Goal: Task Accomplishment & Management: Manage account settings

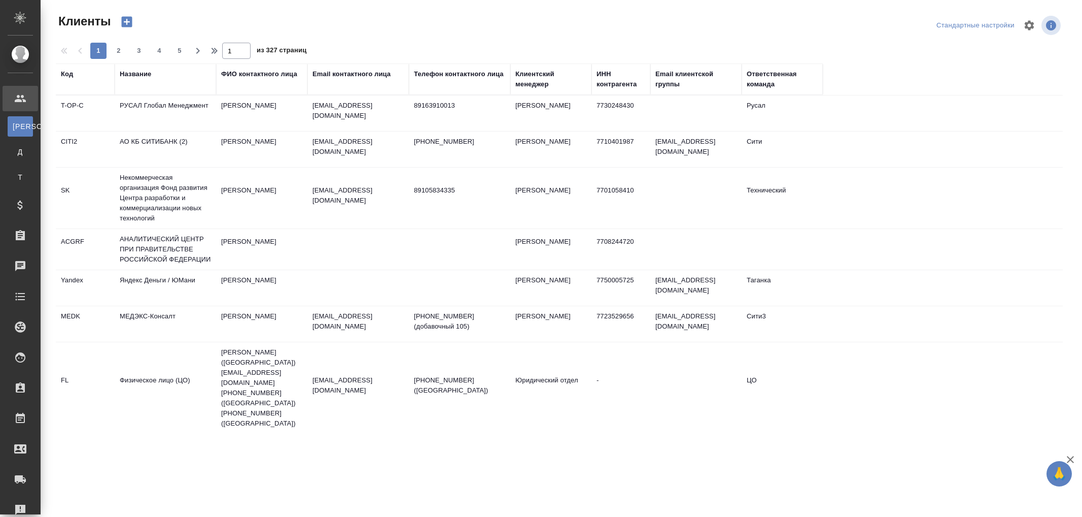
select select "RU"
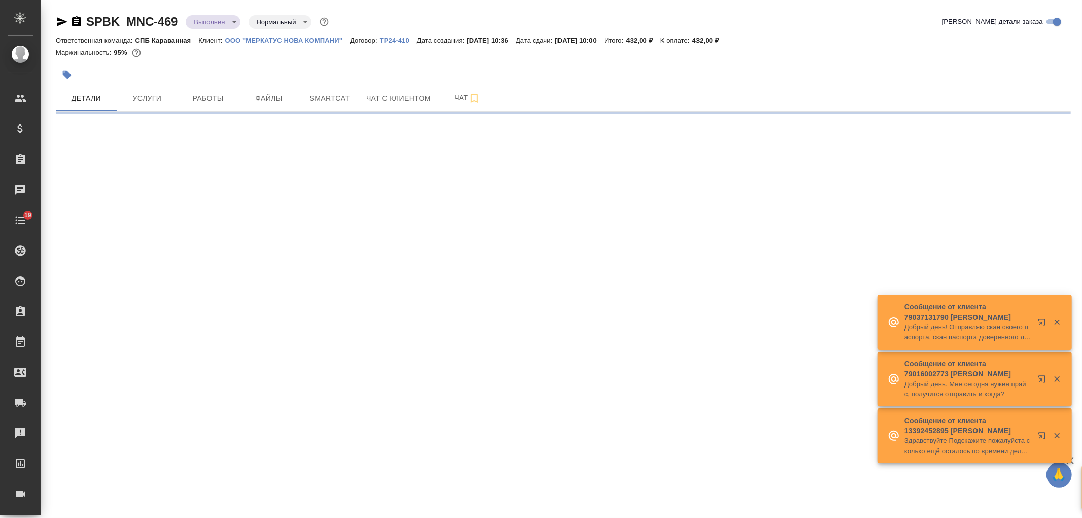
select select "RU"
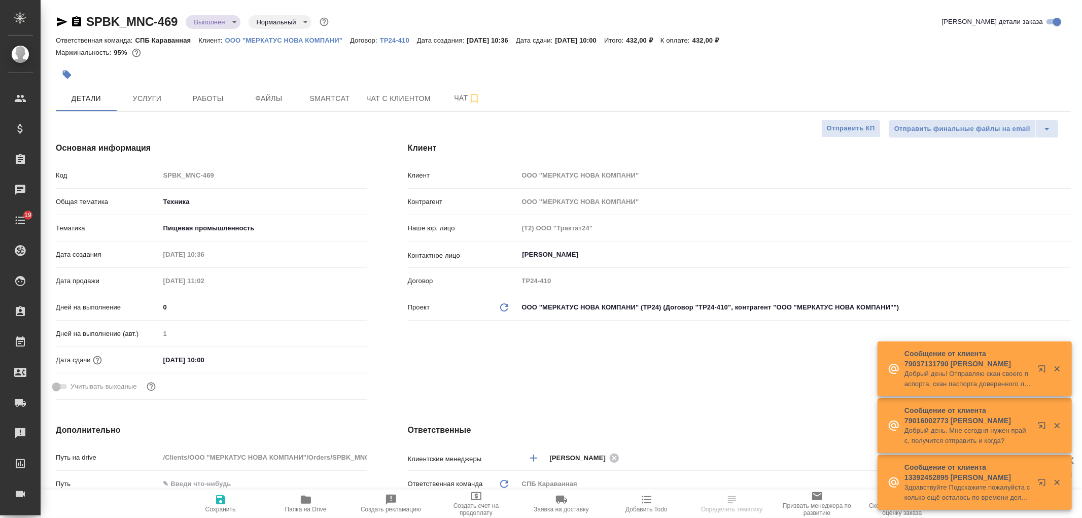
type textarea "x"
type input "Бабкина Анастасия"
type input "Сеитов Павел"
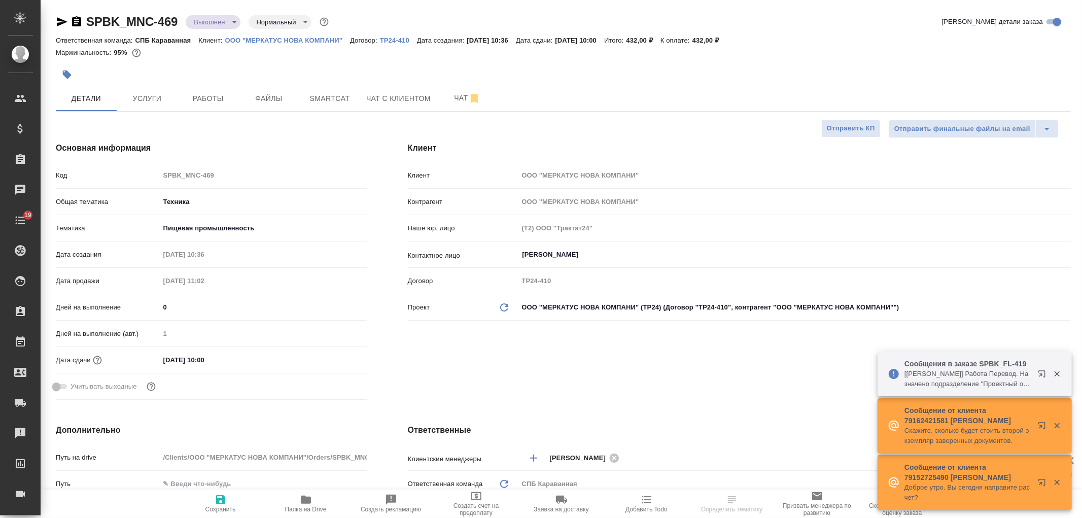
click at [314, 504] on span "Папка на Drive" at bounding box center [305, 503] width 73 height 19
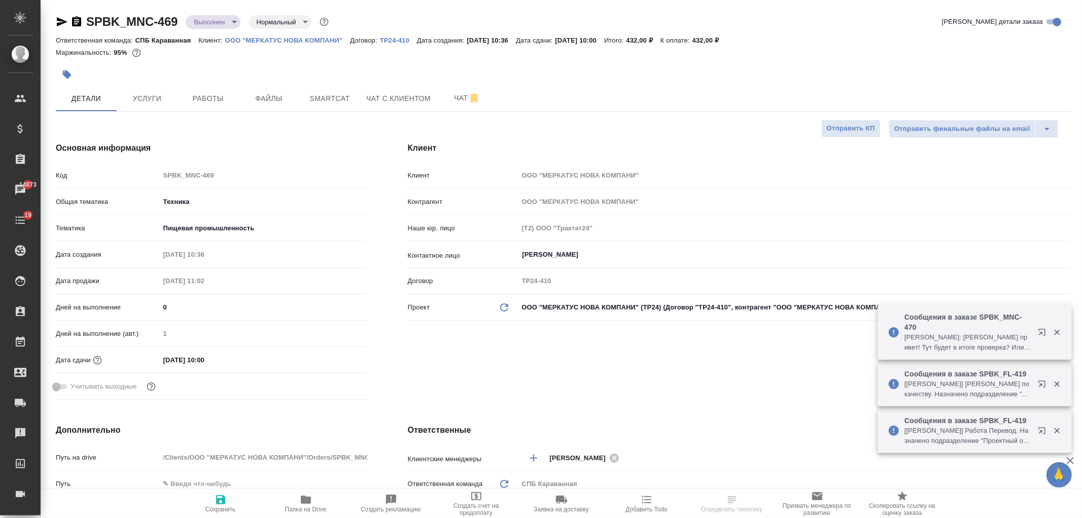
type textarea "x"
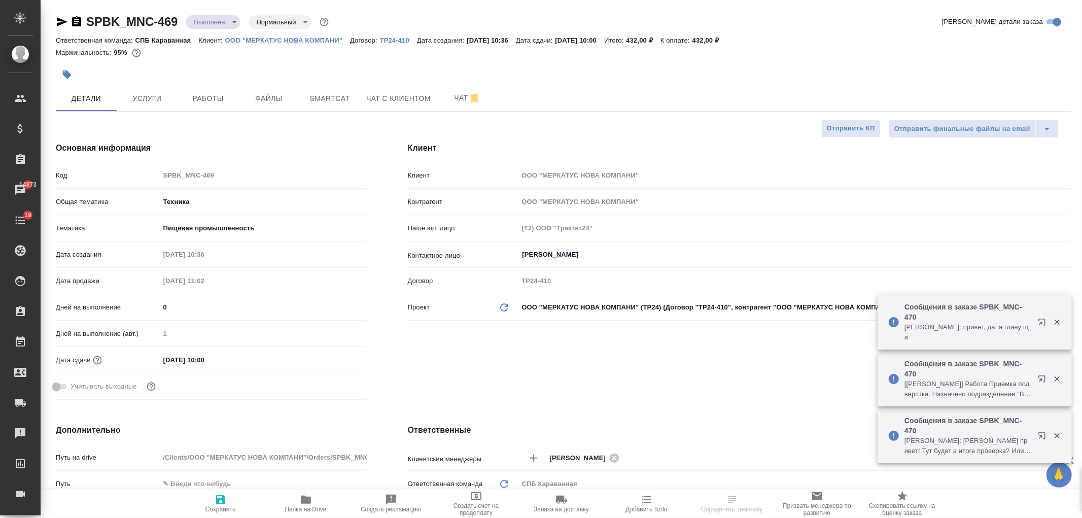
select select "RU"
type textarea "x"
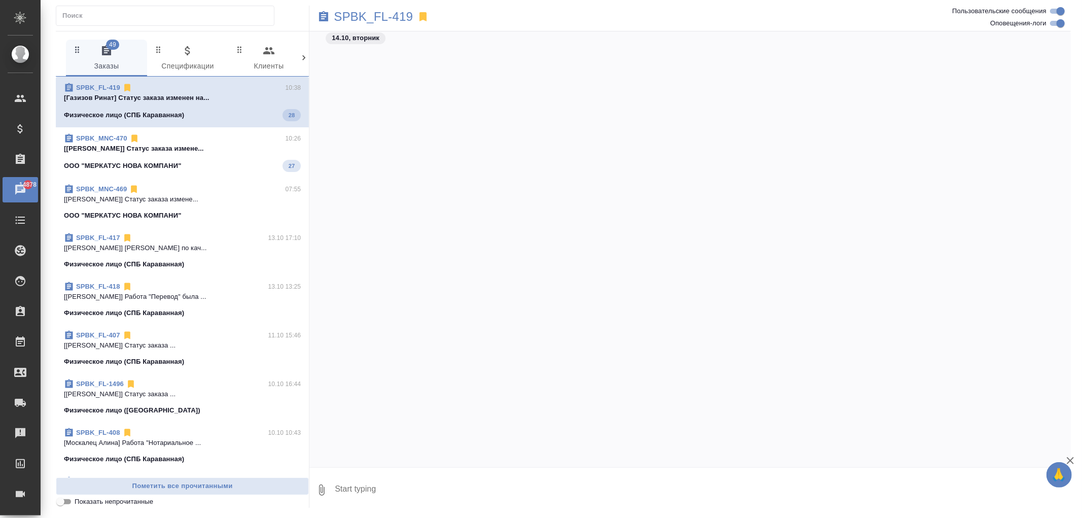
scroll to position [3033, 0]
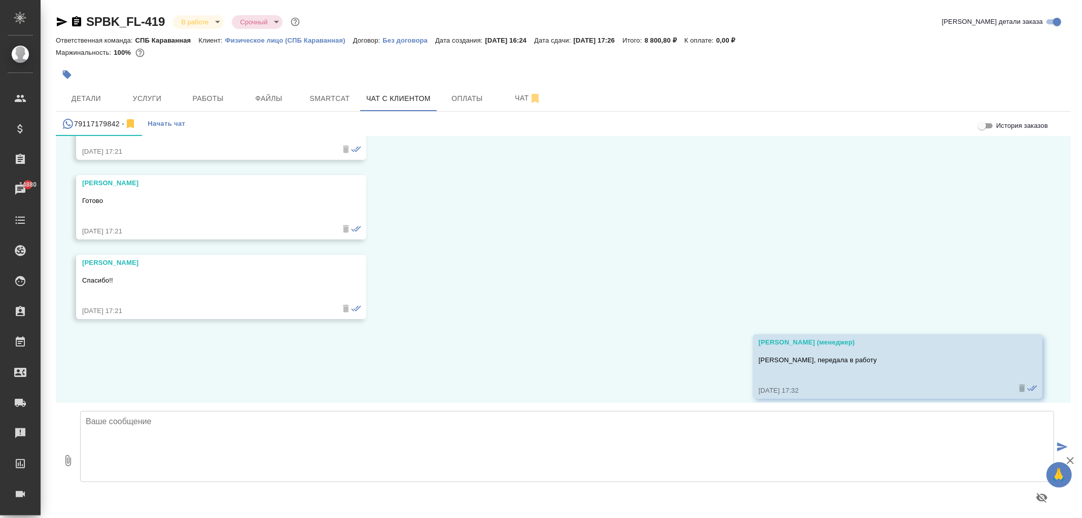
scroll to position [8454, 0]
click at [146, 104] on span "Услуги" at bounding box center [147, 98] width 49 height 13
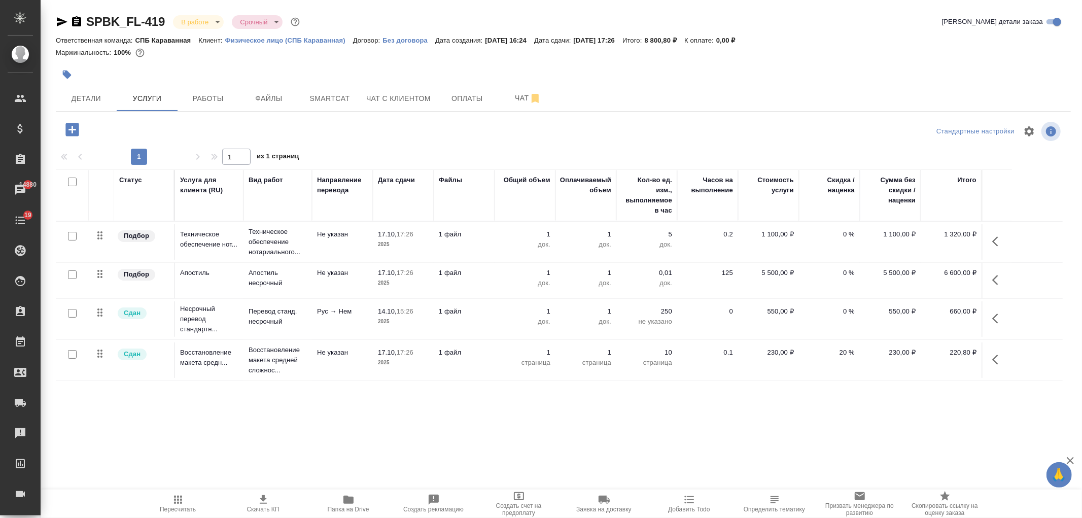
click at [58, 23] on icon "button" at bounding box center [62, 21] width 11 height 9
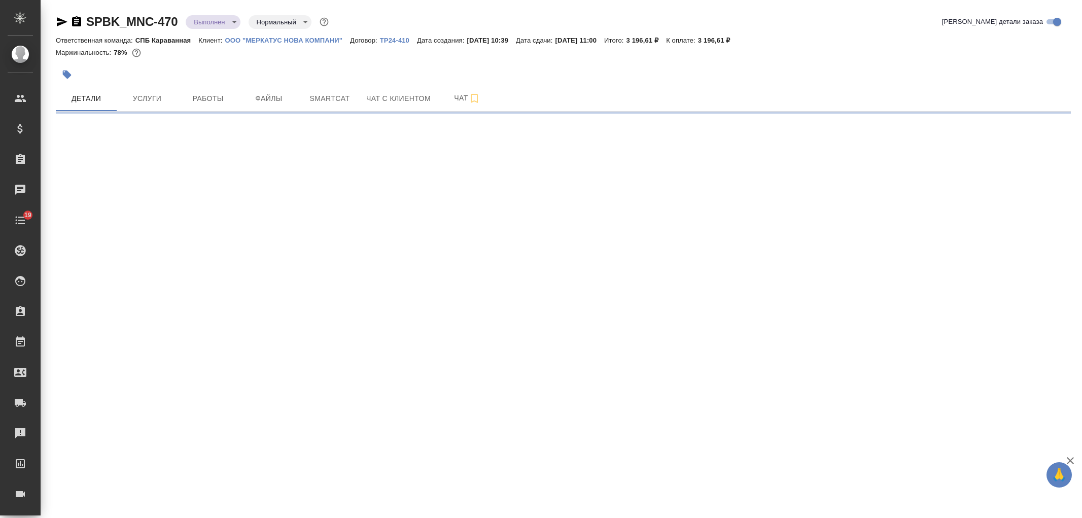
select select "RU"
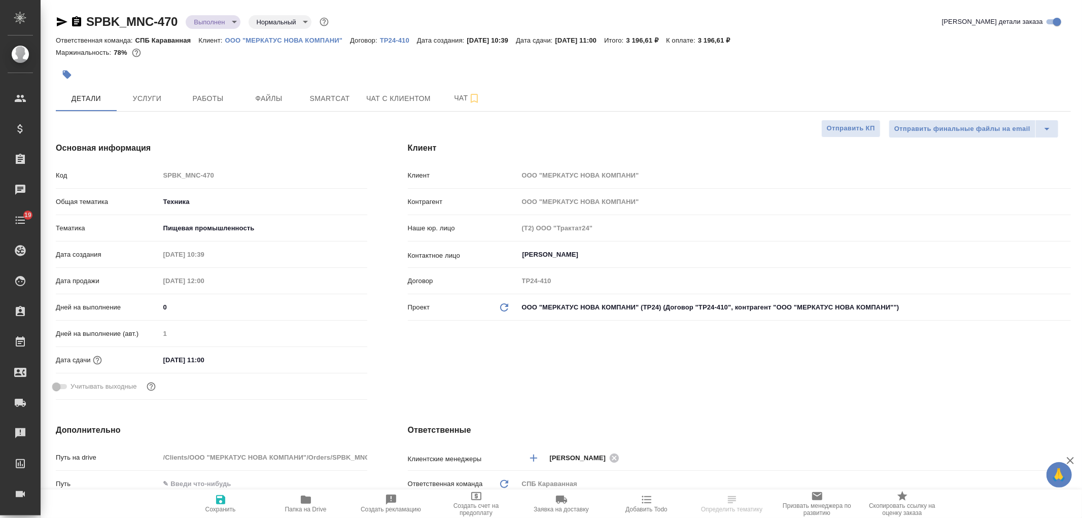
type textarea "x"
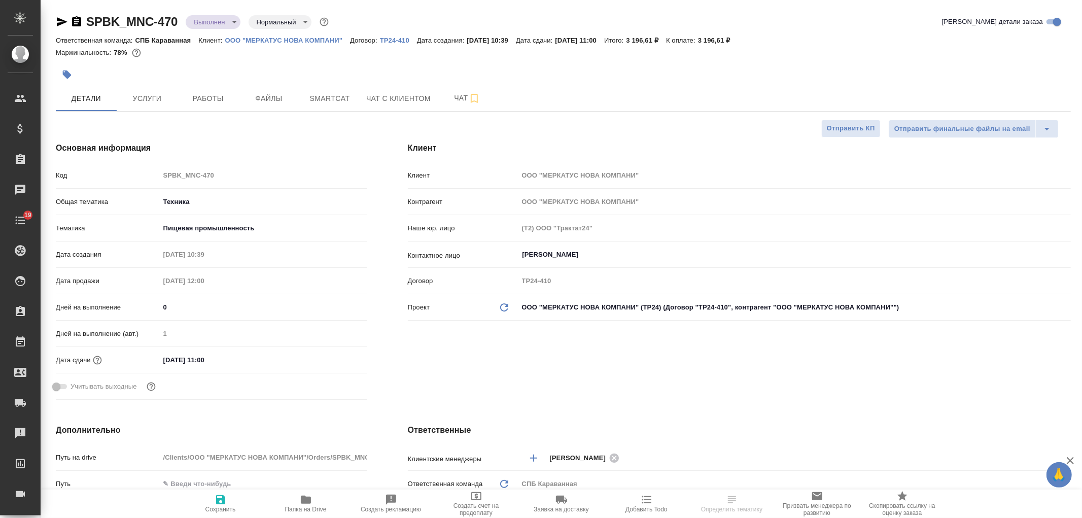
type textarea "x"
click at [312, 494] on span "Папка на Drive" at bounding box center [305, 503] width 73 height 19
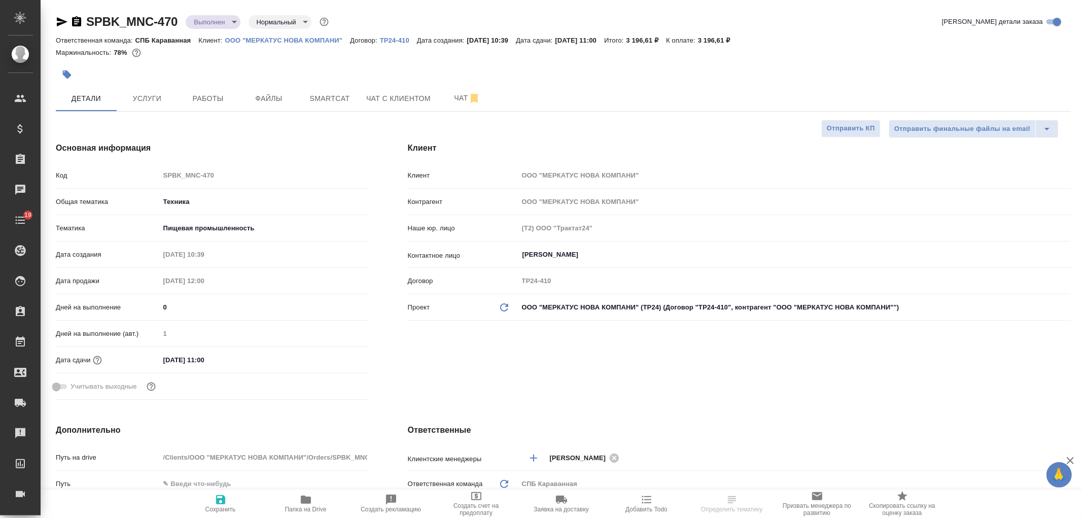
type textarea "x"
select select "RU"
type textarea "x"
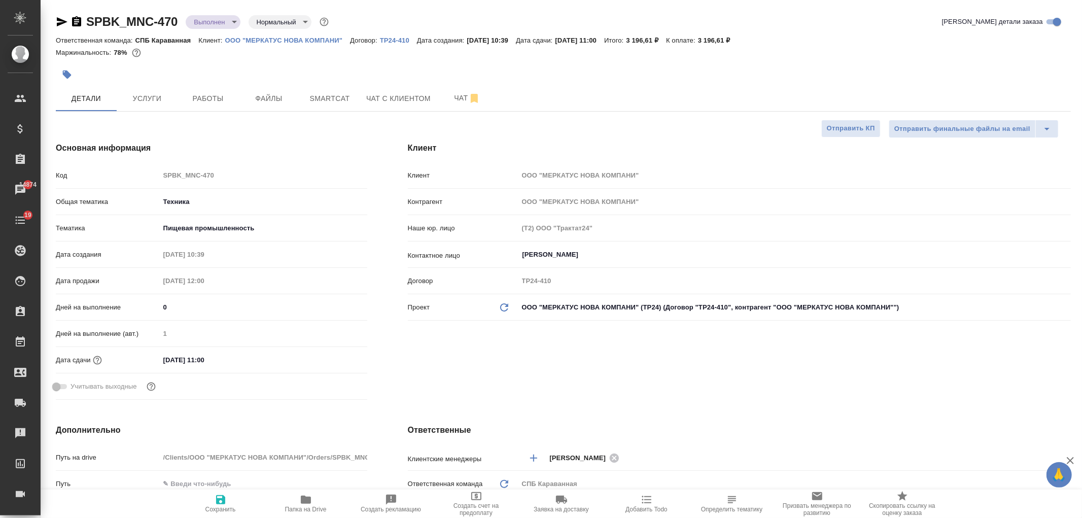
type textarea "x"
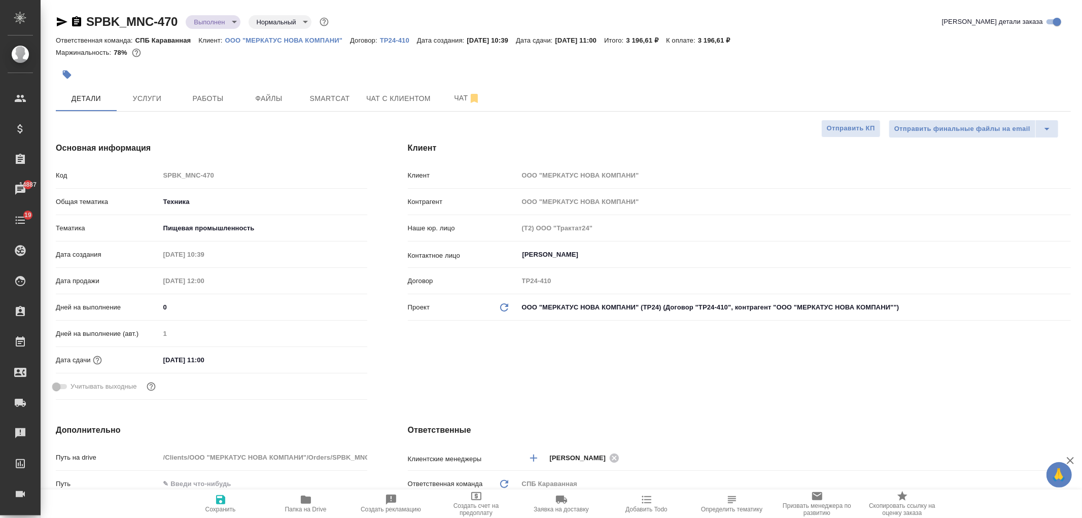
type textarea "x"
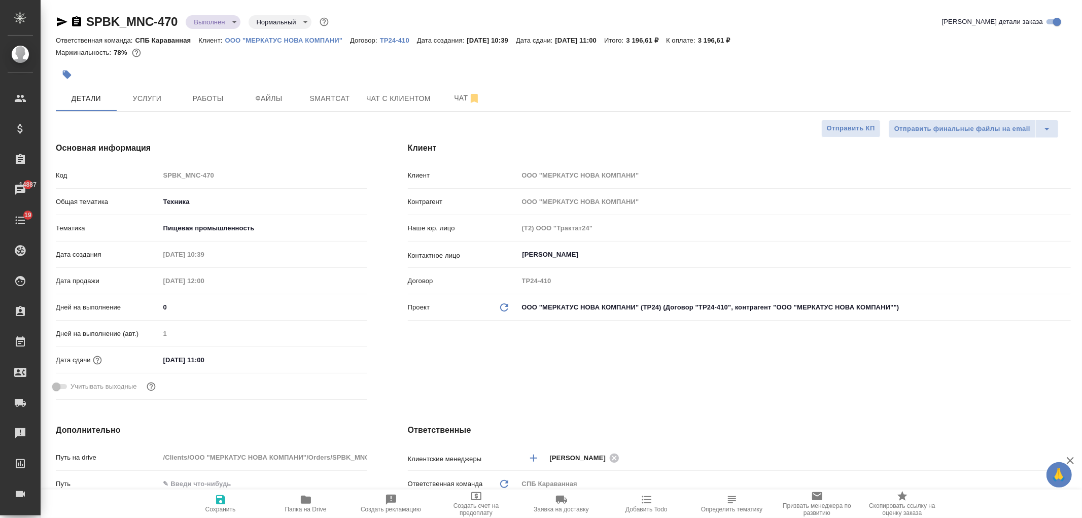
type textarea "x"
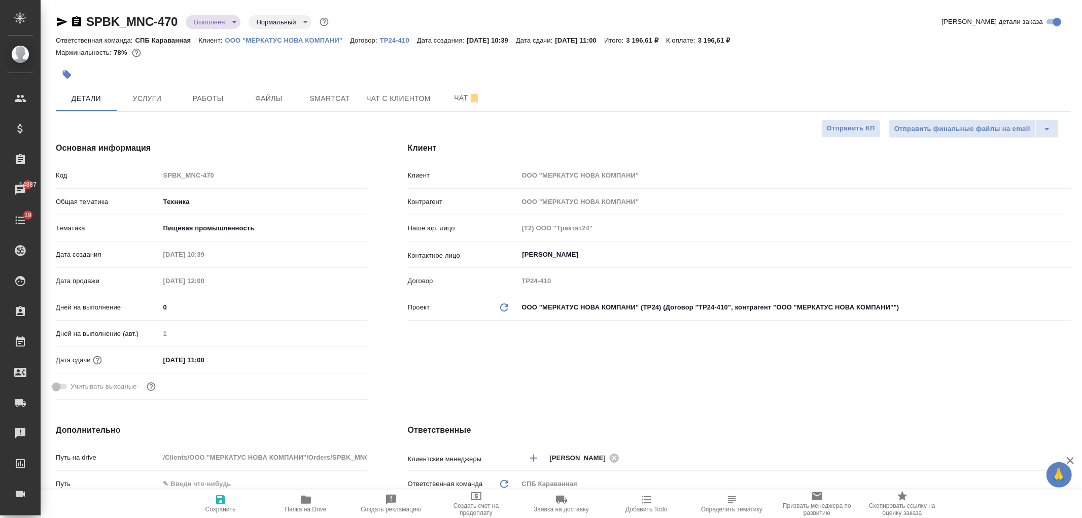
type textarea "x"
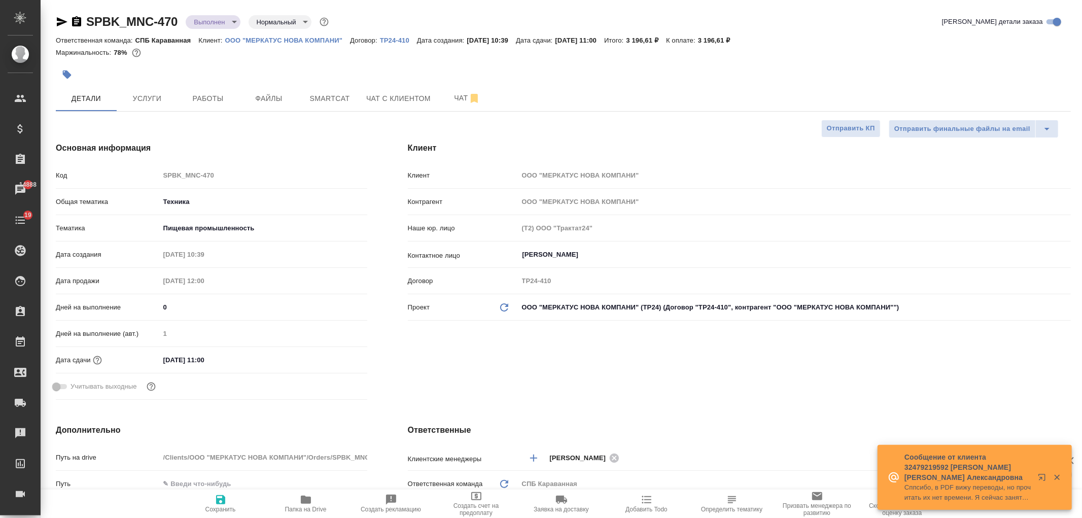
type textarea "x"
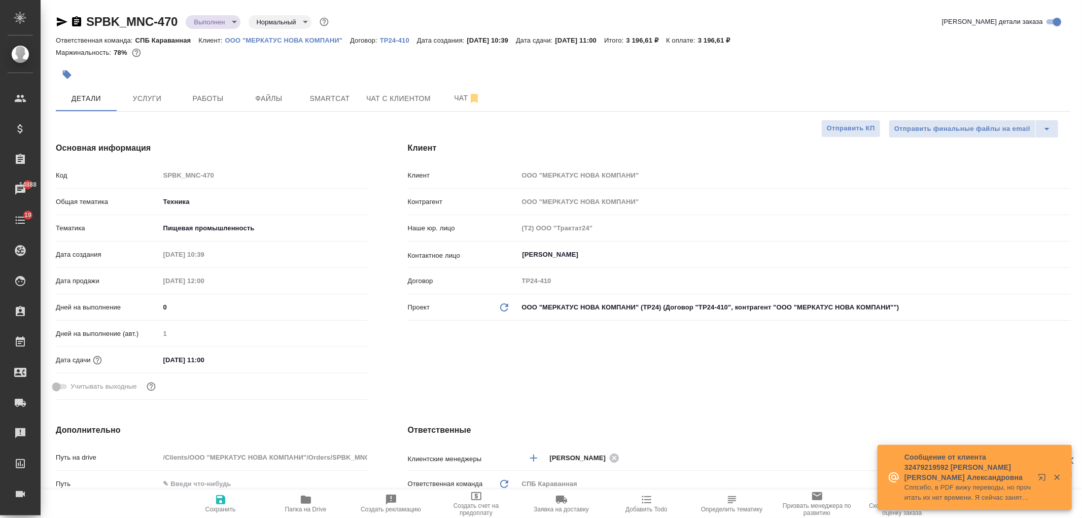
type textarea "x"
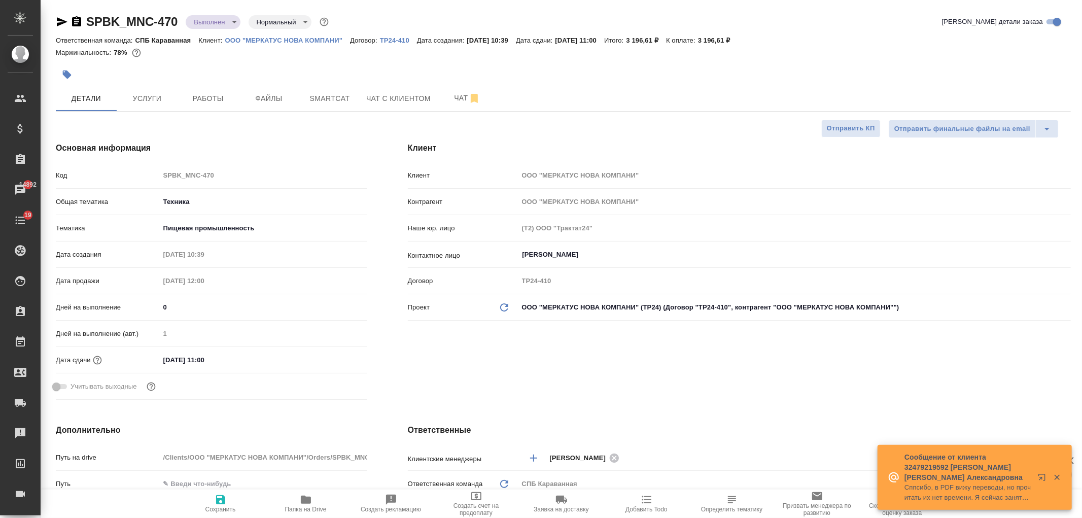
type textarea "x"
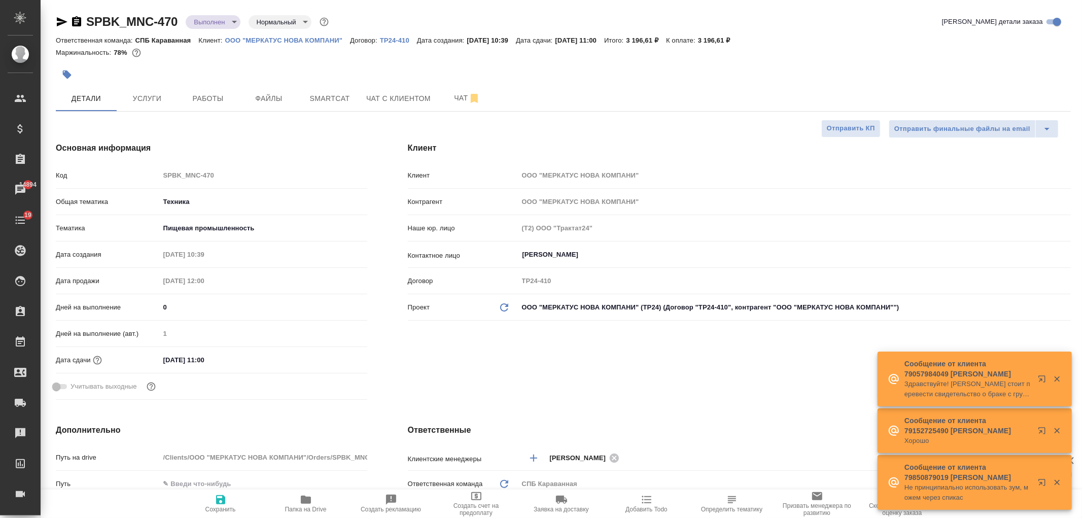
type textarea "x"
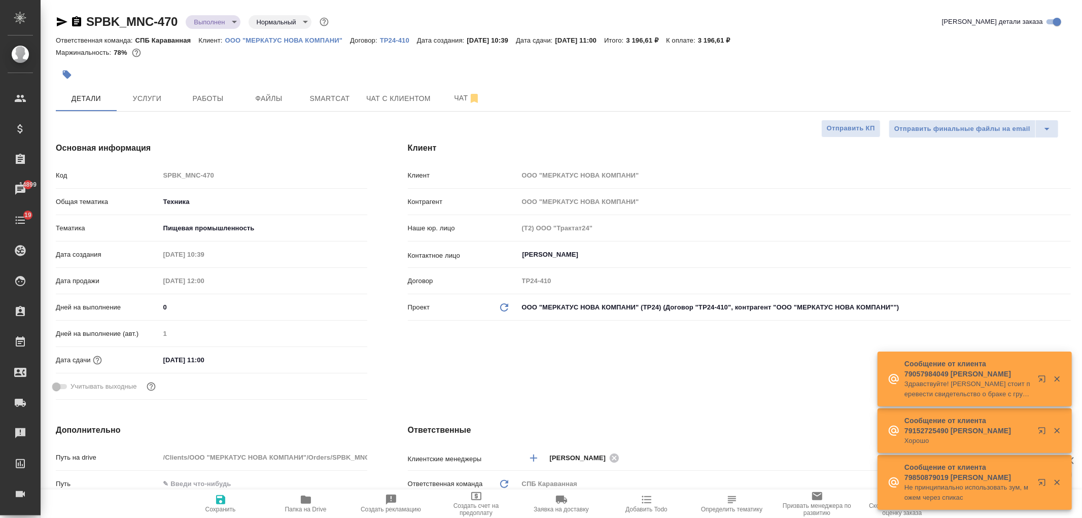
type textarea "x"
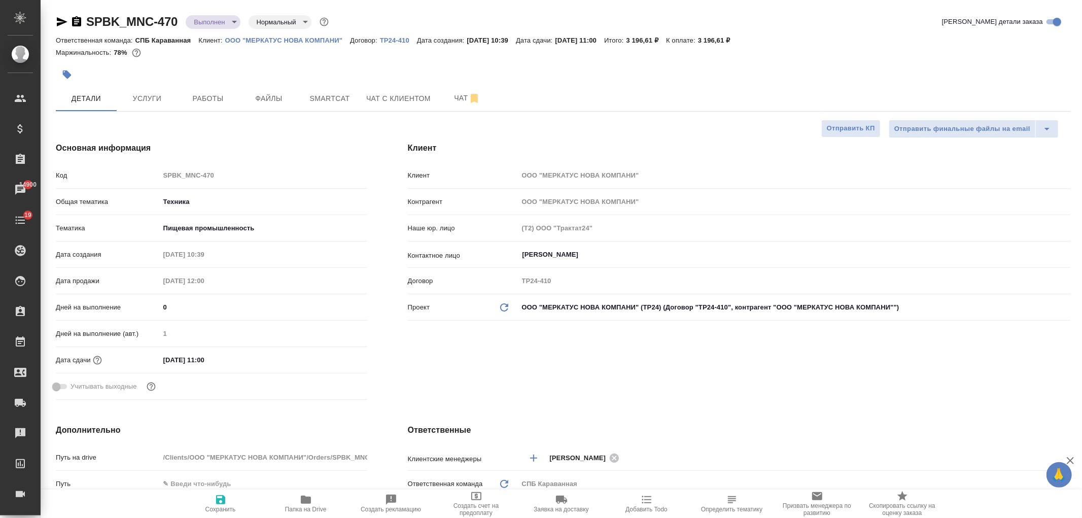
type textarea "x"
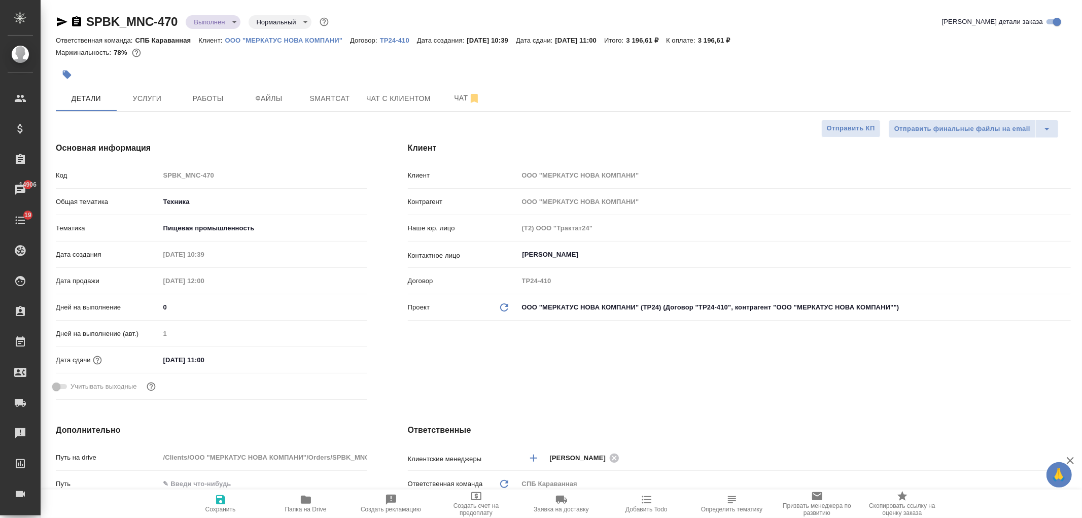
type textarea "x"
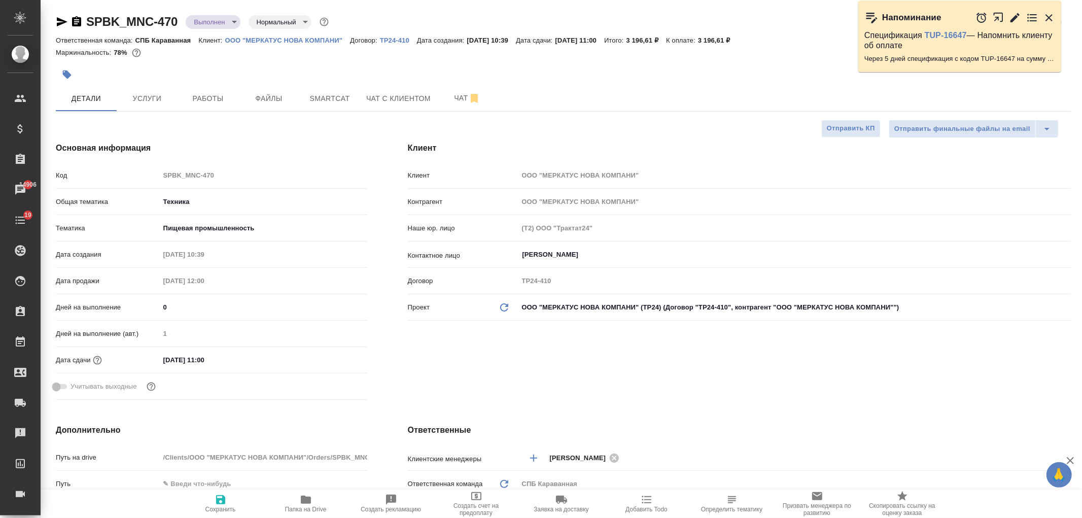
type textarea "x"
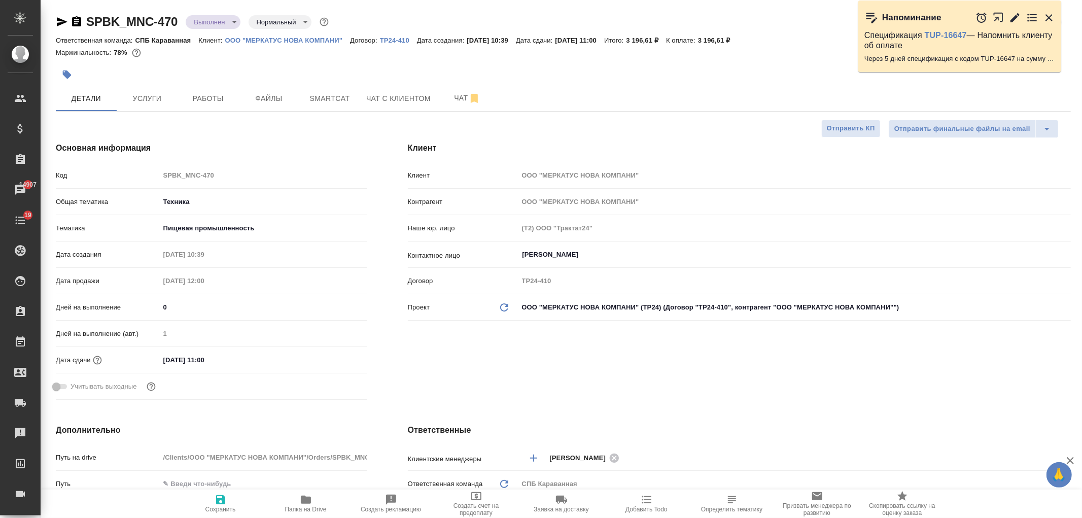
type textarea "x"
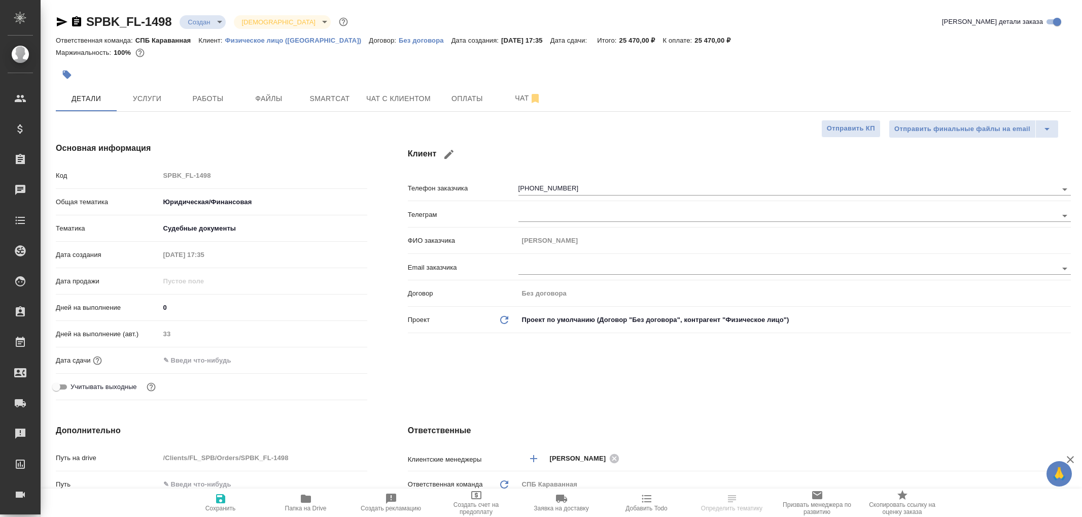
select select "RU"
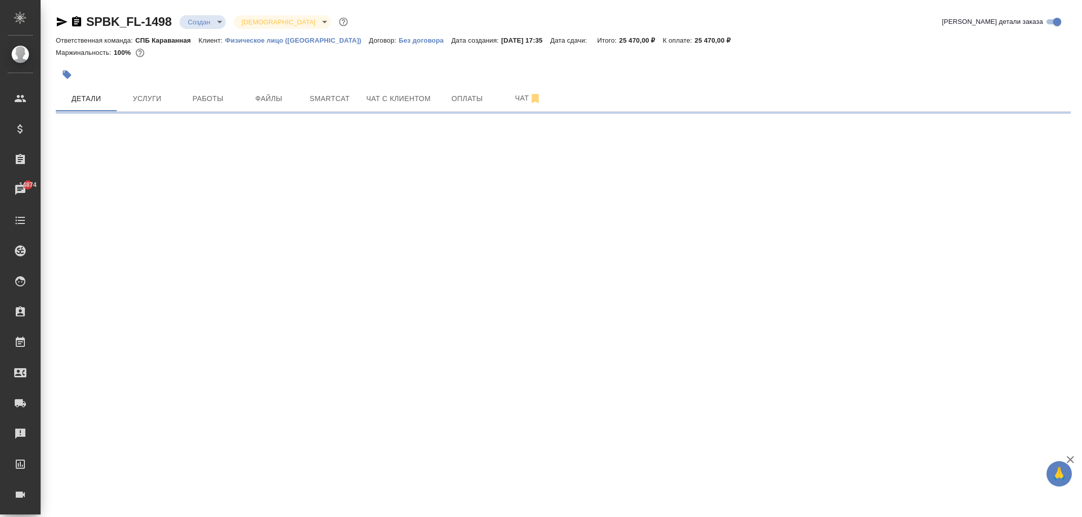
select select "RU"
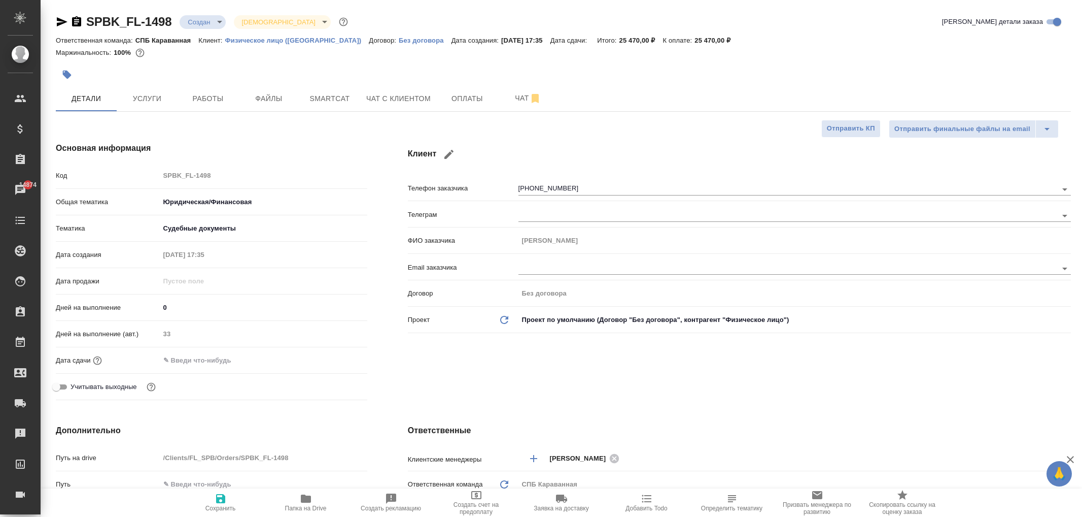
type textarea "x"
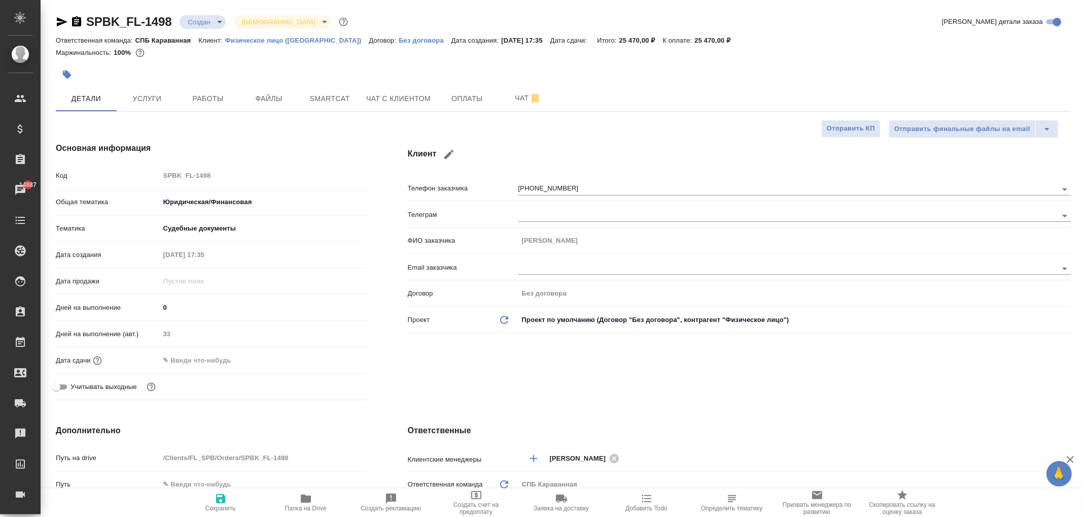
type textarea "x"
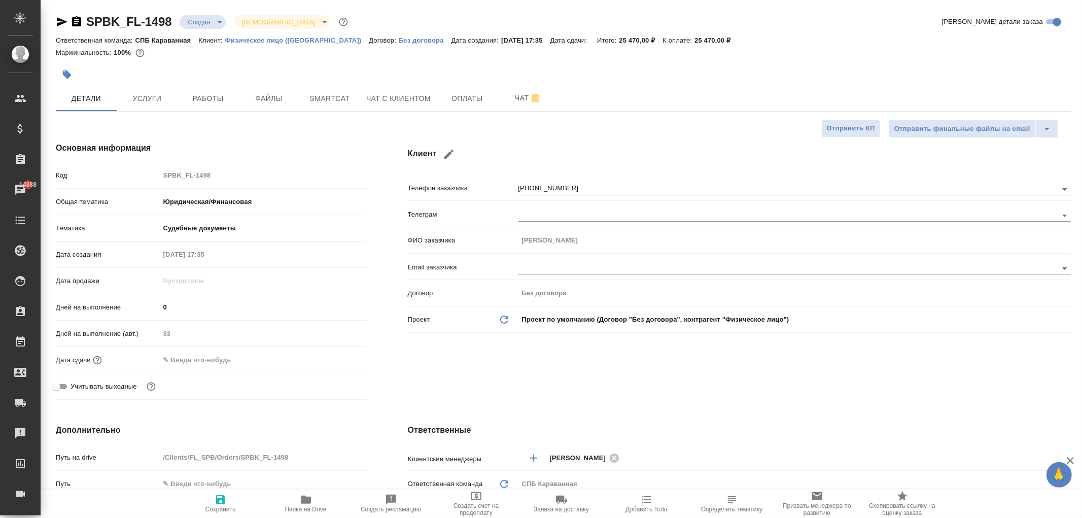
type textarea "x"
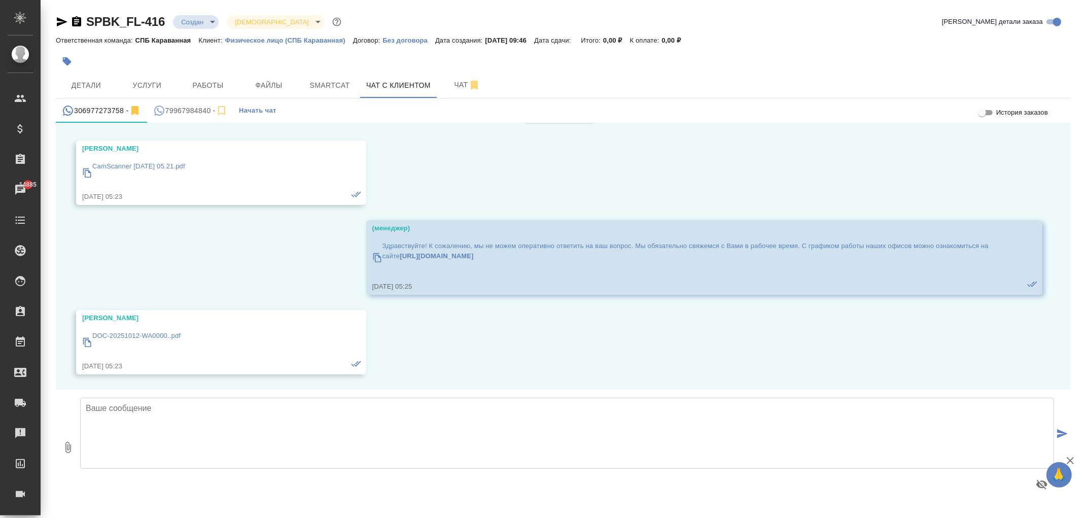
scroll to position [265, 0]
click at [88, 74] on button "Детали" at bounding box center [86, 85] width 61 height 25
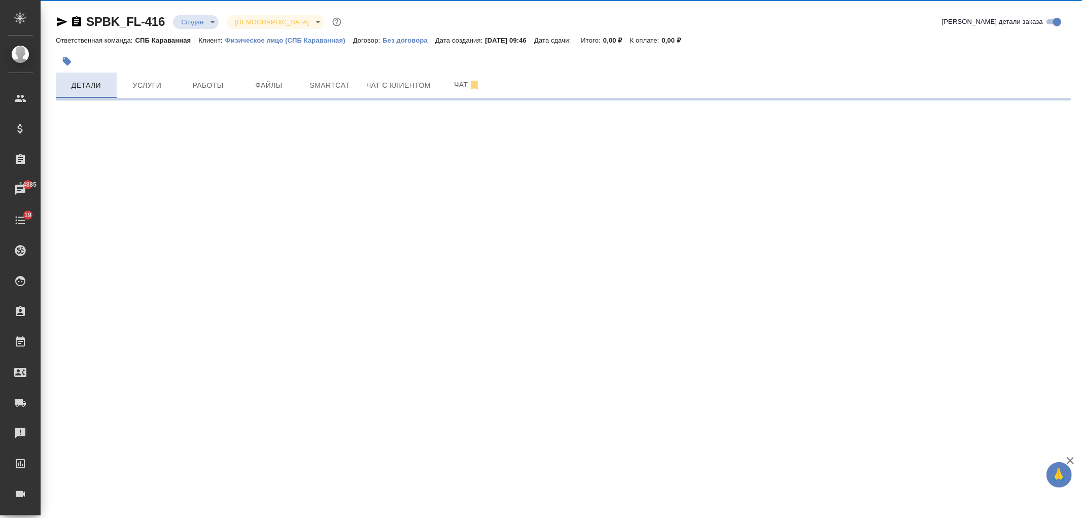
select select "RU"
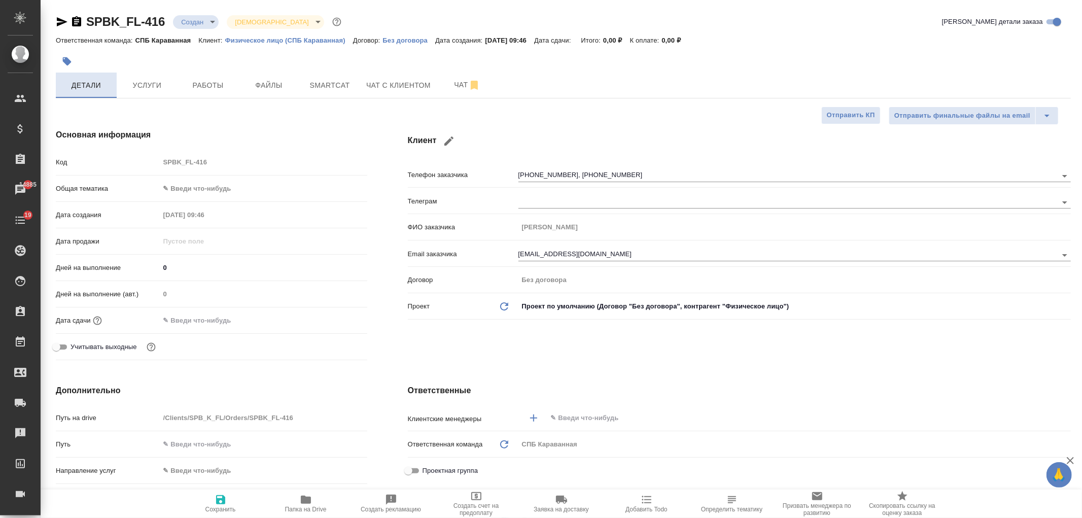
type textarea "x"
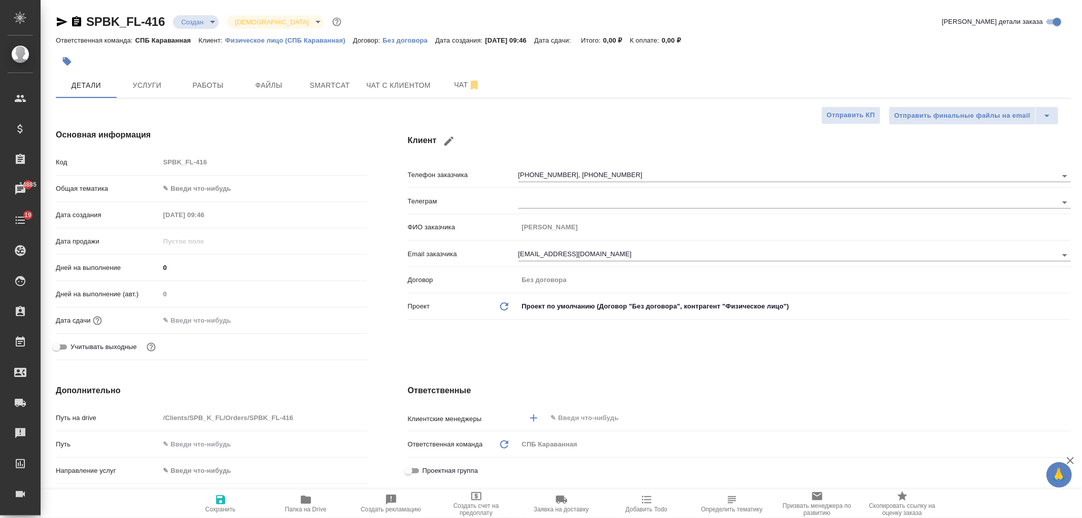
type textarea "x"
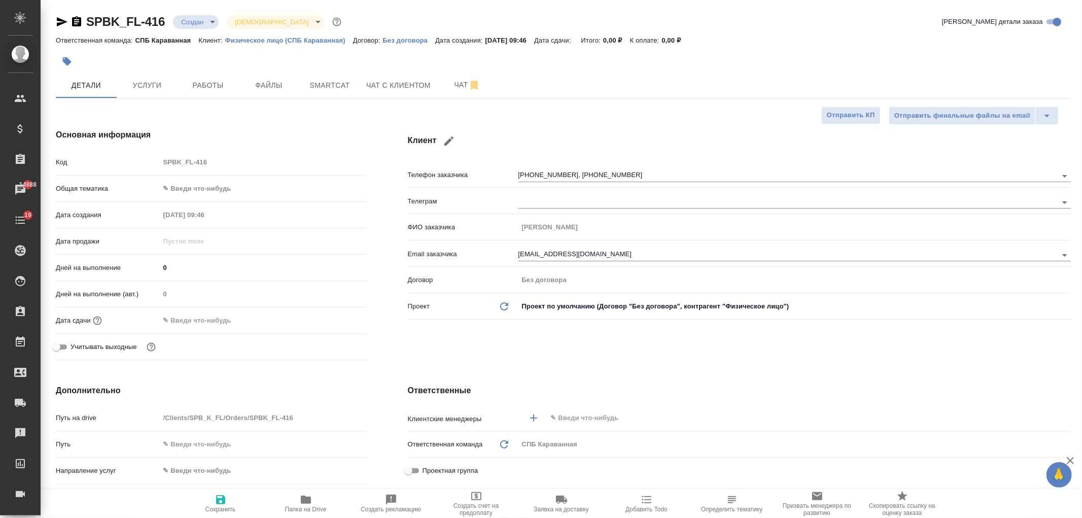
type textarea "x"
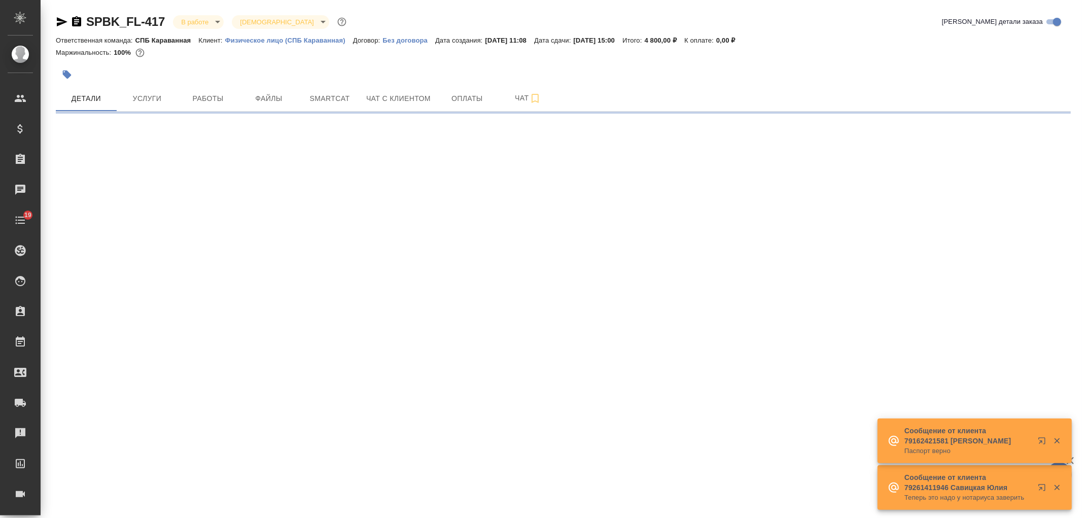
select select "RU"
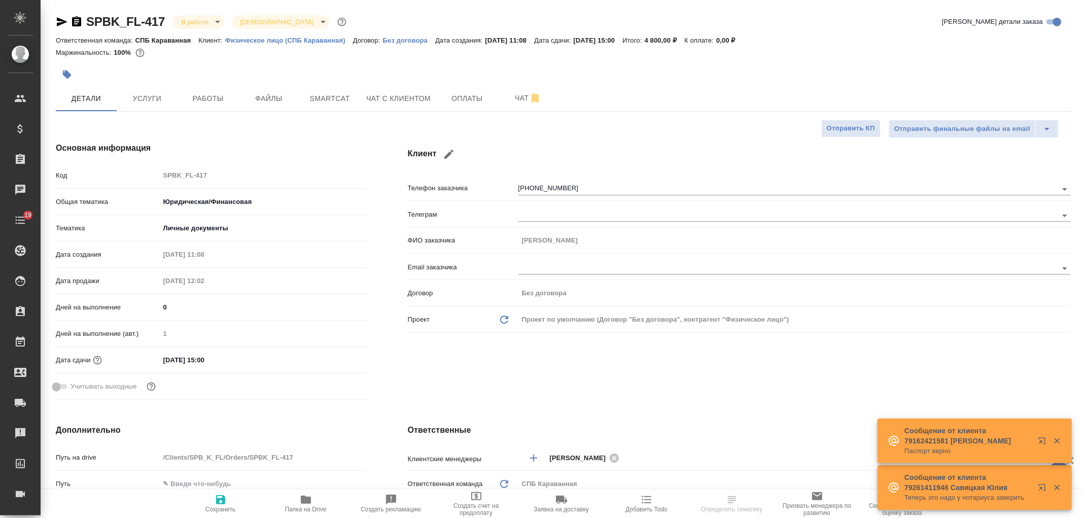
type textarea "x"
type input "Шаблонные документы"
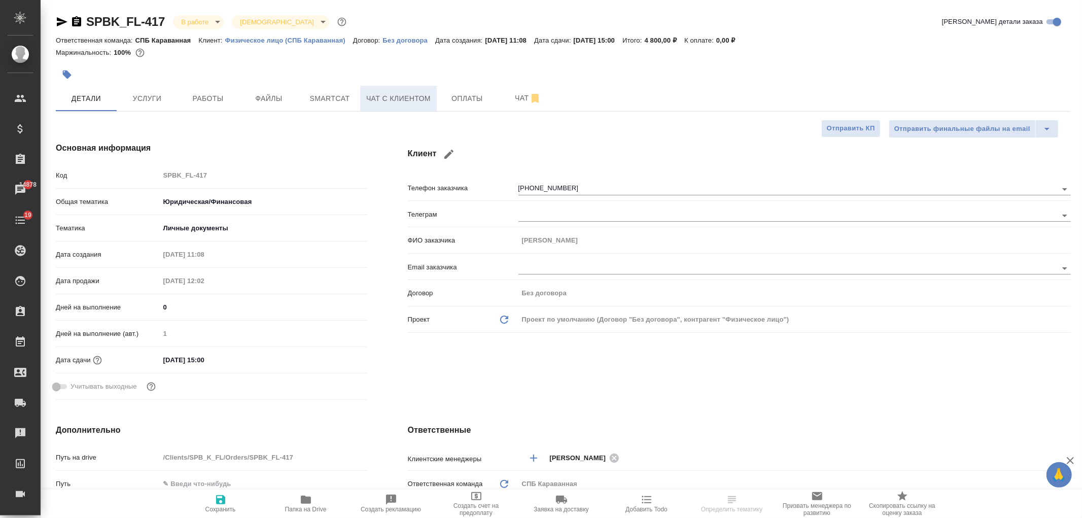
click at [364, 102] on button "Чат с клиентом" at bounding box center [398, 98] width 77 height 25
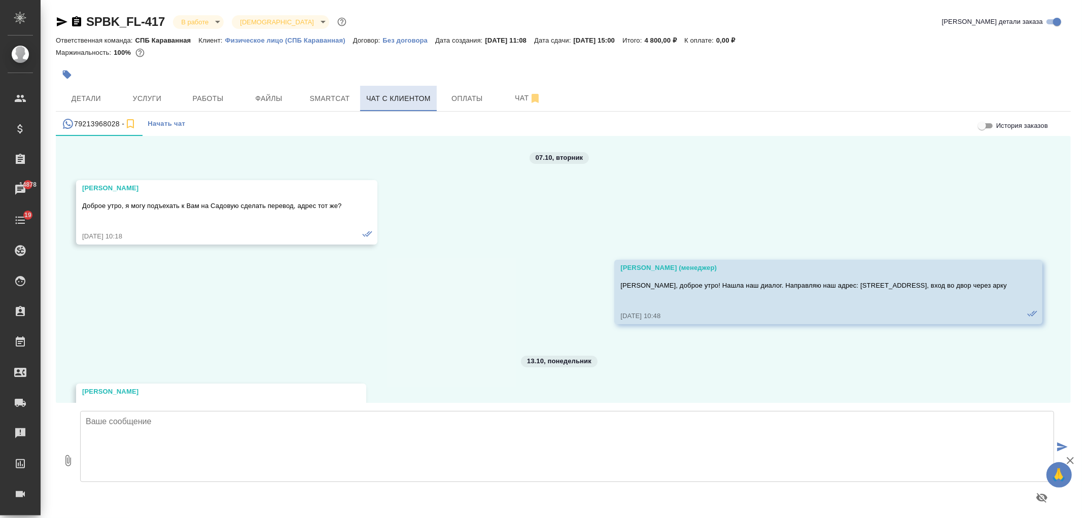
scroll to position [59, 0]
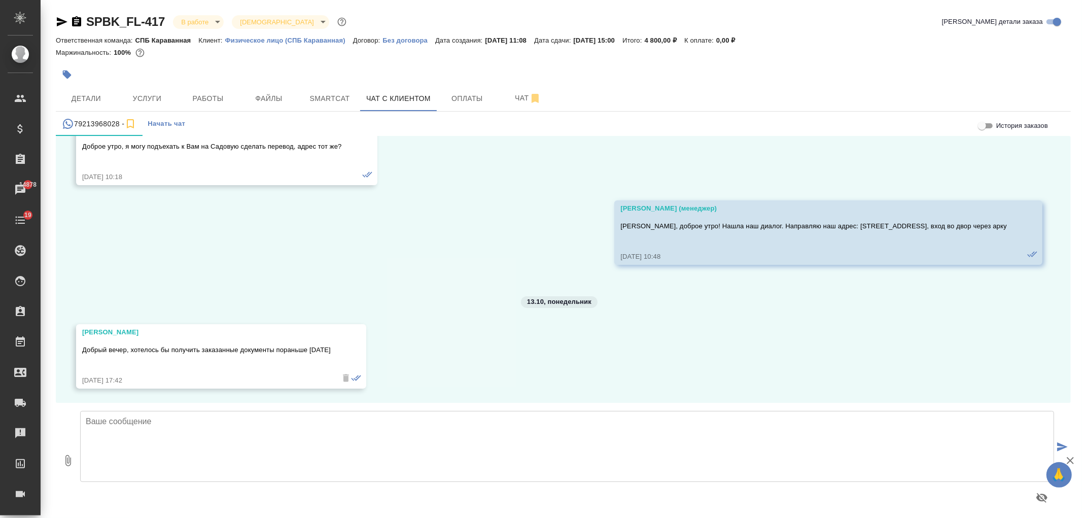
click at [192, 444] on textarea at bounding box center [567, 446] width 974 height 71
click at [302, 449] on textarea at bounding box center [567, 446] width 974 height 71
click at [256, 441] on textarea "Ирина, добрый день! Перевод готов," at bounding box center [567, 446] width 974 height 71
drag, startPoint x: 304, startPoint y: 427, endPoint x: 168, endPoint y: 428, distance: 136.5
click at [168, 428] on textarea "Ирина, добрый день! Перевод готов, через пару часов" at bounding box center [567, 446] width 974 height 71
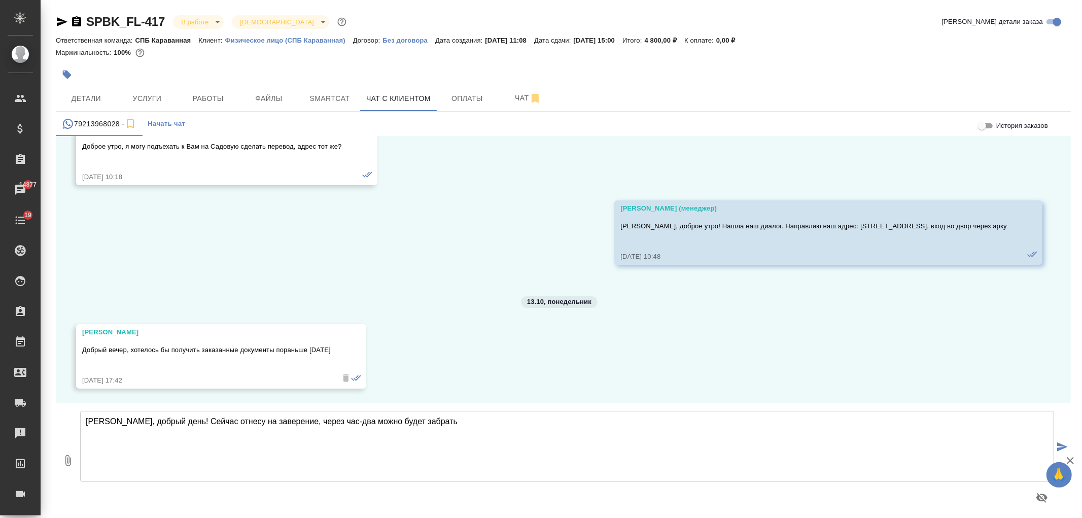
drag, startPoint x: 196, startPoint y: 423, endPoint x: 222, endPoint y: 422, distance: 25.4
click at [222, 422] on textarea "Ирина, добрый день! Сейчас отнесу на заверение, через час-два можно будет забра…" at bounding box center [567, 446] width 974 height 71
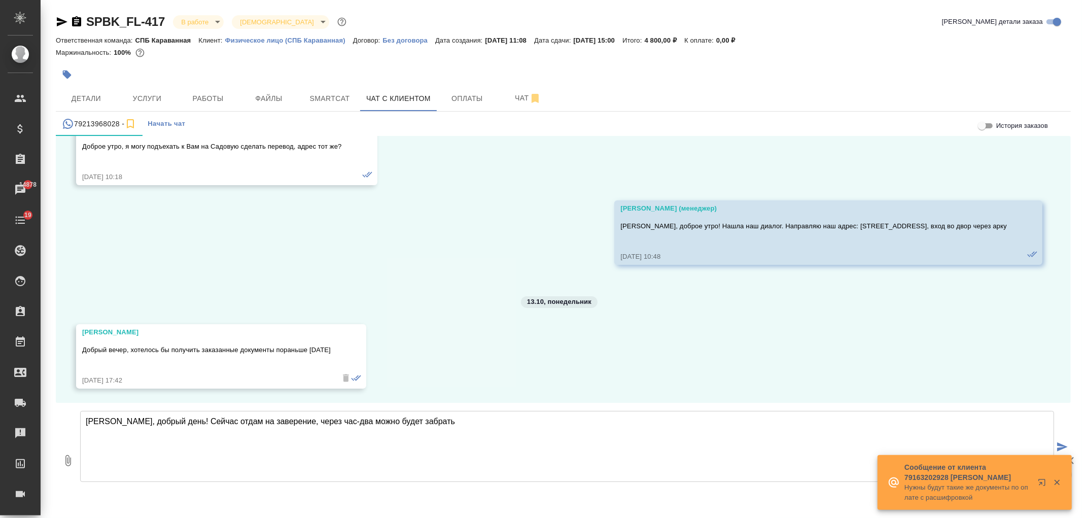
click at [443, 436] on textarea "Ирина, добрый день! Сейчас отдам на заверение, через час-два можно будет забрать" at bounding box center [567, 446] width 974 height 71
drag, startPoint x: 302, startPoint y: 422, endPoint x: 331, endPoint y: 423, distance: 28.4
click at [331, 423] on textarea "Ирина, добрый день! Сейчас отдам на заверение, через час-два можно будет забрать" at bounding box center [567, 446] width 974 height 71
drag, startPoint x: 341, startPoint y: 421, endPoint x: 299, endPoint y: 425, distance: 41.8
click at [299, 425] on textarea "Ирина, добрый день! Сейчас отдам на заверение, через пару часов можно будет заб…" at bounding box center [567, 446] width 974 height 71
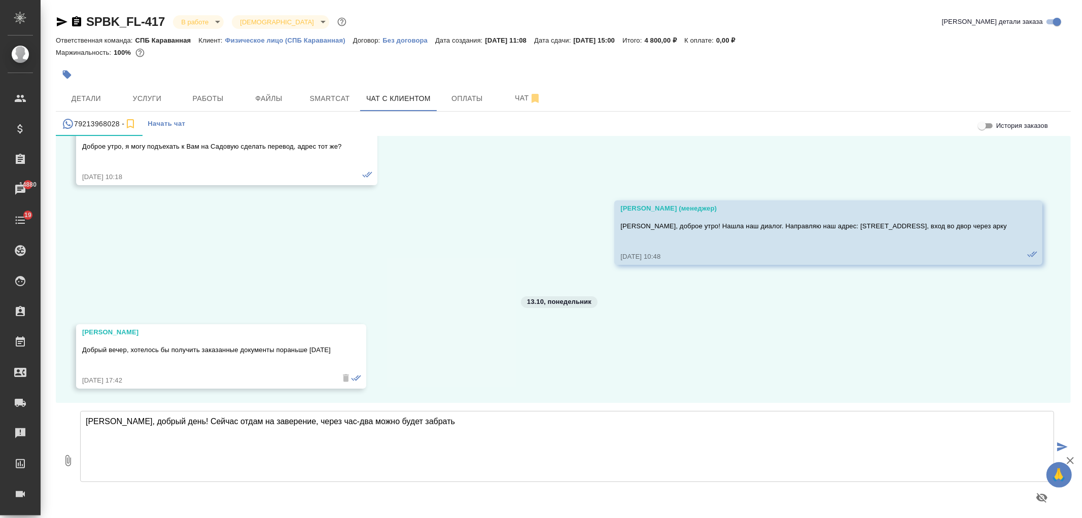
click at [449, 433] on textarea "Ирина, добрый день! Сейчас отдам на заверение, через час-два можно будет забрать" at bounding box center [567, 446] width 974 height 71
type textarea "Ирина, добрый день! Сейчас отдам на заверение, через час-два можно будет забрать"
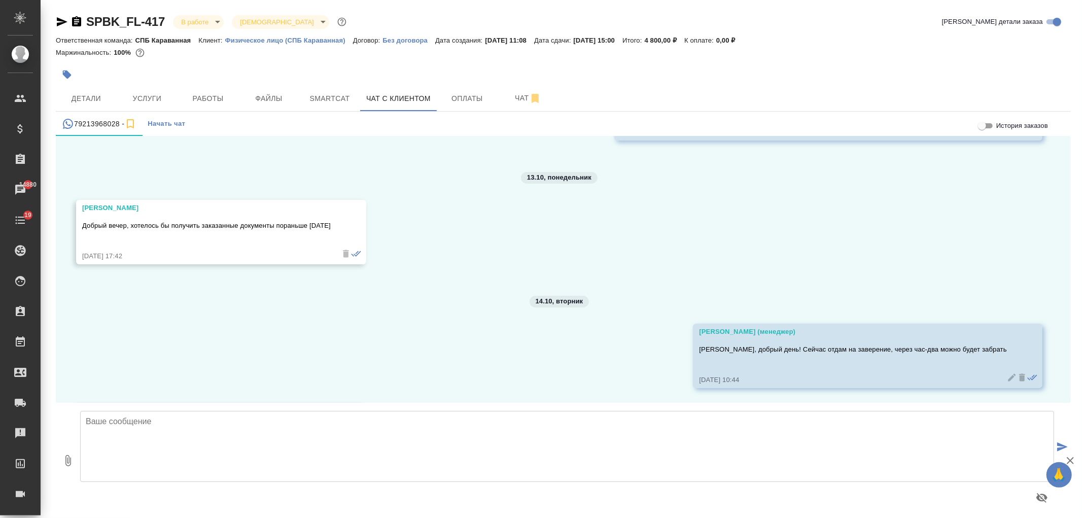
scroll to position [263, 0]
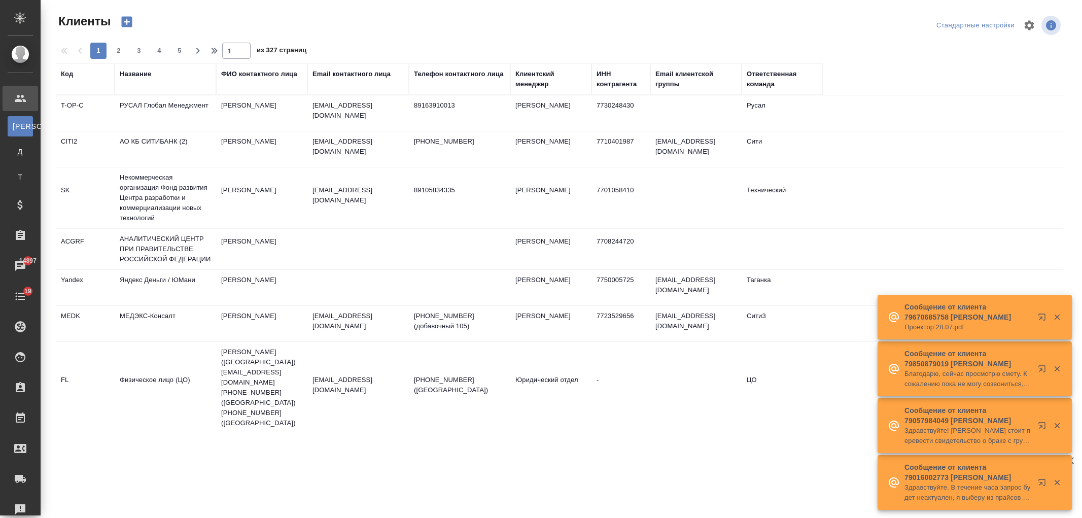
select select "RU"
click at [141, 74] on div "Название" at bounding box center [135, 74] width 31 height 10
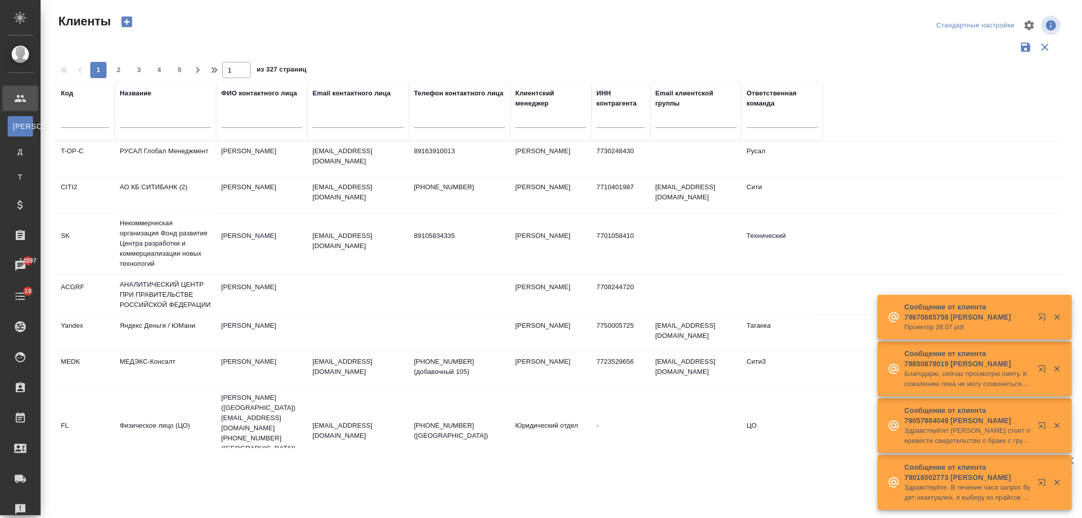
click at [138, 121] on input "text" at bounding box center [165, 121] width 91 height 13
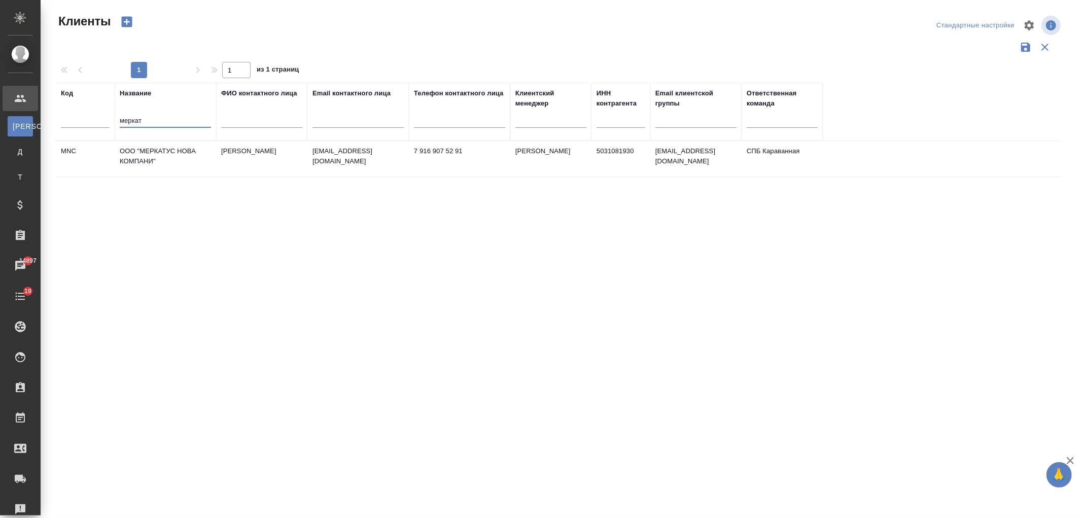
type input "меркат"
click at [170, 149] on td "ООО "МЕРКАТУС НОВА КОМПАНИ"" at bounding box center [165, 159] width 101 height 36
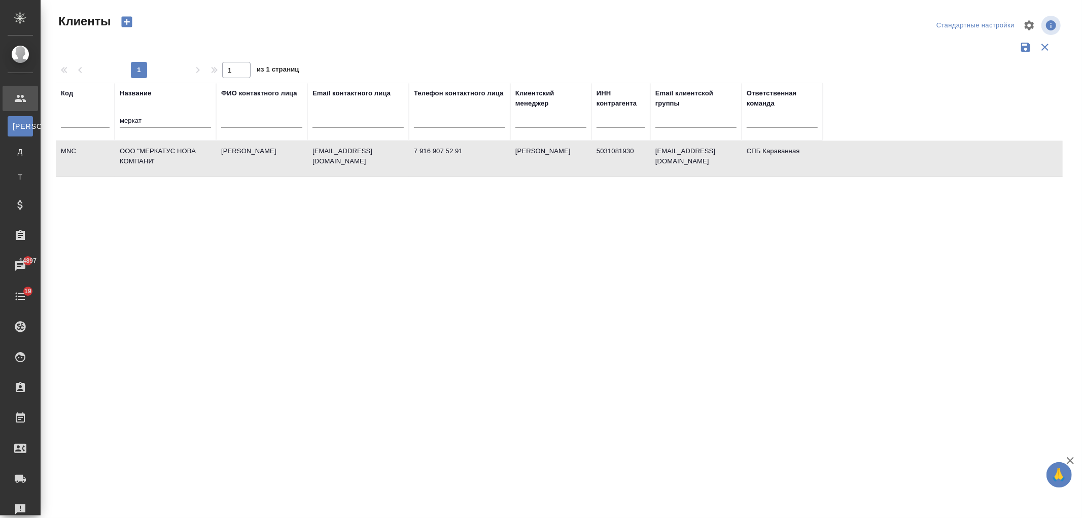
click at [170, 149] on td "ООО "МЕРКАТУС НОВА КОМПАНИ"" at bounding box center [165, 159] width 101 height 36
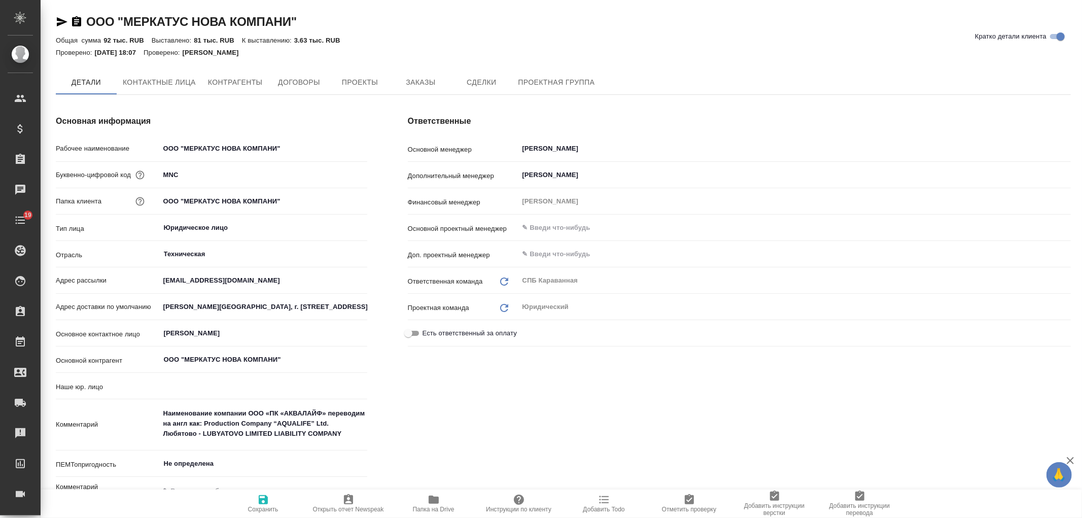
type input "(Т2) ООО "Трактат24""
click at [434, 79] on span "Заказы" at bounding box center [420, 83] width 49 height 13
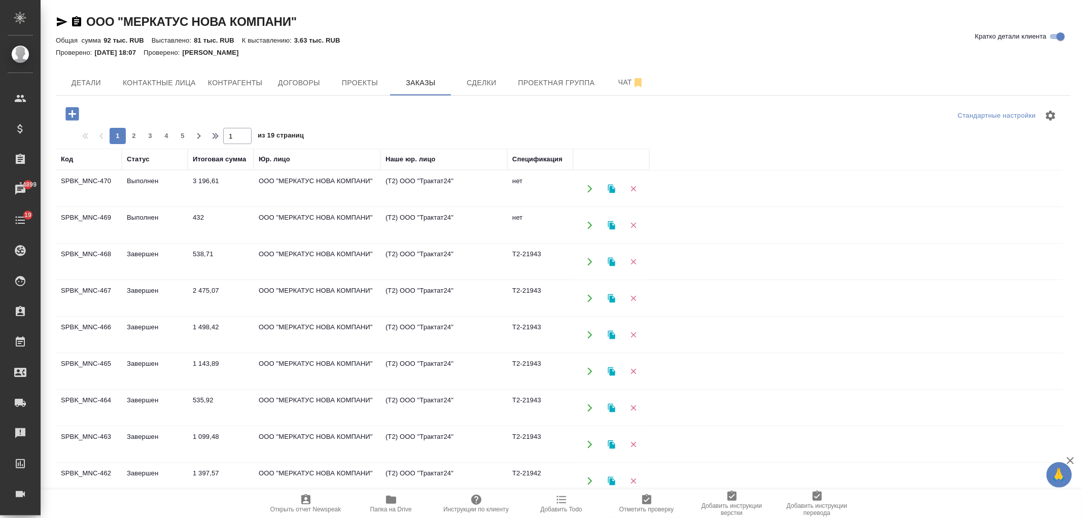
click at [223, 219] on td "432" at bounding box center [221, 226] width 66 height 36
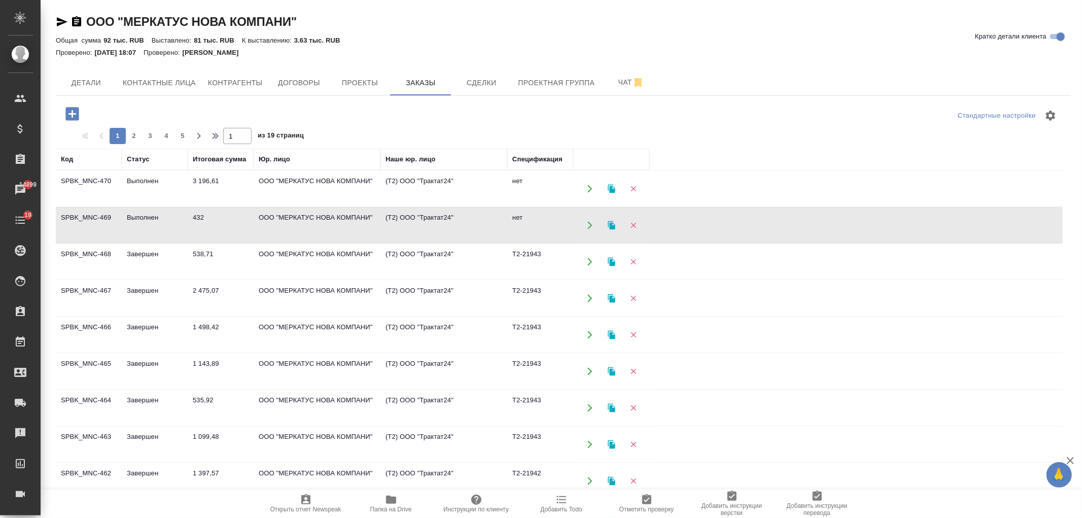
click at [223, 219] on td "432" at bounding box center [221, 226] width 66 height 36
click at [262, 185] on td "ООО "МЕРКАТУС НОВА КОМПАНИ"" at bounding box center [317, 189] width 127 height 36
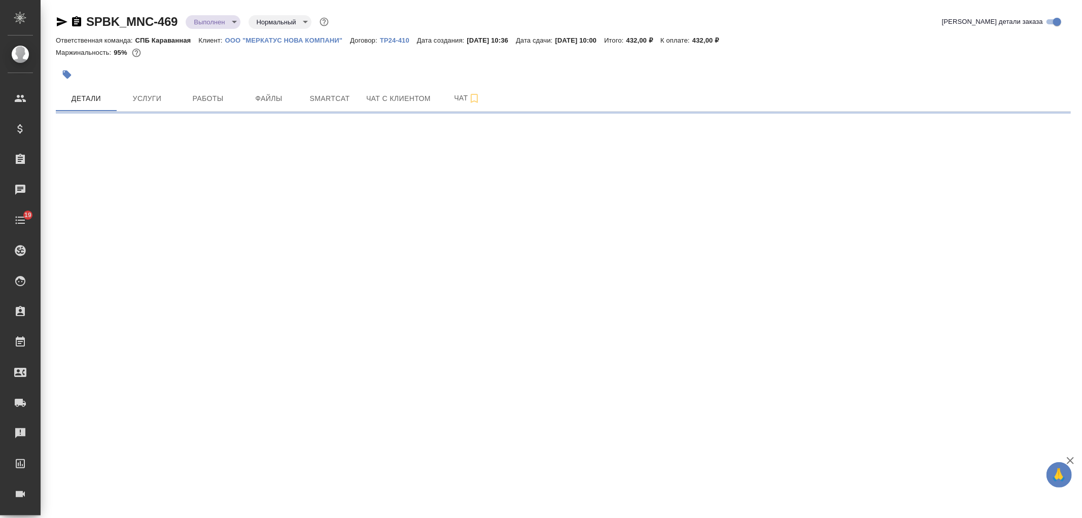
select select "RU"
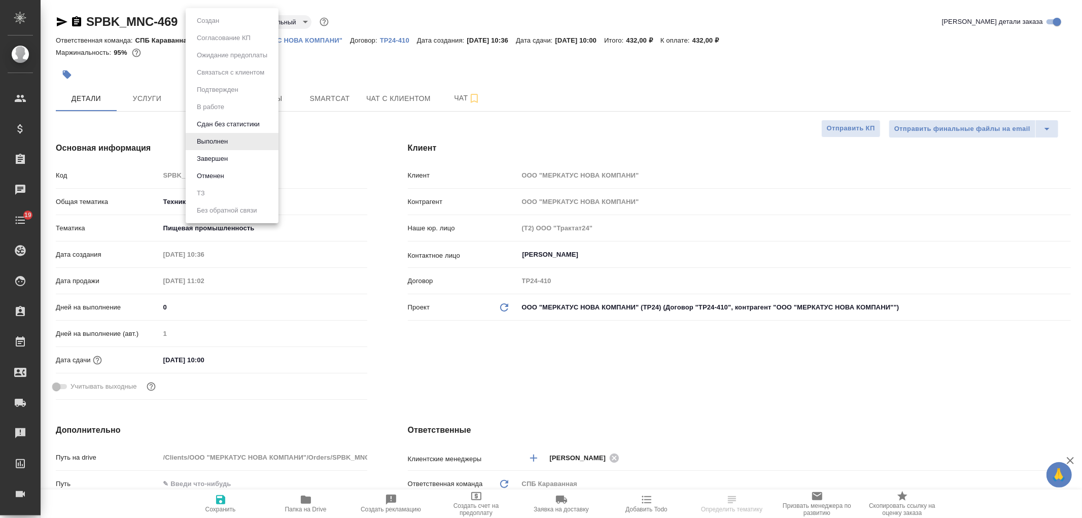
type textarea "x"
click at [221, 22] on body "🙏 .cls-1 fill:#fff; AWATERA [PERSON_NAME] Спецификации Заказы Чаты 19 Todo Прое…" at bounding box center [541, 259] width 1082 height 518
type textarea "x"
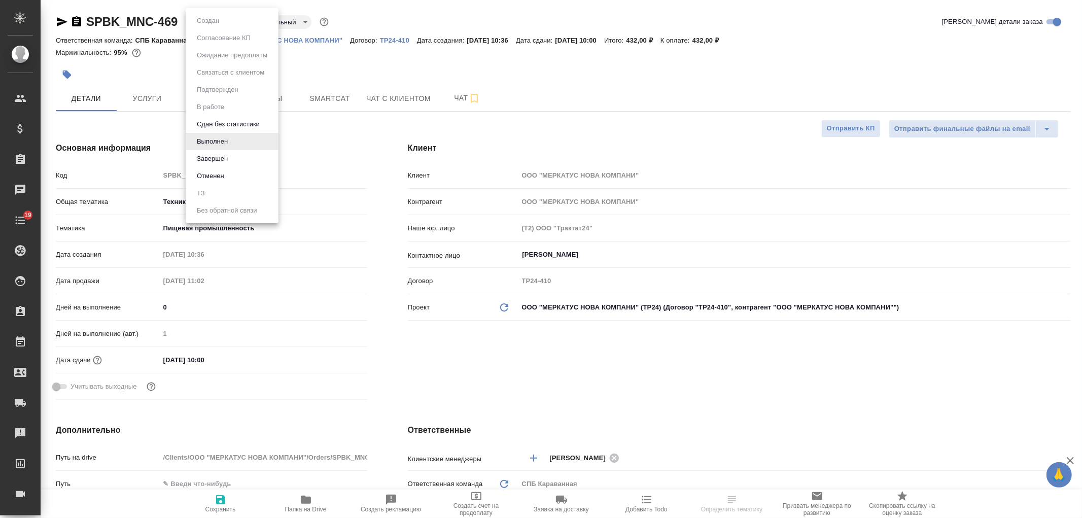
type textarea "x"
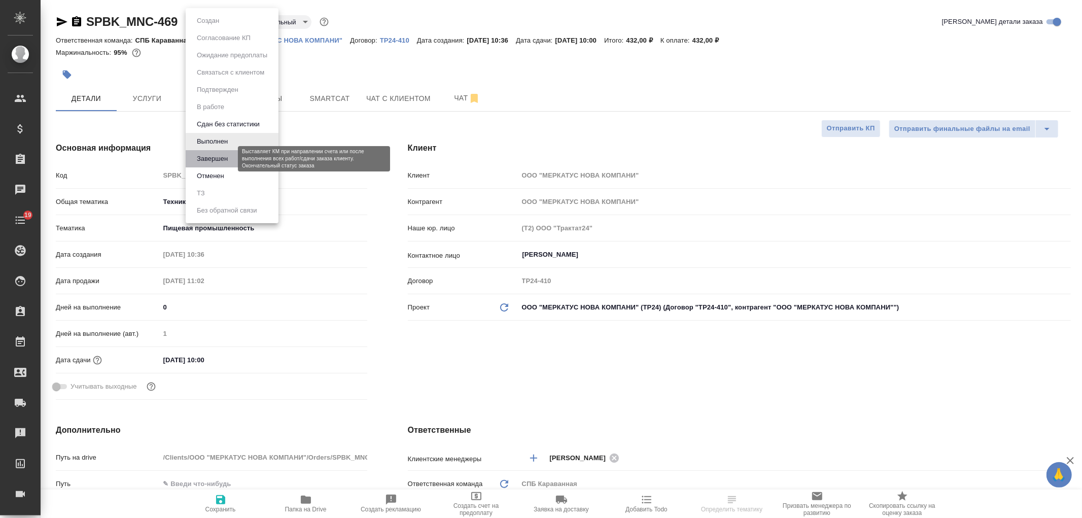
click at [226, 159] on button "Завершен" at bounding box center [212, 158] width 37 height 11
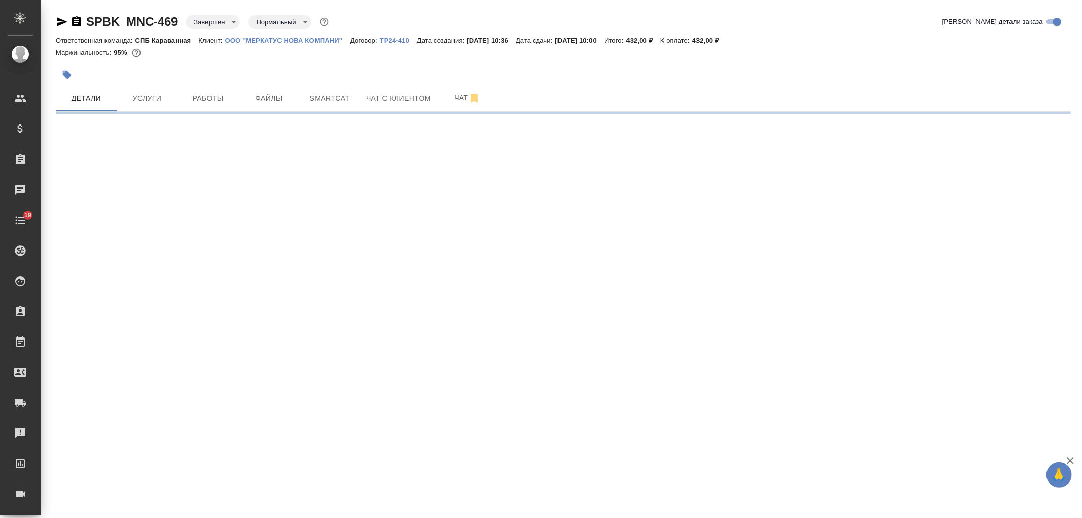
select select "RU"
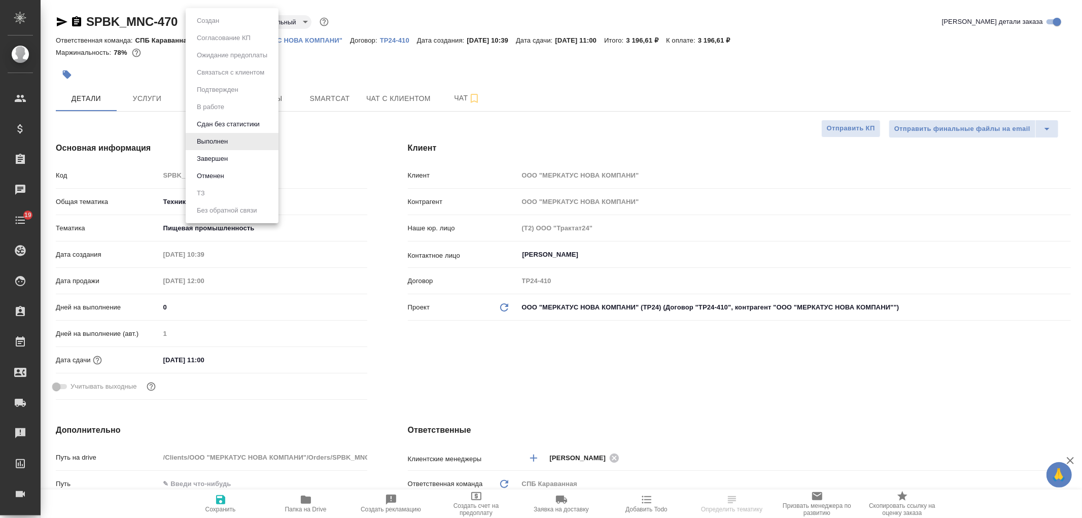
type textarea "x"
click at [216, 26] on body "🙏 .cls-1 fill:#fff; AWATERA Ivanova Arina Клиенты Спецификации Заказы Чаты 19 T…" at bounding box center [541, 259] width 1082 height 518
type textarea "x"
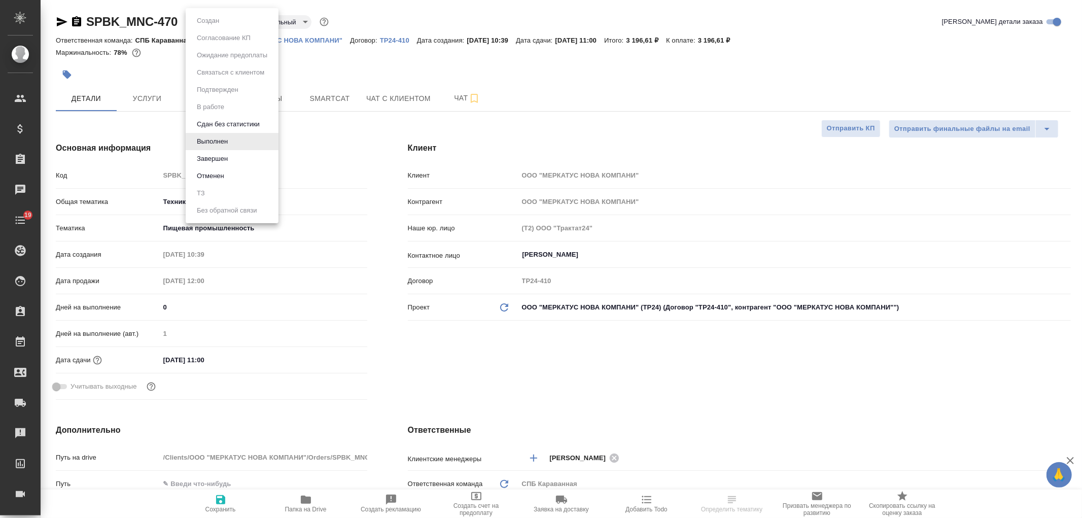
type textarea "x"
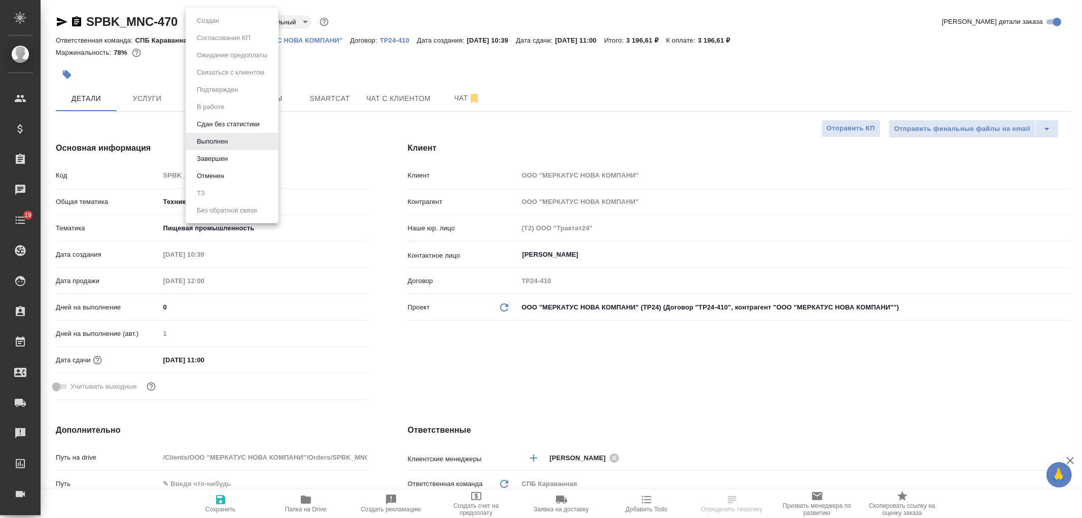
click at [220, 154] on button "Завершен" at bounding box center [212, 158] width 37 height 11
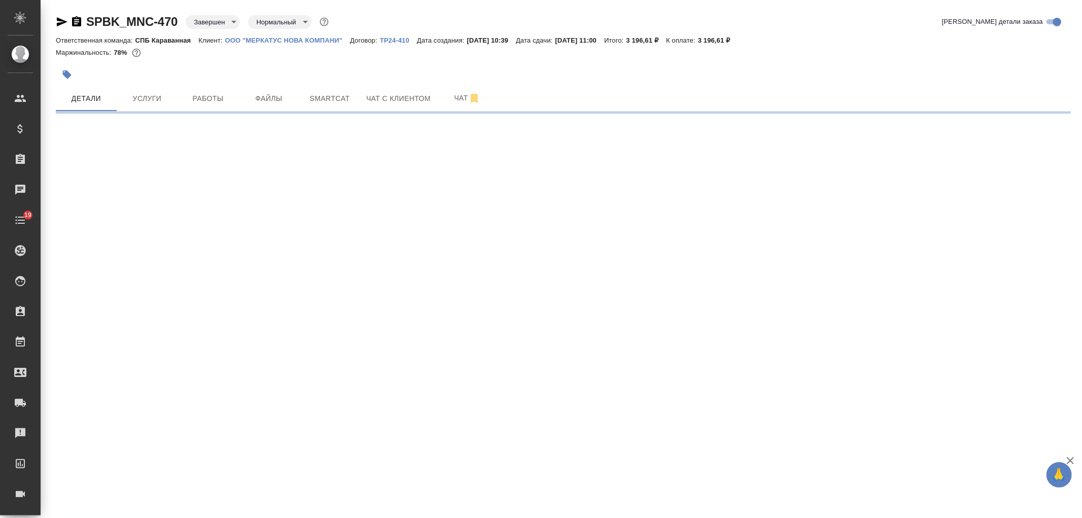
select select "RU"
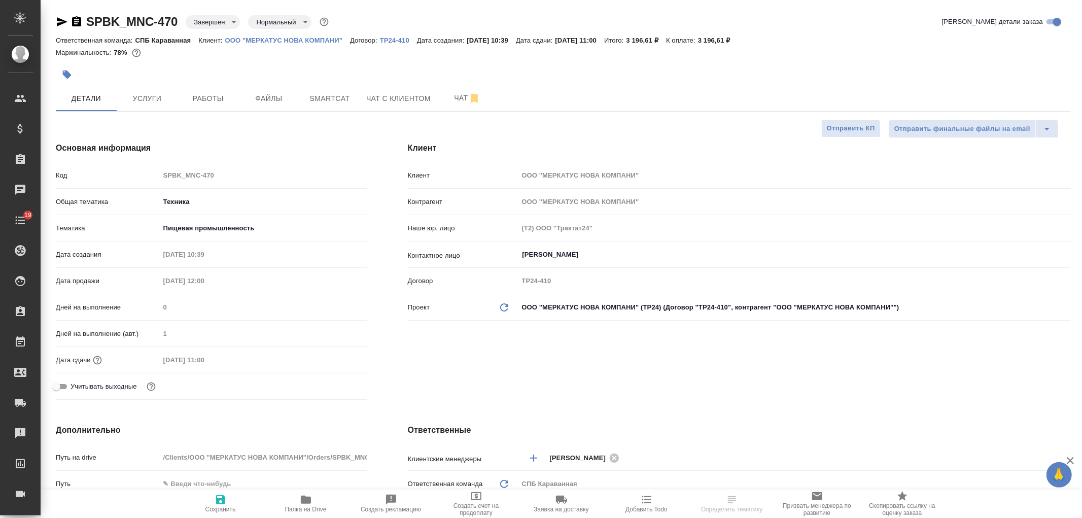
type textarea "x"
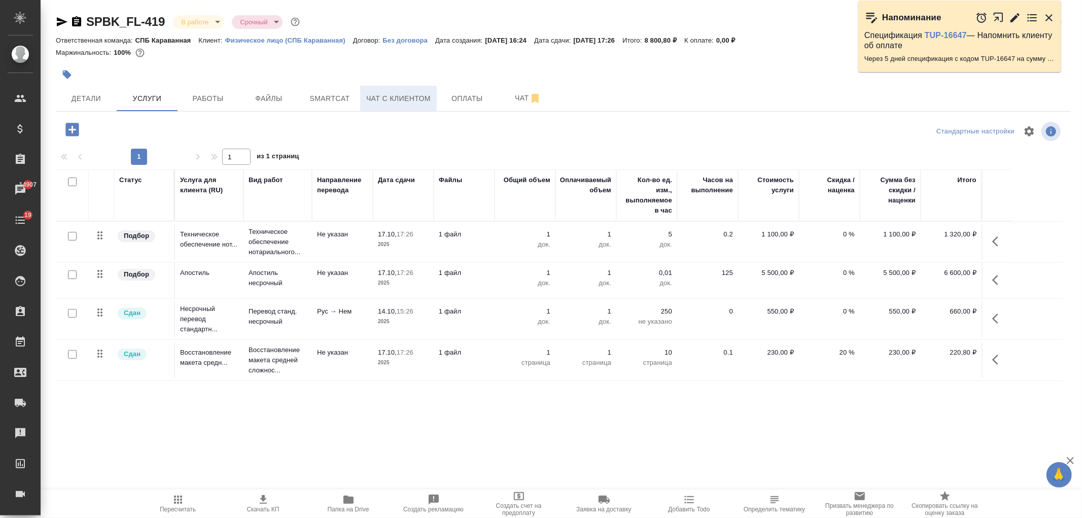
click at [422, 105] on button "Чат с клиентом" at bounding box center [398, 98] width 77 height 25
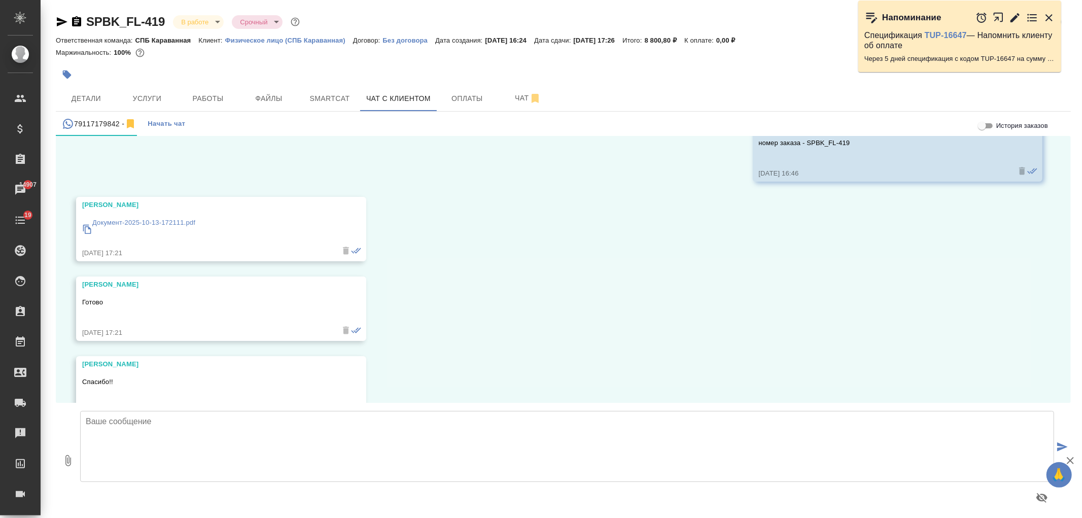
scroll to position [8454, 0]
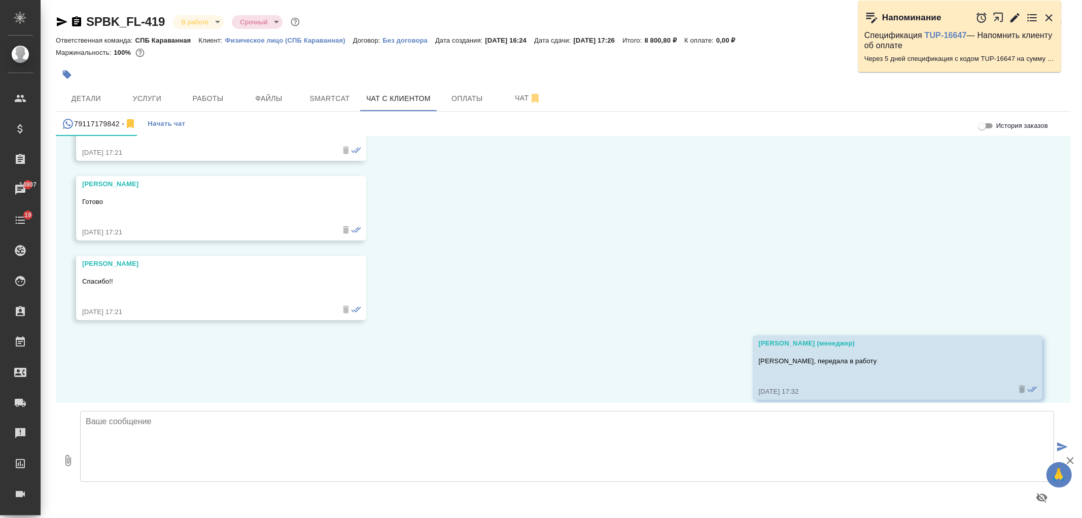
click at [223, 450] on textarea at bounding box center [567, 446] width 974 height 71
click at [68, 462] on icon "button" at bounding box center [68, 461] width 12 height 12
type input "C:\fakepath\Гарай Степан(de).docx"
click at [253, 452] on textarea at bounding box center [567, 446] width 974 height 71
type textarea "Александра, добрый день! Перевод готов, во сколько примерно Вы сможете привезти…"
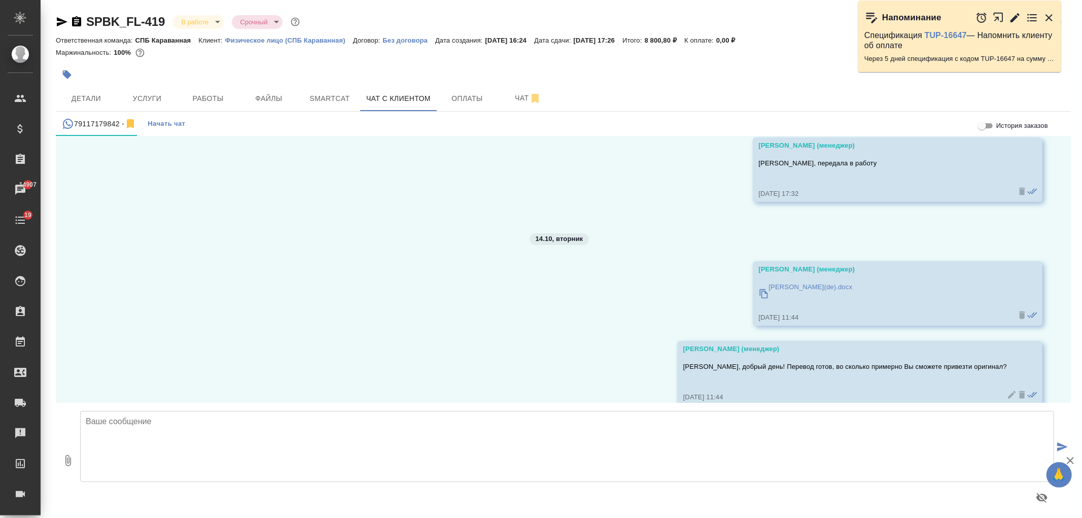
scroll to position [8657, 0]
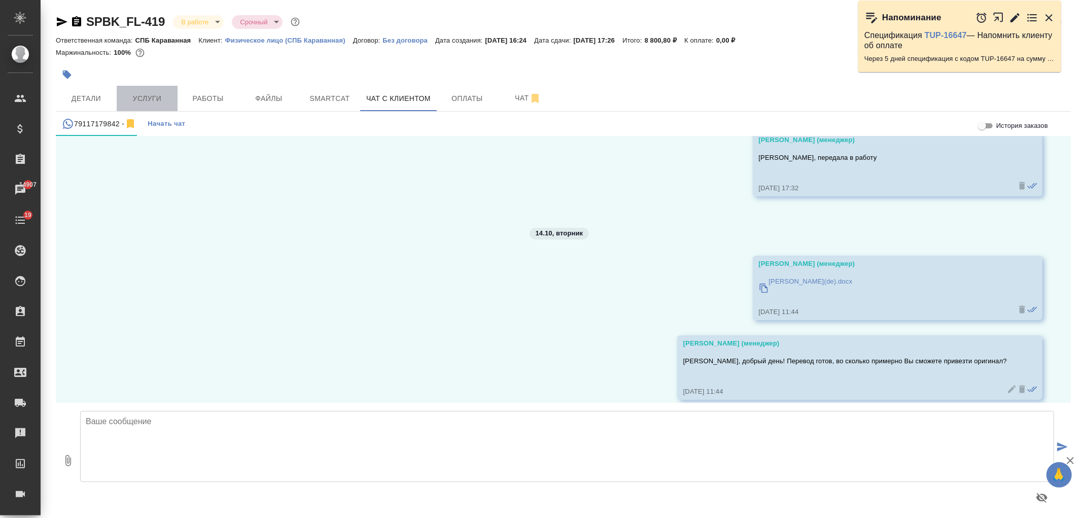
click at [158, 98] on span "Услуги" at bounding box center [147, 98] width 49 height 13
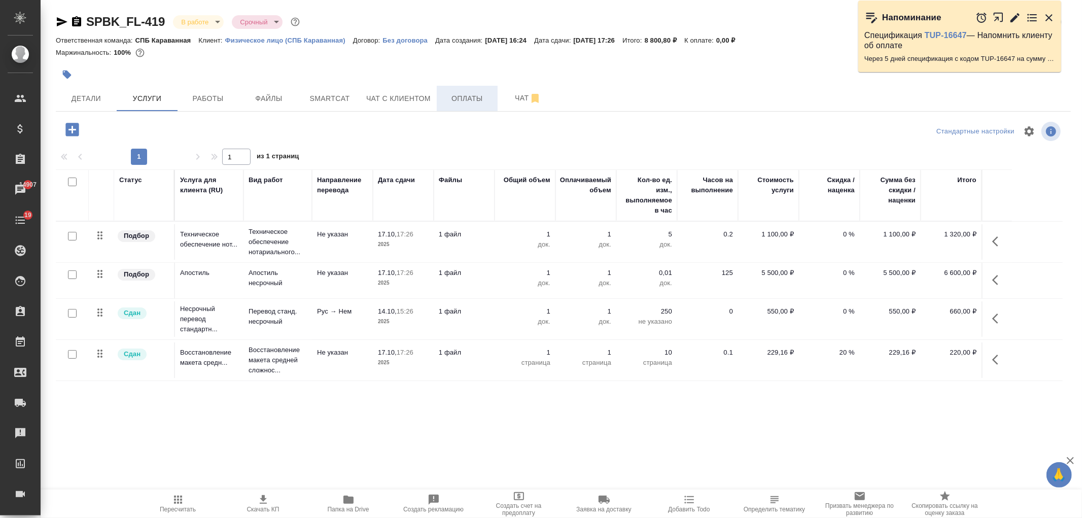
click at [452, 99] on span "Оплаты" at bounding box center [467, 98] width 49 height 13
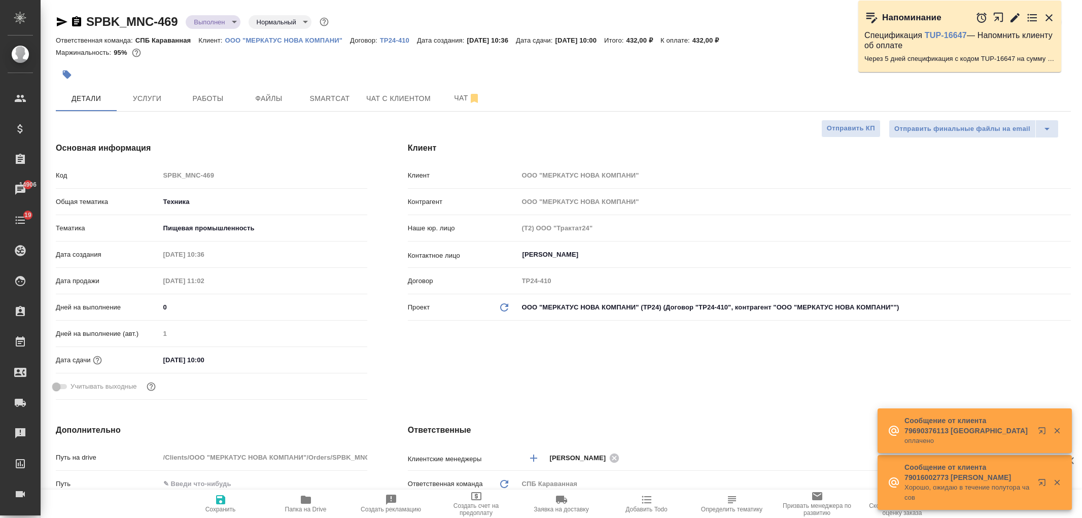
select select "RU"
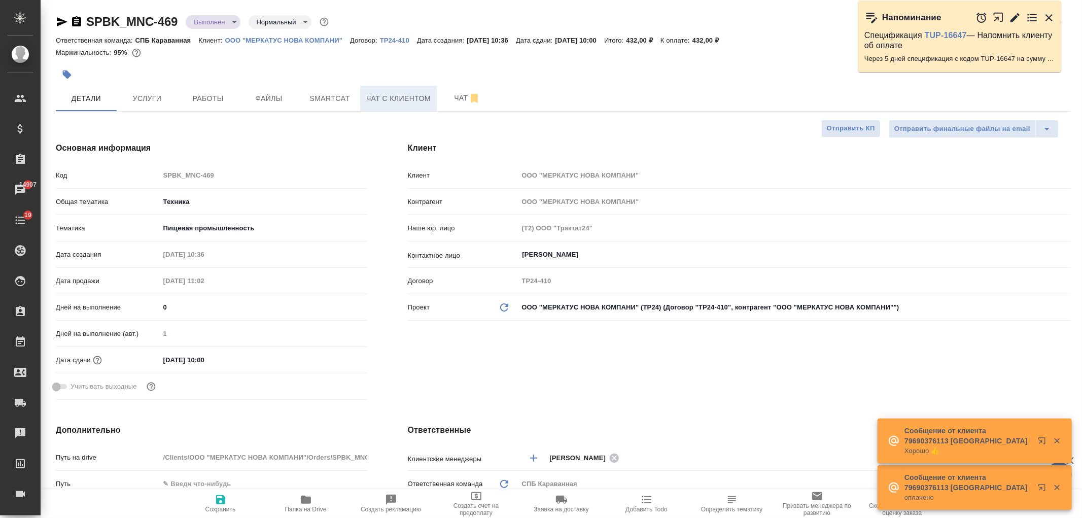
click at [416, 92] on span "Чат с клиентом" at bounding box center [398, 98] width 64 height 13
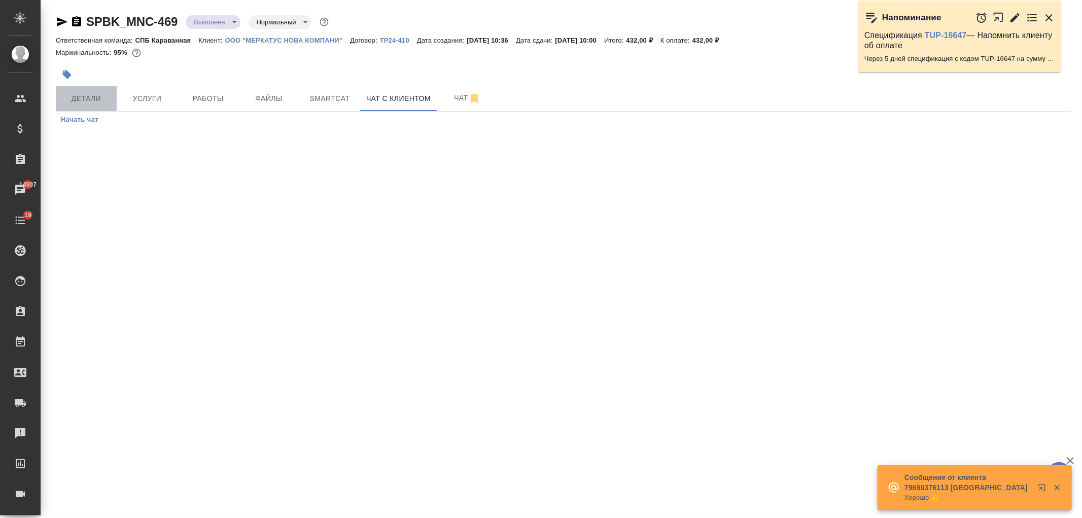
click at [86, 105] on button "Детали" at bounding box center [86, 98] width 61 height 25
select select "RU"
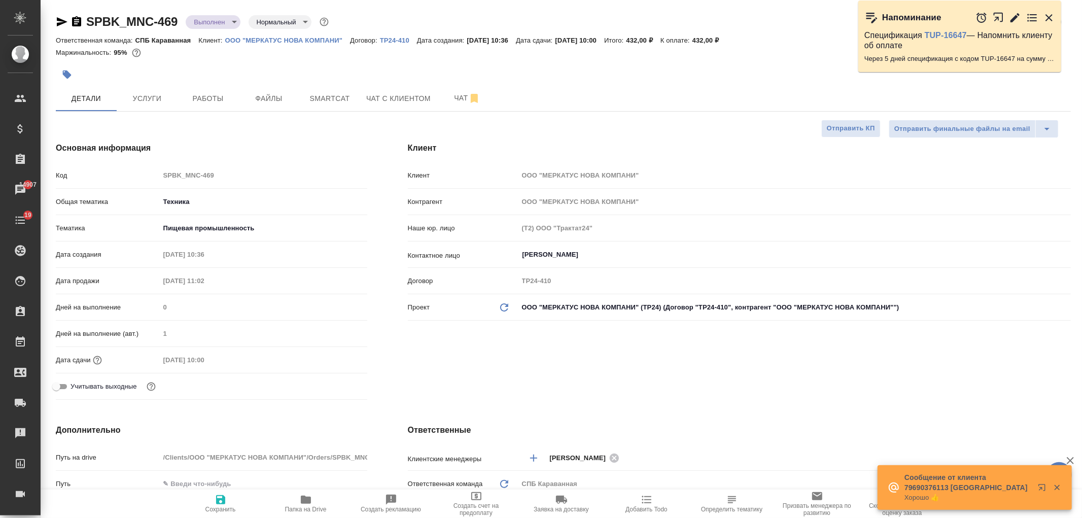
type textarea "x"
type input "Бабкина Анастасия"
type input "Сеитов Павел"
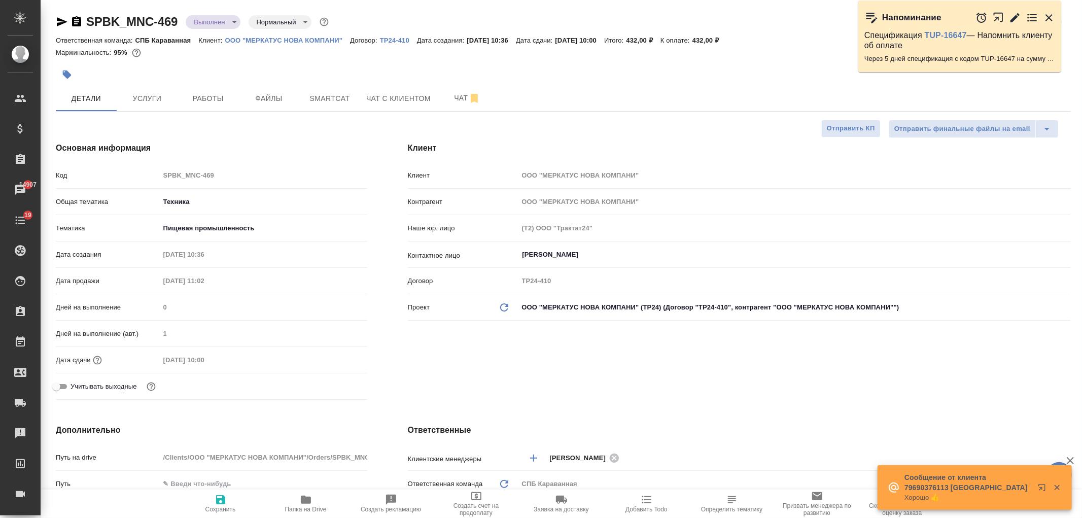
type textarea "x"
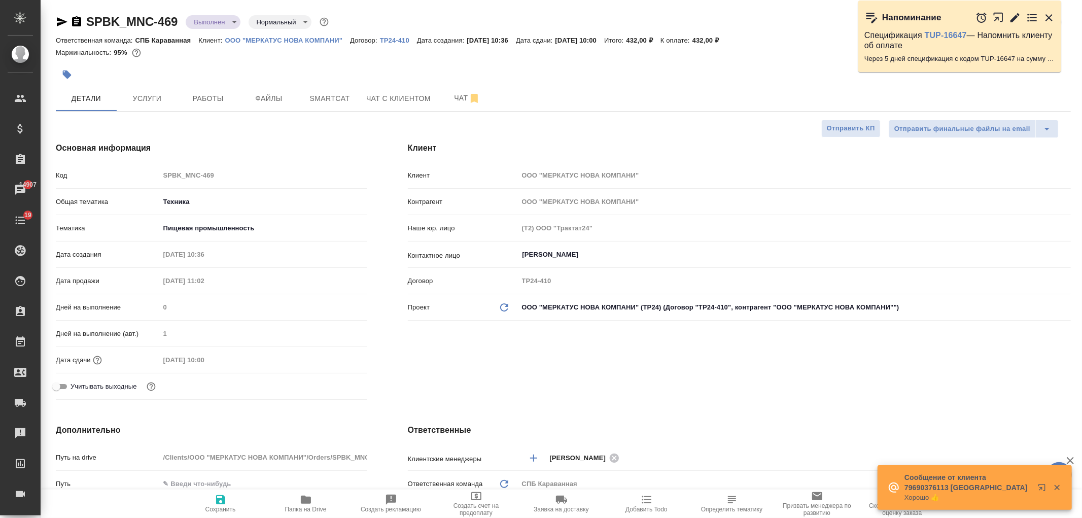
type textarea "x"
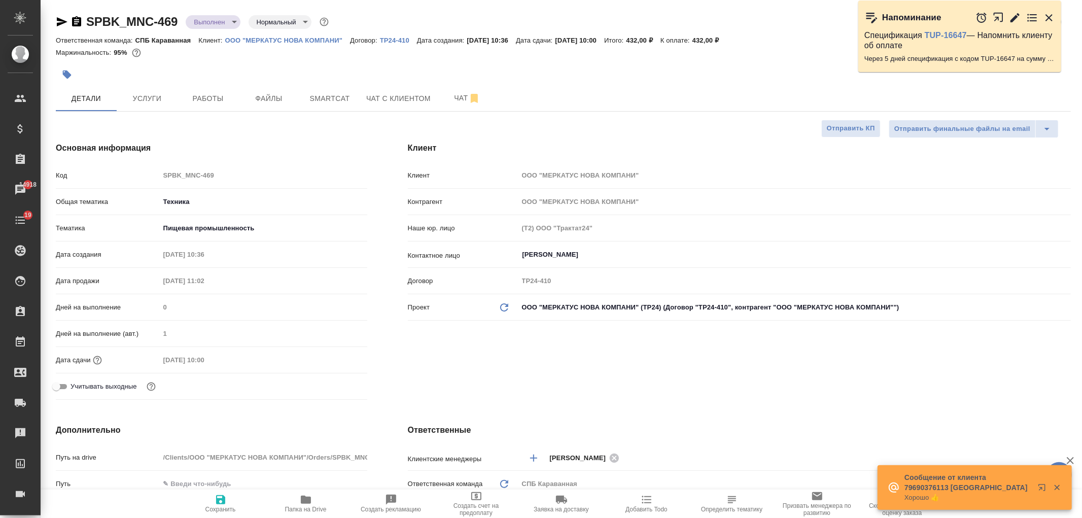
type textarea "x"
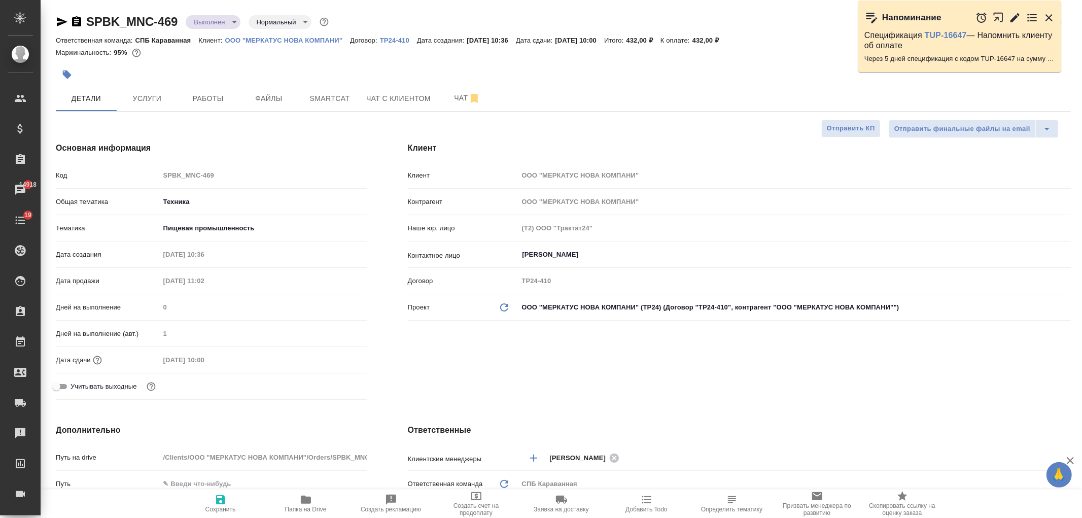
type textarea "x"
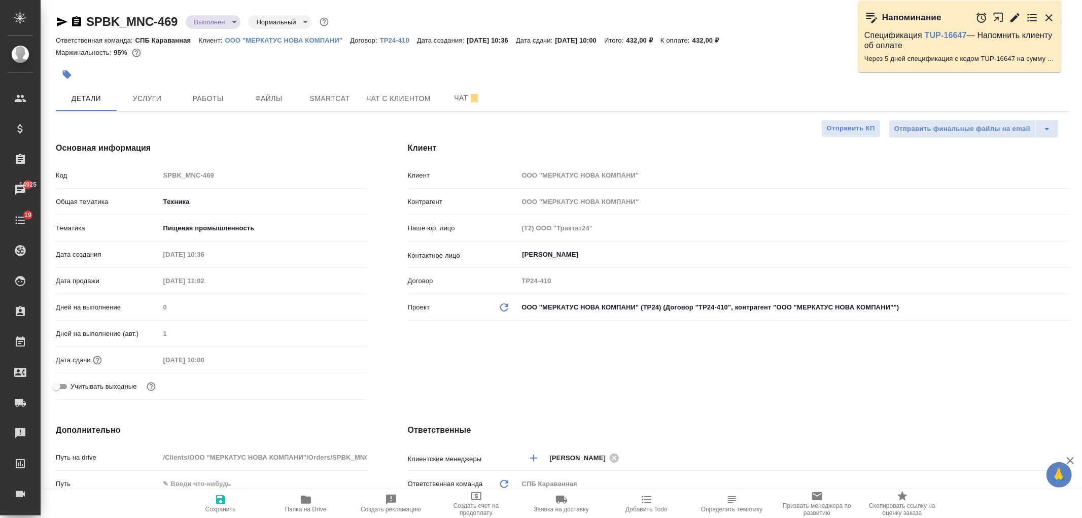
type textarea "x"
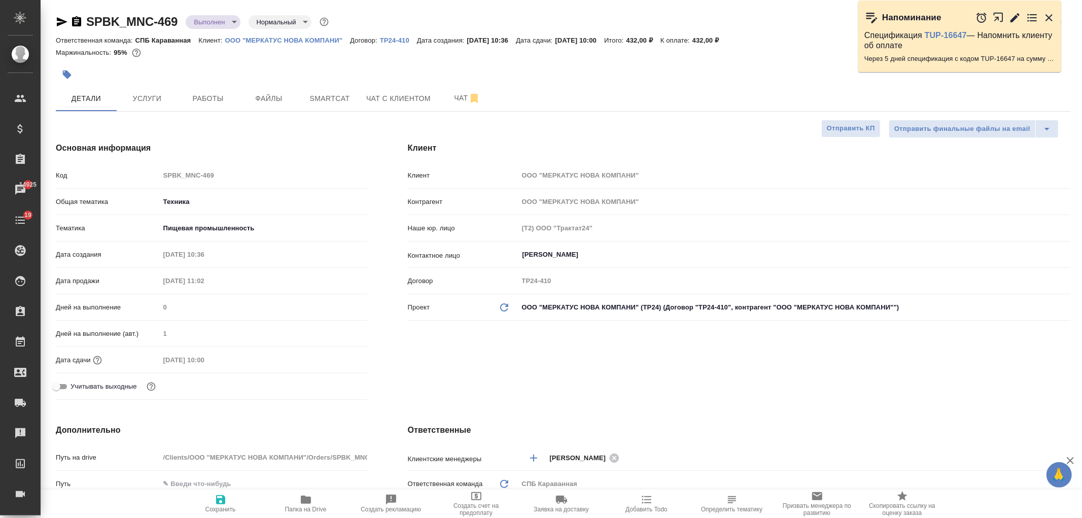
type textarea "x"
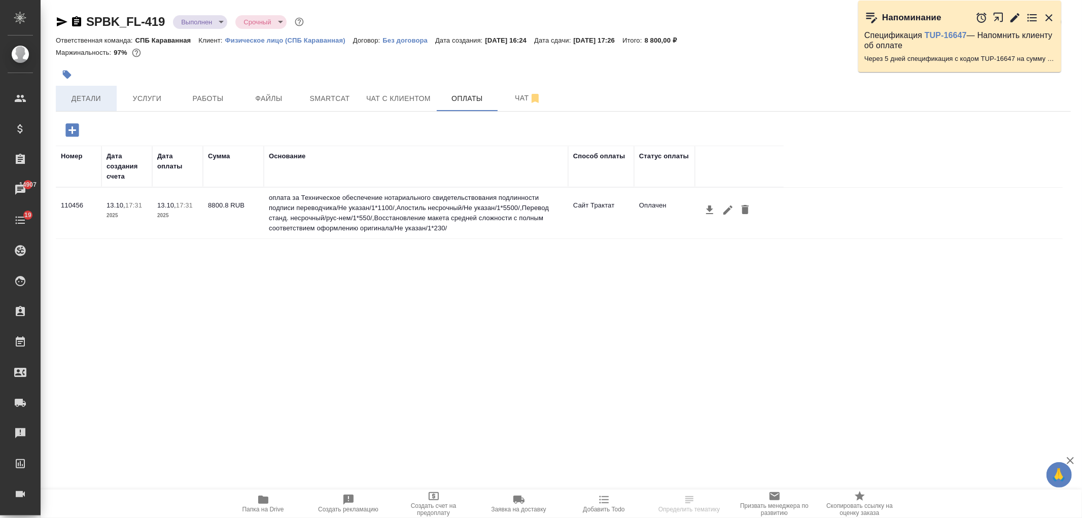
click at [112, 98] on button "Детали" at bounding box center [86, 98] width 61 height 25
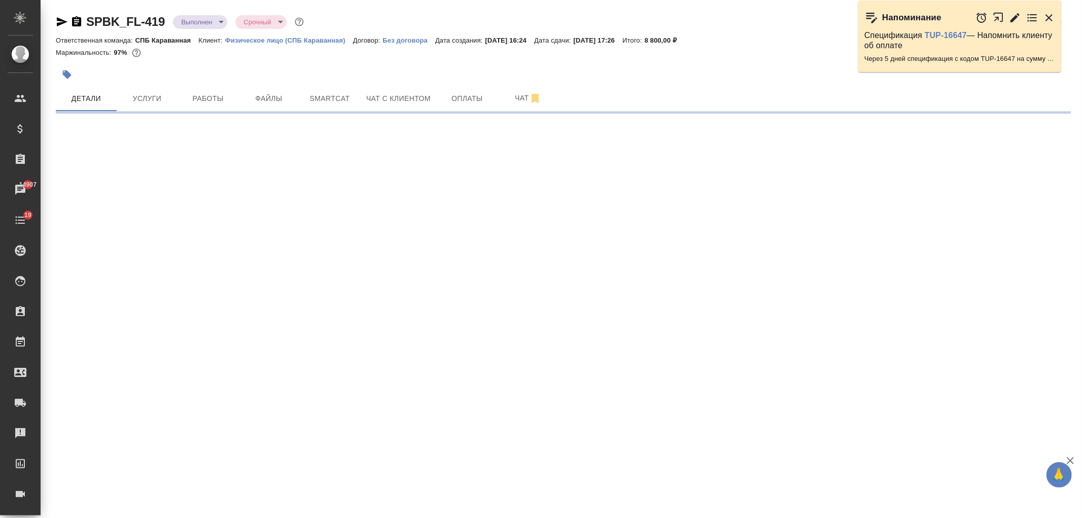
select select "RU"
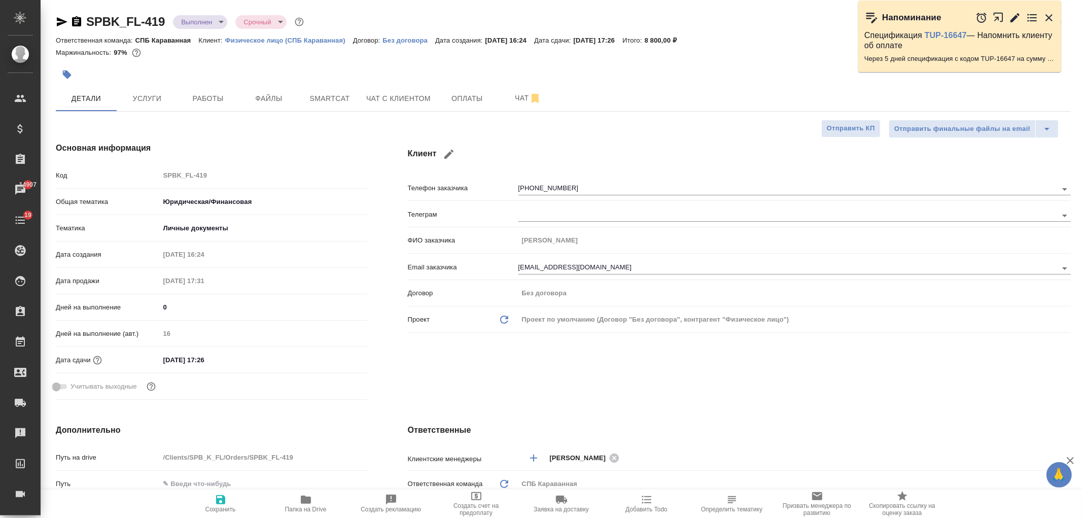
type textarea "x"
click at [688, 362] on div "Клиент Телефон заказчика [PHONE_NUMBER] Телеграм ФИО заказчика [PERSON_NAME] за…" at bounding box center [740, 273] width 704 height 302
click at [477, 95] on span "Оплаты" at bounding box center [467, 98] width 49 height 13
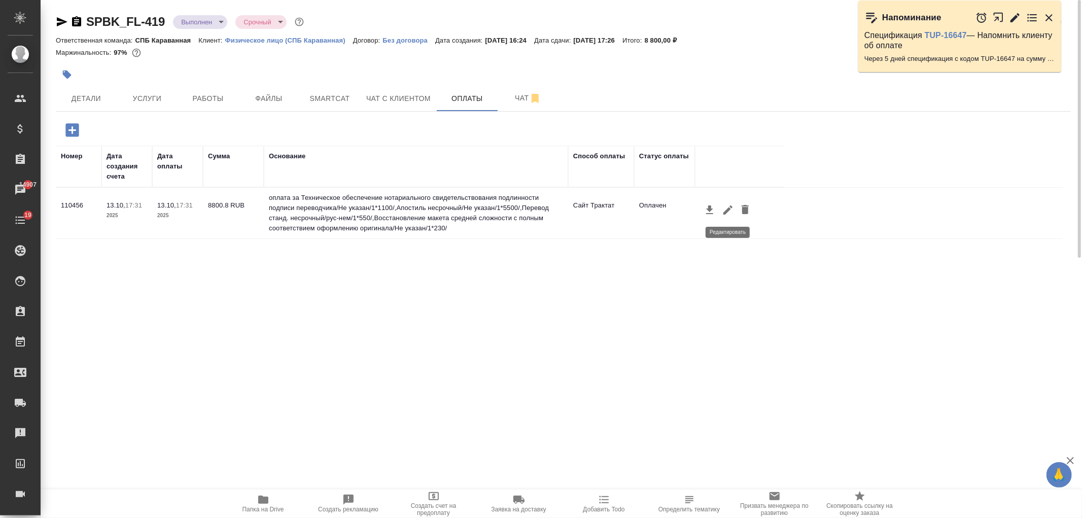
click at [733, 205] on icon "button" at bounding box center [728, 210] width 12 height 12
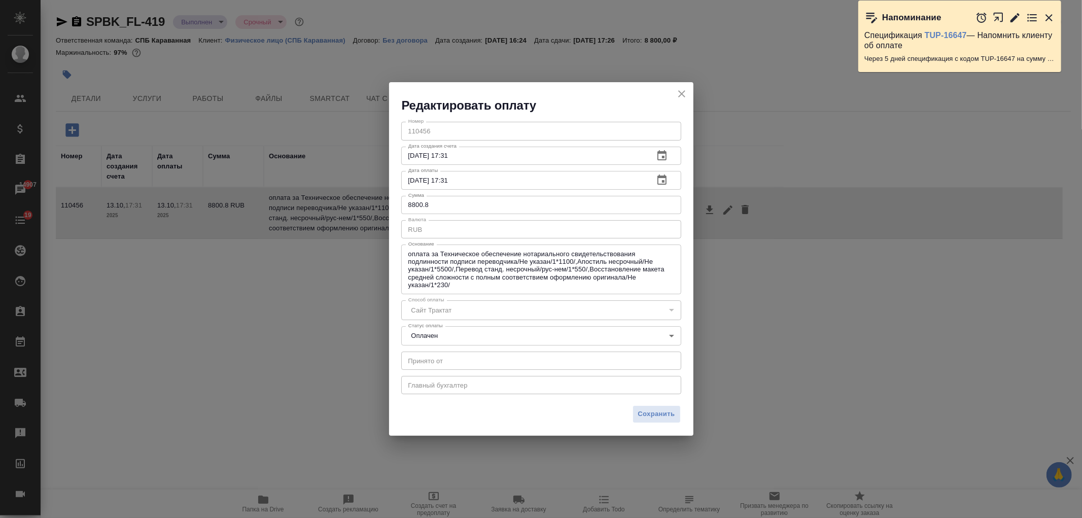
click at [440, 203] on input "8800.8" at bounding box center [541, 205] width 280 height 18
type input "8800"
click at [670, 417] on span "Сохранить" at bounding box center [656, 414] width 37 height 12
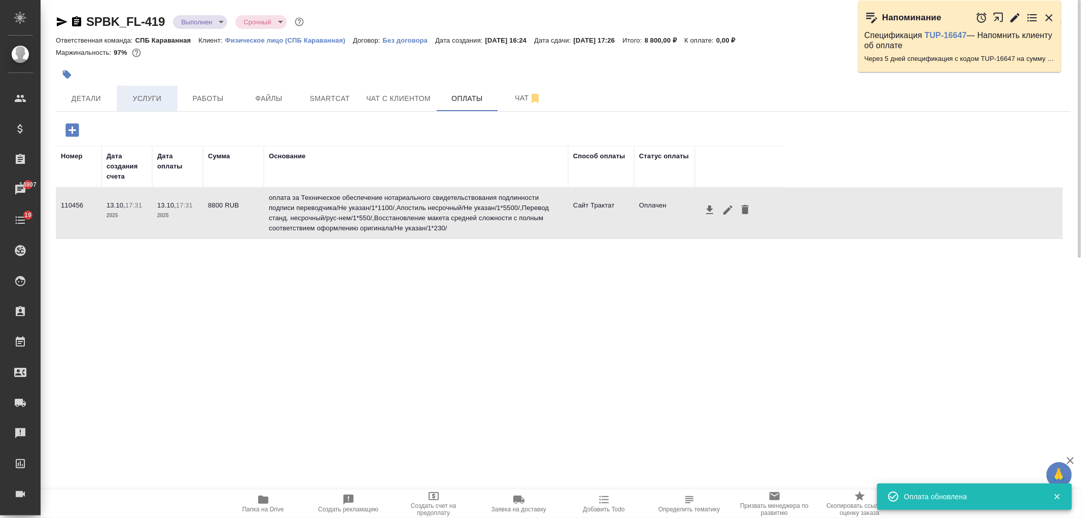
click at [146, 100] on span "Услуги" at bounding box center [147, 98] width 49 height 13
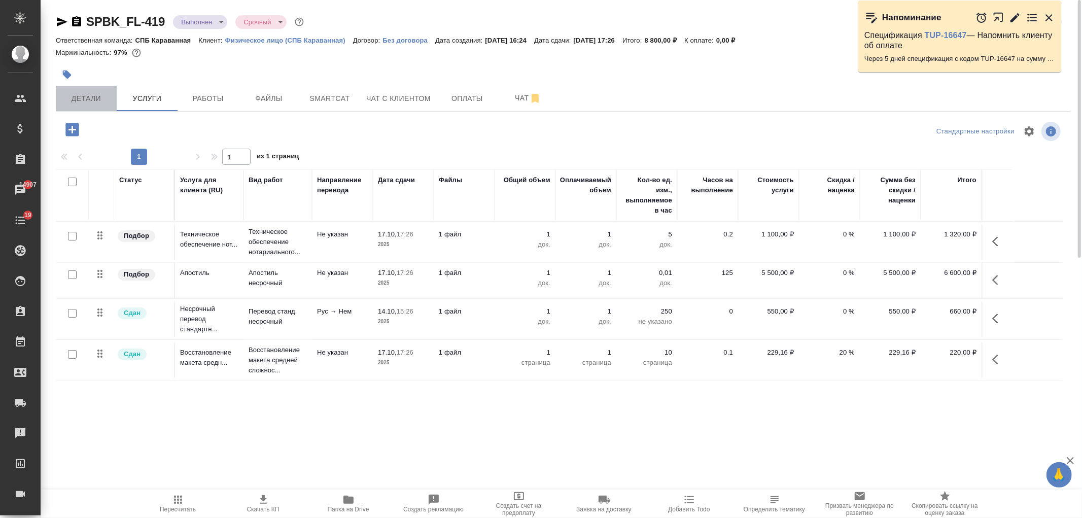
click at [96, 101] on span "Детали" at bounding box center [86, 98] width 49 height 13
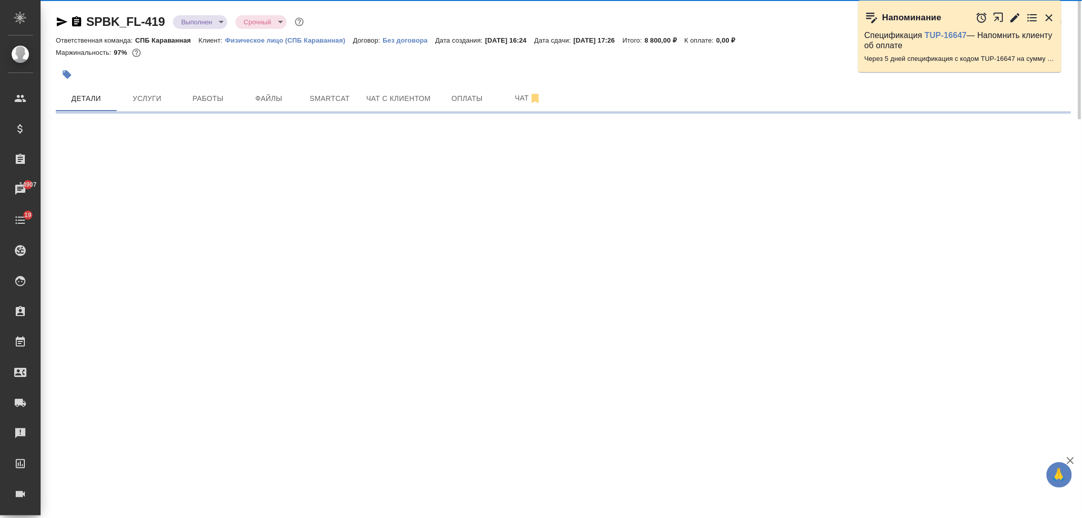
select select "RU"
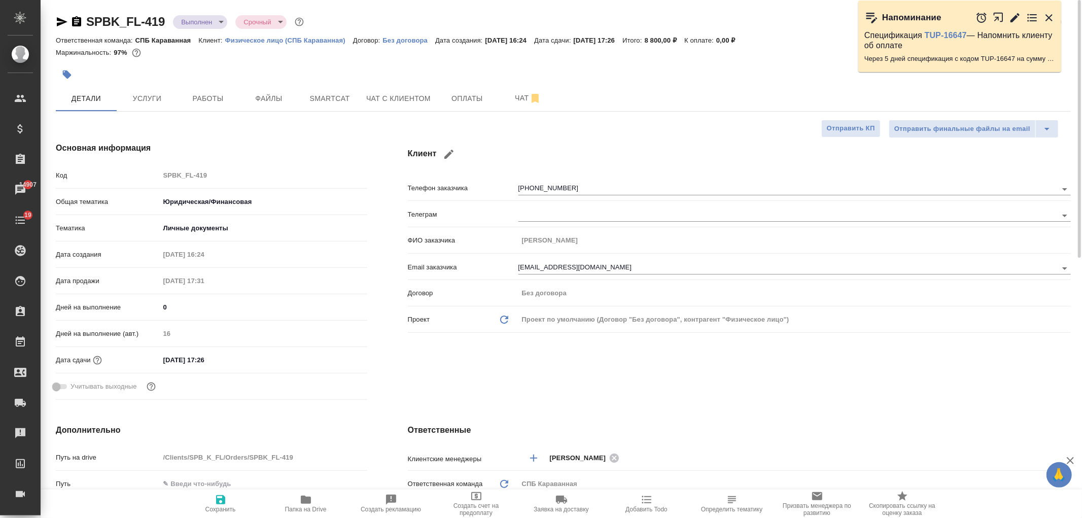
type textarea "x"
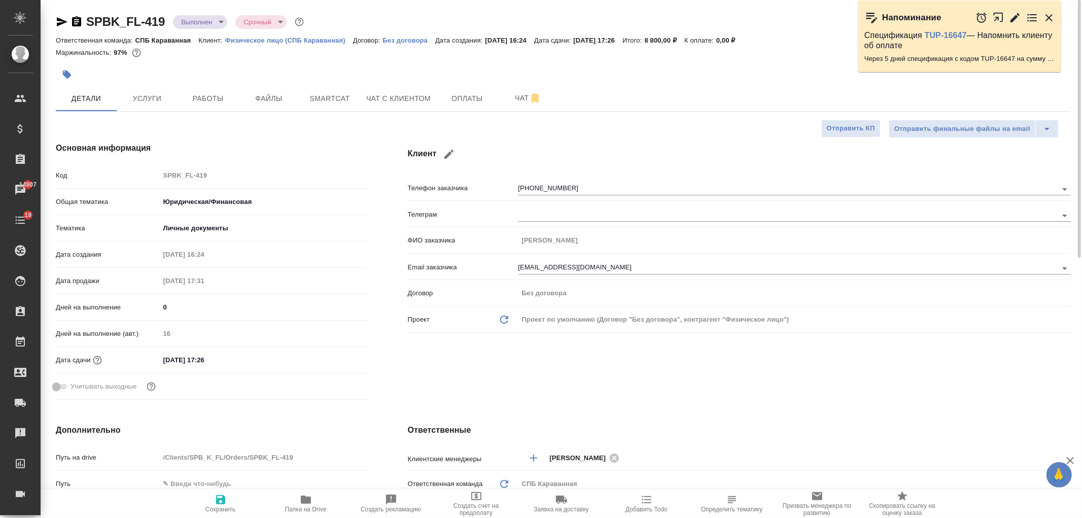
type textarea "x"
click at [437, 97] on button "Оплаты" at bounding box center [467, 98] width 61 height 25
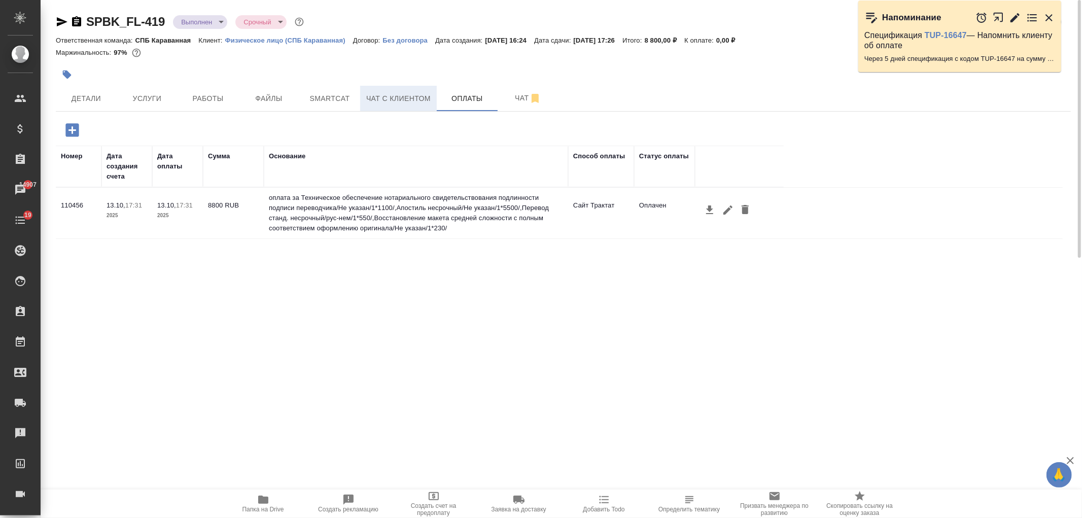
click at [404, 103] on span "Чат с клиентом" at bounding box center [398, 98] width 64 height 13
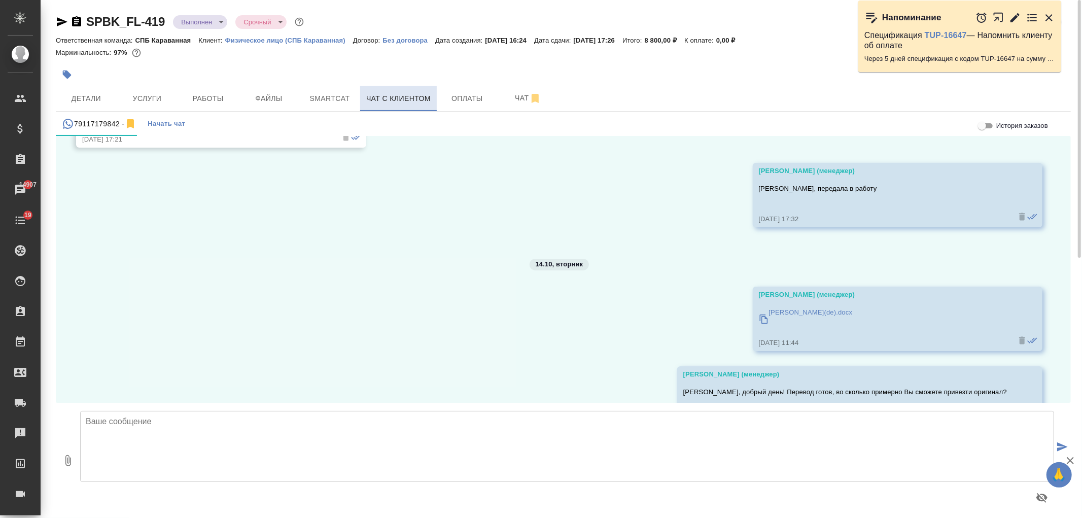
scroll to position [8657, 0]
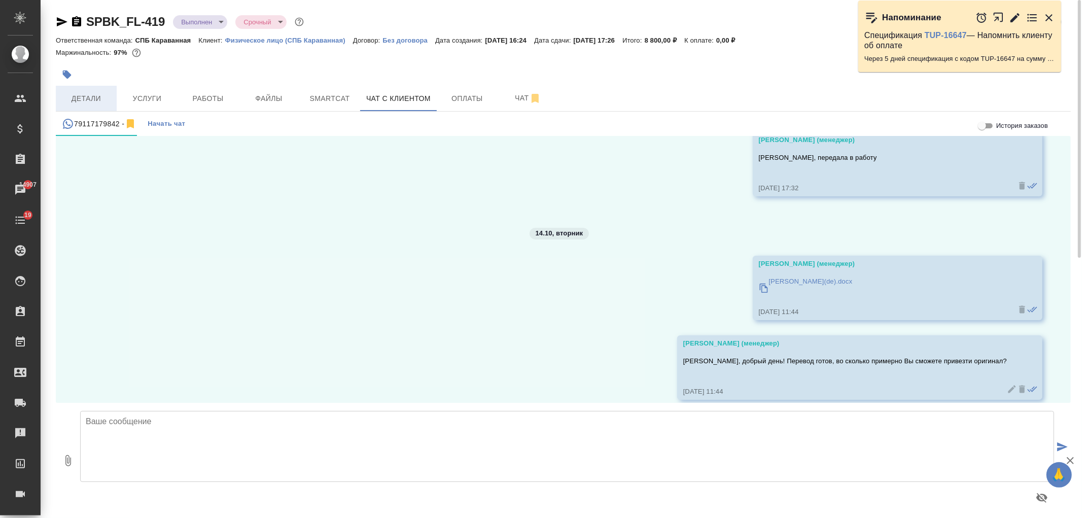
click at [80, 88] on button "Детали" at bounding box center [86, 98] width 61 height 25
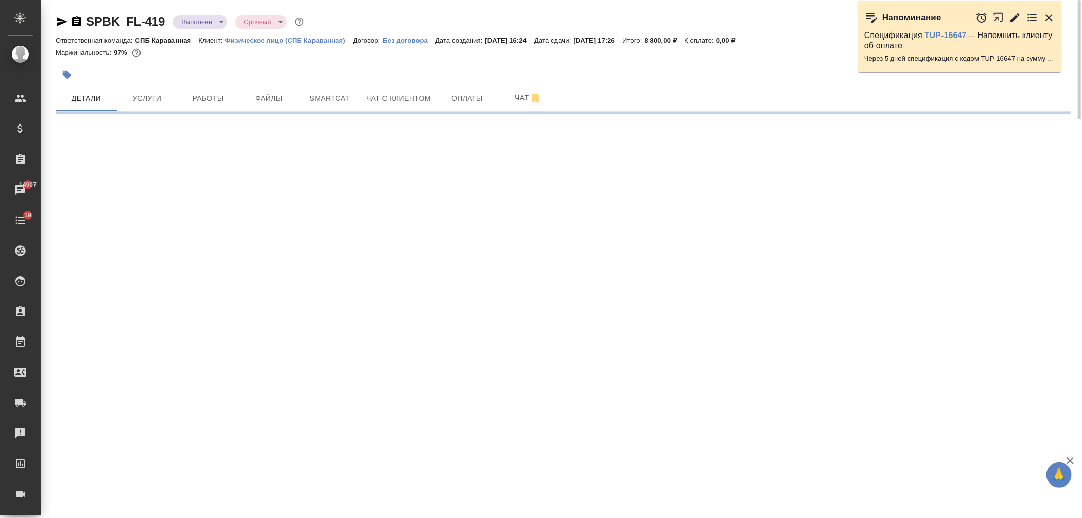
select select "RU"
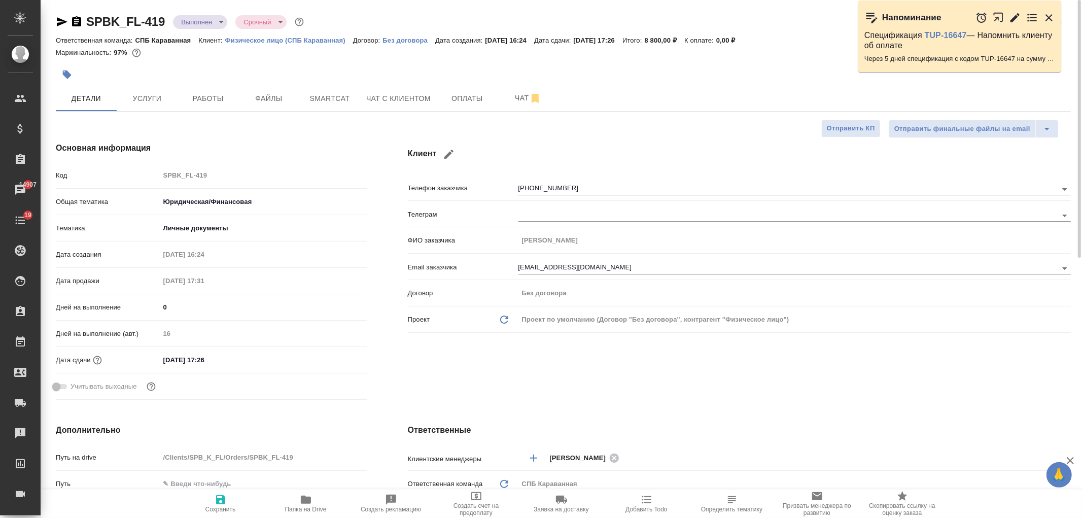
type textarea "x"
click at [403, 97] on span "Чат с клиентом" at bounding box center [398, 98] width 64 height 13
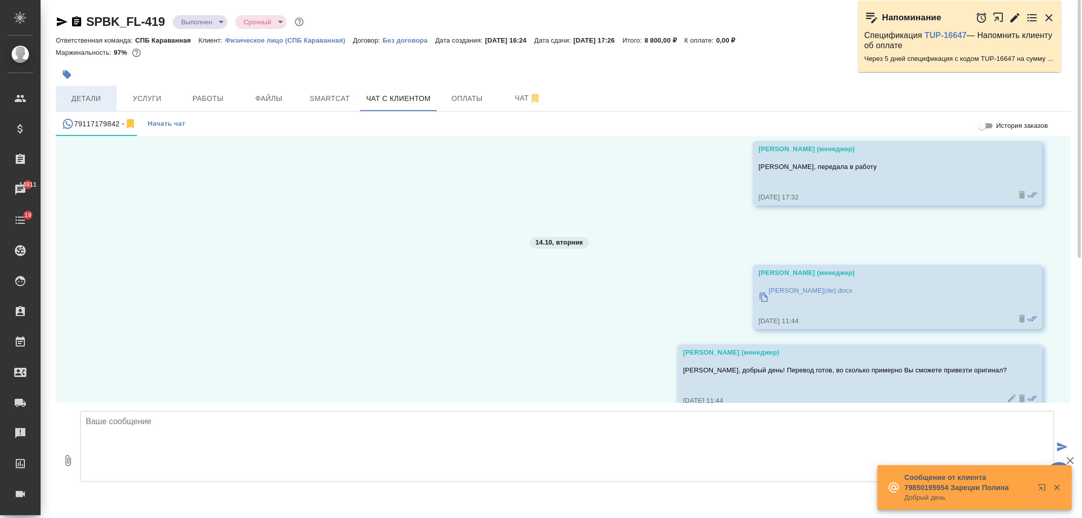
scroll to position [8657, 0]
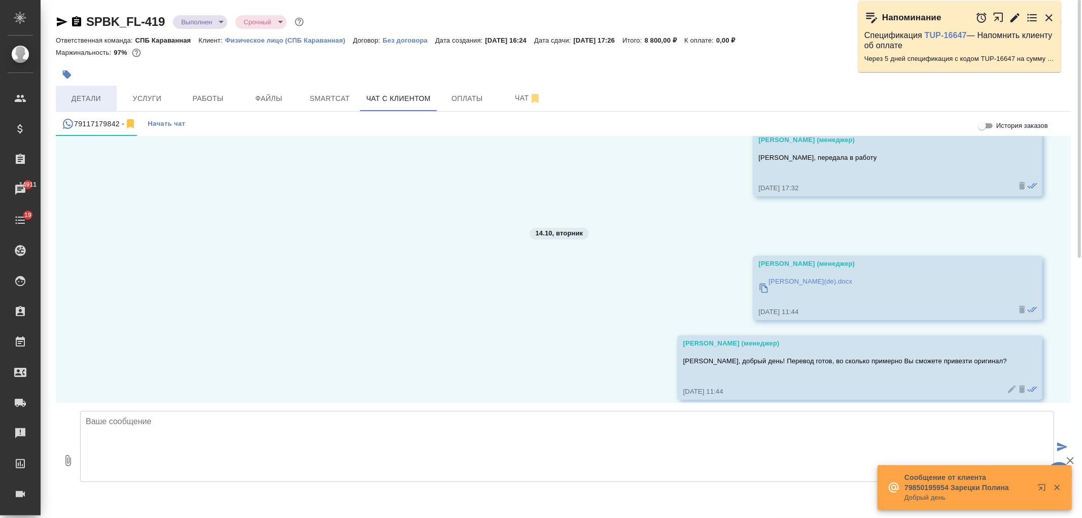
click at [82, 107] on button "Детали" at bounding box center [86, 98] width 61 height 25
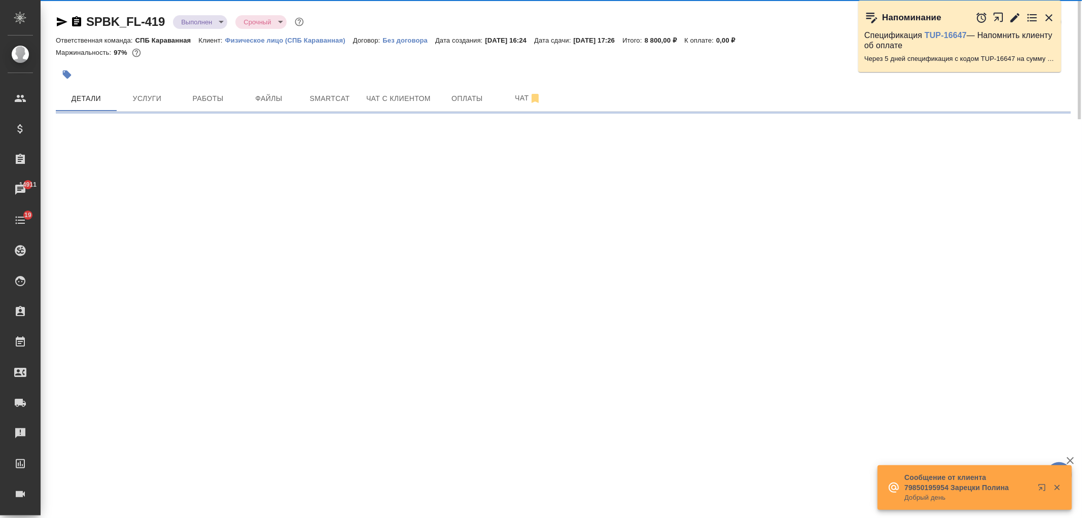
select select "RU"
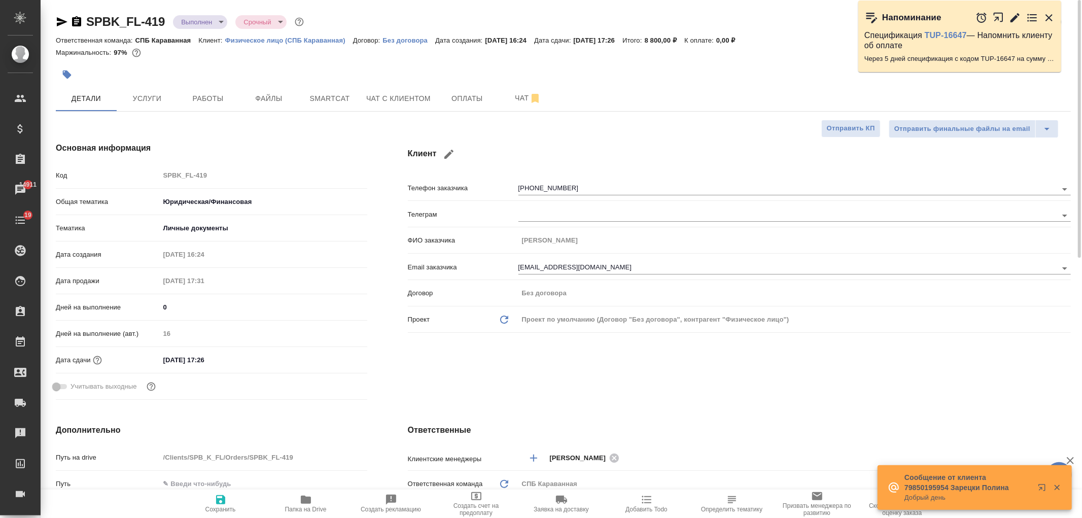
type textarea "x"
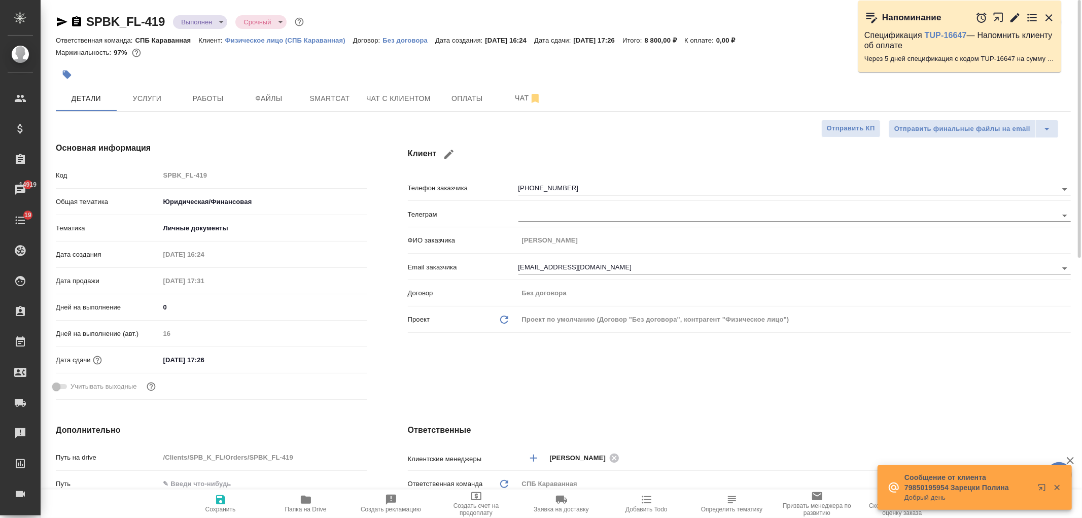
type textarea "x"
click at [385, 95] on span "Чат с клиентом" at bounding box center [398, 98] width 64 height 13
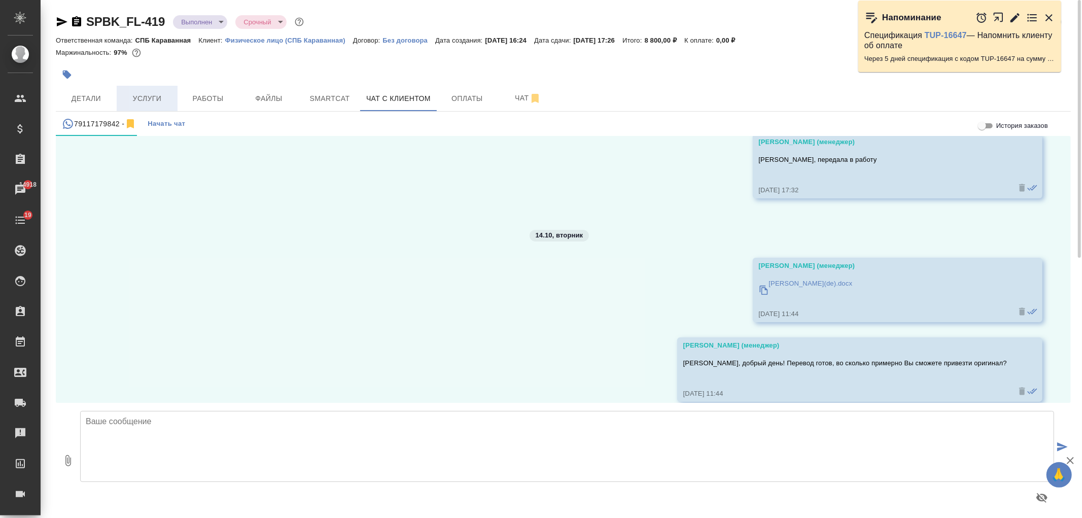
scroll to position [8657, 0]
click at [143, 98] on span "Услуги" at bounding box center [147, 98] width 49 height 13
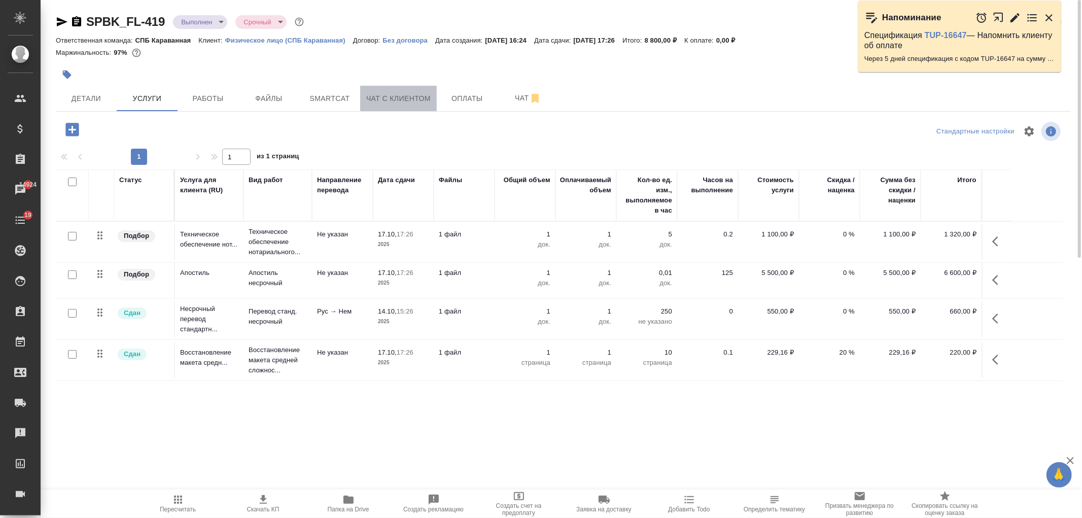
click at [427, 102] on span "Чат с клиентом" at bounding box center [398, 98] width 64 height 13
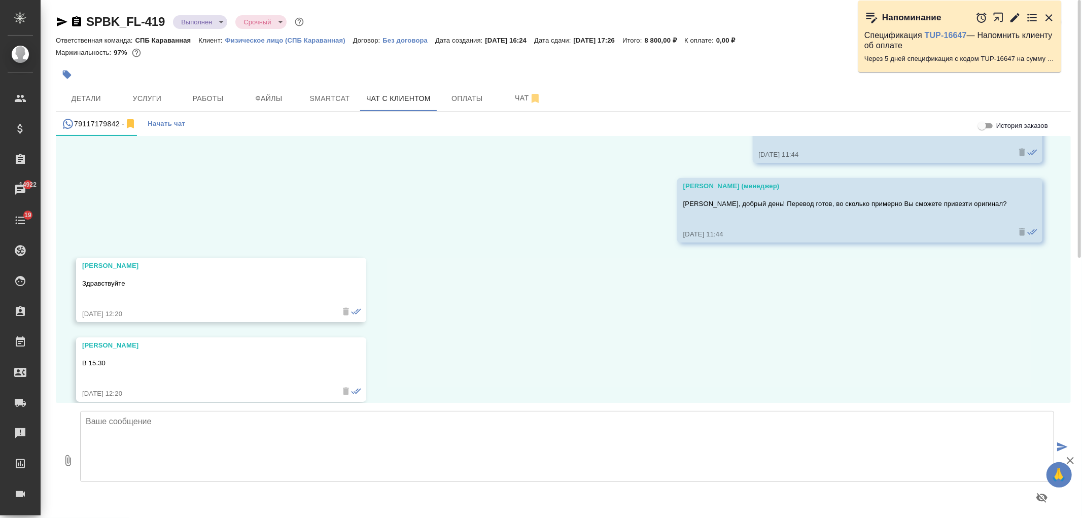
scroll to position [8816, 0]
click at [419, 470] on textarea at bounding box center [567, 446] width 974 height 71
click at [90, 89] on button "Детали" at bounding box center [86, 98] width 61 height 25
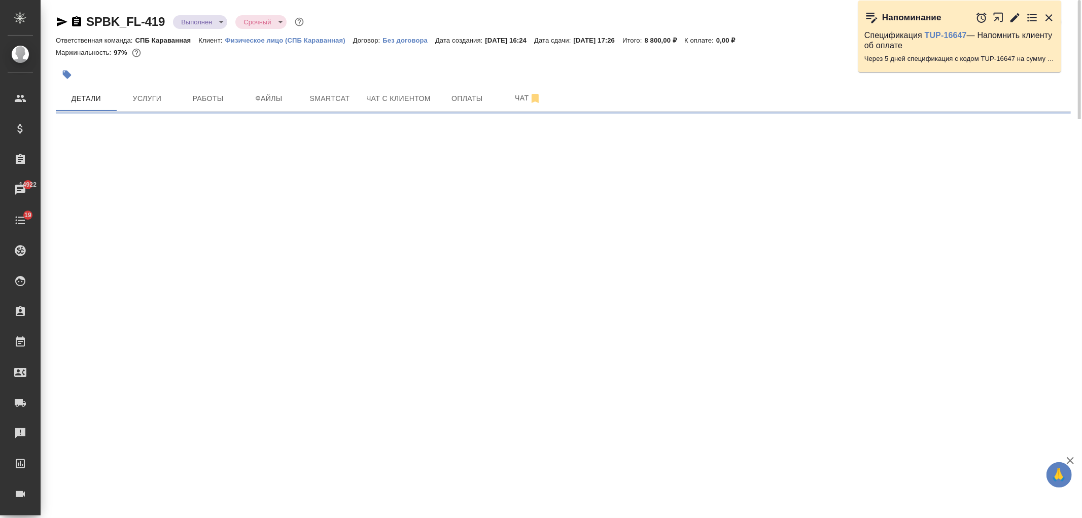
select select "RU"
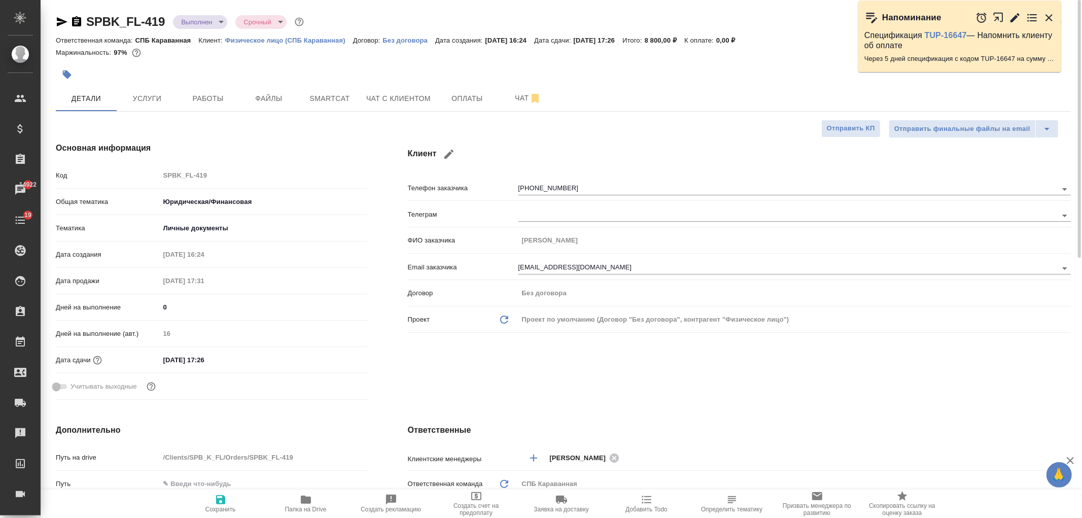
type textarea "x"
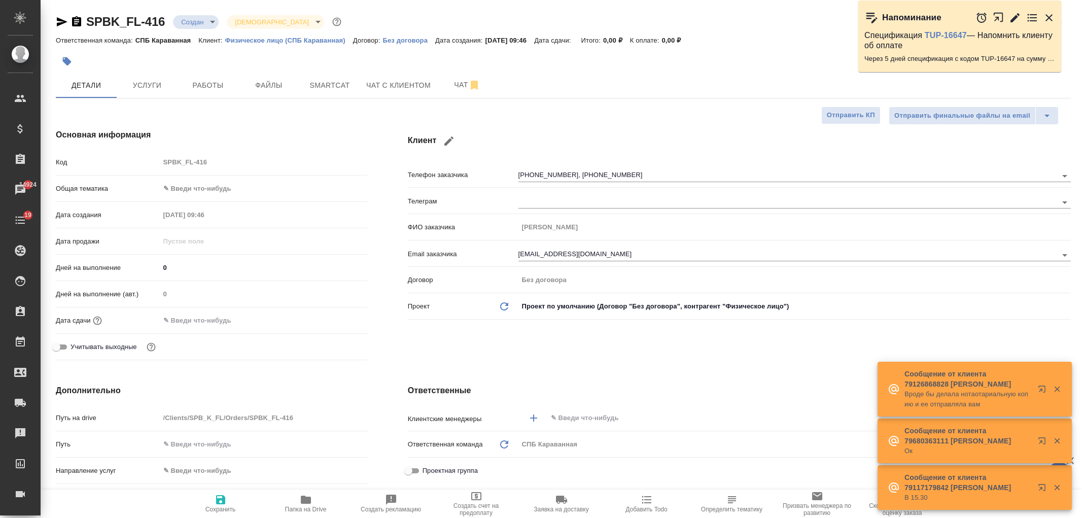
select select "RU"
click at [397, 88] on span "Чат с клиентом" at bounding box center [398, 85] width 64 height 13
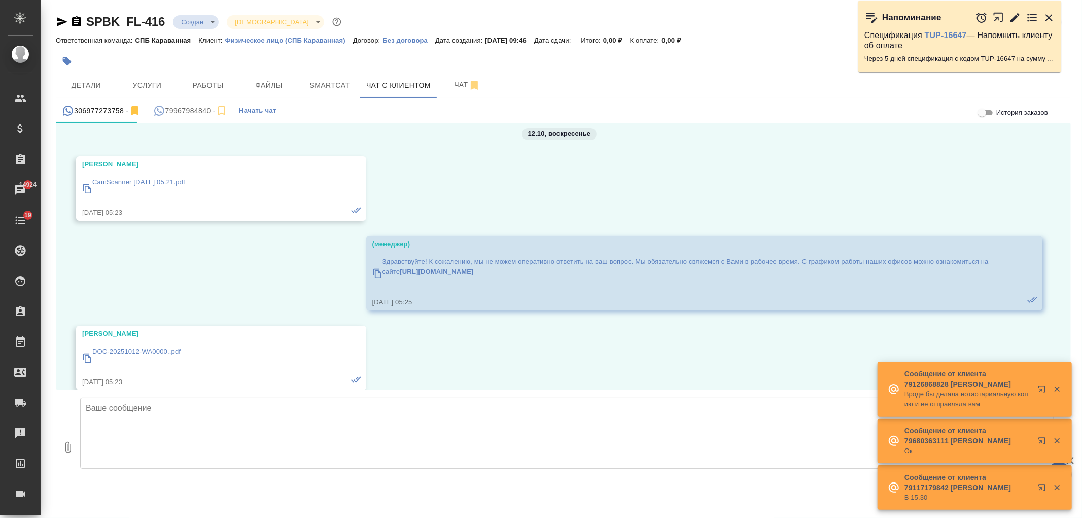
scroll to position [265, 0]
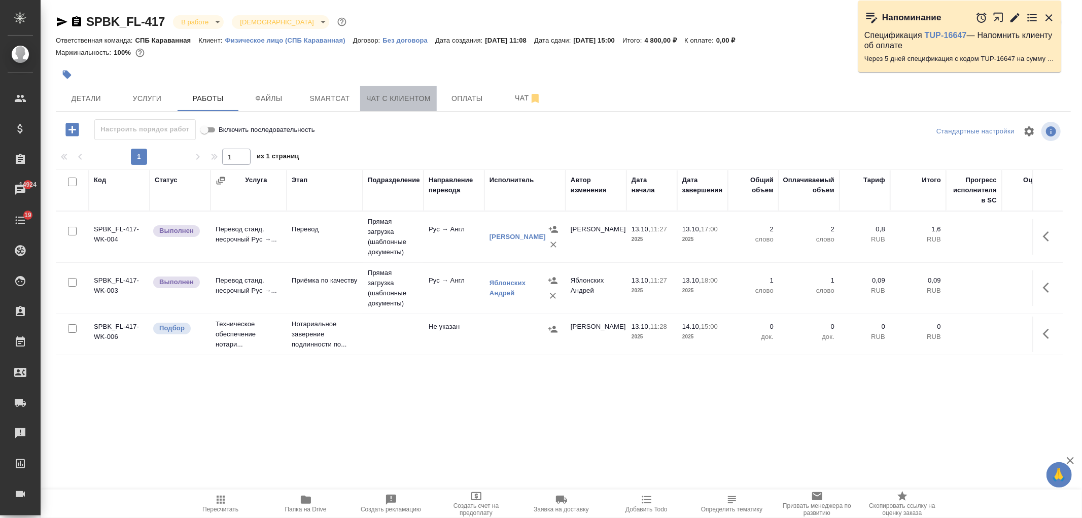
click at [402, 104] on span "Чат с клиентом" at bounding box center [398, 98] width 64 height 13
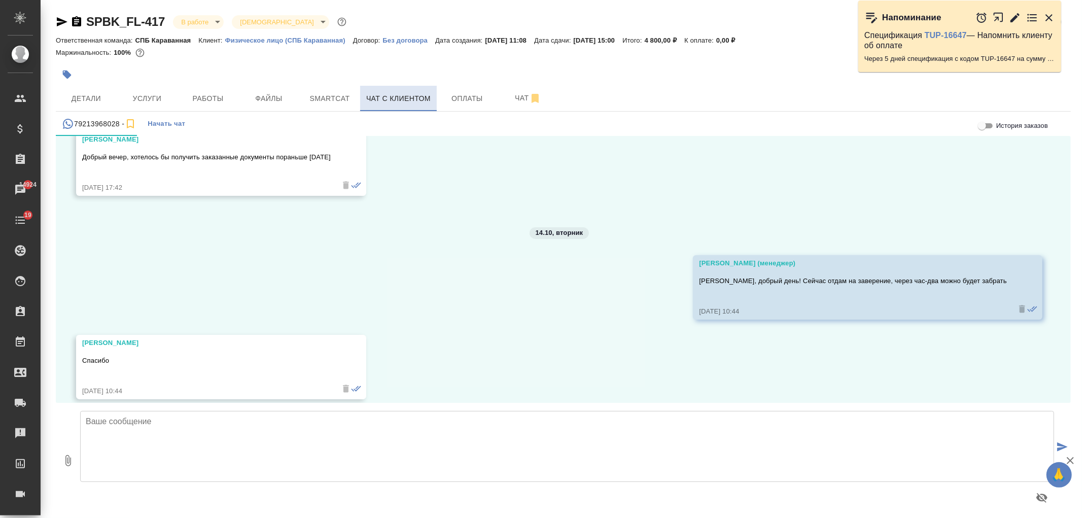
scroll to position [263, 0]
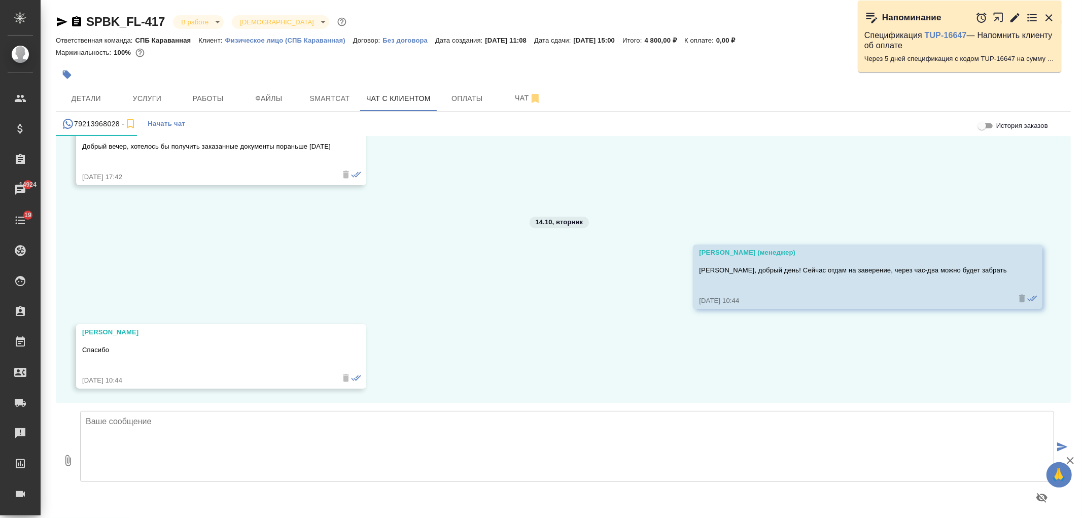
click at [301, 465] on textarea at bounding box center [567, 446] width 974 height 71
type textarea "z"
type textarea "я"
type textarea "Перевод заверен, можно забирать"
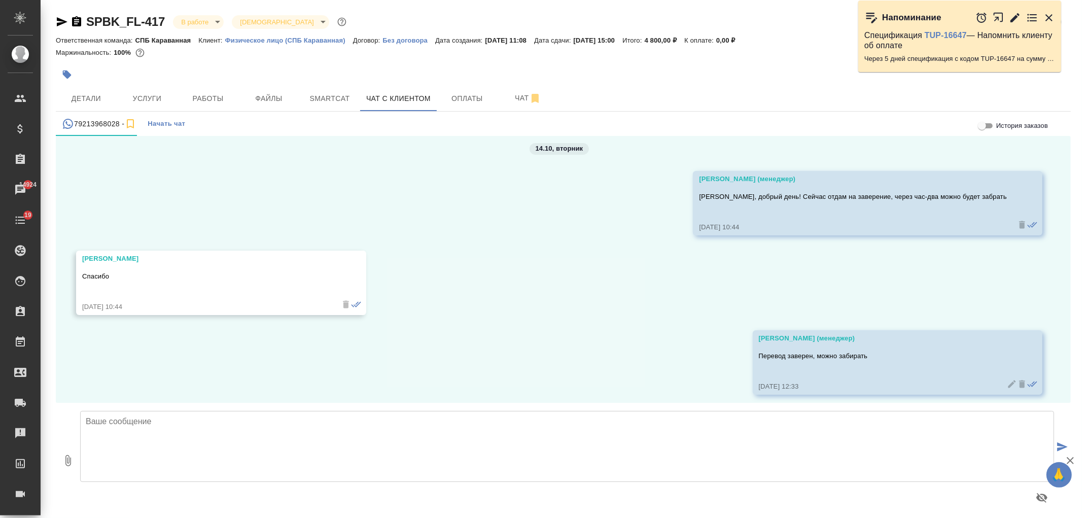
scroll to position [343, 0]
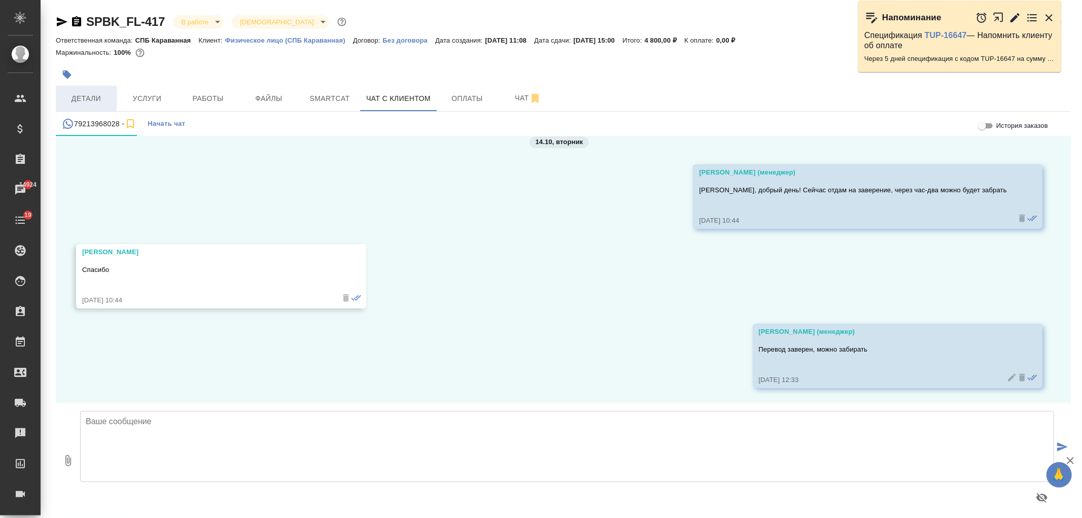
click at [87, 88] on button "Детали" at bounding box center [86, 98] width 61 height 25
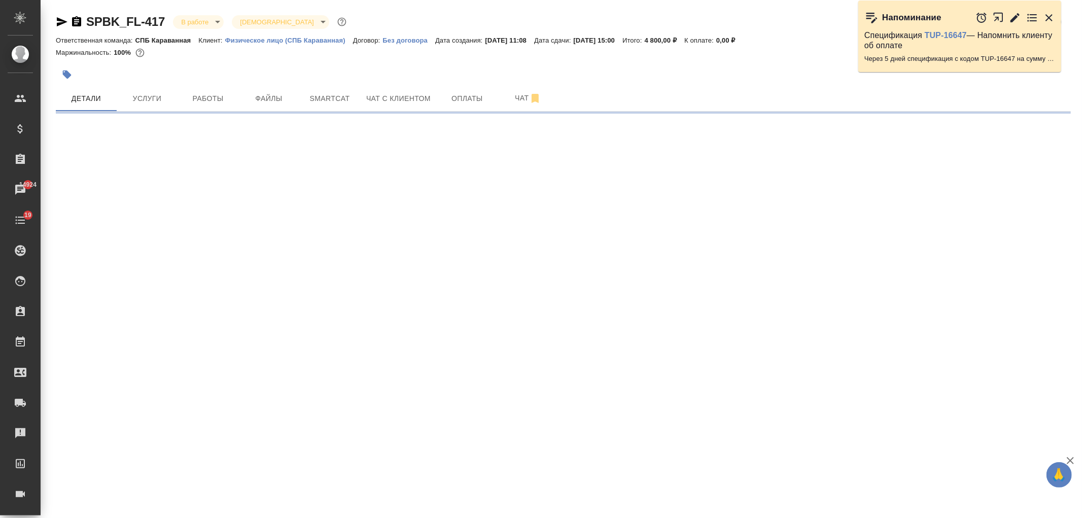
select select "RU"
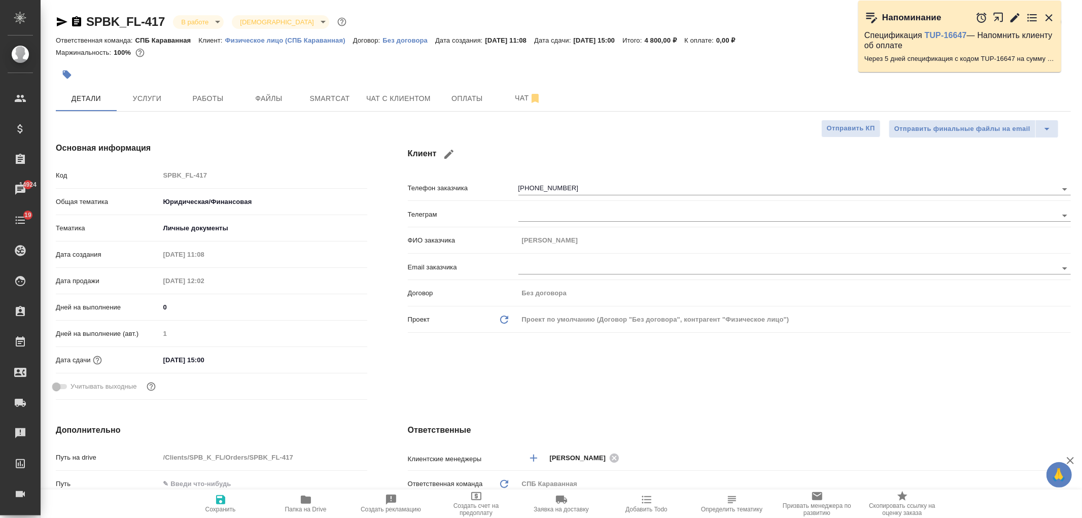
type textarea "x"
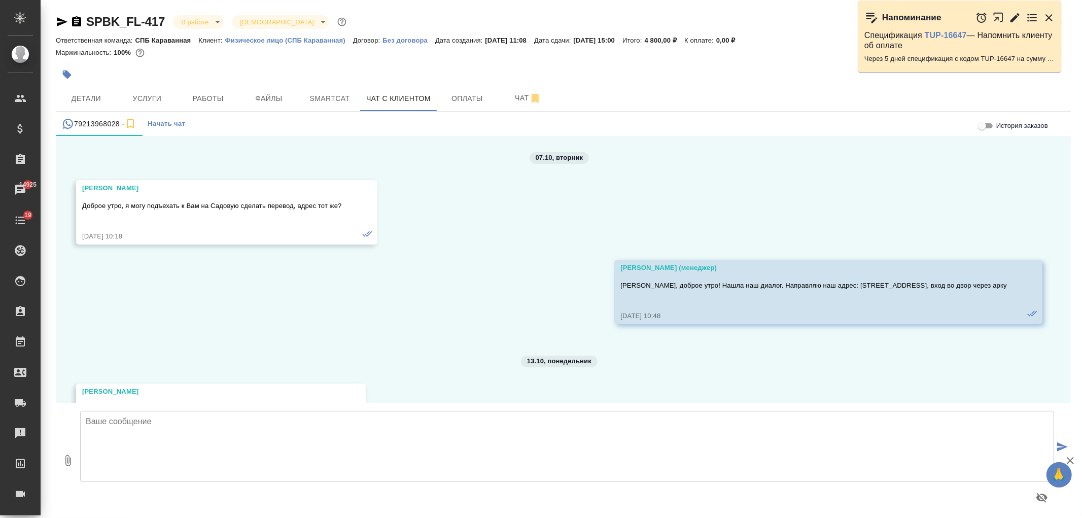
scroll to position [343, 0]
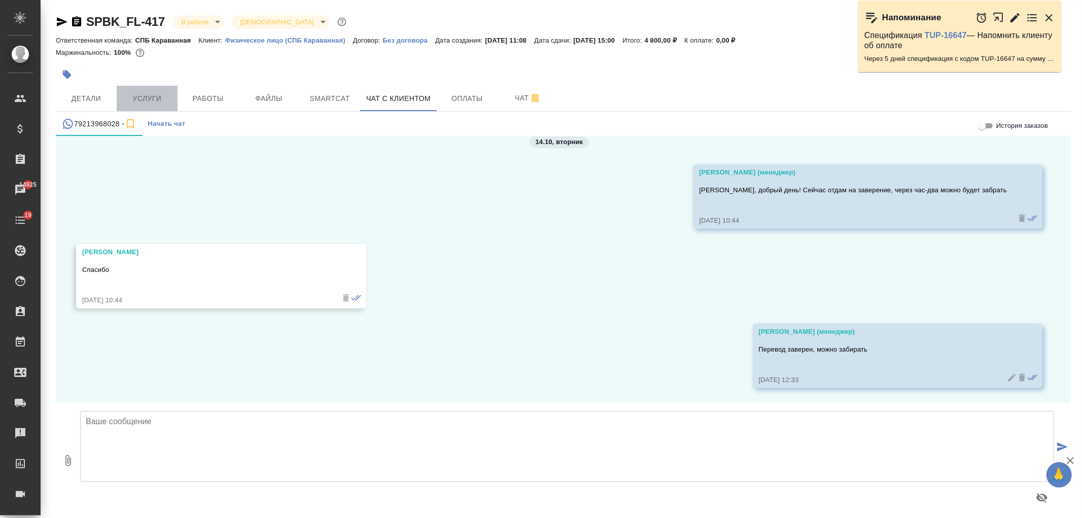
click at [154, 100] on span "Услуги" at bounding box center [147, 98] width 49 height 13
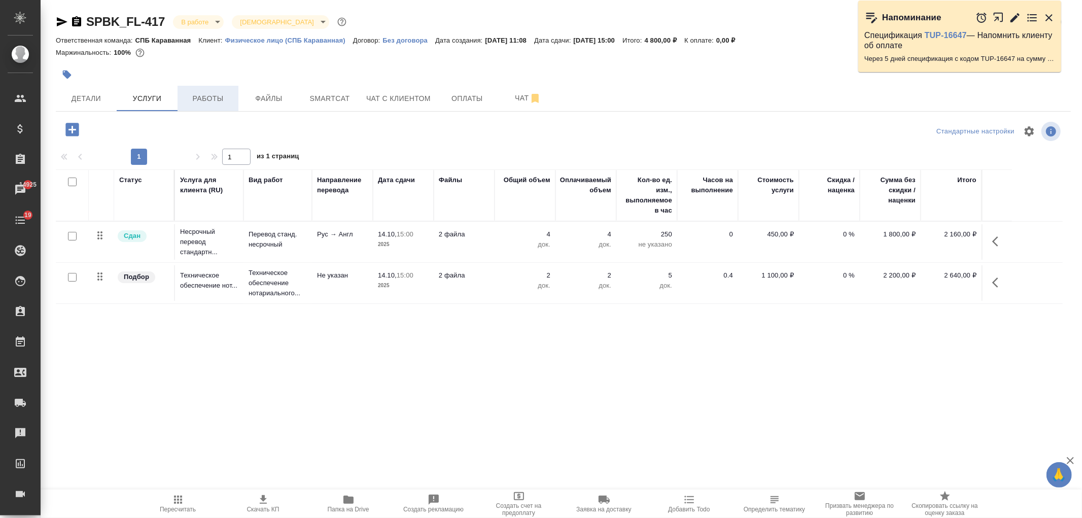
click at [206, 102] on span "Работы" at bounding box center [208, 98] width 49 height 13
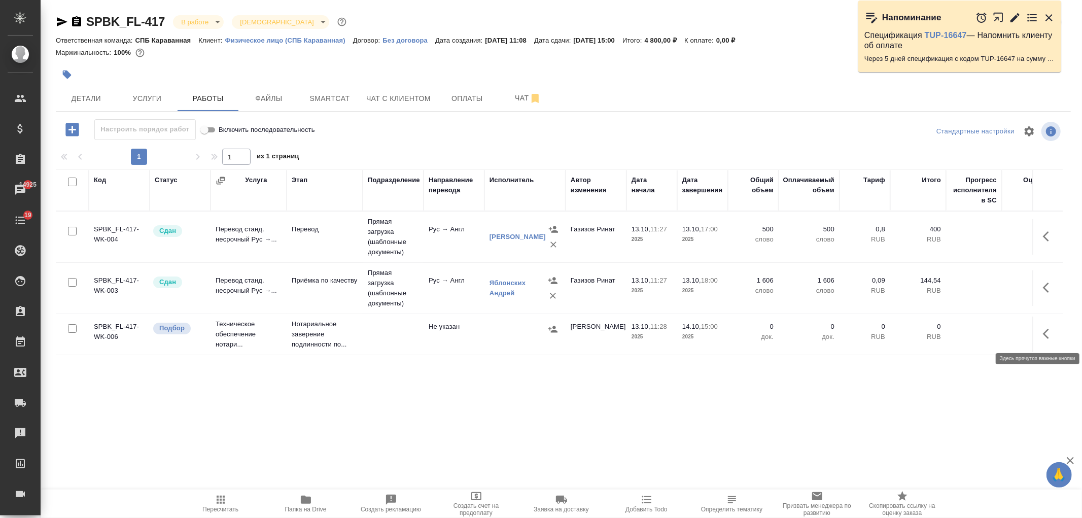
click at [1052, 338] on icon "button" at bounding box center [1049, 334] width 12 height 12
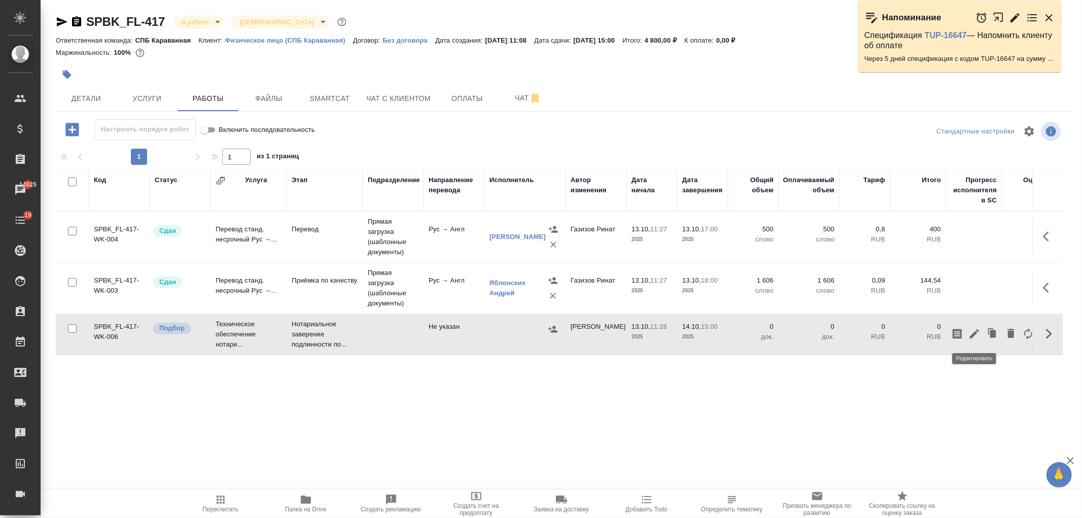
click at [979, 337] on icon "button" at bounding box center [975, 334] width 12 height 12
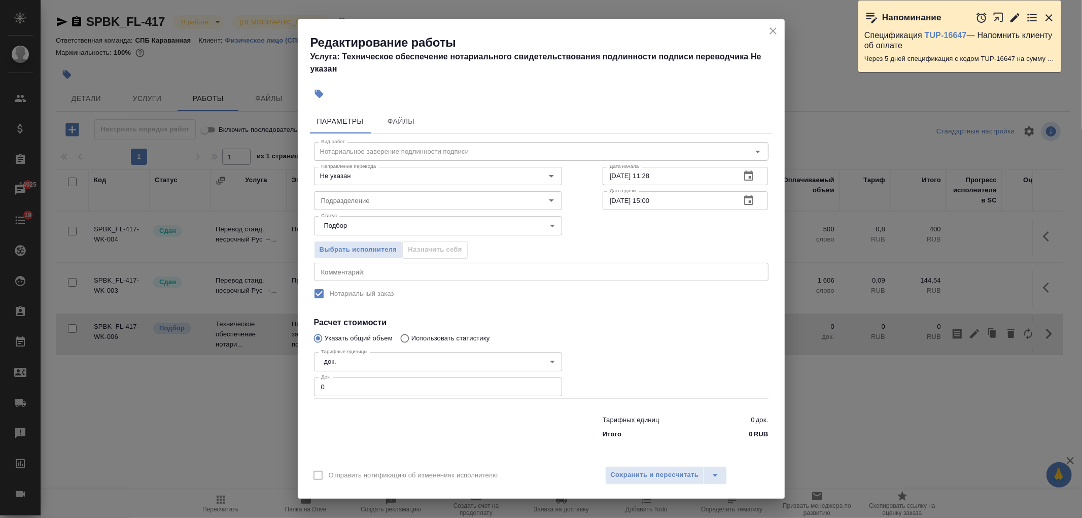
click at [366, 388] on input "0" at bounding box center [438, 387] width 248 height 18
type input "2"
click at [655, 474] on span "Сохранить и пересчитать" at bounding box center [655, 475] width 88 height 12
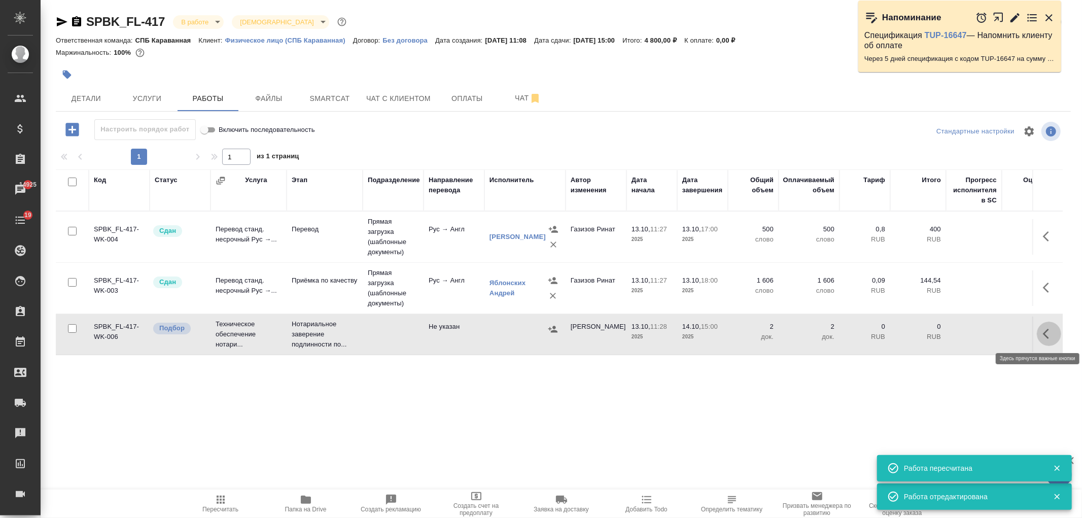
click at [1046, 334] on icon "button" at bounding box center [1049, 334] width 12 height 12
click at [977, 333] on icon "button" at bounding box center [975, 334] width 12 height 12
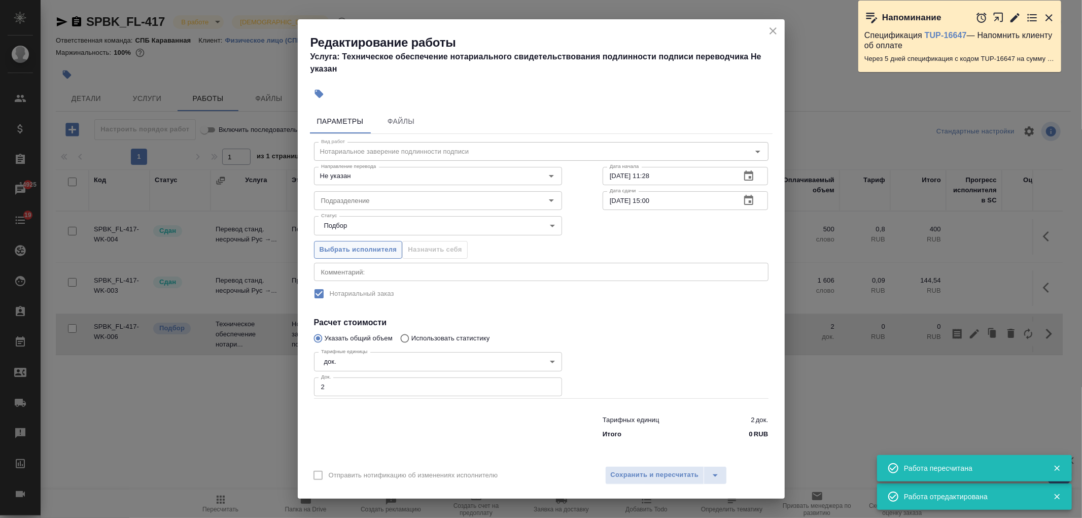
click at [354, 252] on span "Выбрать исполнителя" at bounding box center [359, 250] width 78 height 12
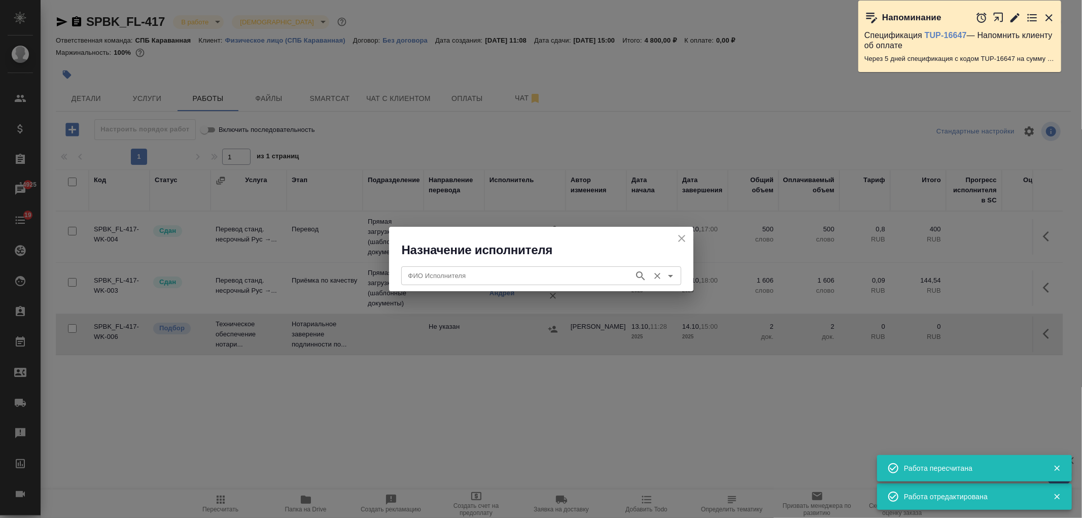
click at [488, 264] on div "ФИО Исполнителя ФИО Исполнителя" at bounding box center [541, 274] width 280 height 24
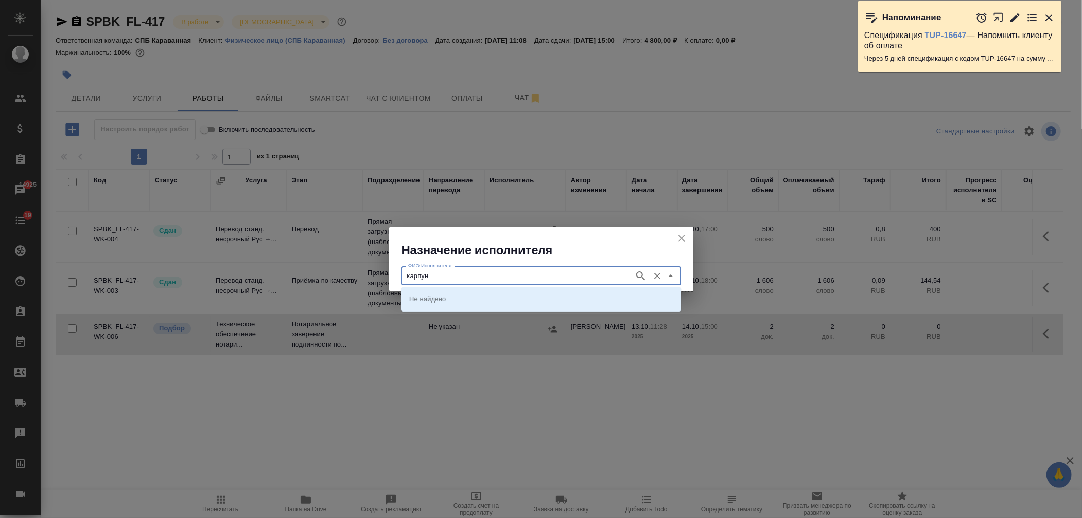
type input "карпун"
click at [490, 304] on li "НОТАРИУС Карпунина Ольга Васильевна" at bounding box center [541, 299] width 280 height 18
type input "НОТАРИУС Карпунина Ольга Васильевна"
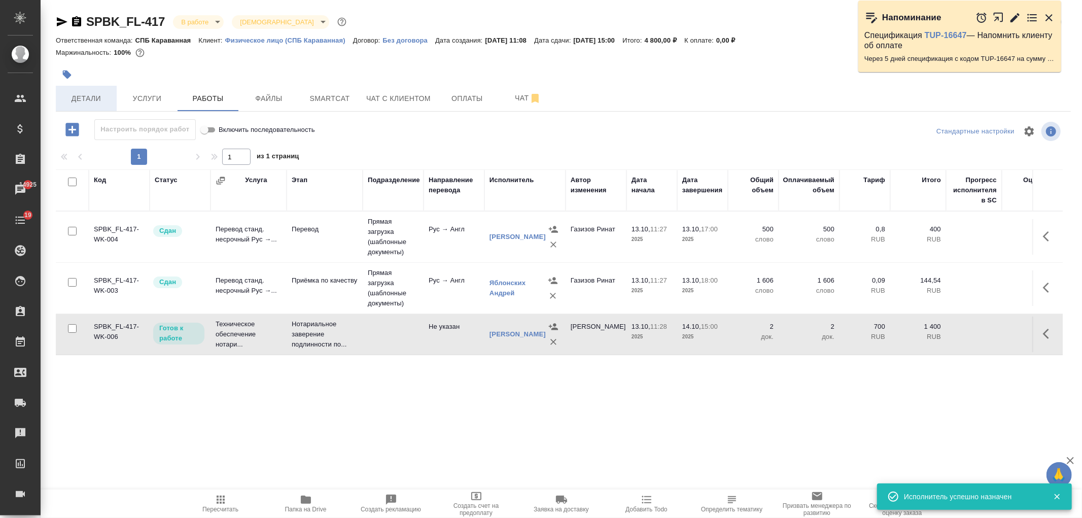
click at [112, 90] on button "Детали" at bounding box center [86, 98] width 61 height 25
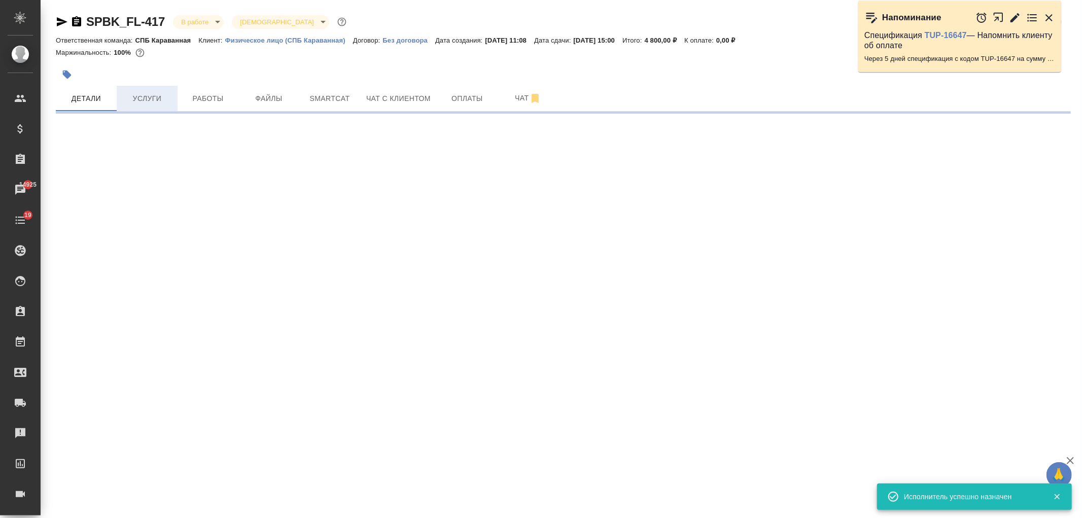
select select "RU"
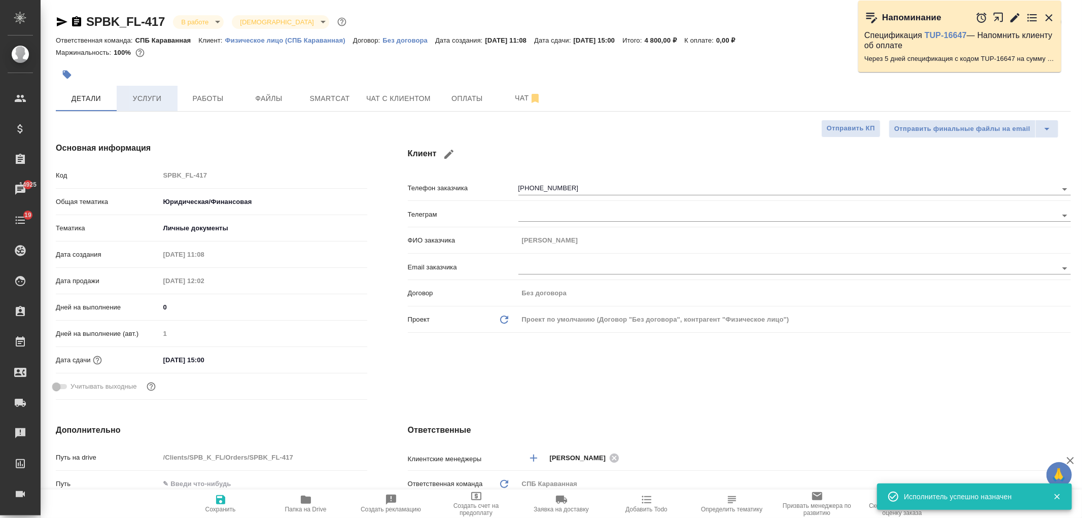
type textarea "x"
click at [157, 96] on span "Услуги" at bounding box center [147, 98] width 49 height 13
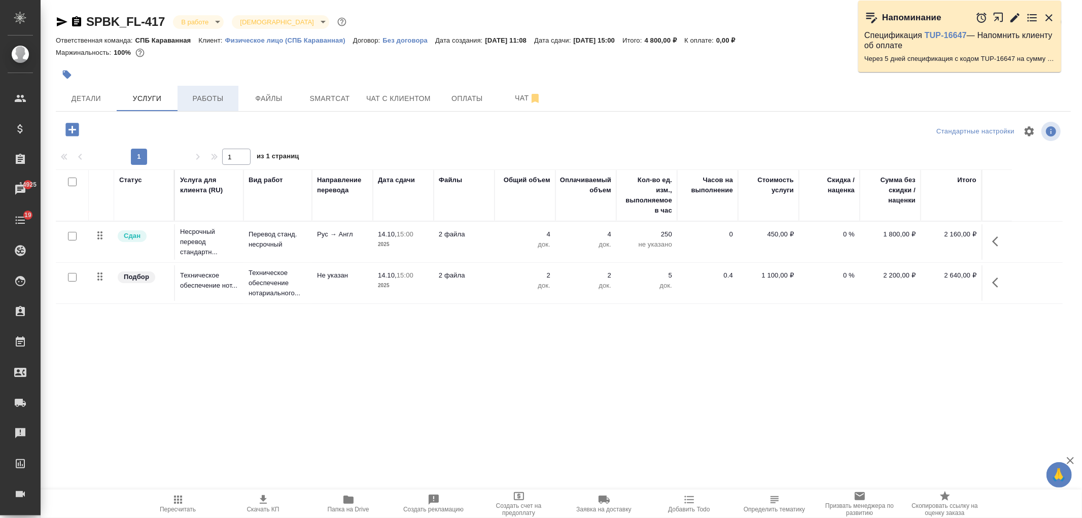
click at [191, 98] on span "Работы" at bounding box center [208, 98] width 49 height 13
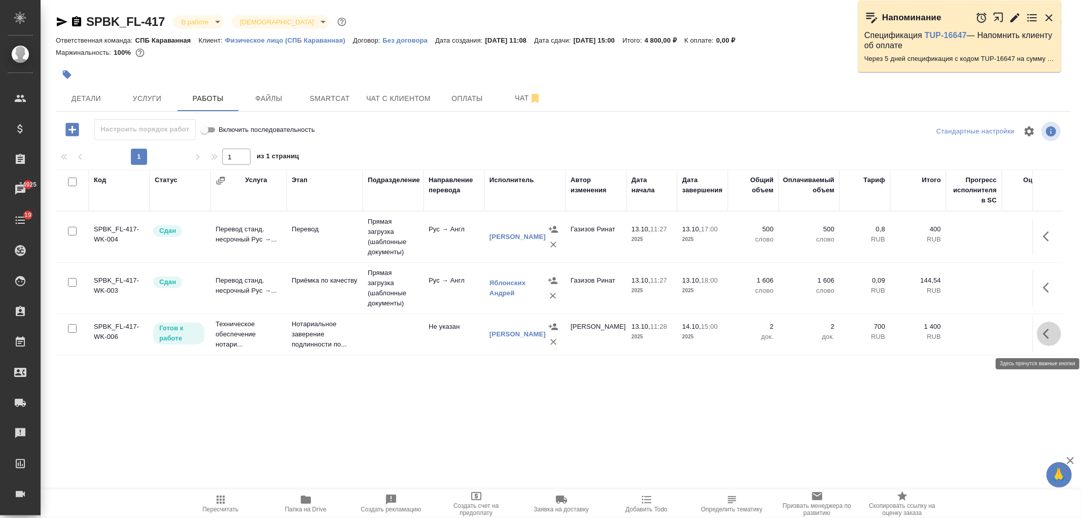
click at [1048, 340] on icon "button" at bounding box center [1049, 334] width 12 height 12
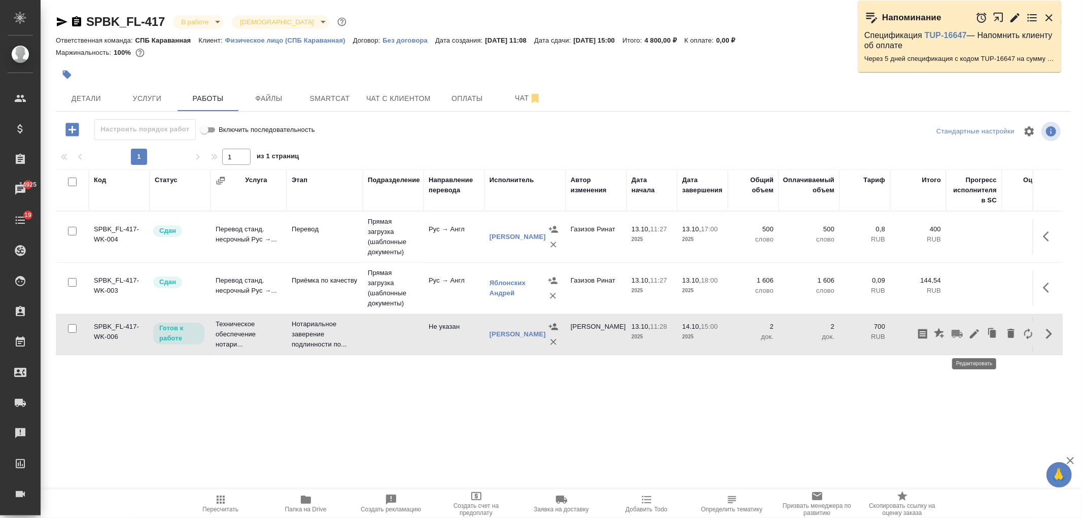
click at [972, 338] on icon "button" at bounding box center [974, 333] width 9 height 9
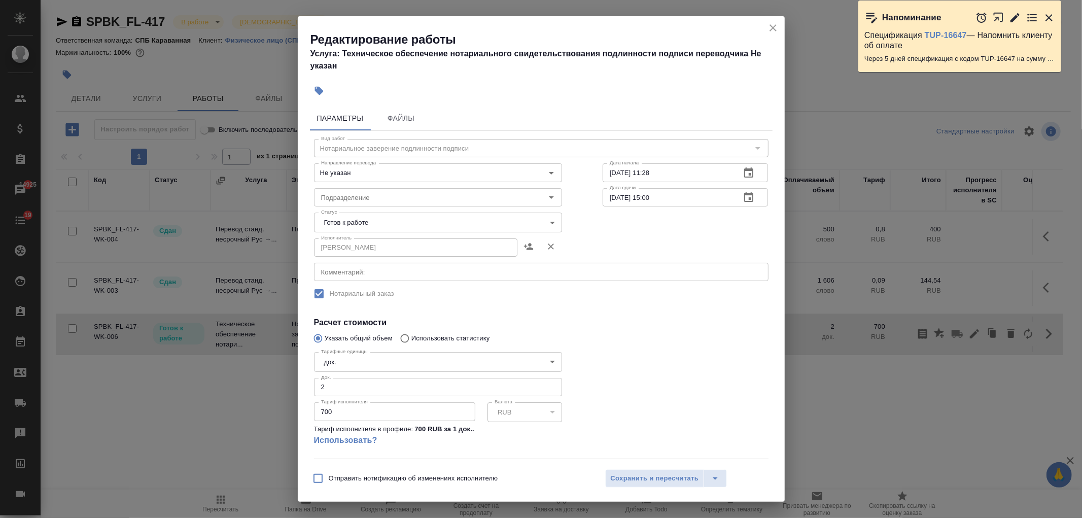
click at [418, 228] on body "🙏 .cls-1 fill:#fff; AWATERA Ivanova Arina Клиенты Спецификации Заказы 14925 Чат…" at bounding box center [541, 259] width 1082 height 518
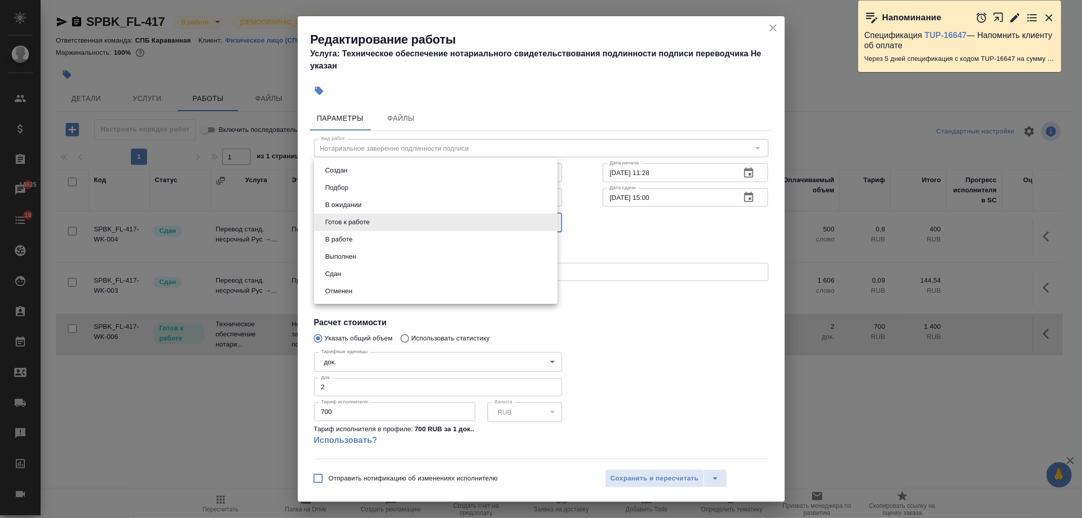
click at [359, 277] on li "Сдан" at bounding box center [436, 273] width 244 height 17
type input "closed"
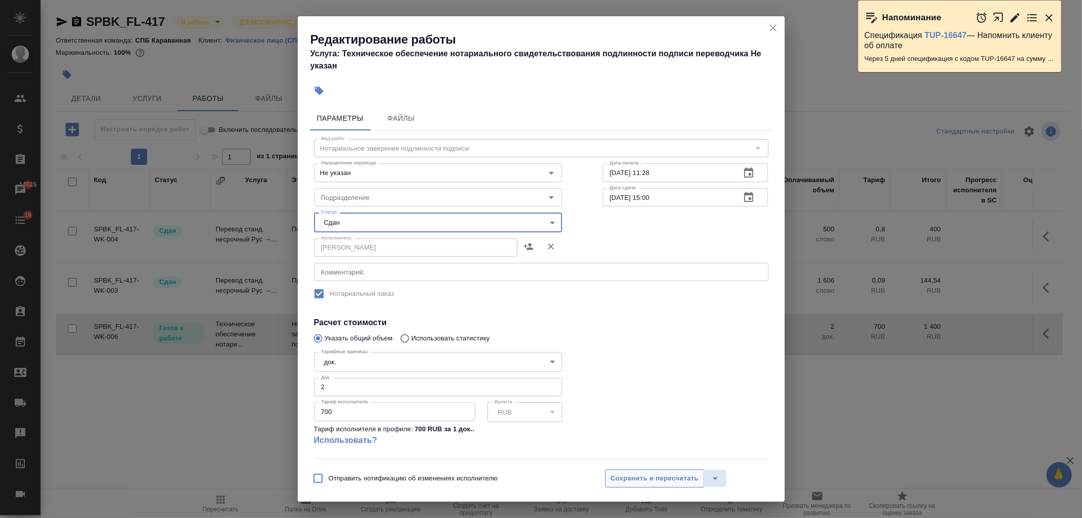
click at [645, 481] on span "Сохранить и пересчитать" at bounding box center [655, 479] width 88 height 12
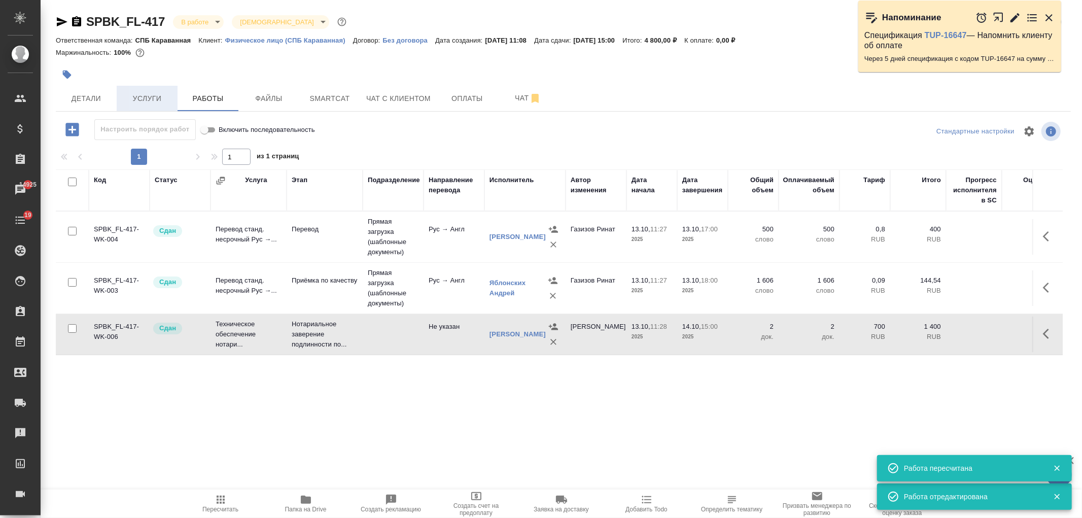
click at [151, 98] on span "Услуги" at bounding box center [147, 98] width 49 height 13
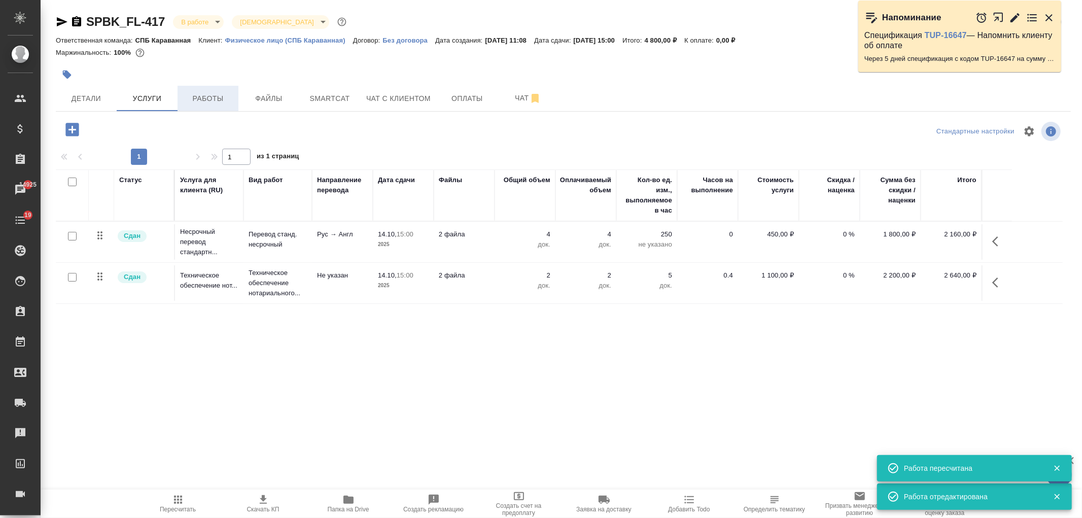
click at [190, 93] on span "Работы" at bounding box center [208, 98] width 49 height 13
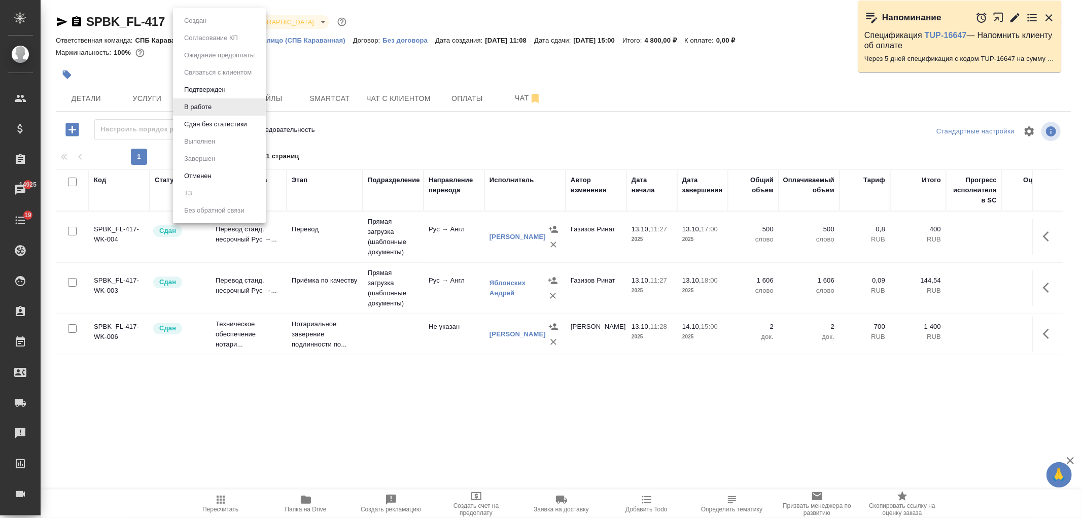
click at [212, 16] on body "🙏 .cls-1 fill:#fff; AWATERA Ivanova Arina Клиенты Спецификации Заказы 14925 Чат…" at bounding box center [541, 259] width 1082 height 518
click at [225, 125] on button "Сдан без статистики" at bounding box center [215, 124] width 69 height 11
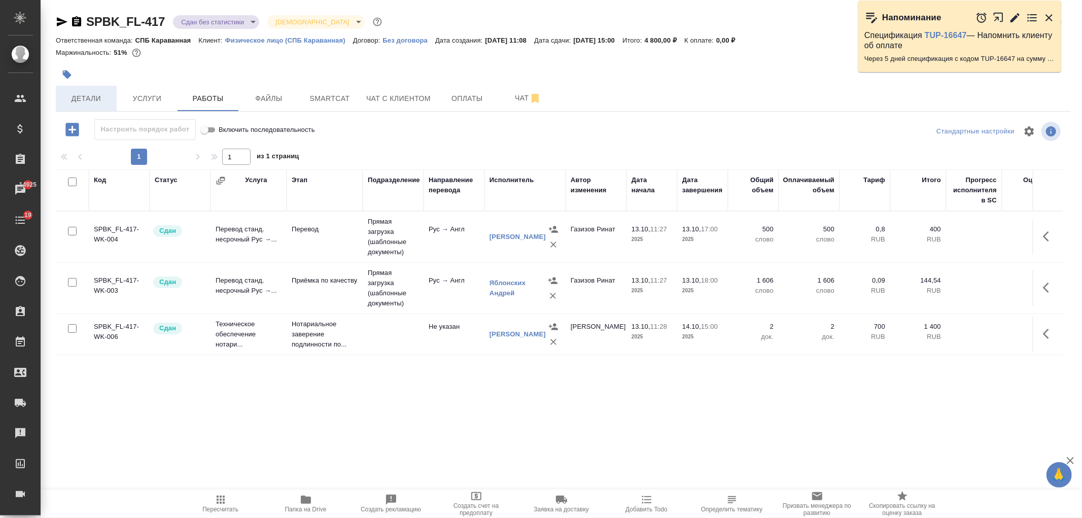
click at [107, 99] on span "Детали" at bounding box center [86, 98] width 49 height 13
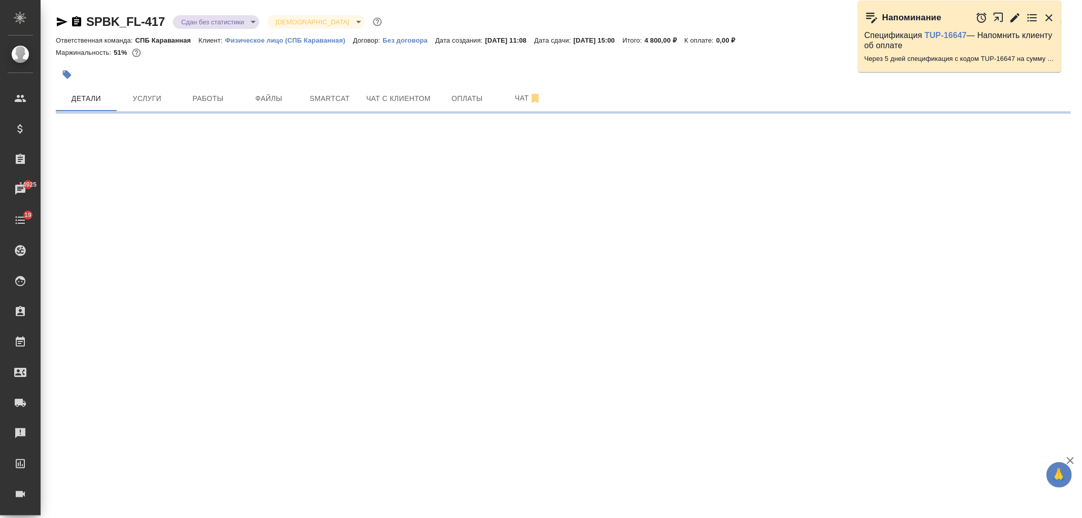
select select "RU"
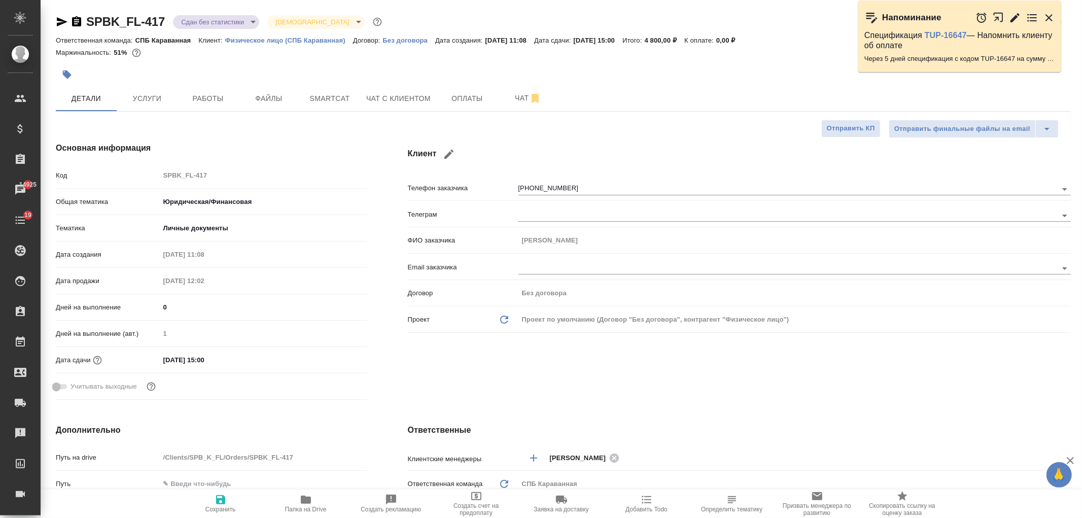
type textarea "x"
click at [236, 22] on body "🙏 .cls-1 fill:#fff; AWATERA Ivanova Arina Клиенты Спецификации Заказы 14925 Чат…" at bounding box center [541, 259] width 1082 height 518
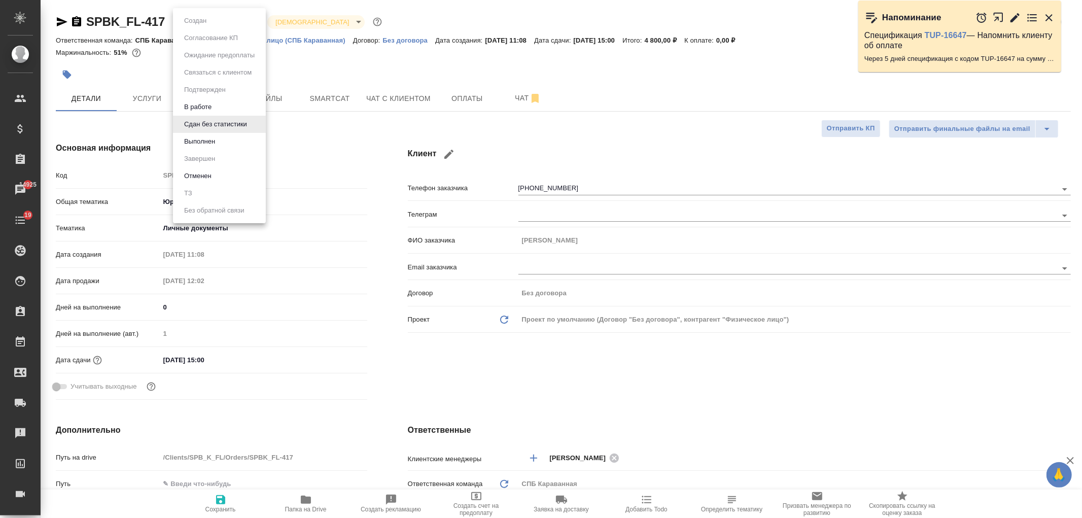
click at [238, 136] on li "Выполнен" at bounding box center [219, 141] width 93 height 17
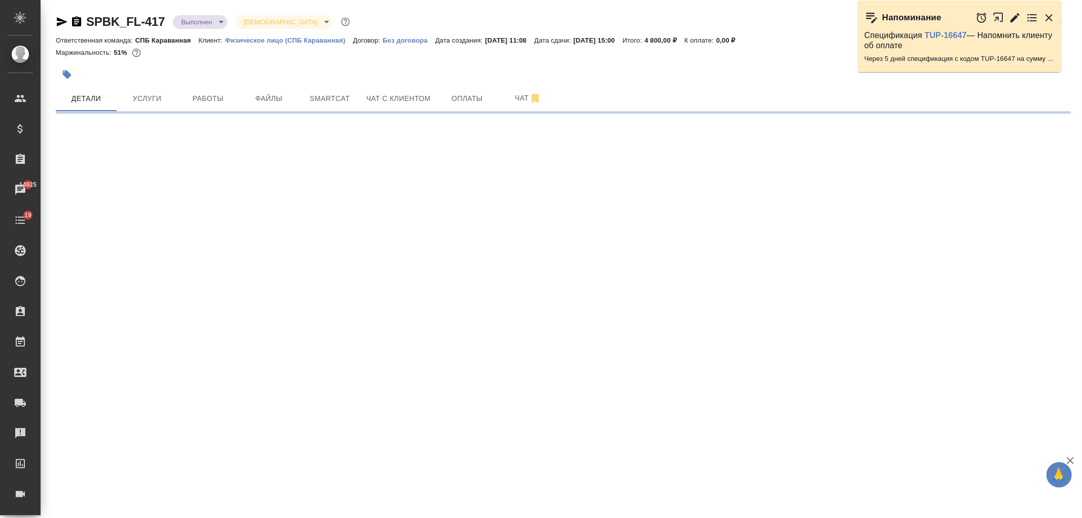
select select "RU"
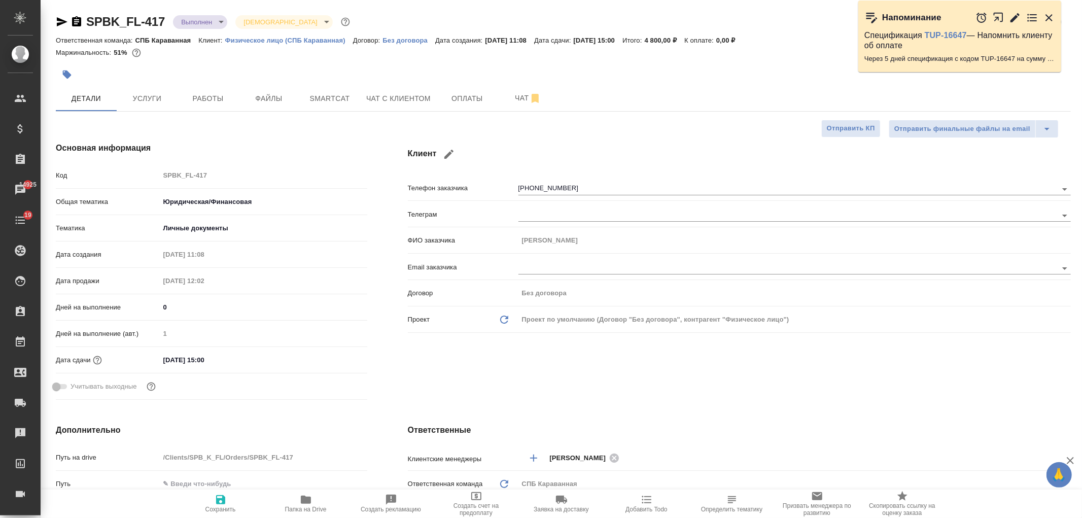
type textarea "x"
drag, startPoint x: 1081, startPoint y: 81, endPoint x: 1082, endPoint y: 114, distance: 32.5
click at [1082, 114] on div "SPBK_FL-417 Выполнен completed Святая троица holyTrinity Кратко детали заказа О…" at bounding box center [562, 511] width 1042 height 1022
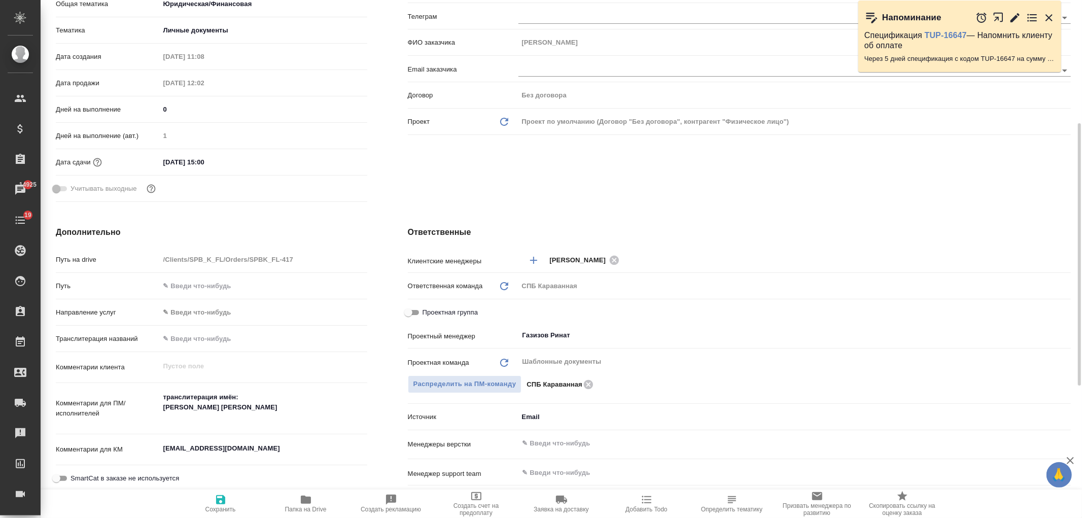
scroll to position [213, 0]
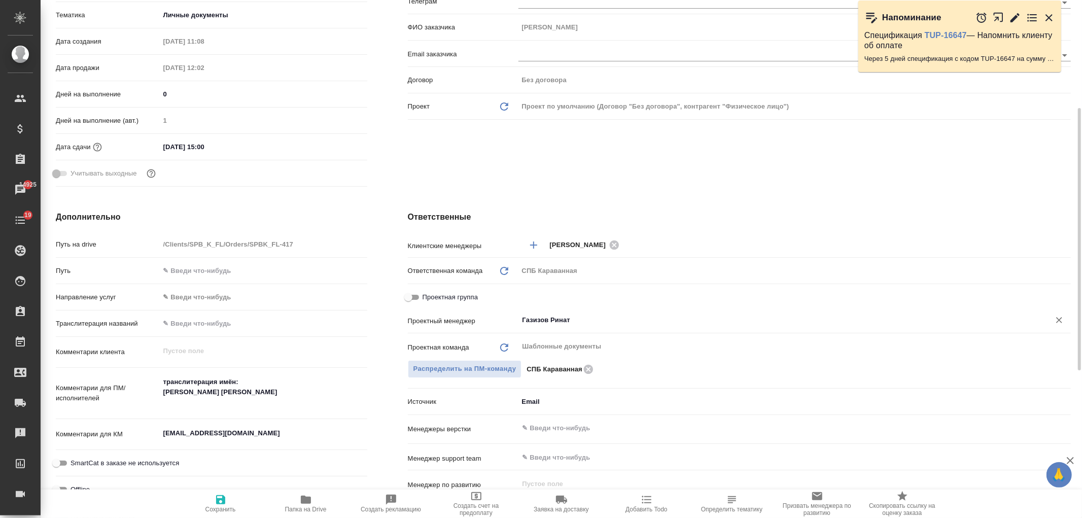
click at [543, 322] on input "Газизов Ринат" at bounding box center [778, 320] width 512 height 12
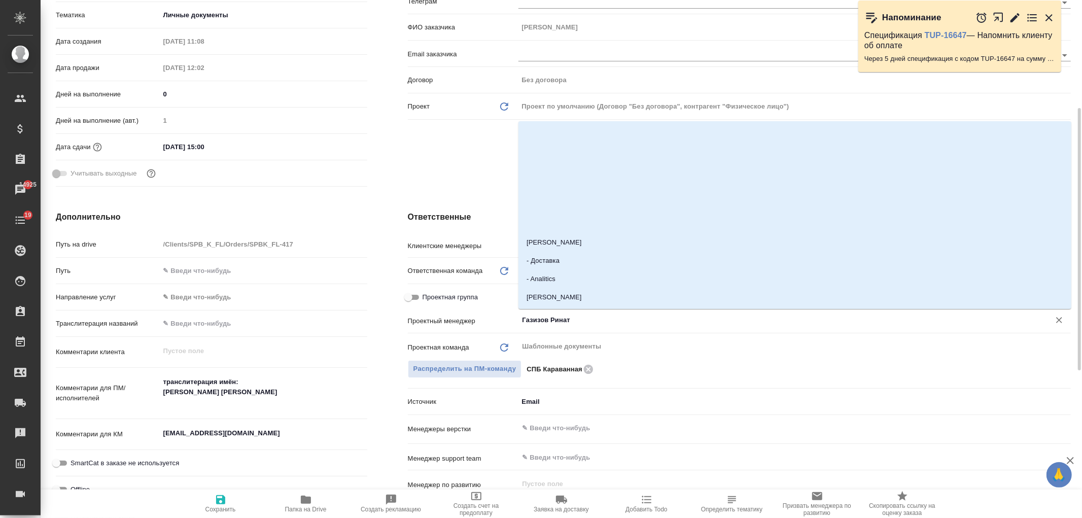
click at [403, 292] on input "Проектная группа" at bounding box center [408, 297] width 37 height 12
checkbox input "true"
type textarea "x"
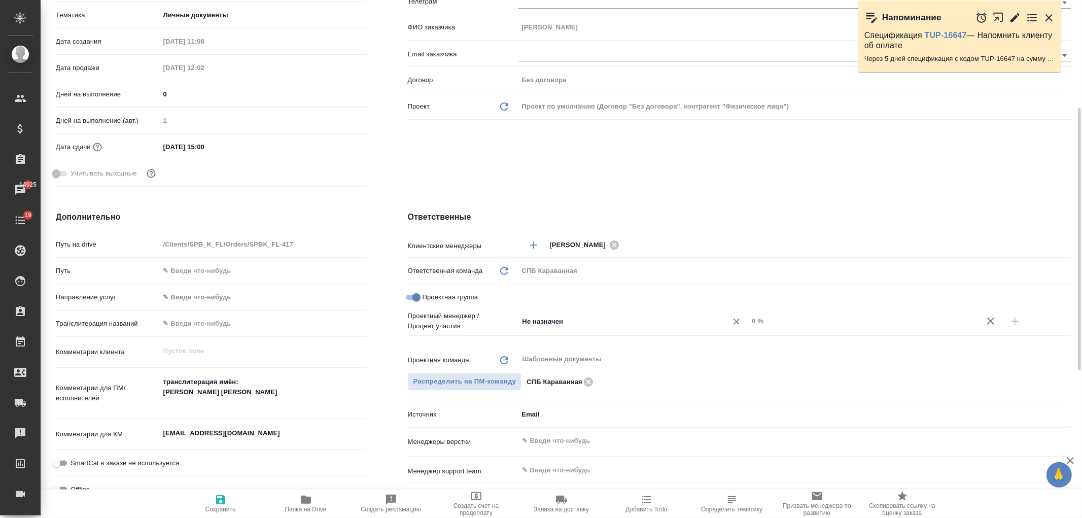
click at [569, 320] on input "Не назначен" at bounding box center [617, 321] width 190 height 12
type input "гази"
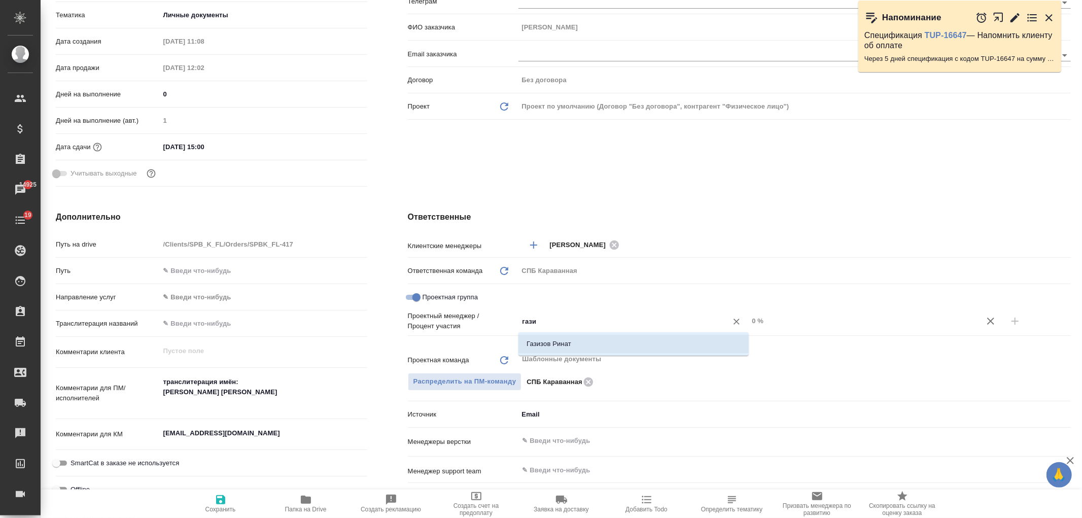
click at [578, 341] on li "Газизов Ринат" at bounding box center [634, 344] width 230 height 18
type textarea "x"
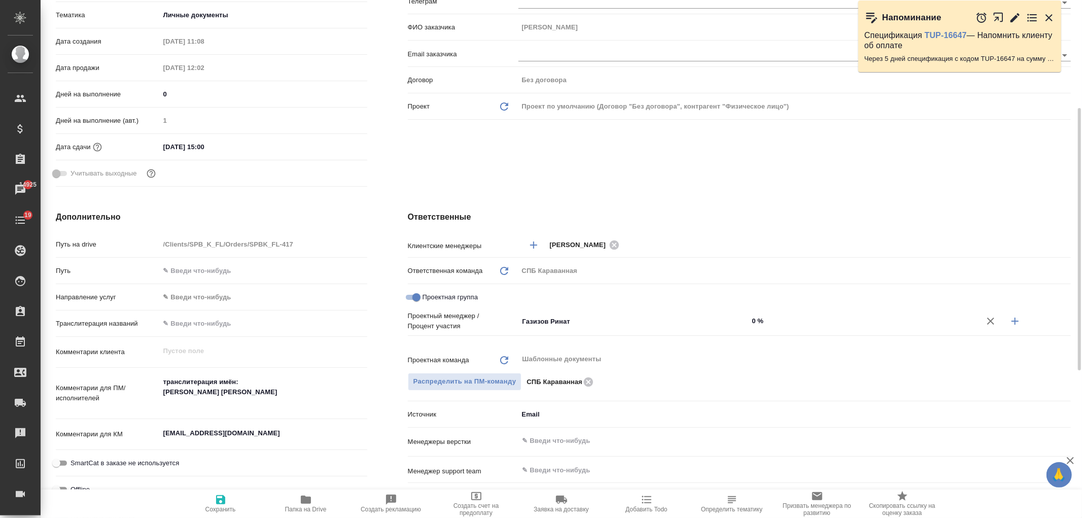
click at [752, 325] on input "0 %" at bounding box center [863, 321] width 230 height 15
type input "450 %"
type textarea "x"
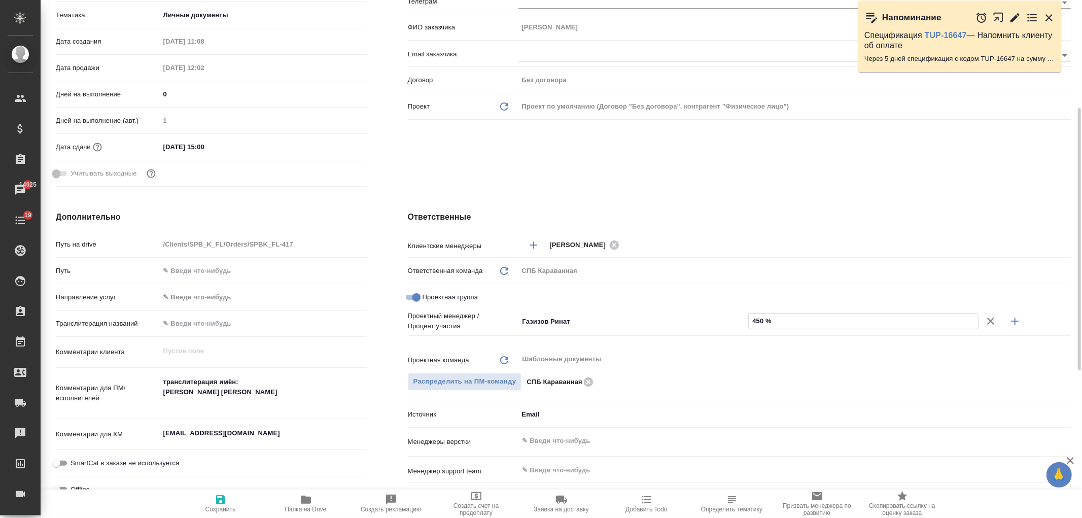
type input "45 %"
type textarea "x"
type input "45 %"
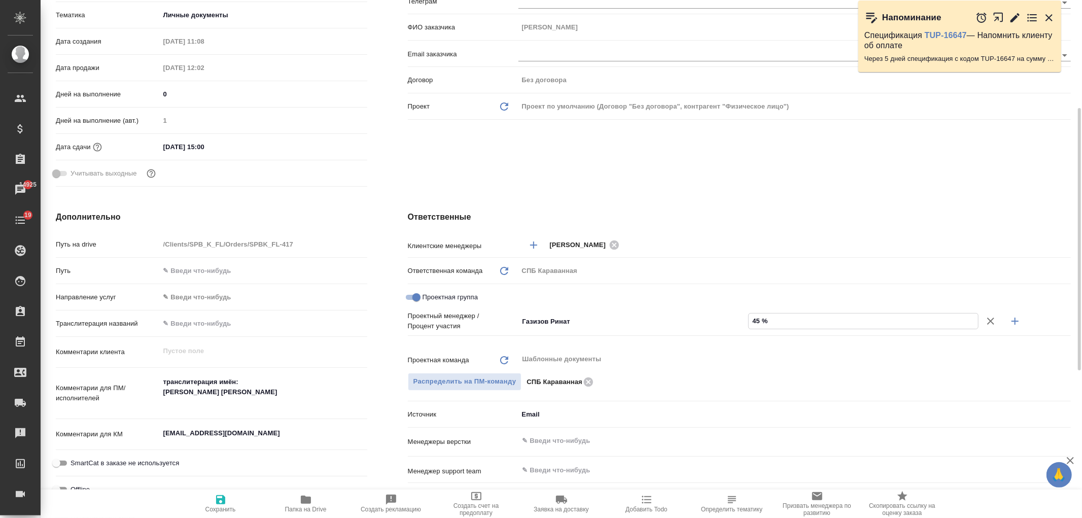
click at [1016, 318] on icon "button" at bounding box center [1015, 321] width 7 height 7
type textarea "x"
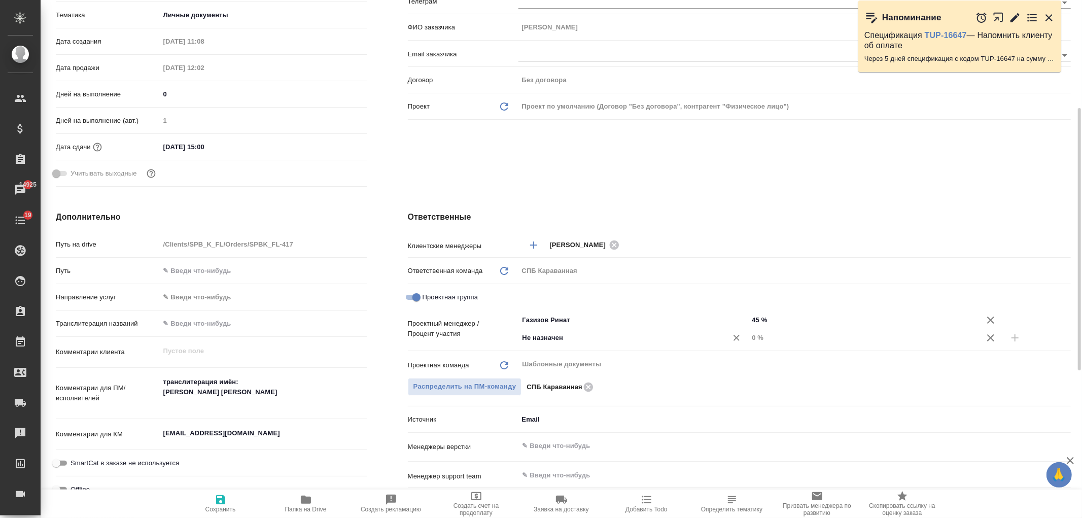
click at [544, 341] on input "Не назначен" at bounding box center [617, 338] width 190 height 12
type input "Иванова"
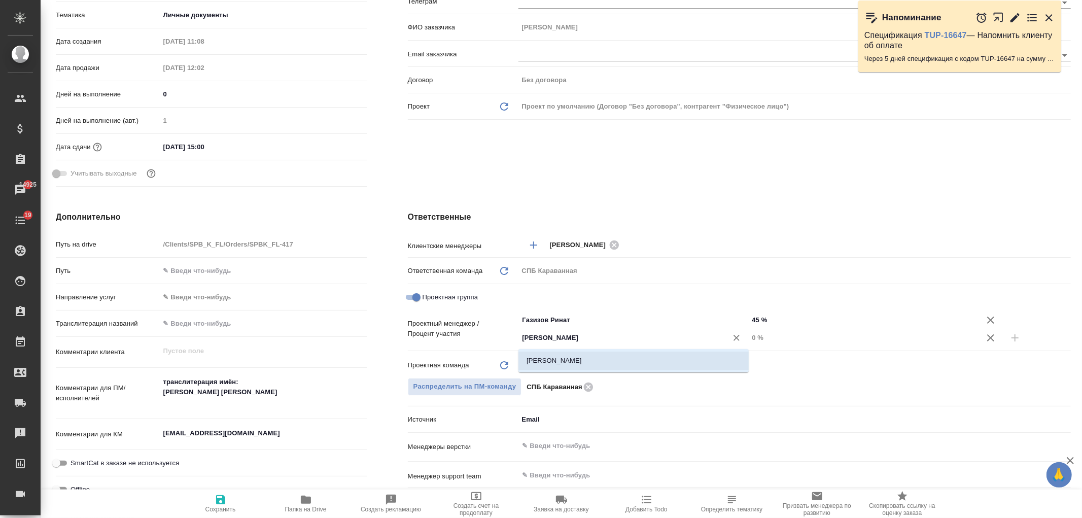
click at [560, 367] on li "Иванова Арина" at bounding box center [634, 361] width 230 height 18
type textarea "x"
click at [758, 334] on input "0 %" at bounding box center [863, 337] width 230 height 15
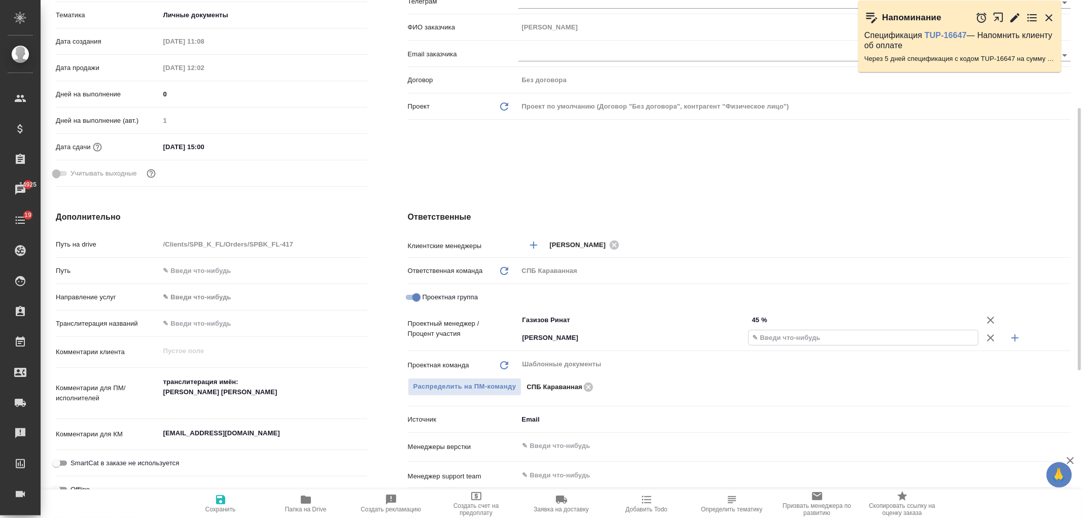
type textarea "x"
type input "5 %"
type textarea "x"
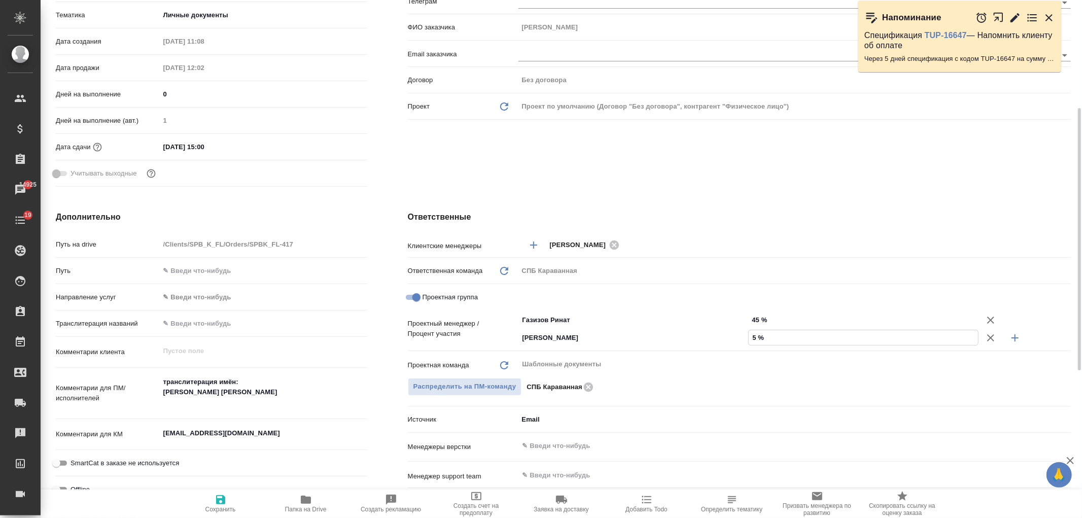
type textarea "x"
type input "55 %"
type textarea "x"
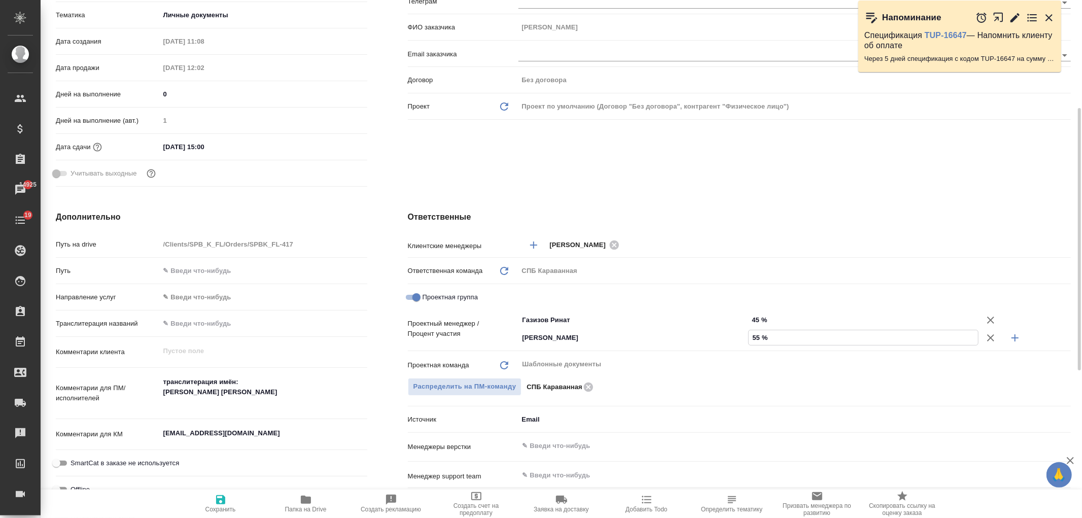
type textarea "x"
type input "55 %"
click at [227, 506] on span "Сохранить" at bounding box center [220, 509] width 30 height 7
type textarea "x"
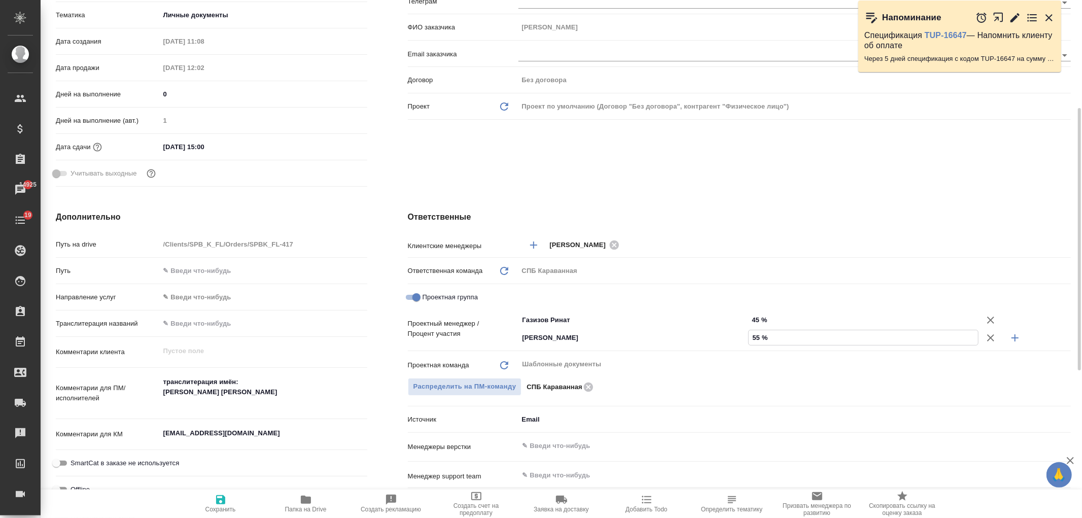
type textarea "x"
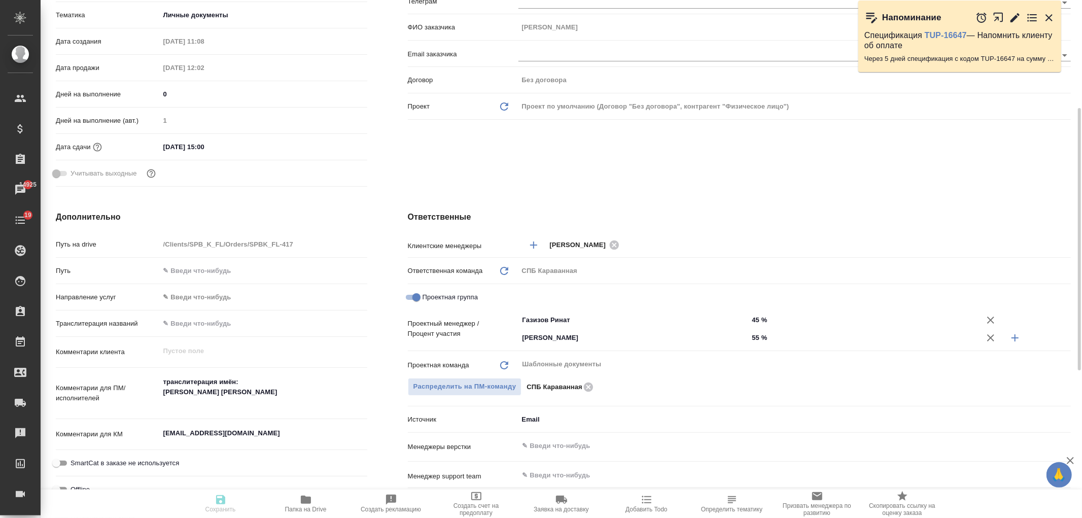
type textarea "x"
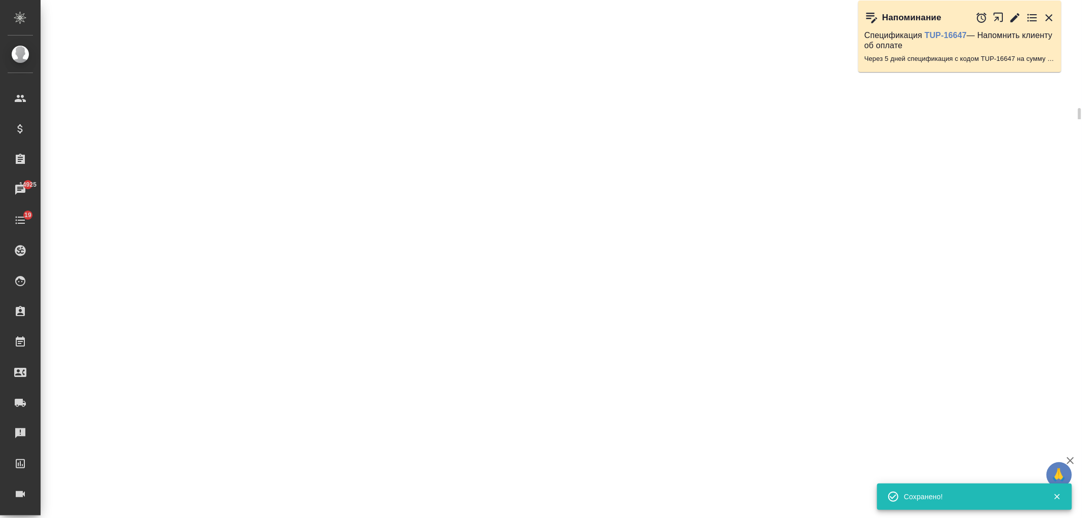
select select "RU"
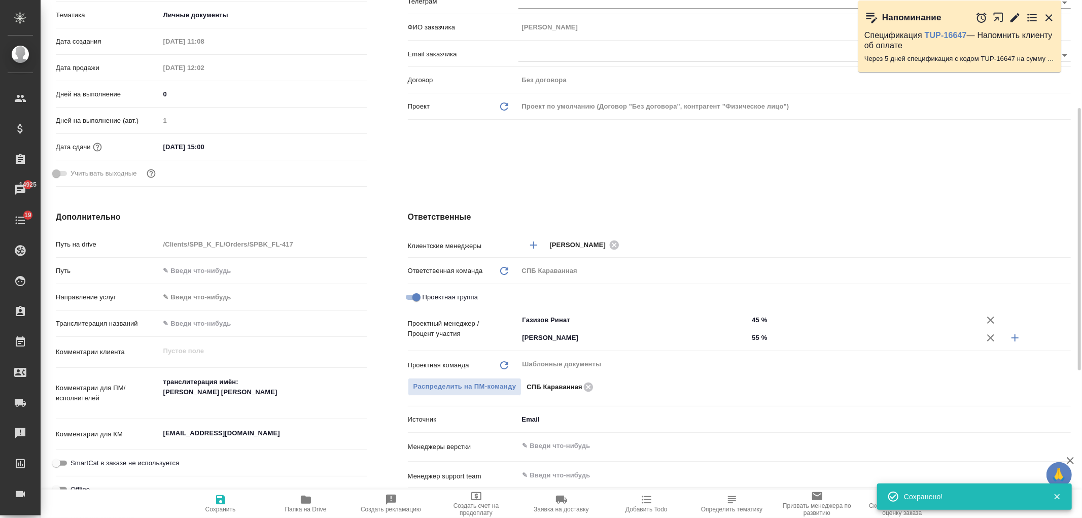
type textarea "x"
click at [509, 168] on div "Клиент Телефон заказчика +79213968028 Телеграм ФИО заказчика Ирина Email заказч…" at bounding box center [740, 60] width 704 height 302
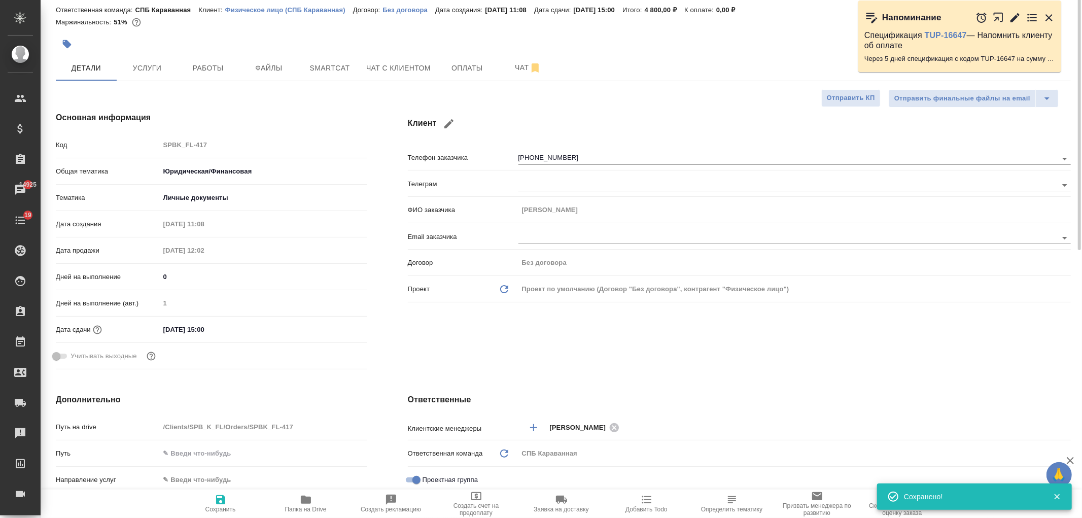
scroll to position [0, 0]
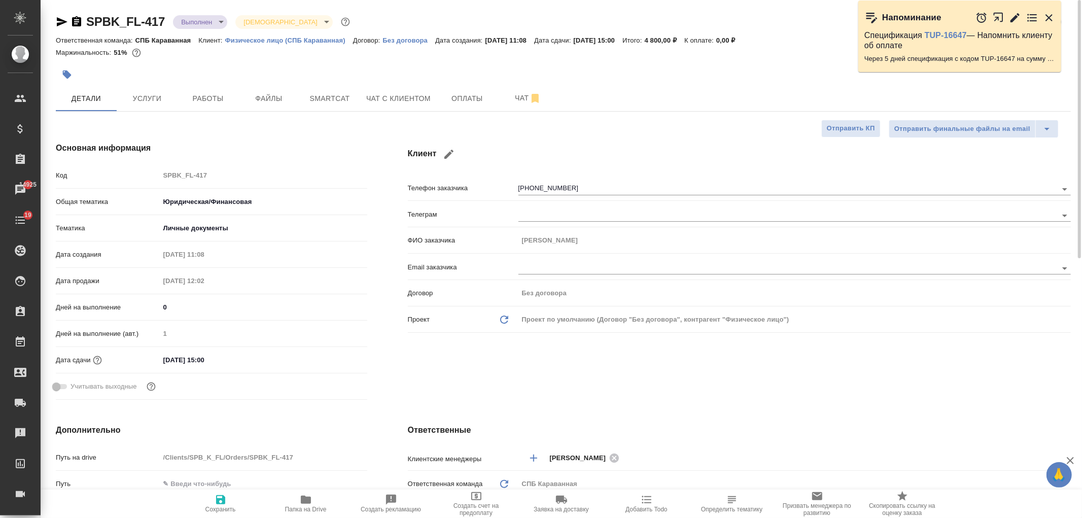
type textarea "x"
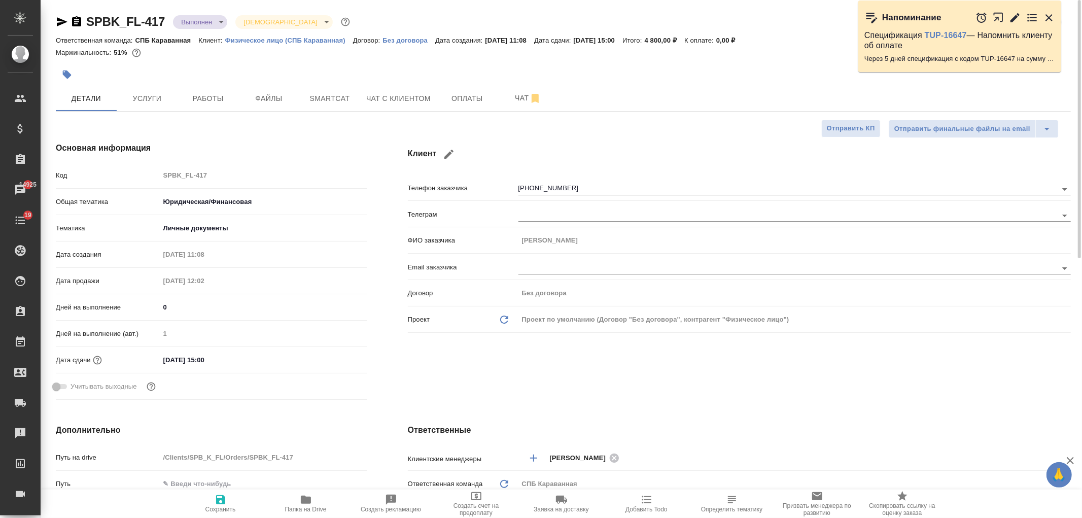
type textarea "x"
drag, startPoint x: 621, startPoint y: 378, endPoint x: 367, endPoint y: 248, distance: 285.2
click at [620, 378] on div "Клиент Телефон заказчика +79213968028 Телеграм ФИО заказчика Ирина Email заказч…" at bounding box center [740, 273] width 704 height 302
click at [683, 382] on div "Клиент Телефон заказчика +79213968028 Телеграм ФИО заказчика Ирина Email заказч…" at bounding box center [740, 273] width 704 height 302
click at [208, 23] on body "🙏 .cls-1 fill:#fff; AWATERA Ivanova Arina Клиенты Спецификации Заказы 14925 Чат…" at bounding box center [541, 259] width 1082 height 518
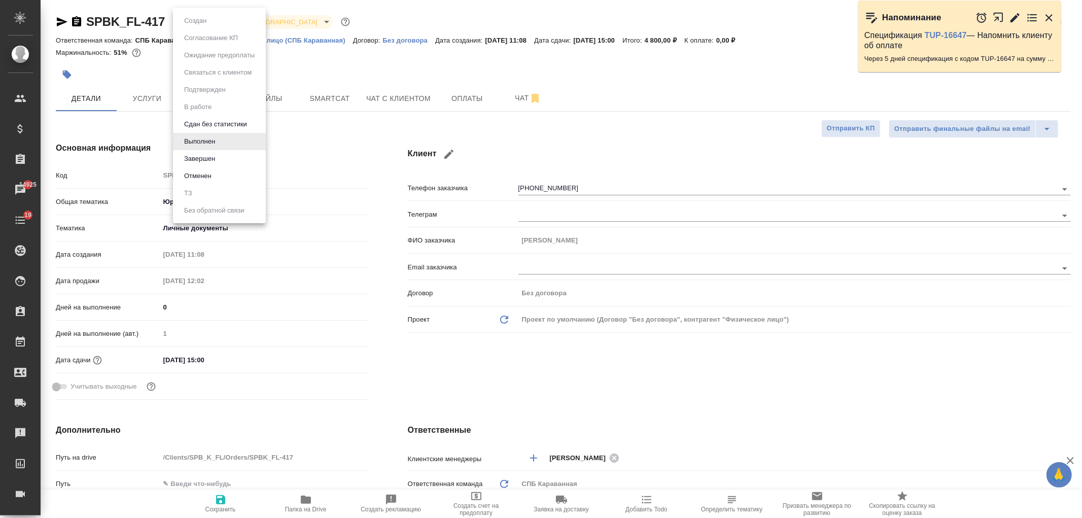
click at [134, 108] on div at bounding box center [541, 259] width 1082 height 518
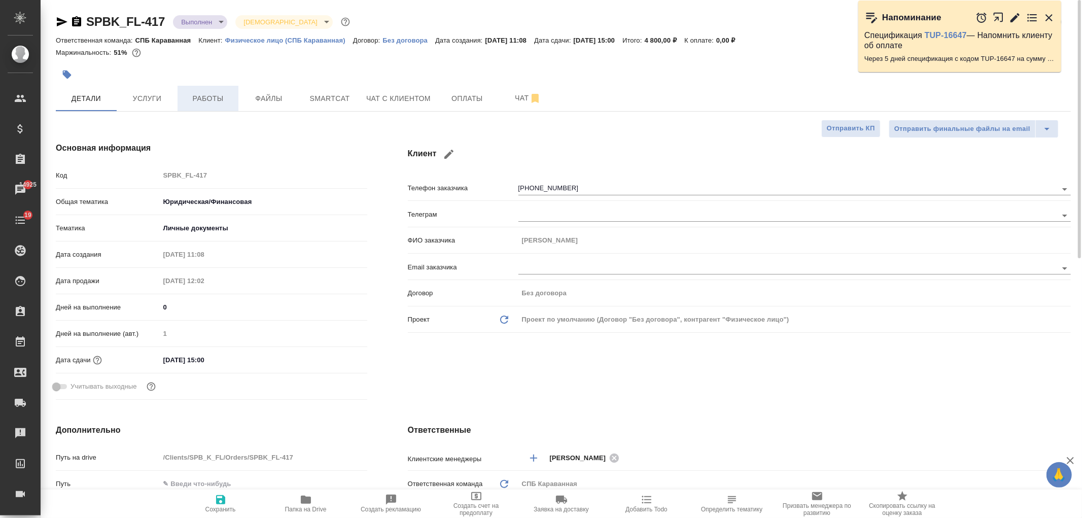
click at [189, 99] on span "Работы" at bounding box center [208, 98] width 49 height 13
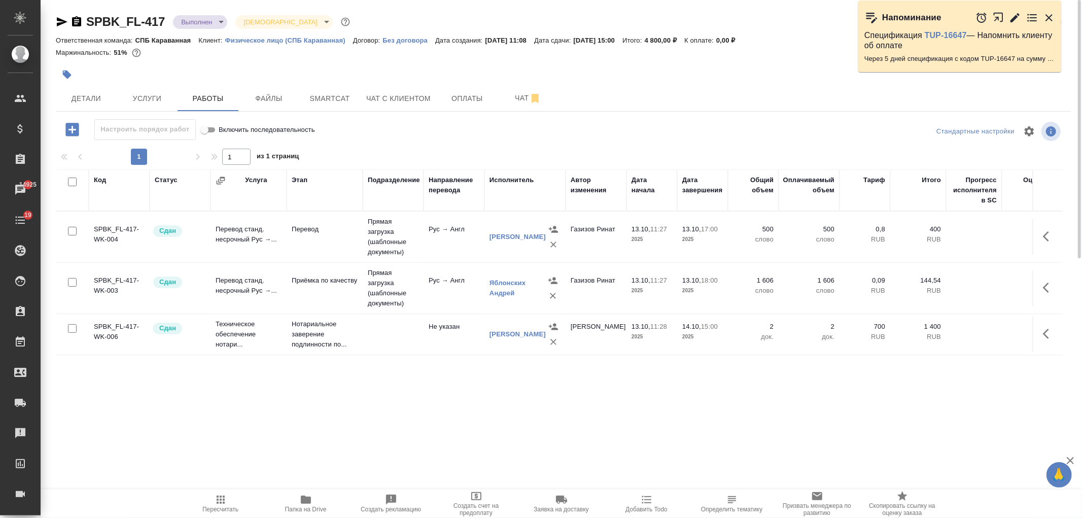
click at [198, 27] on body "🙏 .cls-1 fill:#fff; AWATERA Ivanova Arina Клиенты Спецификации Заказы 14925 Чат…" at bounding box center [541, 259] width 1082 height 518
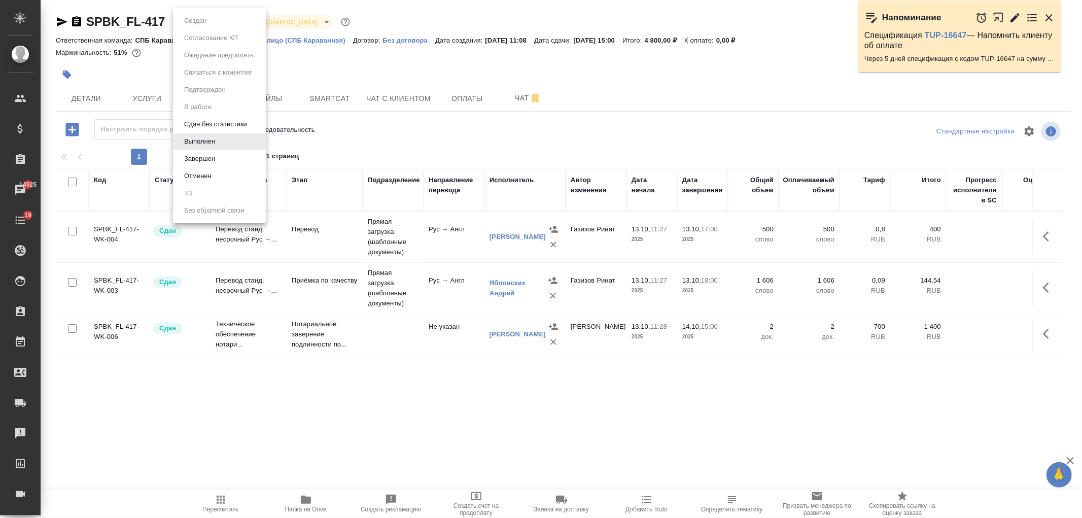
click at [232, 155] on li "Завершен" at bounding box center [219, 158] width 93 height 17
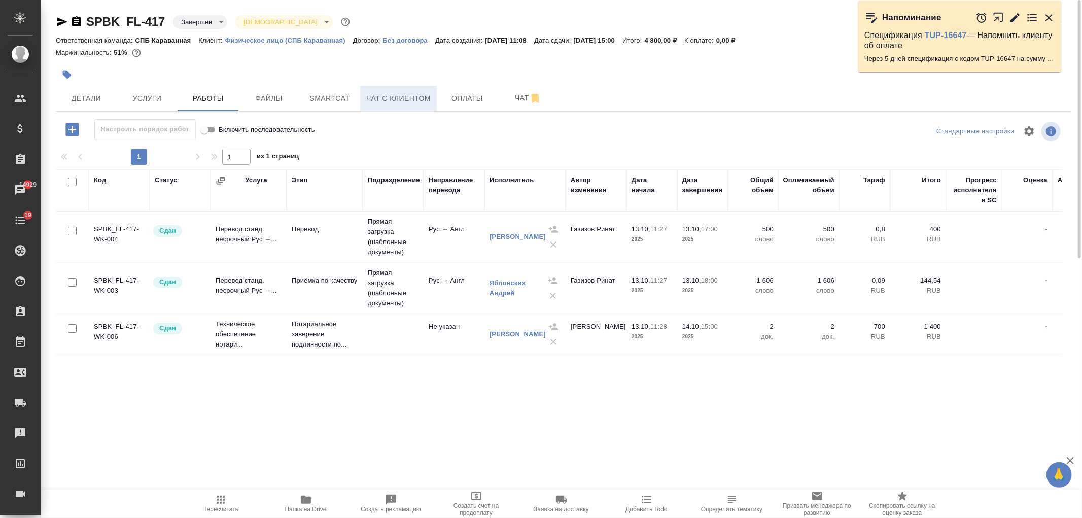
click at [431, 102] on button "Чат с клиентом" at bounding box center [398, 98] width 77 height 25
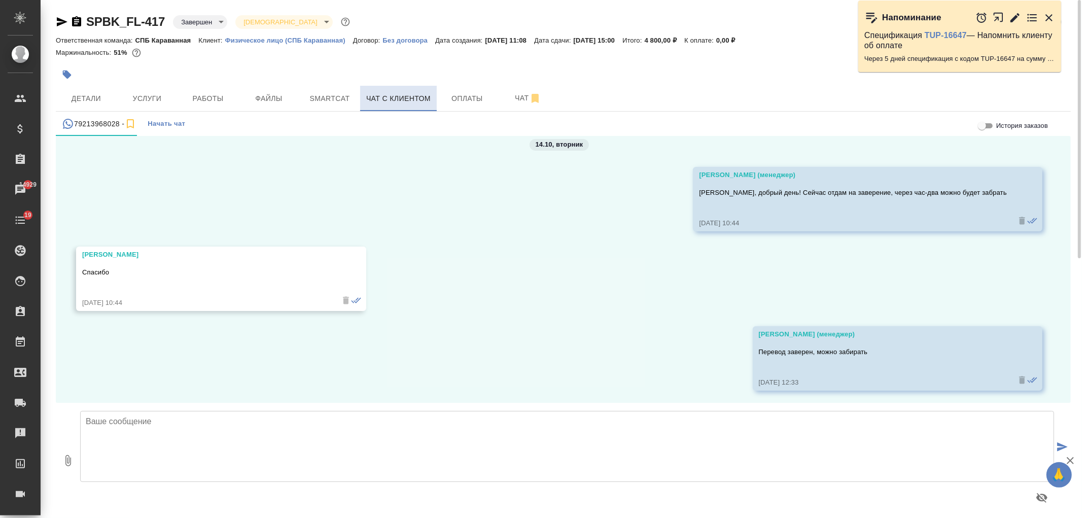
scroll to position [343, 0]
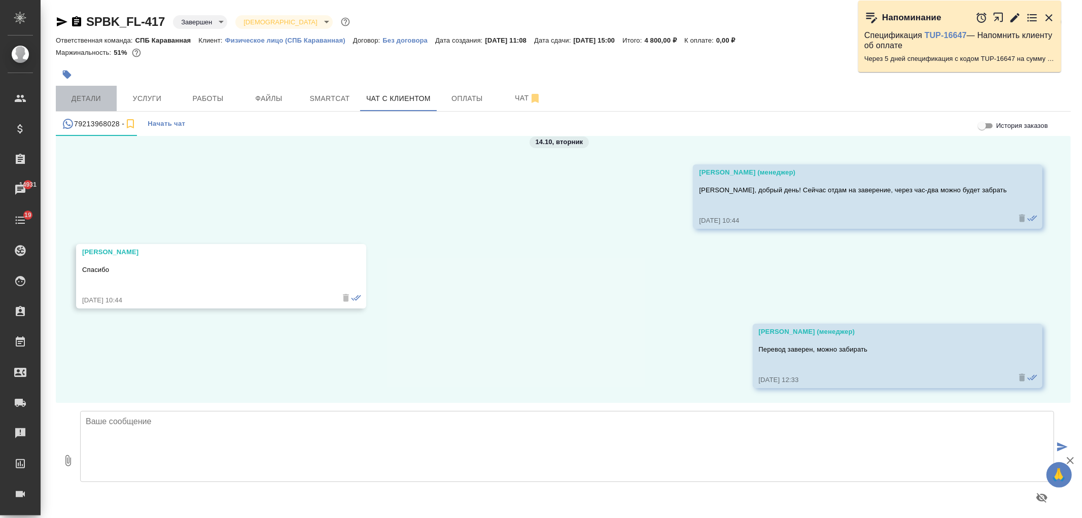
click at [103, 95] on span "Детали" at bounding box center [86, 98] width 49 height 13
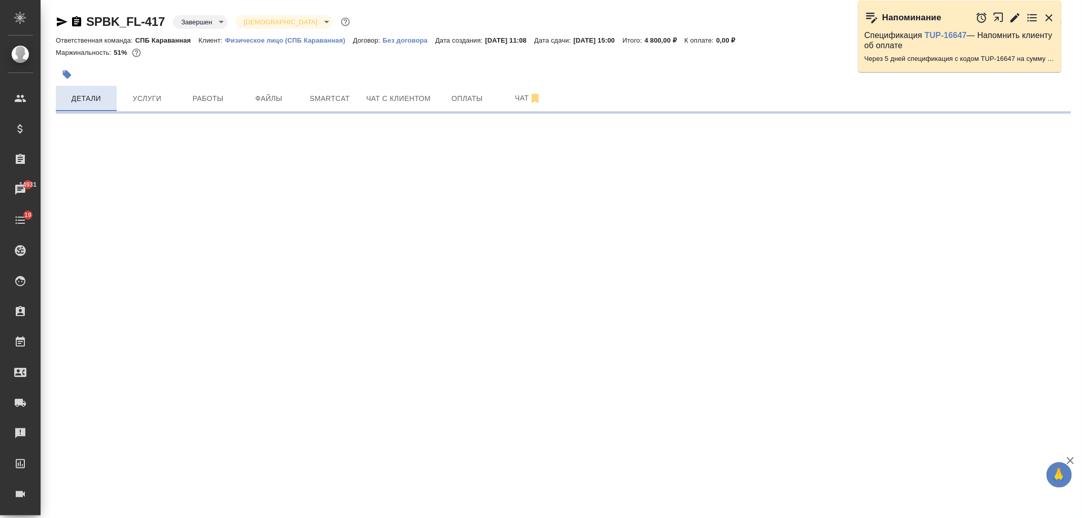
select select "RU"
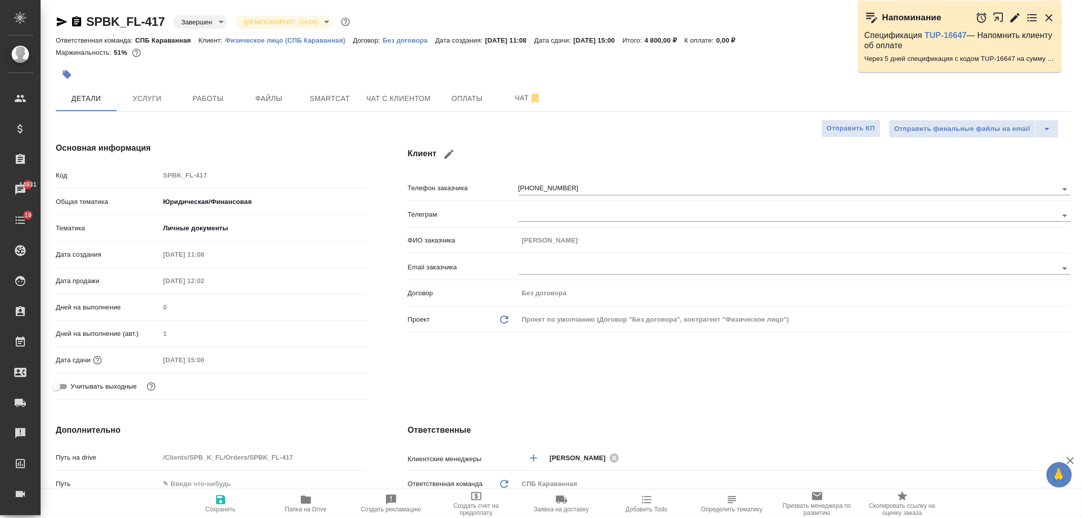
type textarea "x"
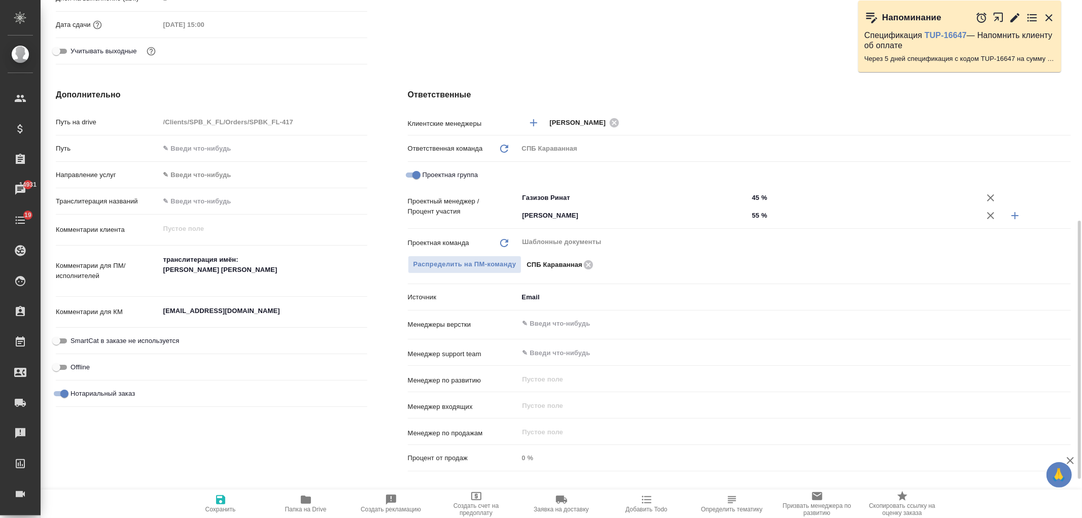
scroll to position [381, 0]
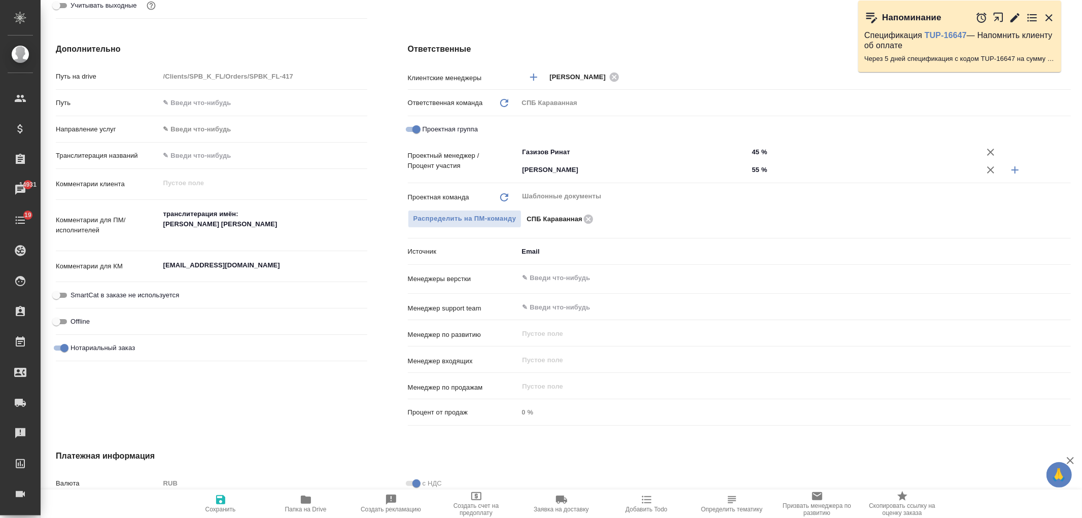
type textarea "x"
click at [258, 269] on textarea "a.lubozhenko@gmail.com" at bounding box center [264, 265] width 208 height 17
drag, startPoint x: 253, startPoint y: 267, endPoint x: 155, endPoint y: 275, distance: 98.2
click at [155, 275] on div "Комментарии для КМ a.lubozhenko@gmail.com x" at bounding box center [212, 266] width 312 height 23
type textarea "x"
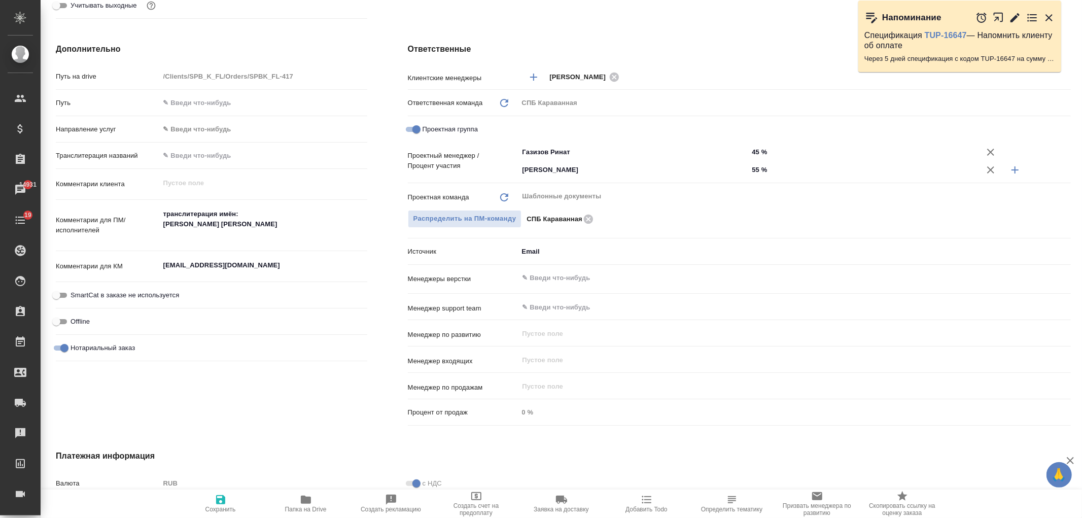
type textarea "x"
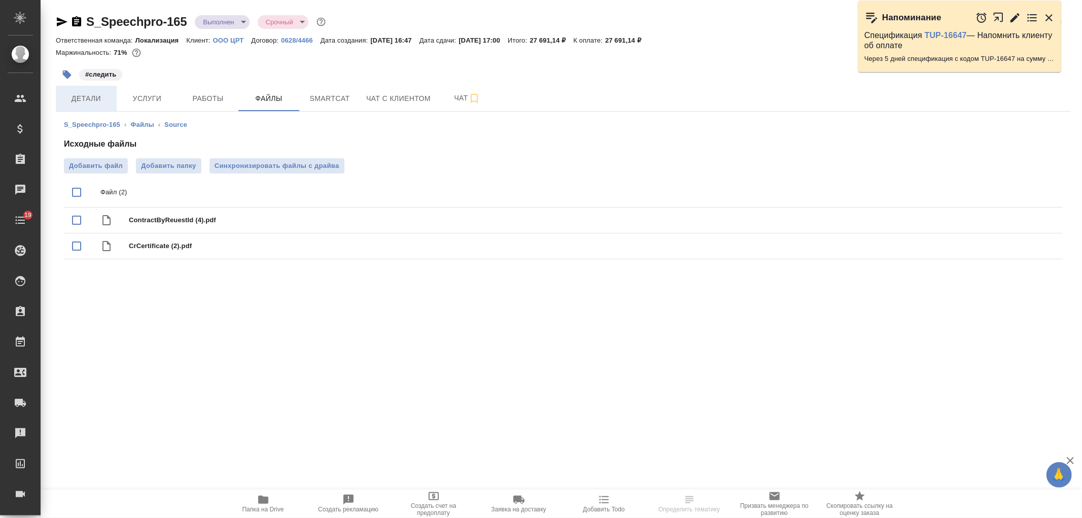
click at [92, 105] on button "Детали" at bounding box center [86, 98] width 61 height 25
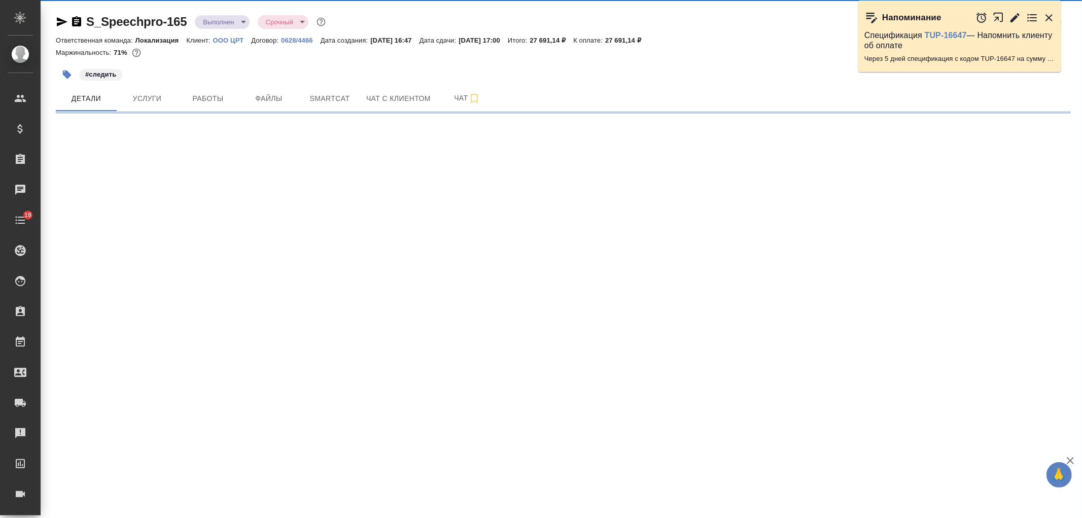
select select "RU"
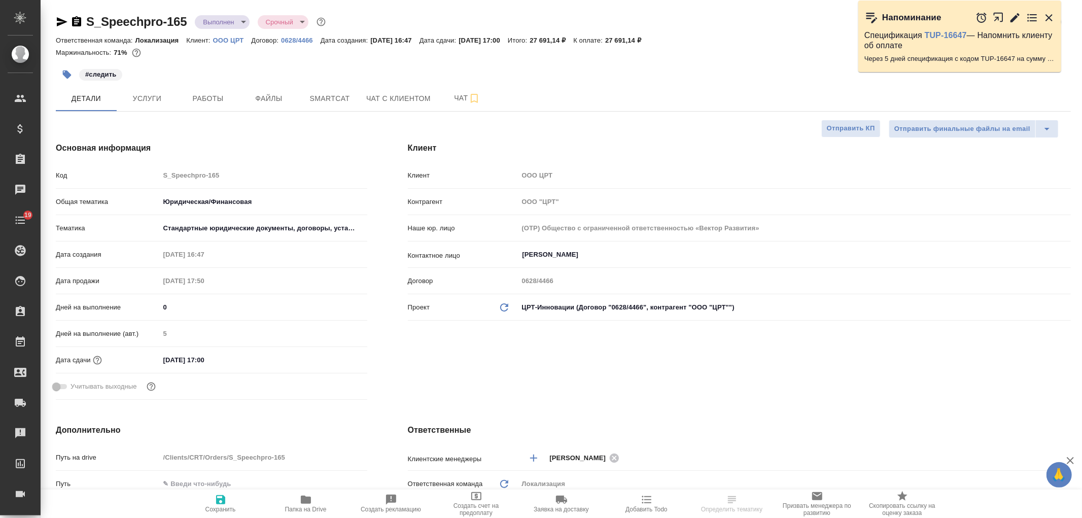
type textarea "x"
click at [675, 380] on div "Клиент Клиент OOO ЦРТ Контрагент ООО "ЦРТ" Наше юр. лицо (OTP) Общество с огран…" at bounding box center [740, 273] width 704 height 302
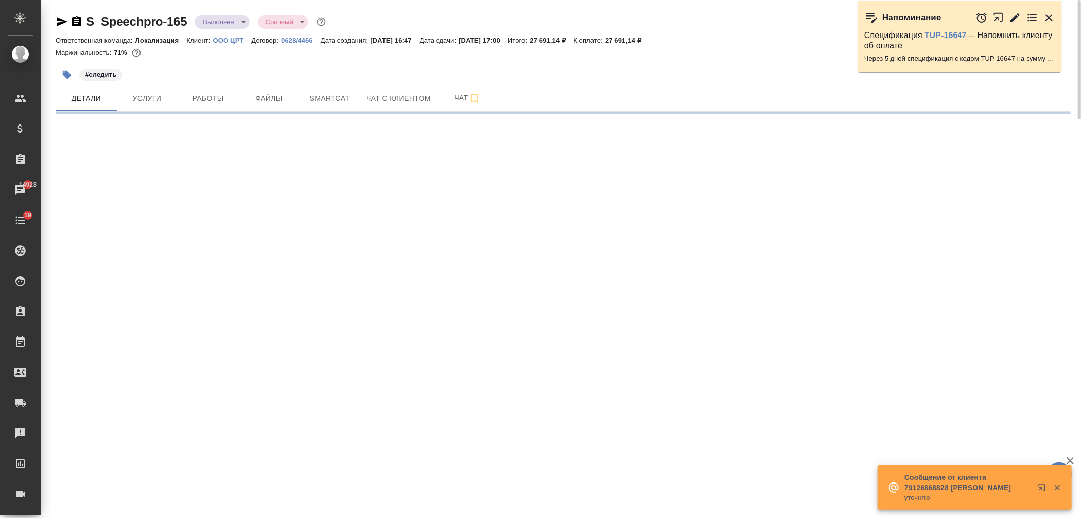
select select "RU"
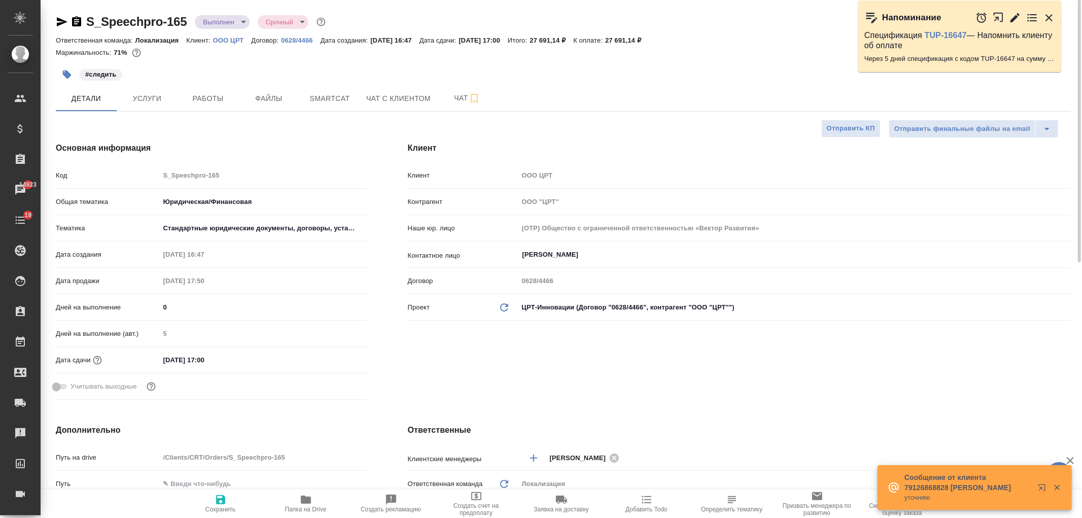
type textarea "x"
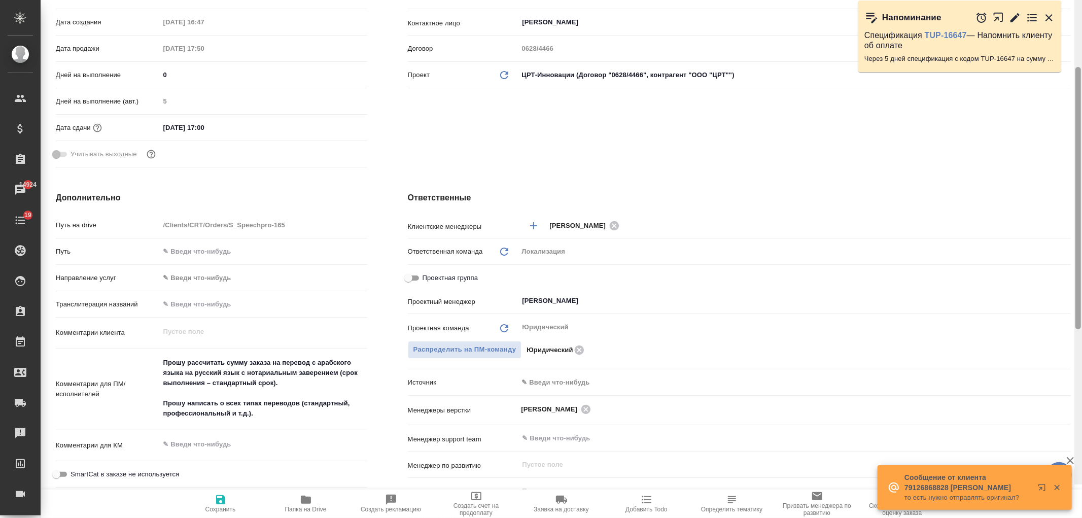
scroll to position [288, 0]
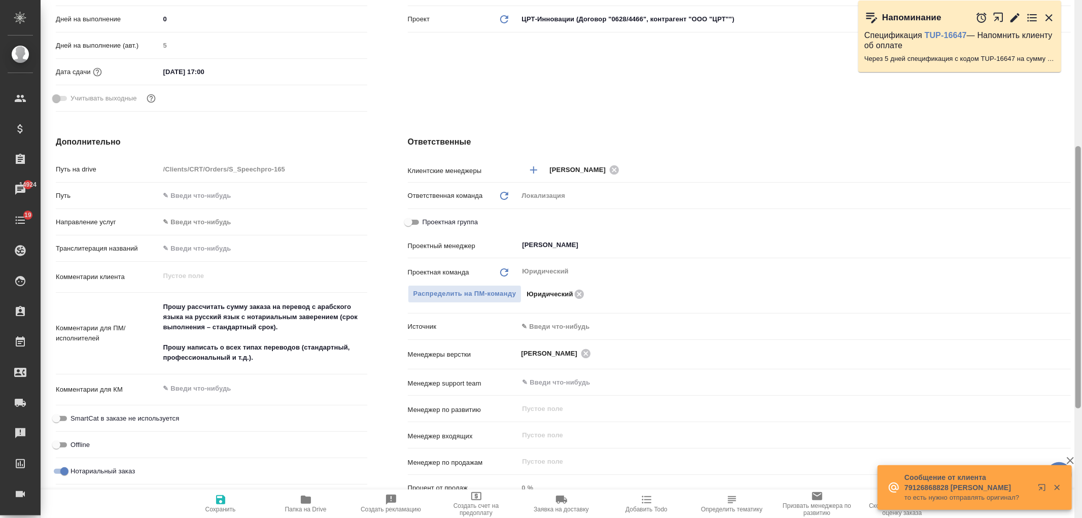
drag, startPoint x: 1077, startPoint y: 85, endPoint x: 1082, endPoint y: 232, distance: 146.7
click at [1082, 232] on div at bounding box center [1079, 259] width 8 height 518
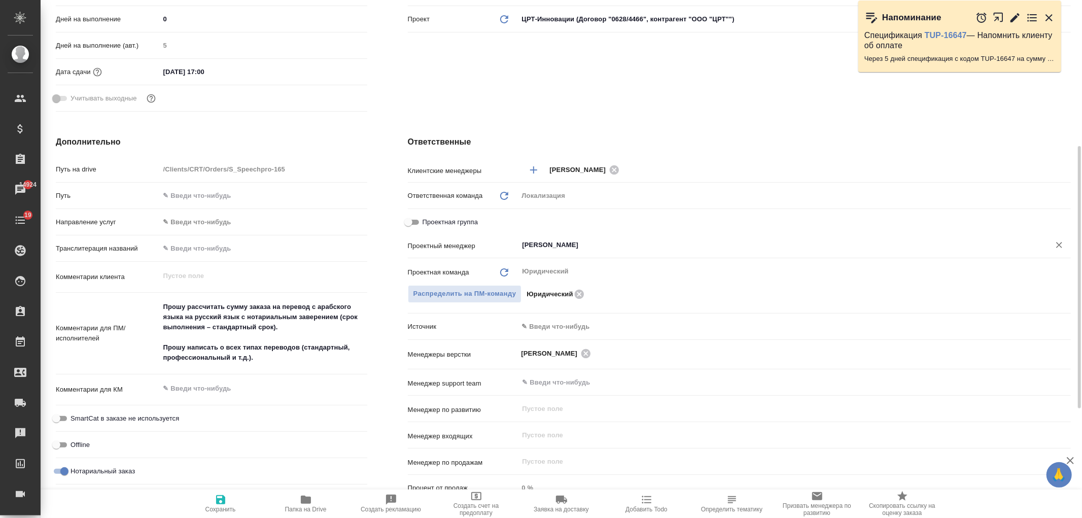
click at [577, 244] on input "[PERSON_NAME]" at bounding box center [778, 245] width 512 height 12
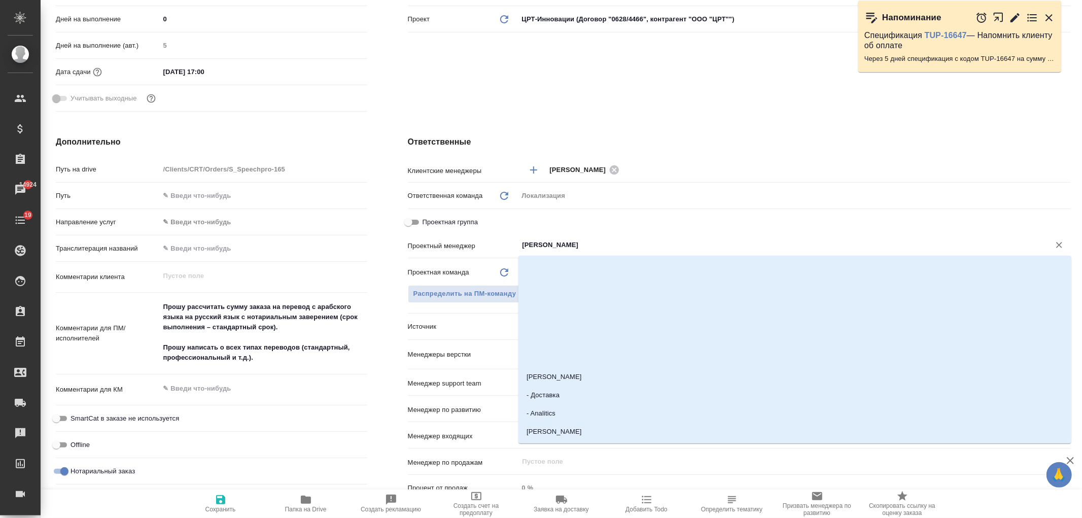
click at [417, 222] on input "Проектная группа" at bounding box center [408, 222] width 37 height 12
checkbox input "true"
type textarea "x"
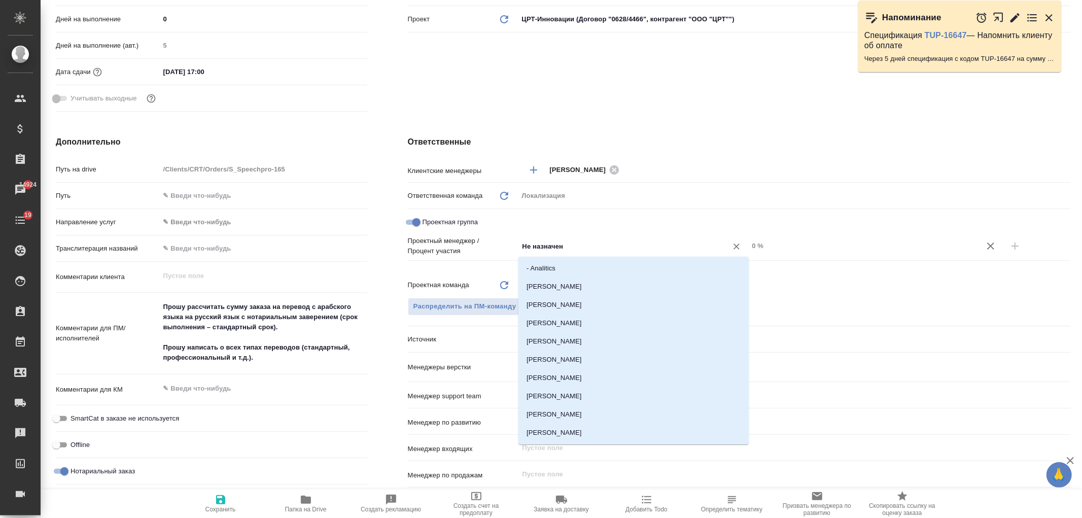
click at [564, 247] on input "Не назначен" at bounding box center [617, 246] width 190 height 12
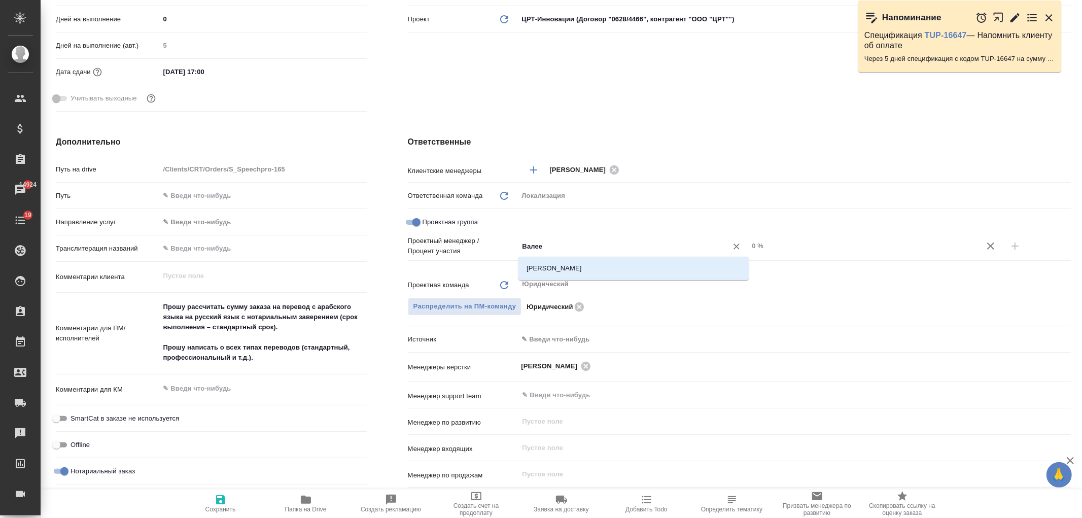
type input "Валеев"
click at [564, 270] on li "[PERSON_NAME]" at bounding box center [634, 268] width 230 height 18
type textarea "x"
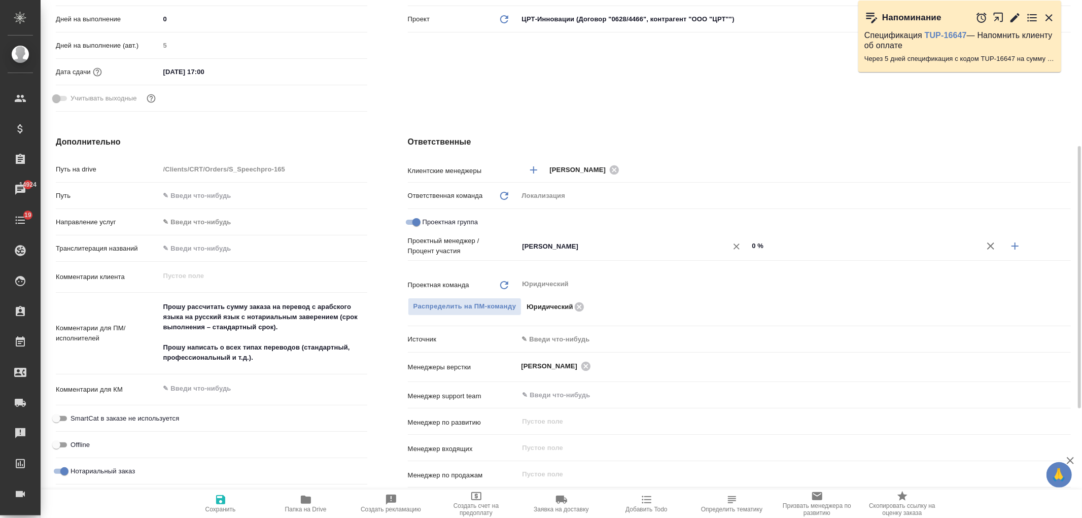
click at [748, 248] on div "Валеев Динар ​ 0 %" at bounding box center [795, 246] width 553 height 18
type input "90 %"
type textarea "x"
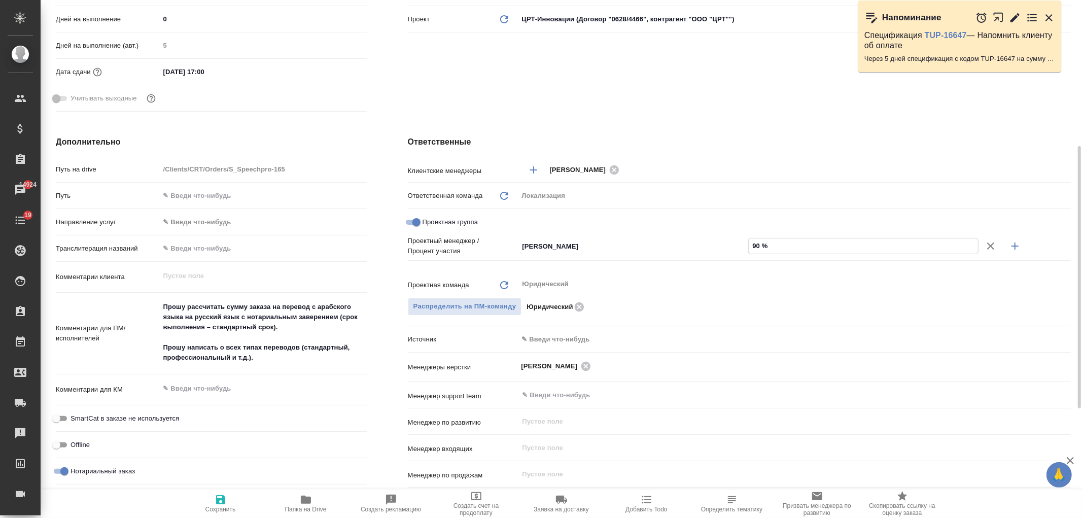
type input "90 %"
click at [1015, 248] on icon "button" at bounding box center [1015, 246] width 12 height 12
type textarea "x"
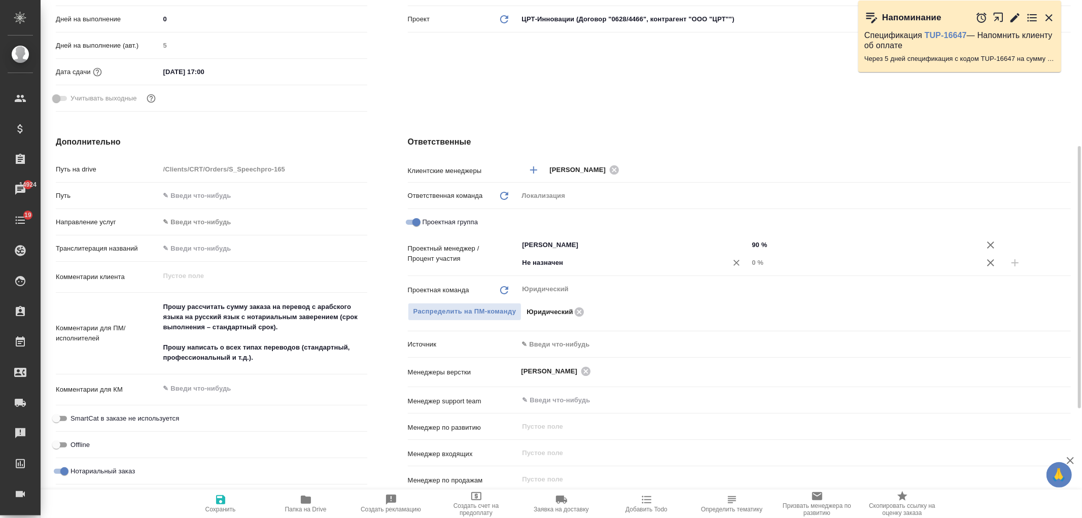
click at [595, 264] on input "Не назначен" at bounding box center [617, 263] width 190 height 12
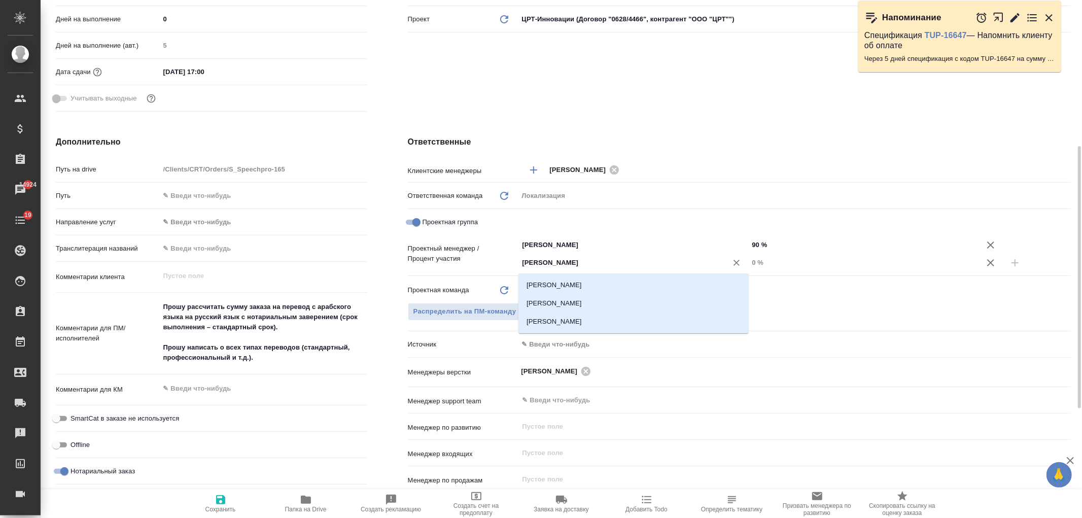
type input "Ивано"
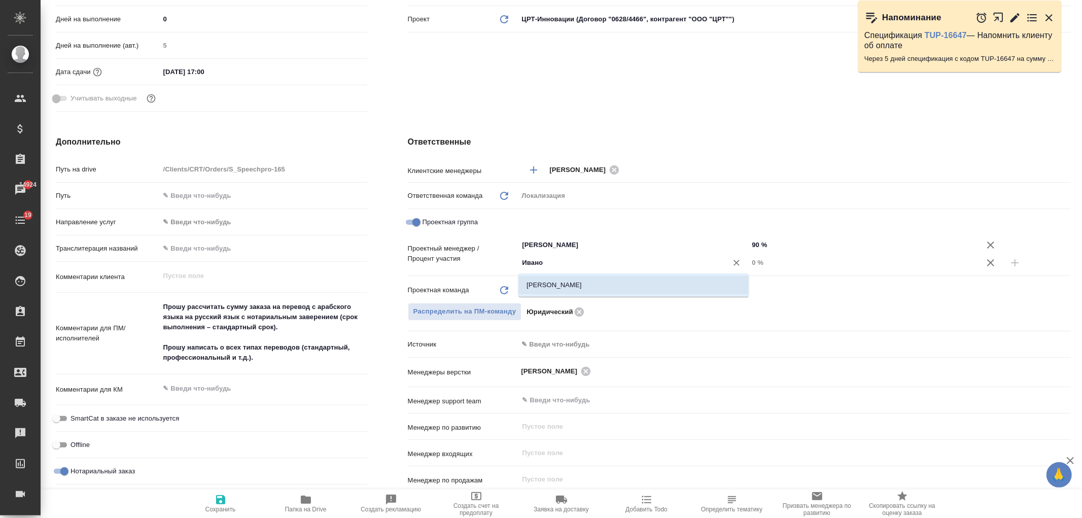
click at [579, 290] on li "[PERSON_NAME]" at bounding box center [634, 285] width 230 height 18
type textarea "x"
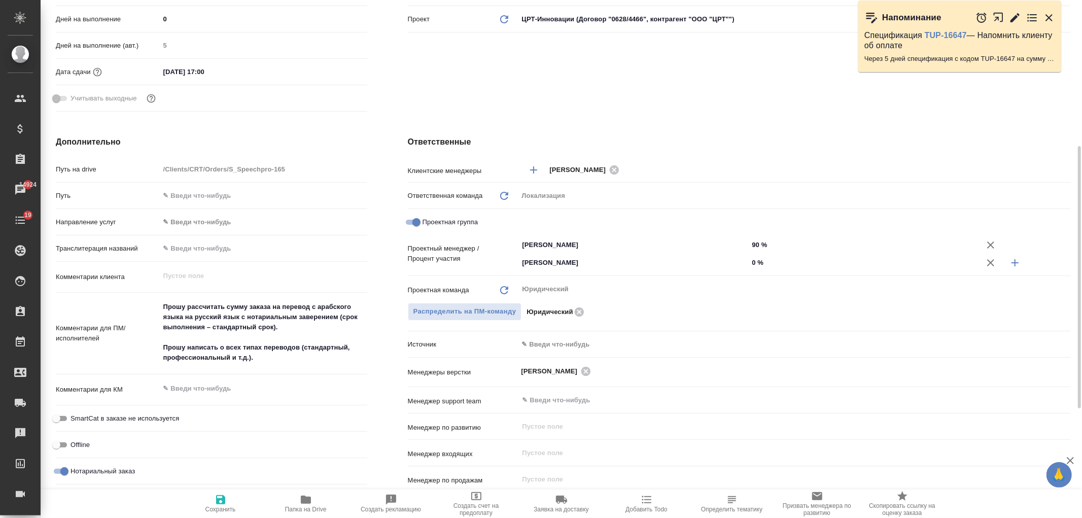
click at [751, 262] on input "0 %" at bounding box center [863, 262] width 230 height 15
type input "10 %"
type textarea "x"
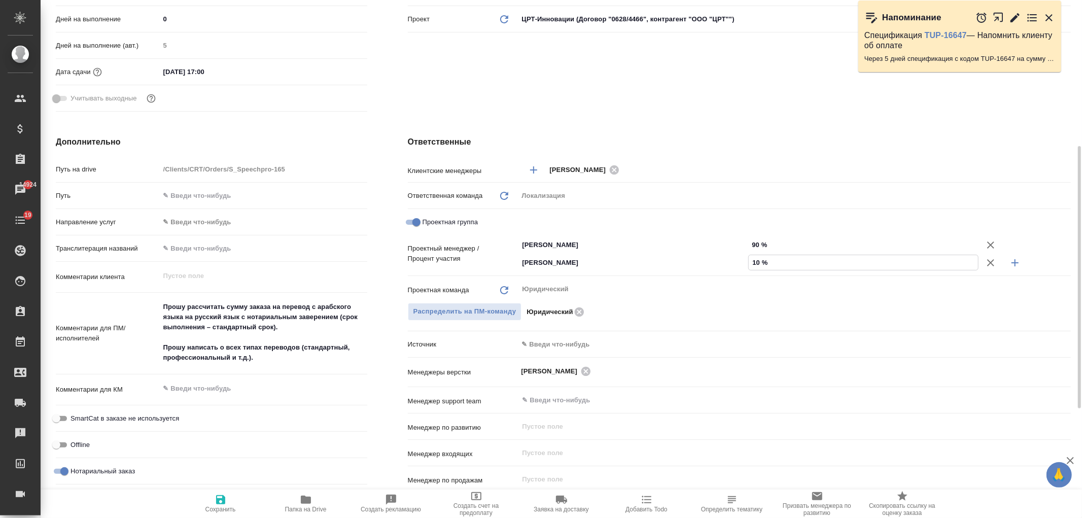
type input "10 %"
click at [224, 501] on icon "button" at bounding box center [220, 499] width 9 height 9
type textarea "x"
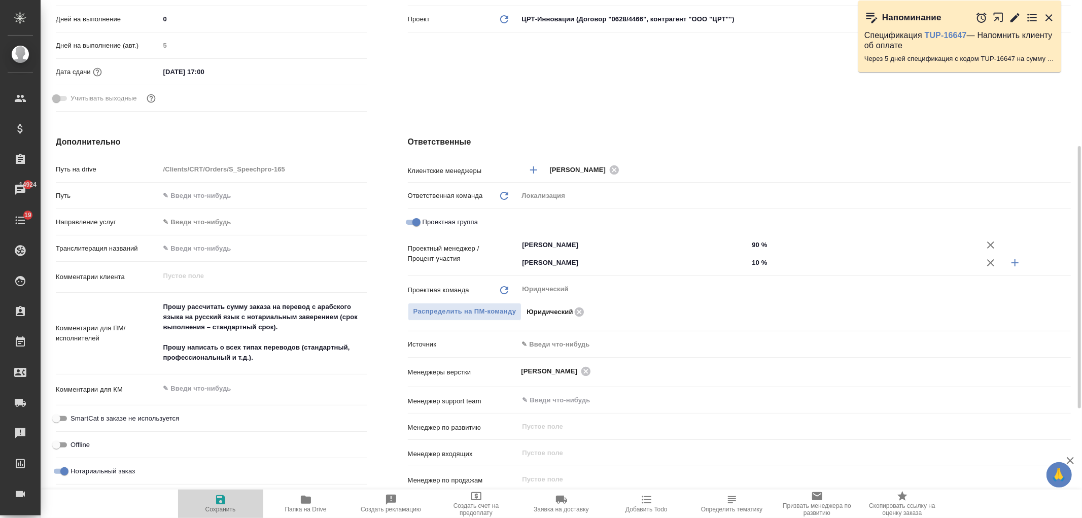
type textarea "x"
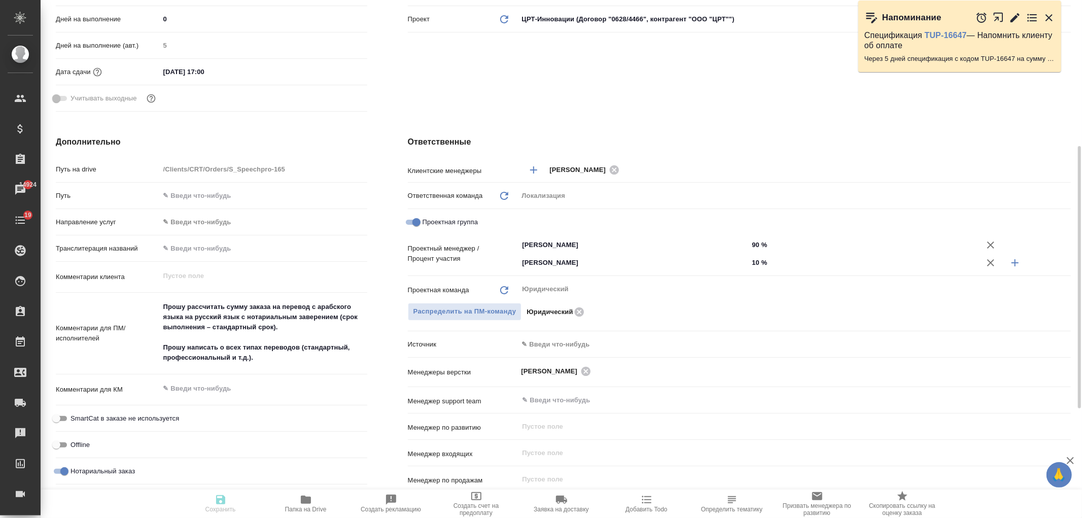
type textarea "x"
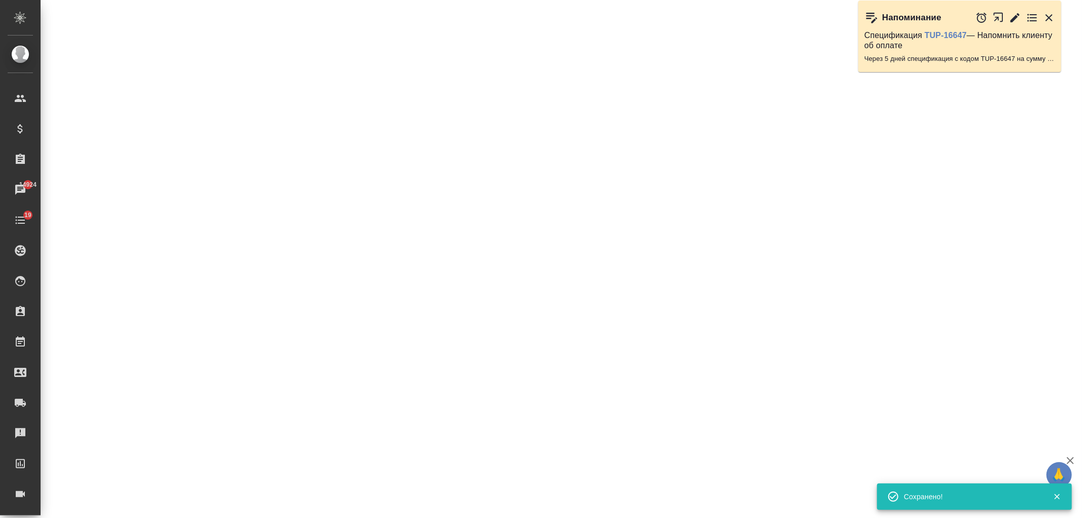
select select "RU"
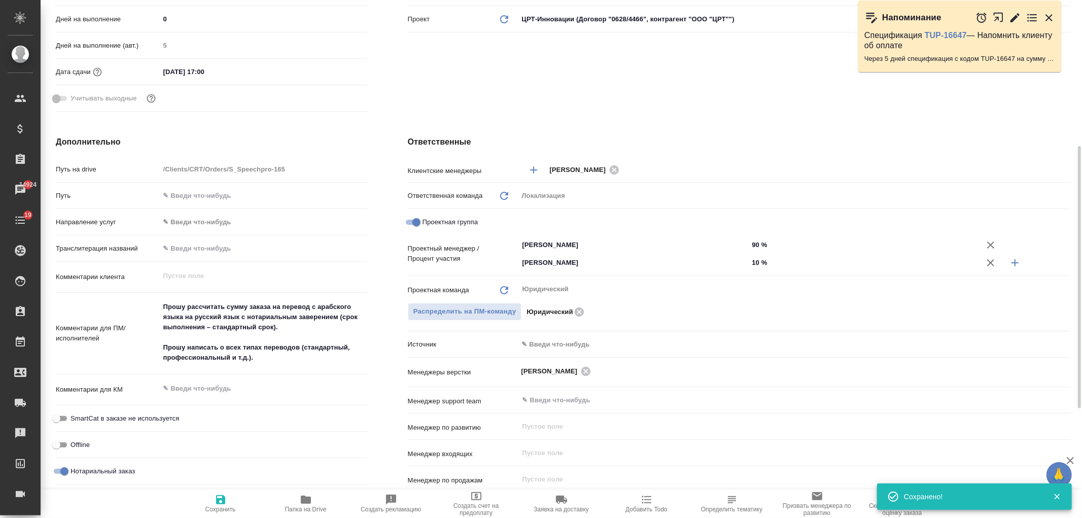
type textarea "x"
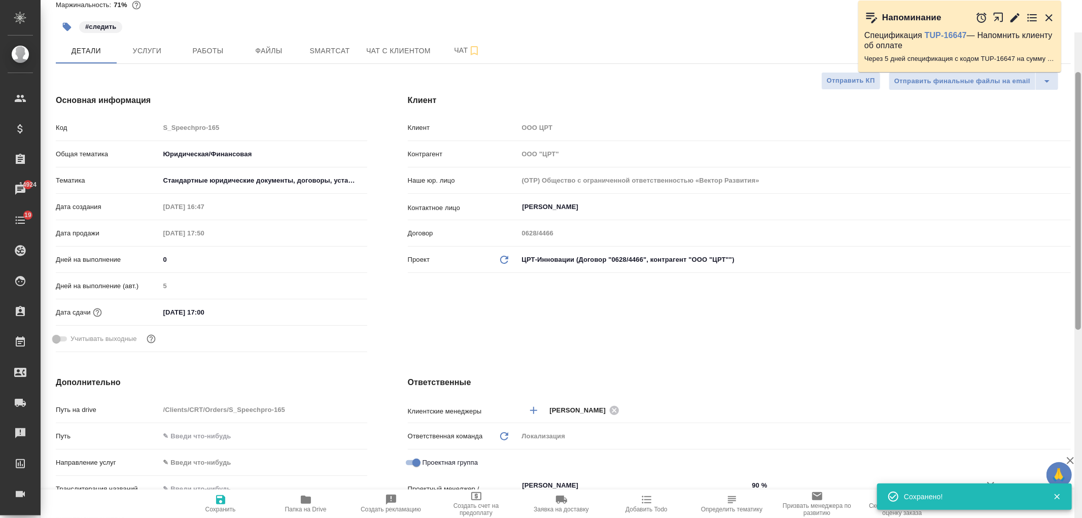
scroll to position [0, 0]
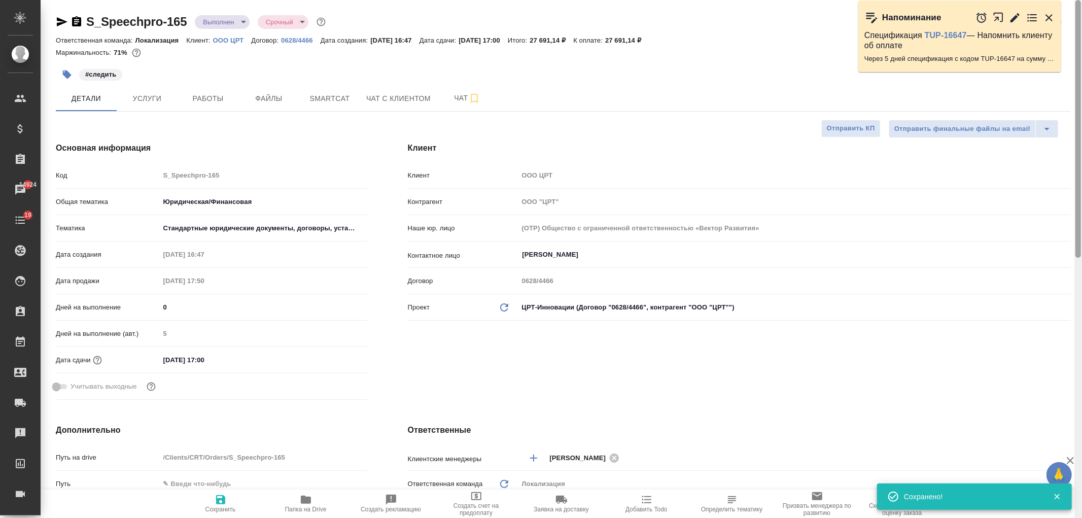
drag, startPoint x: 1079, startPoint y: 323, endPoint x: 954, endPoint y: 157, distance: 207.5
click at [1079, 148] on div at bounding box center [1079, 129] width 6 height 258
click at [216, 90] on button "Работы" at bounding box center [208, 98] width 61 height 25
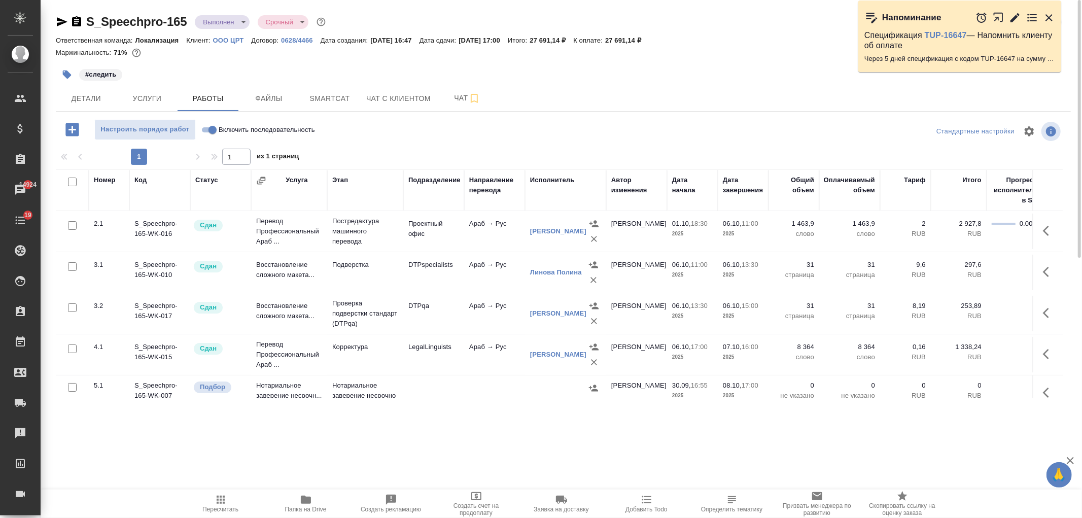
scroll to position [64, 0]
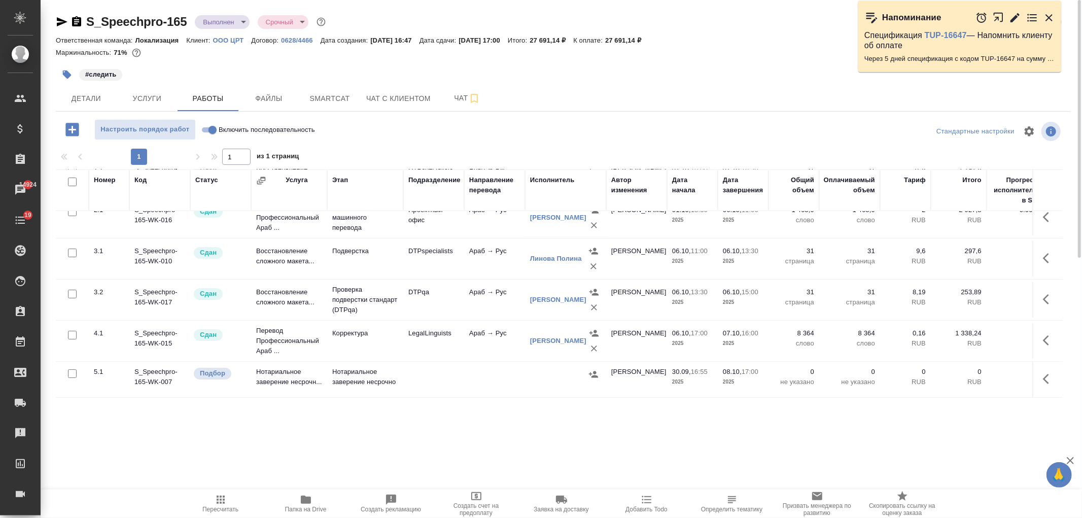
click at [1043, 373] on icon "button" at bounding box center [1049, 379] width 12 height 12
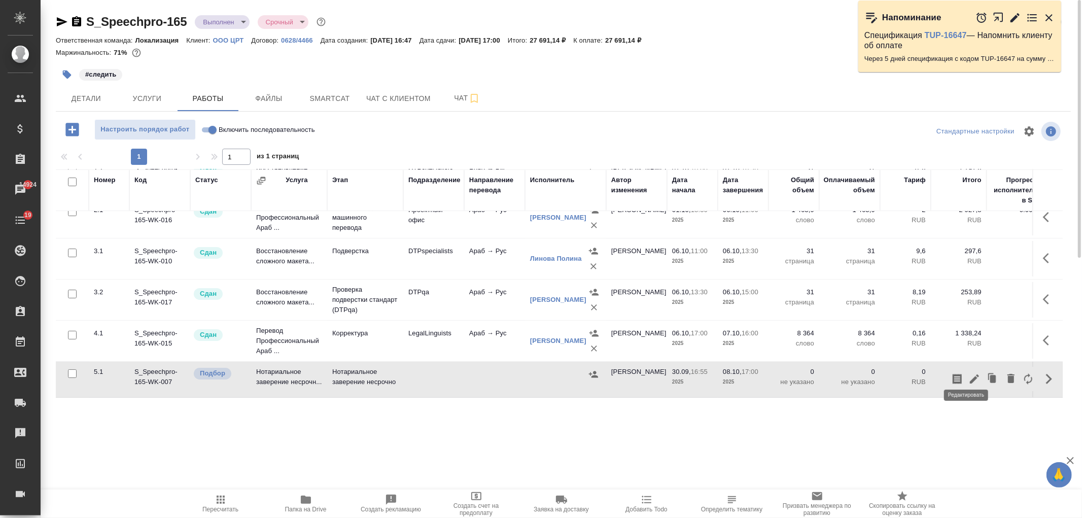
click at [970, 374] on icon "button" at bounding box center [974, 378] width 9 height 9
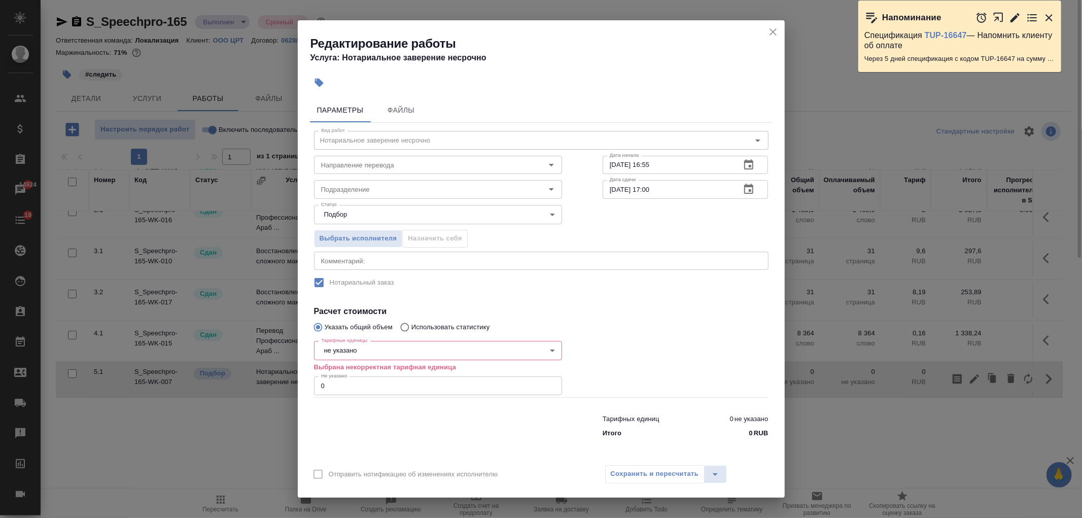
click at [377, 352] on body "🙏 .cls-1 fill:#fff; AWATERA Ivanova Arina Клиенты Спецификации Заказы 14924 Чат…" at bounding box center [541, 259] width 1082 height 518
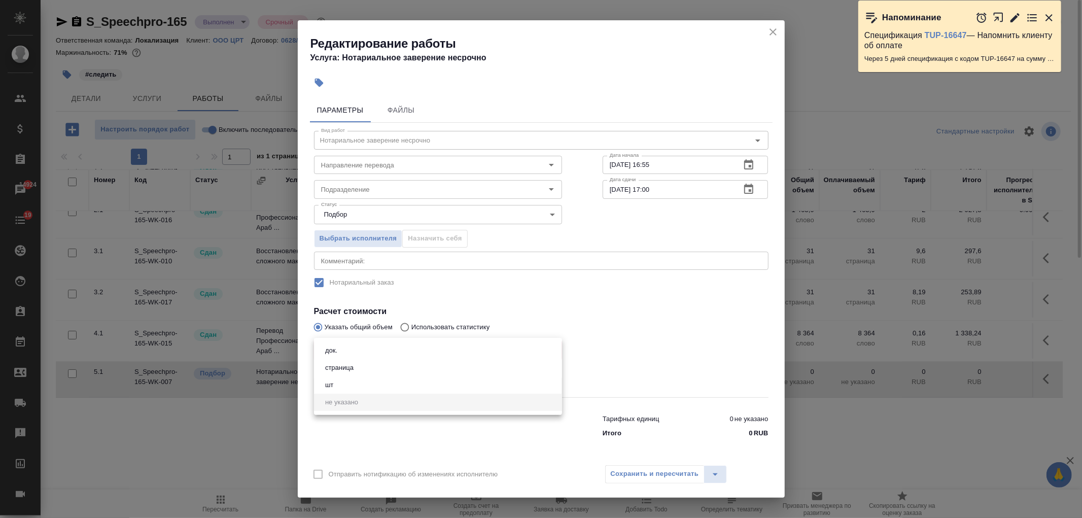
click at [379, 351] on li "док." at bounding box center [438, 350] width 248 height 17
type input "5a8b1489cc6b4906c91bfd8b"
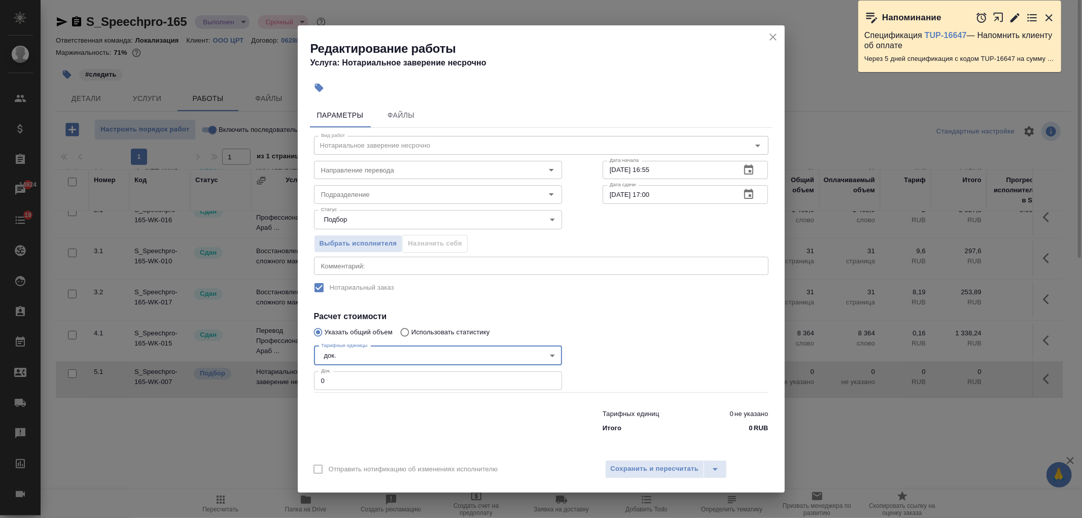
click at [351, 386] on input "0" at bounding box center [438, 380] width 248 height 18
type input "2"
click at [658, 460] on button "Сохранить и пересчитать" at bounding box center [654, 469] width 99 height 18
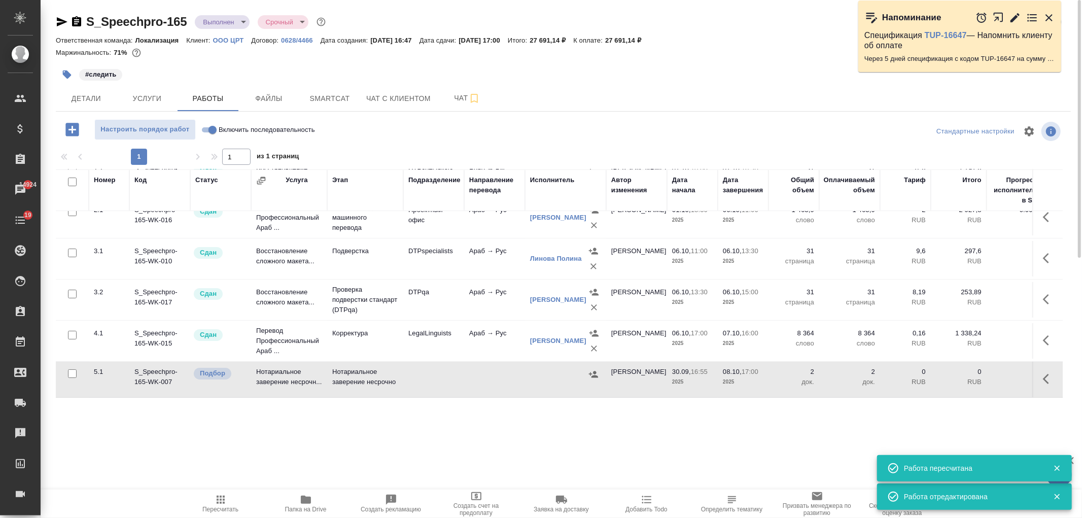
click at [1043, 374] on icon "button" at bounding box center [1046, 379] width 6 height 10
click at [971, 373] on icon "button" at bounding box center [975, 379] width 12 height 12
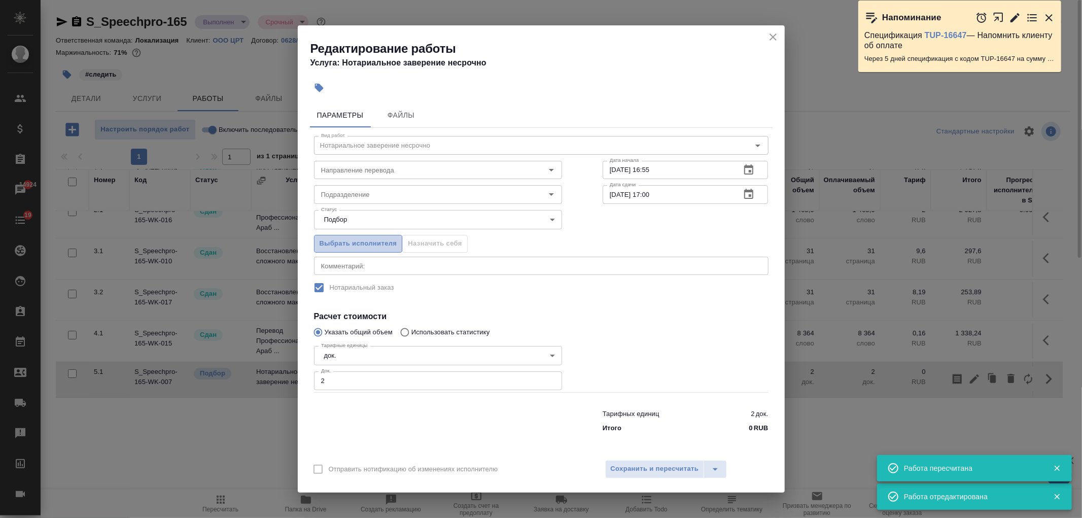
click at [380, 241] on span "Выбрать исполнителя" at bounding box center [359, 244] width 78 height 12
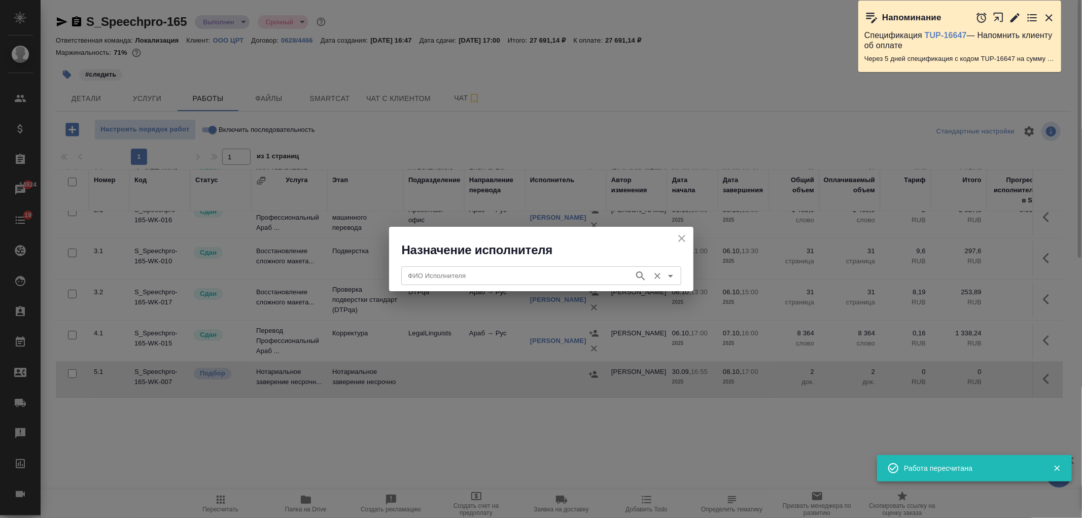
click at [498, 283] on div "ФИО Исполнителя" at bounding box center [541, 275] width 280 height 18
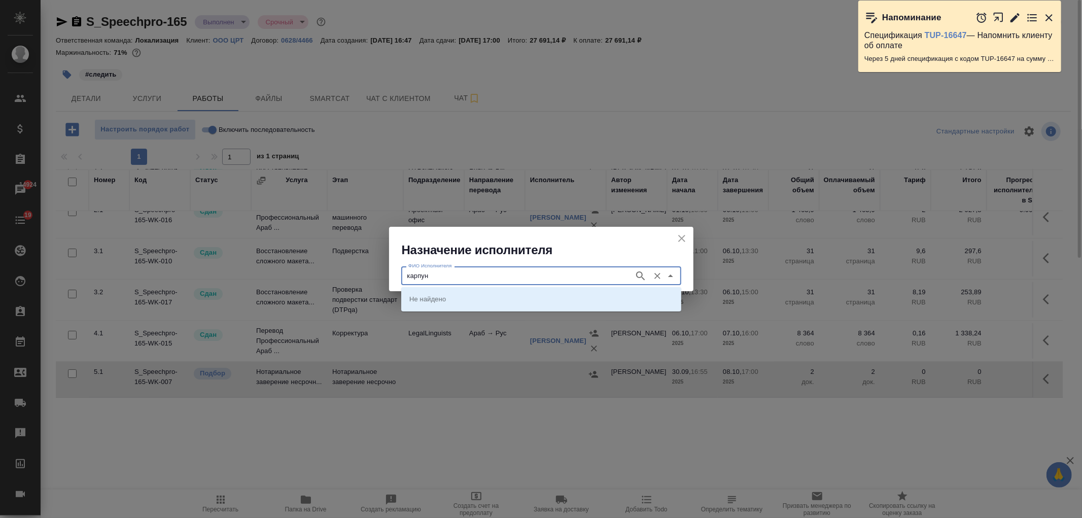
type input "карпун"
click at [462, 295] on p "НОТАРИУС Карпунина Ольга Васильевна" at bounding box center [436, 299] width 55 height 10
type input "НОТАРИУС Карпунина Ольга Васильевна"
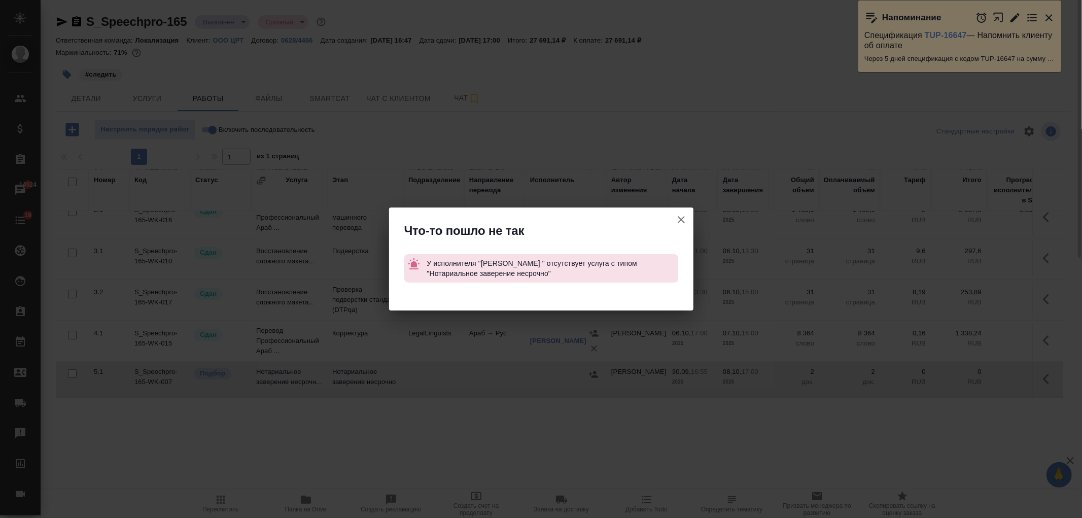
click at [687, 219] on icon "button" at bounding box center [681, 220] width 12 height 12
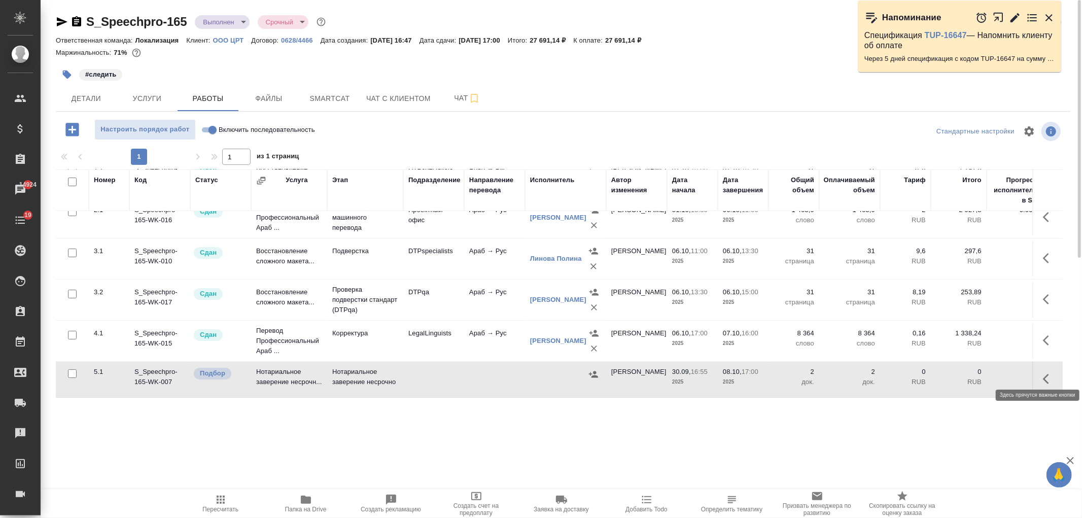
click at [1043, 373] on icon "button" at bounding box center [1049, 379] width 12 height 12
click at [969, 373] on icon "button" at bounding box center [975, 379] width 12 height 12
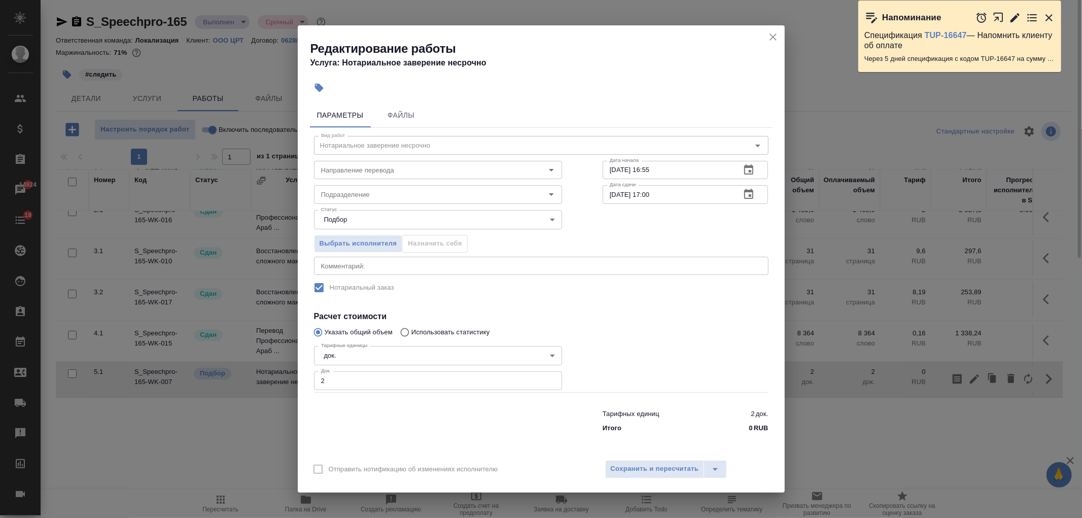
click at [770, 33] on icon "close" at bounding box center [773, 37] width 12 height 12
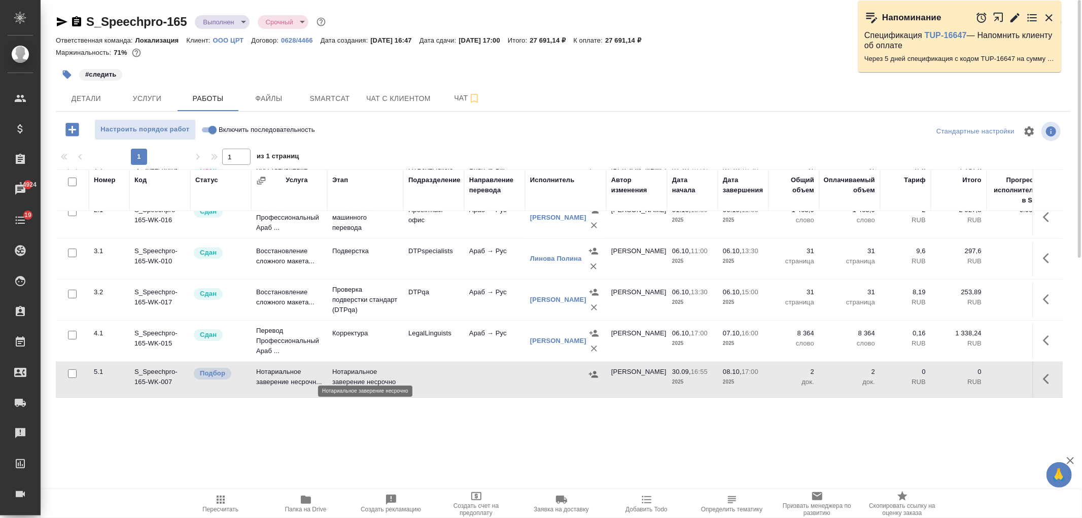
click at [338, 378] on p "Нотариальное заверение несрочно" at bounding box center [365, 377] width 66 height 20
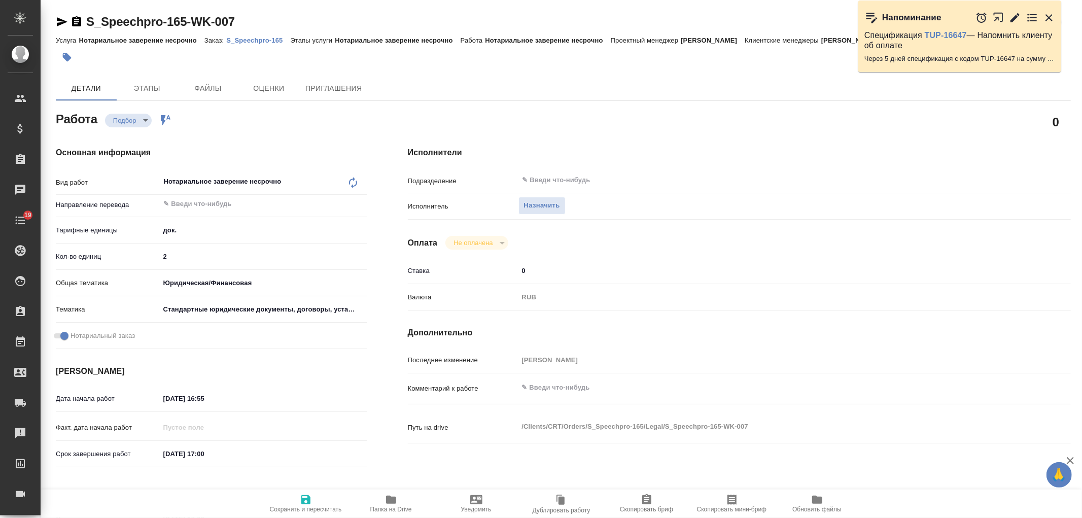
type textarea "x"
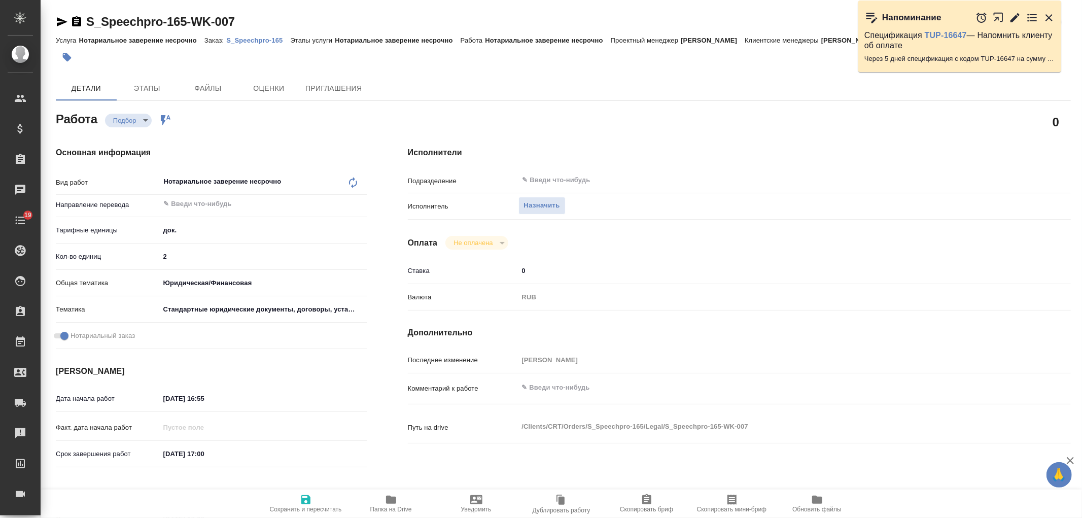
type textarea "x"
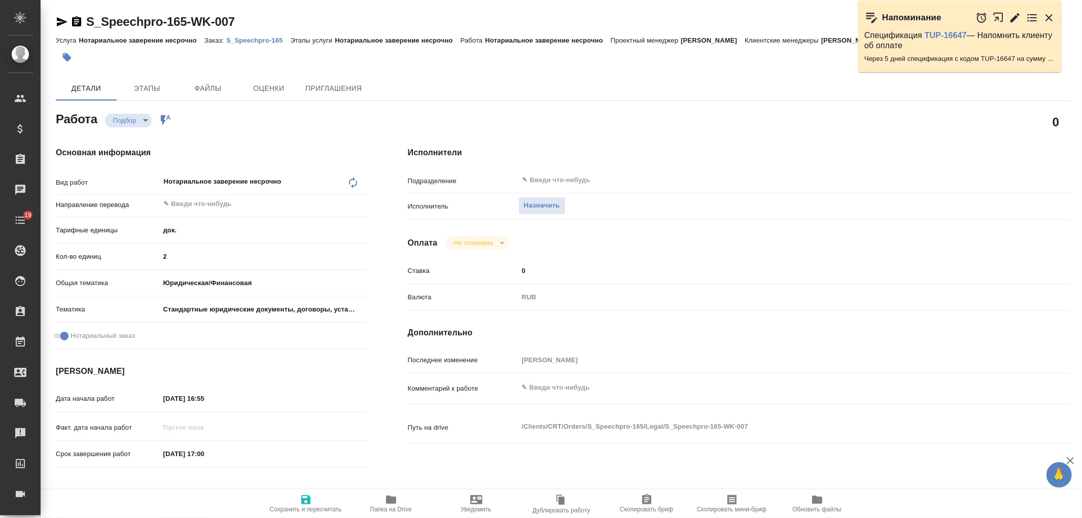
click at [214, 180] on div "Нотариальное заверение несрочно x ​" at bounding box center [253, 182] width 187 height 23
click at [354, 178] on icon at bounding box center [353, 182] width 8 height 11
type textarea "x"
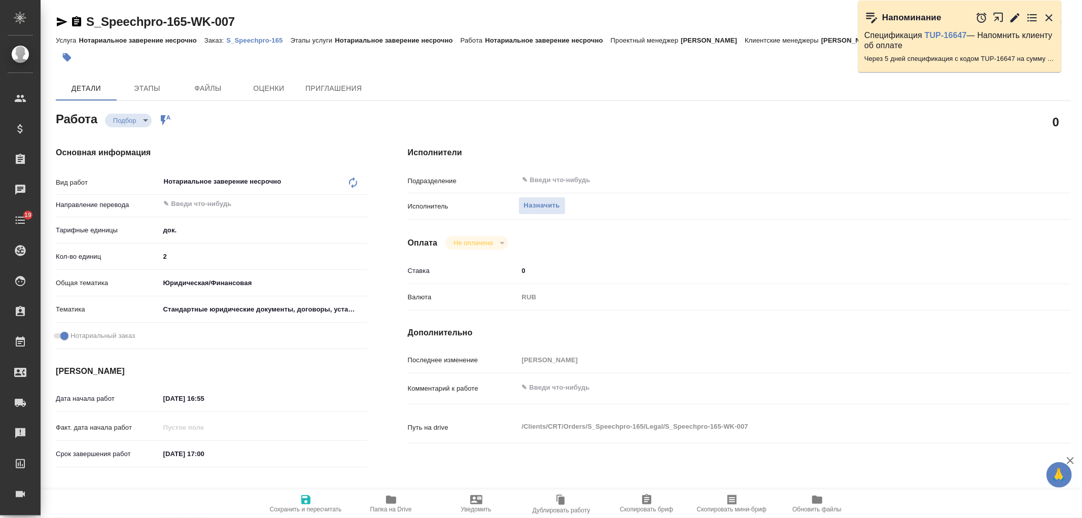
type textarea "x"
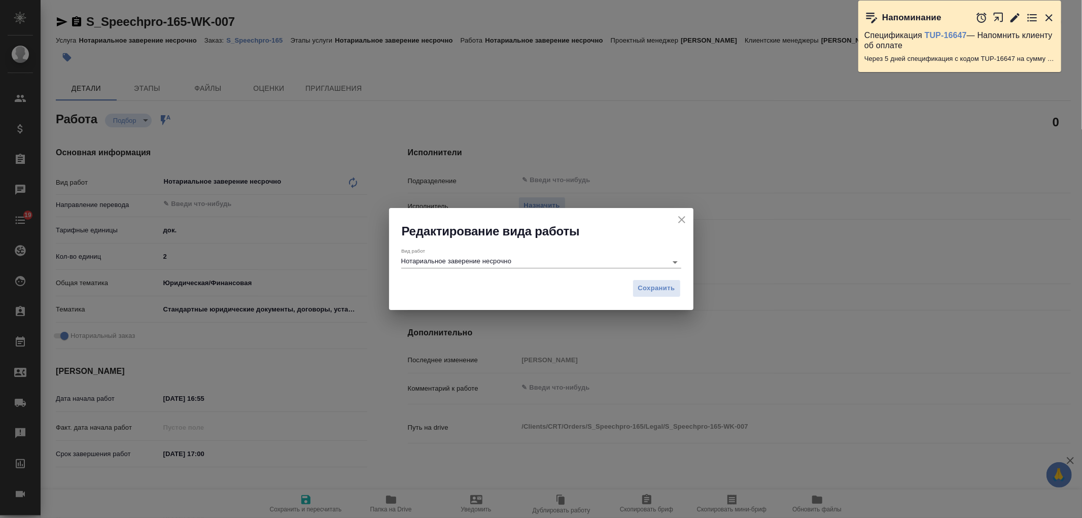
type textarea "x"
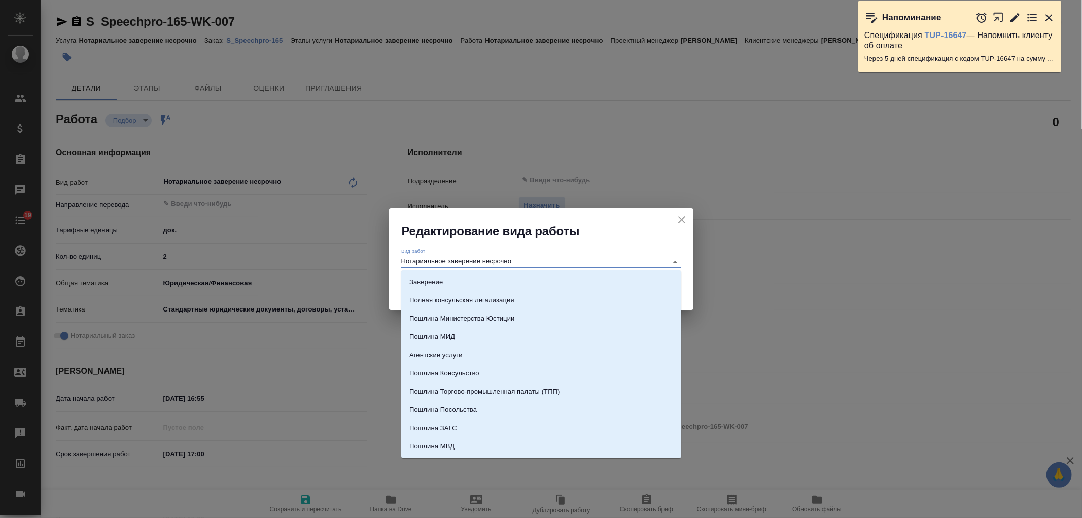
click at [459, 262] on input "Нотариальное заверение несрочно" at bounding box center [531, 262] width 261 height 12
type textarea "x"
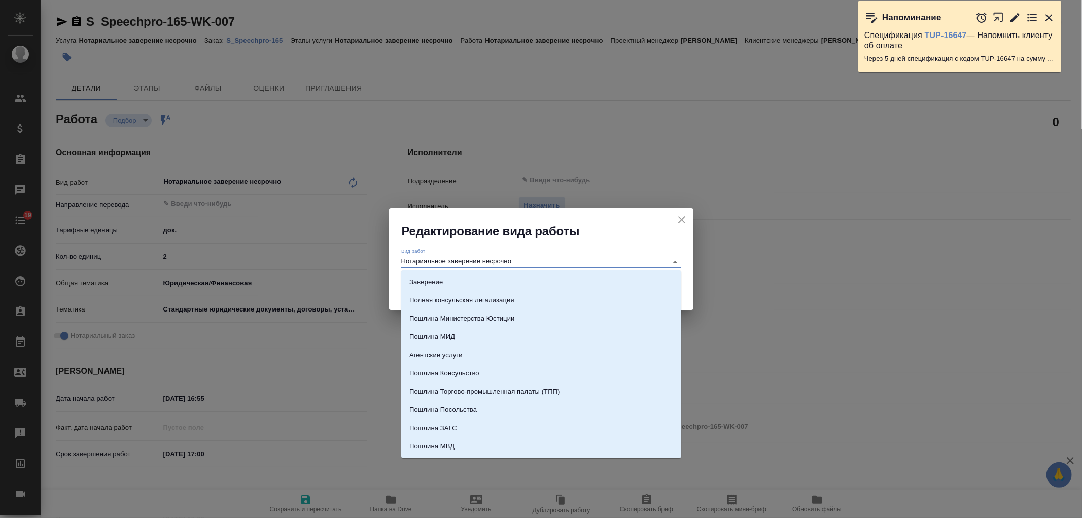
type textarea "x"
click at [524, 264] on input "Нотариальное заверение несрочно" at bounding box center [531, 262] width 261 height 12
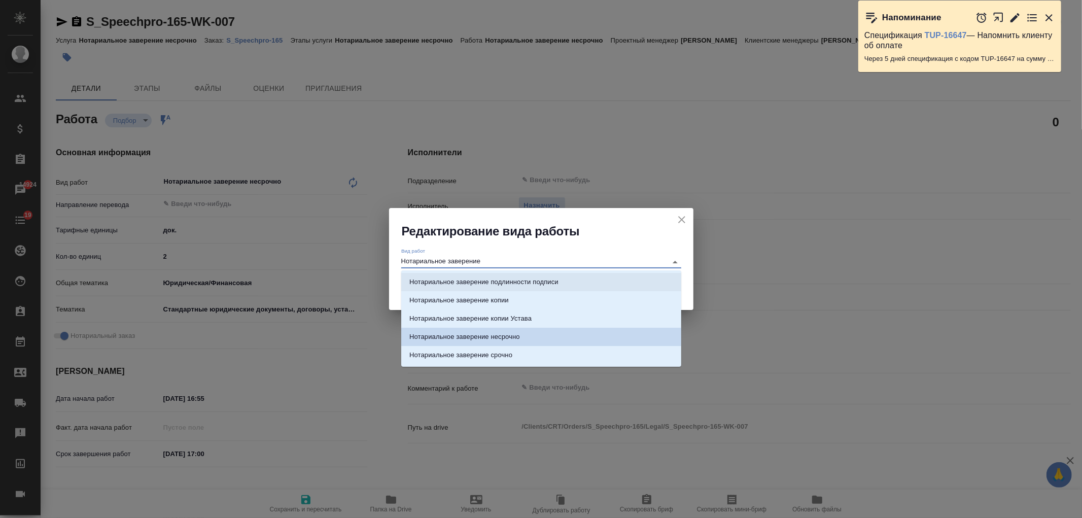
click at [544, 277] on p "Нотариальное заверение подлинности подписи" at bounding box center [483, 282] width 149 height 10
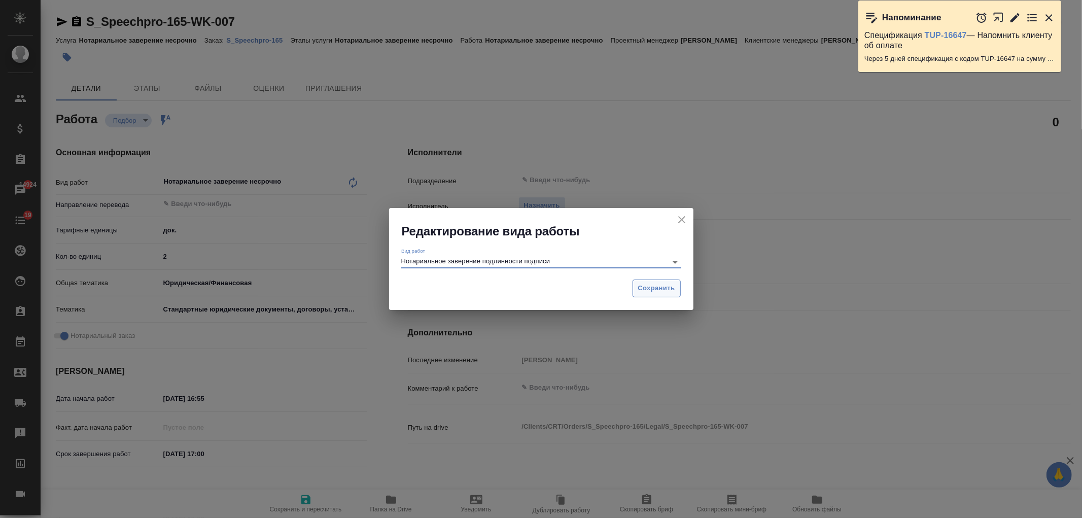
type input "Нотариальное заверение подлинности подписи"
click at [678, 288] on button "Сохранить" at bounding box center [657, 289] width 48 height 18
type textarea "x"
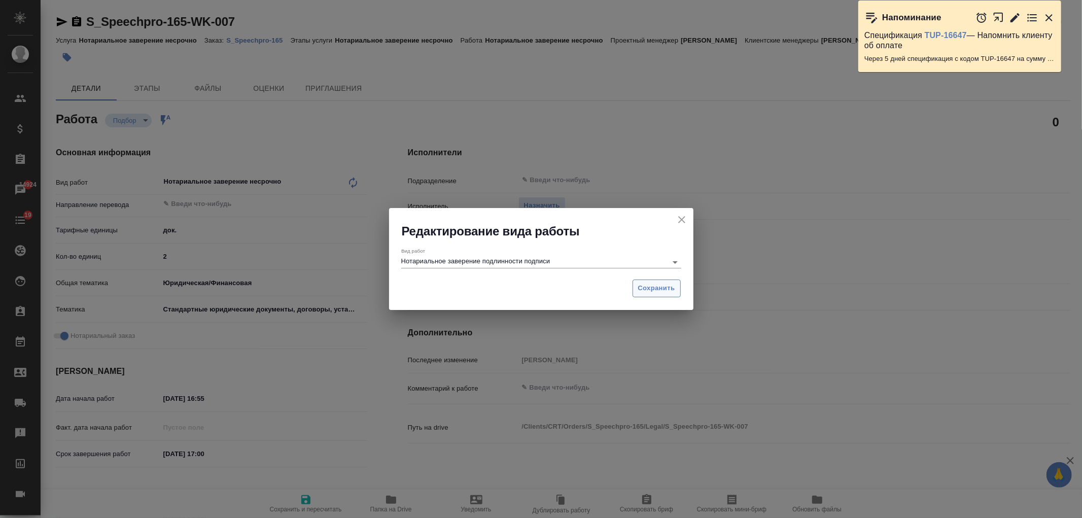
type textarea "x"
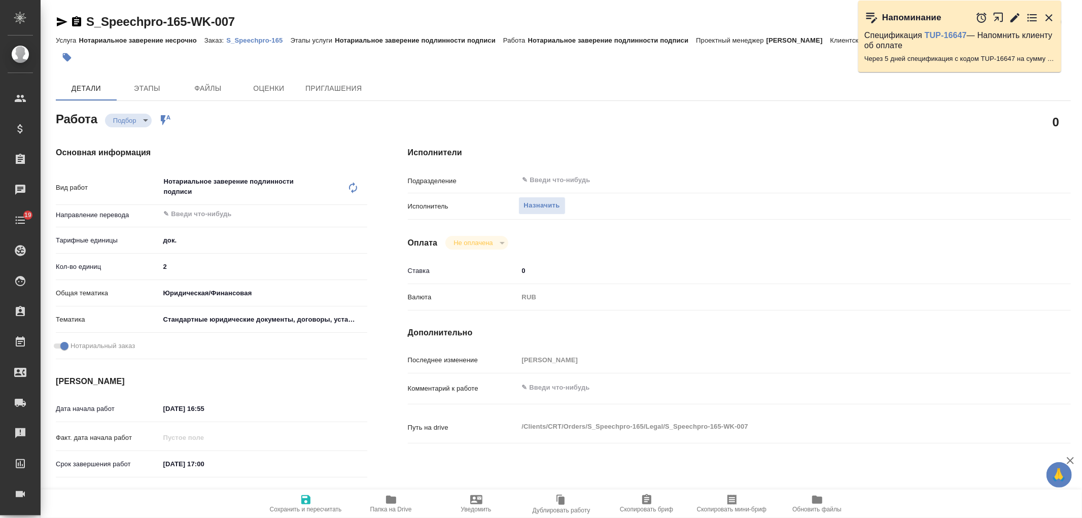
type textarea "x"
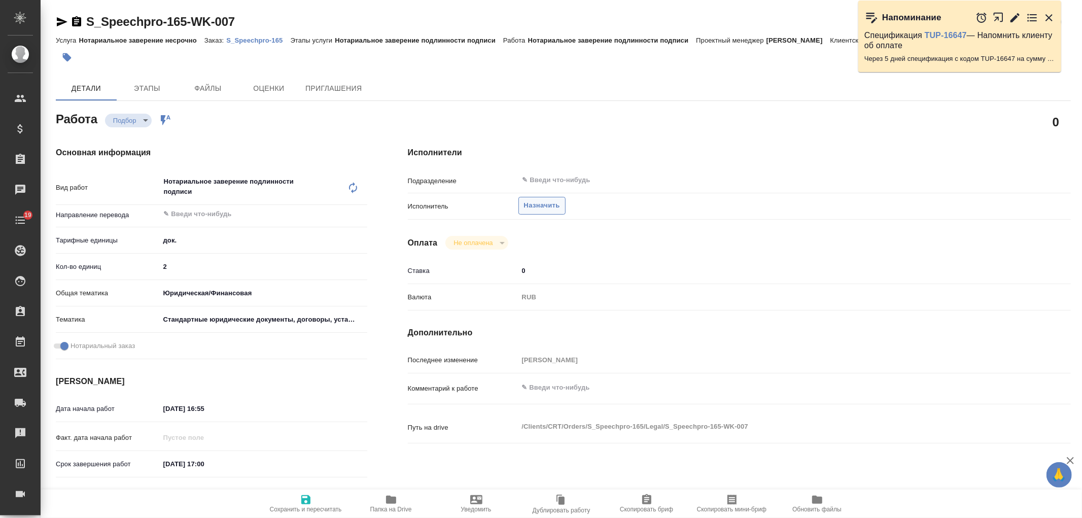
type textarea "x"
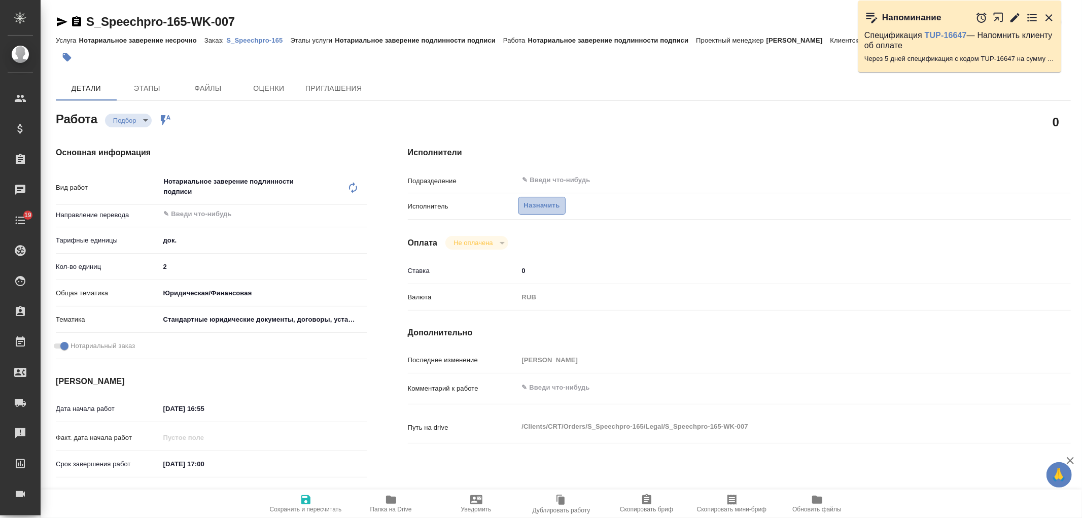
click at [554, 209] on span "Назначить" at bounding box center [542, 206] width 36 height 12
type textarea "x"
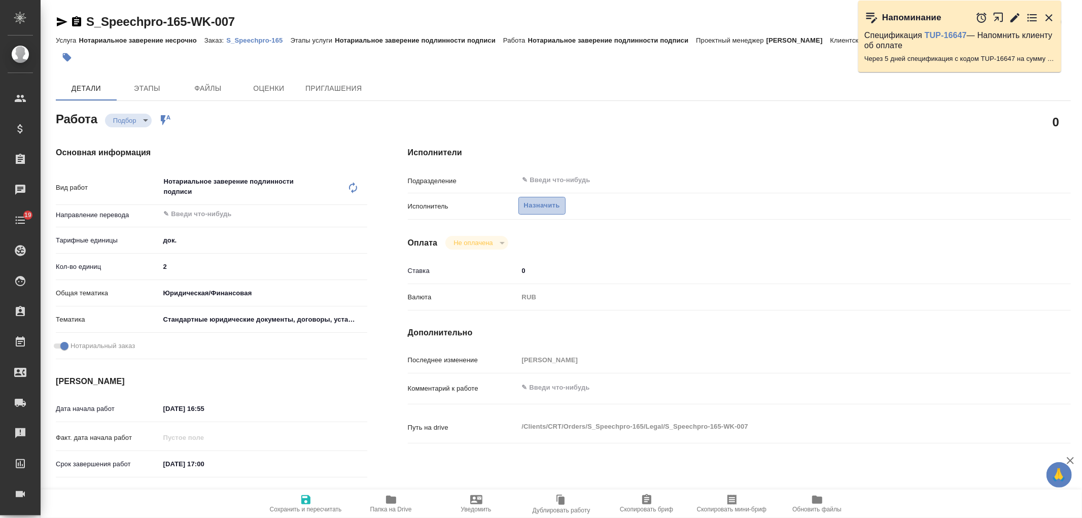
type textarea "x"
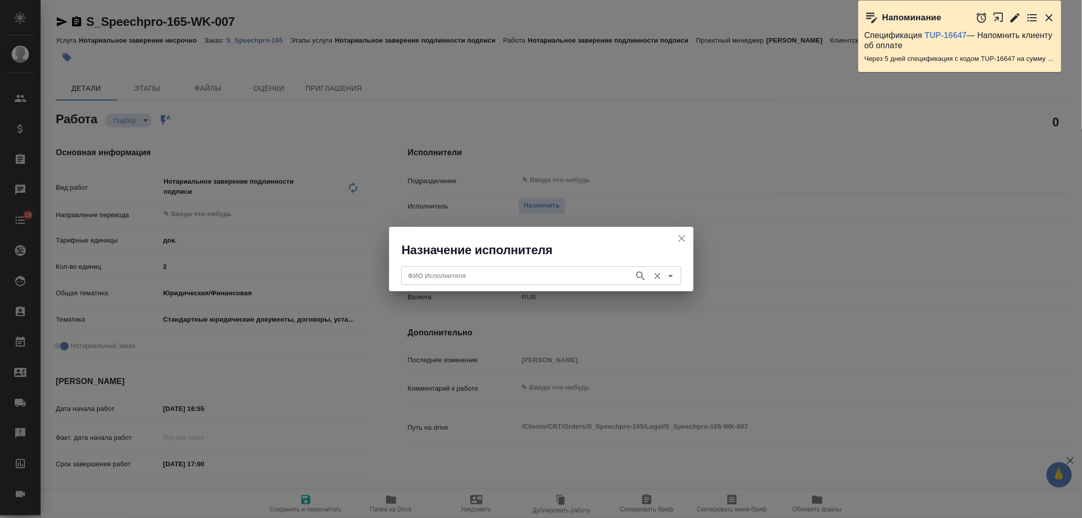
click at [457, 286] on div "ФИО Исполнителя ФИО Исполнителя" at bounding box center [541, 274] width 280 height 24
type textarea "x"
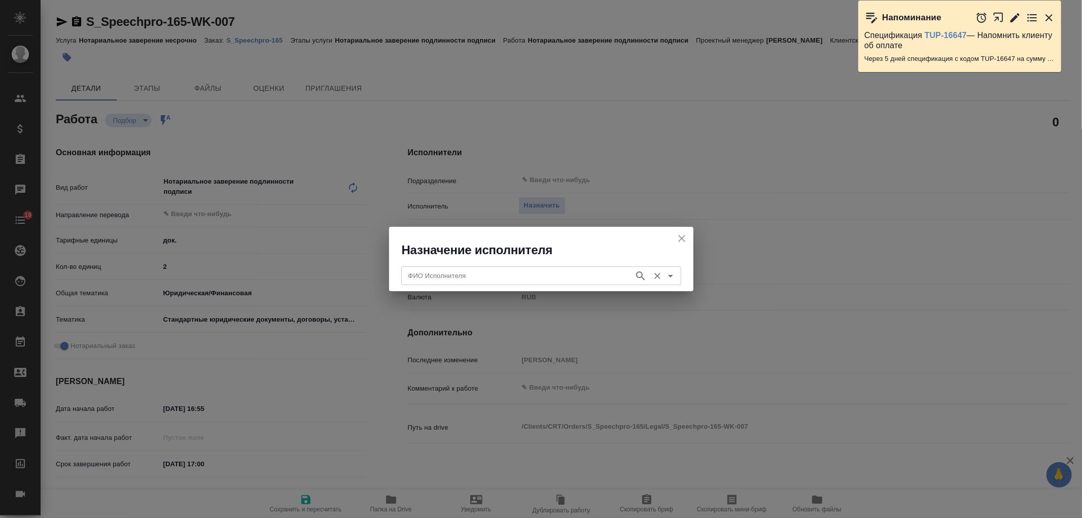
type textarea "x"
click at [458, 281] on input "ФИО Исполнителя" at bounding box center [516, 275] width 225 height 12
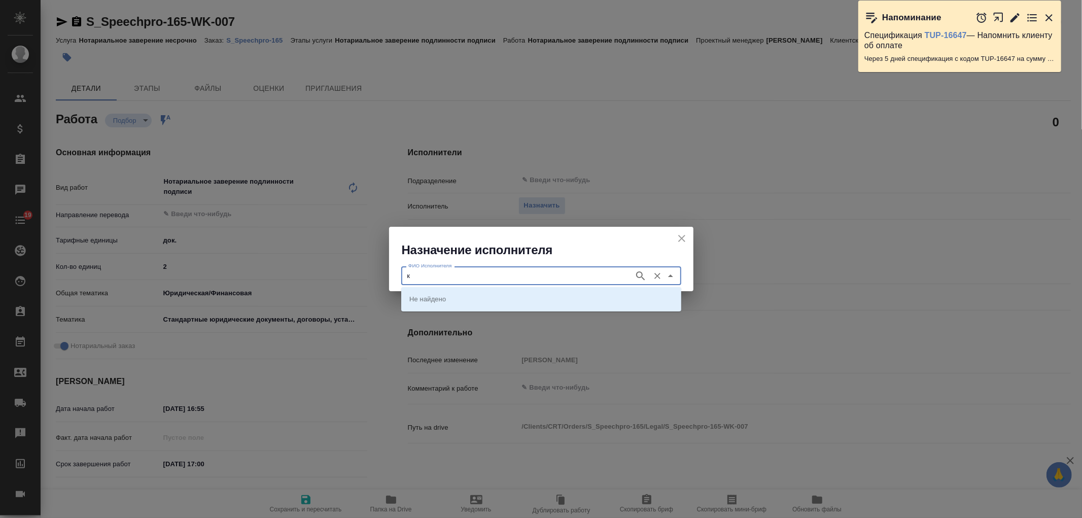
type input "ка"
type textarea "x"
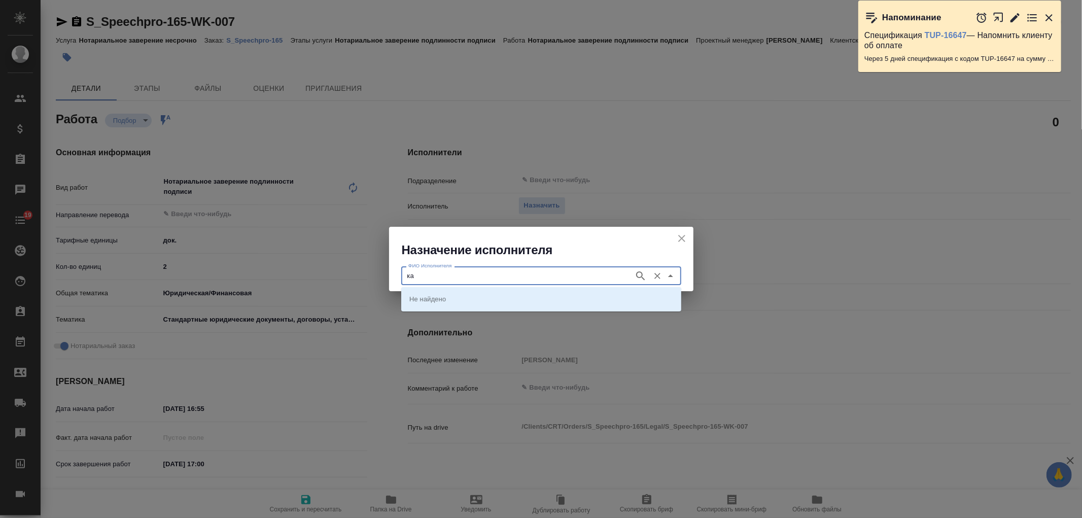
type textarea "x"
type input "р"
type input "карпун"
click at [465, 300] on p "[PERSON_NAME]" at bounding box center [436, 299] width 55 height 10
type input "[PERSON_NAME]"
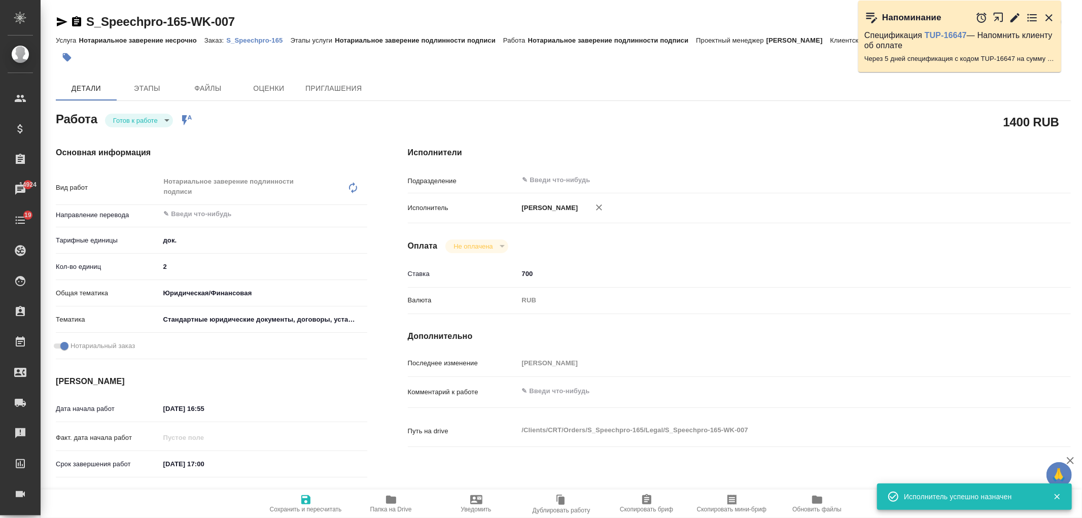
type textarea "x"
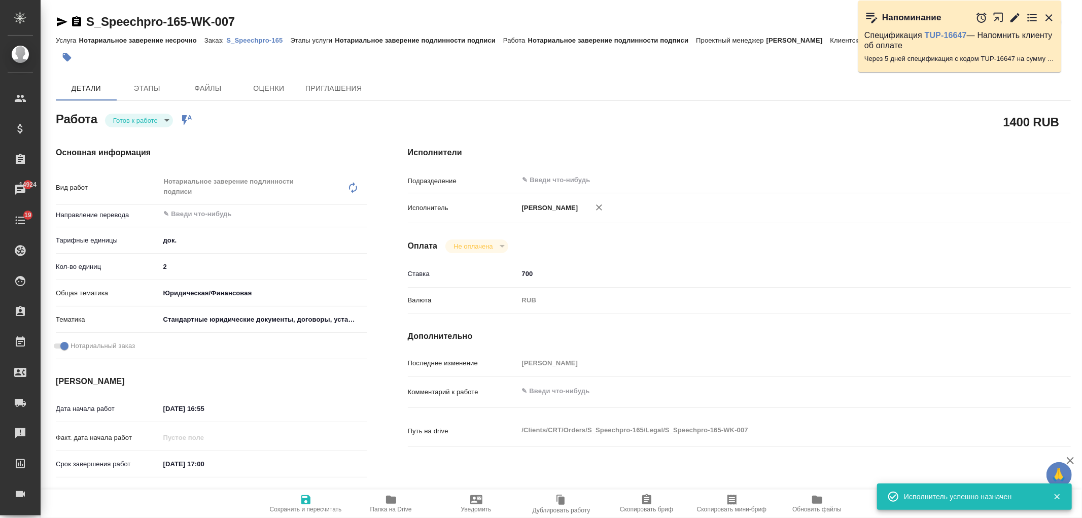
type textarea "x"
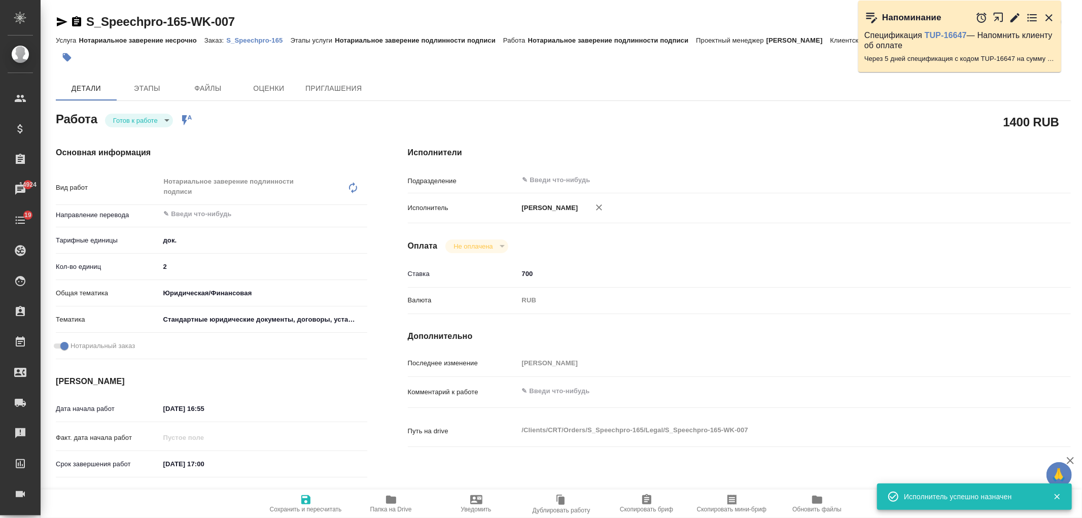
type textarea "x"
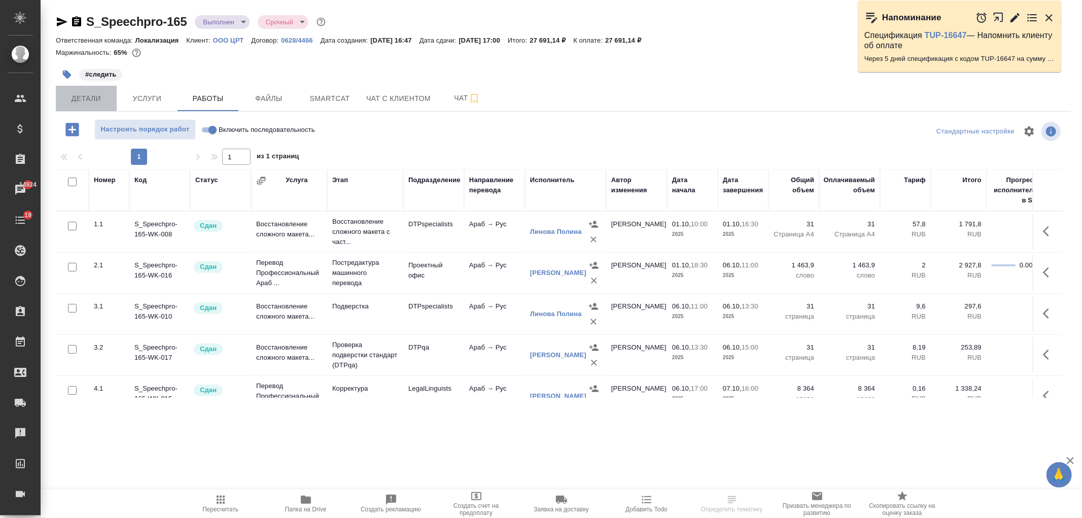
click at [108, 99] on span "Детали" at bounding box center [86, 98] width 49 height 13
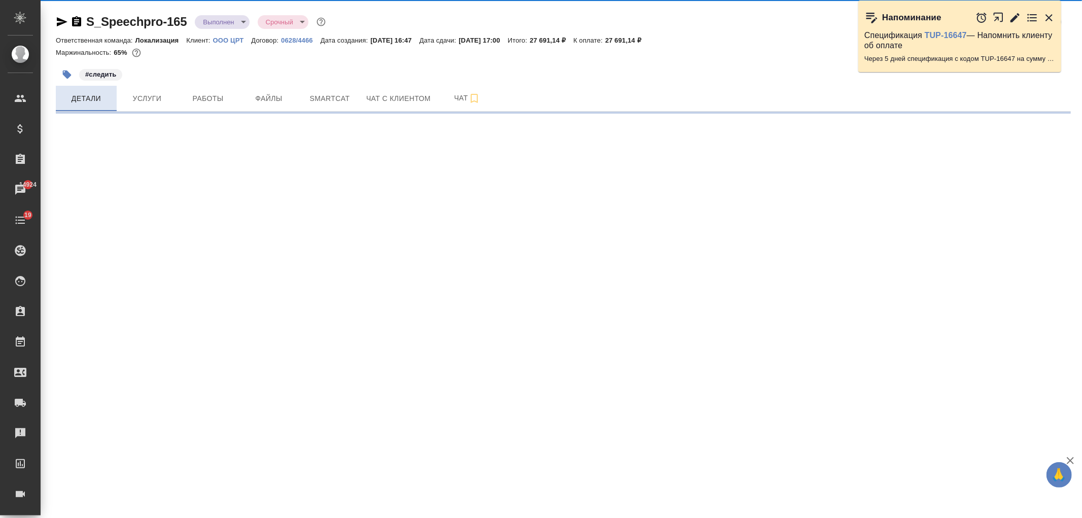
select select "RU"
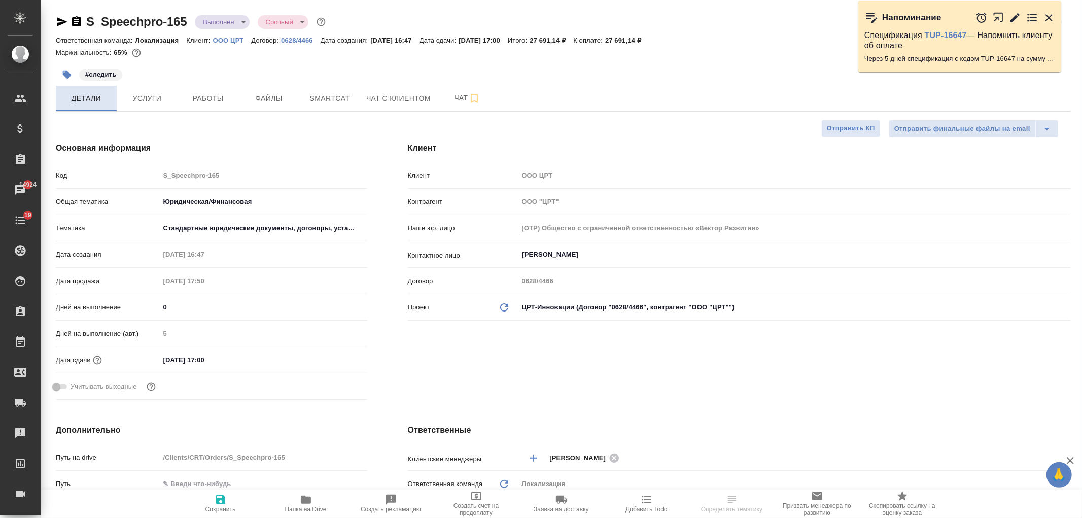
type textarea "x"
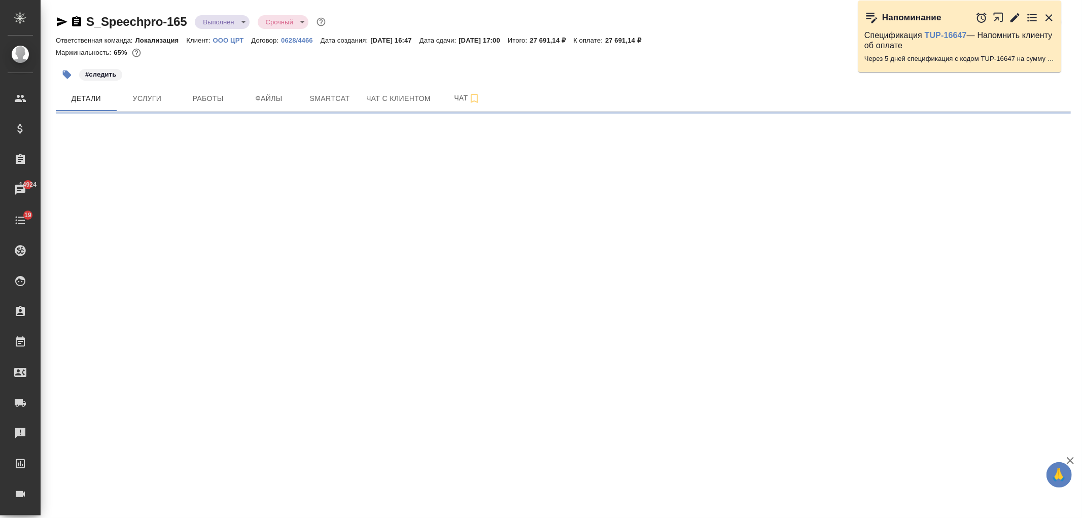
select select "RU"
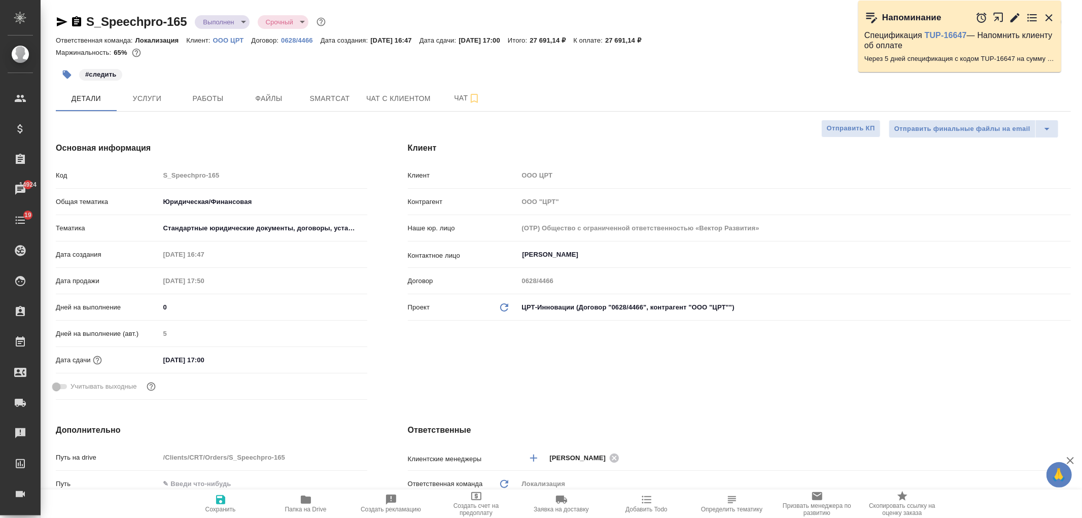
type textarea "x"
click at [716, 319] on div "Проект Обновить данные ЦРТ-Инновации (Договор "0628/4466", контрагент "ООО "ЦРТ…" at bounding box center [739, 311] width 663 height 26
type textarea "x"
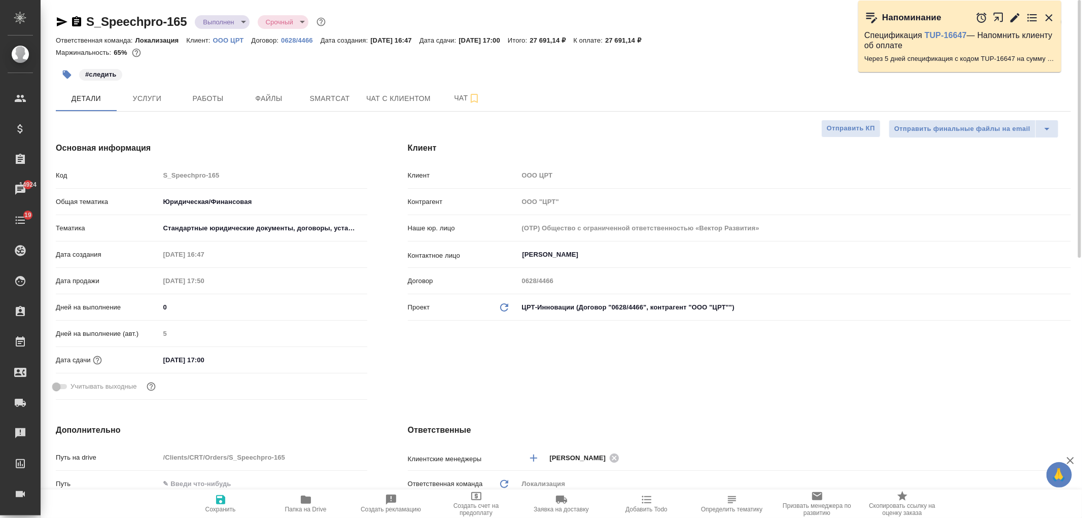
type textarea "x"
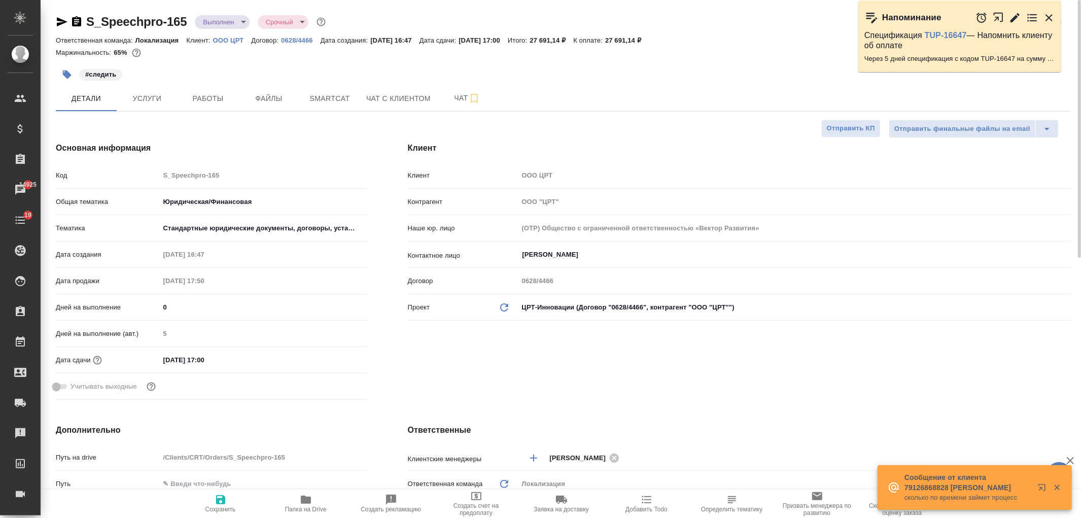
type textarea "x"
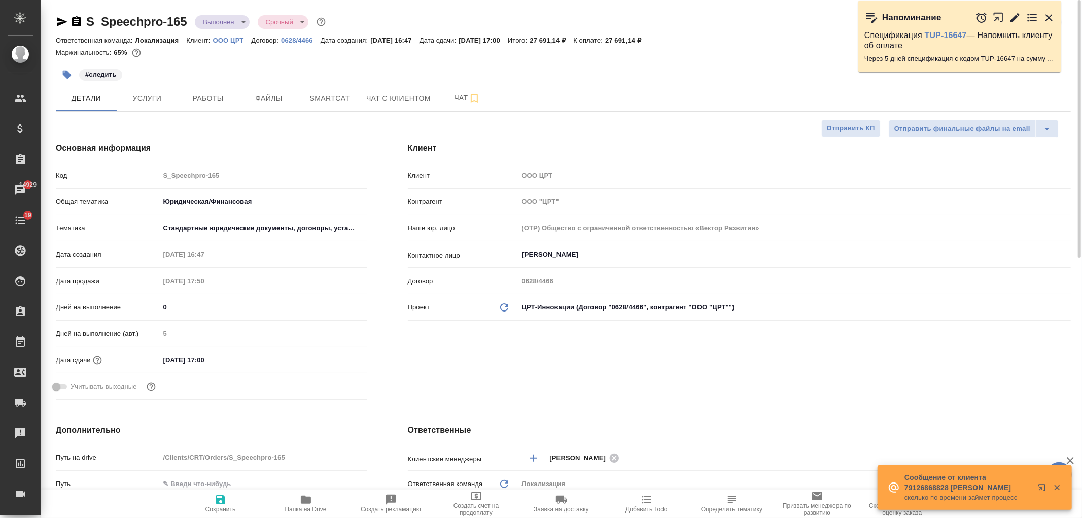
type textarea "x"
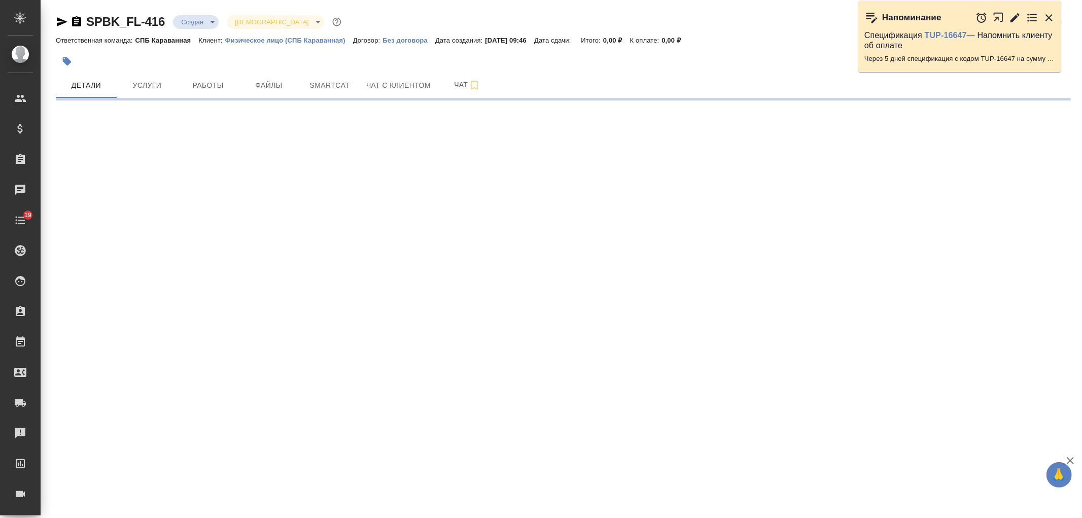
select select "RU"
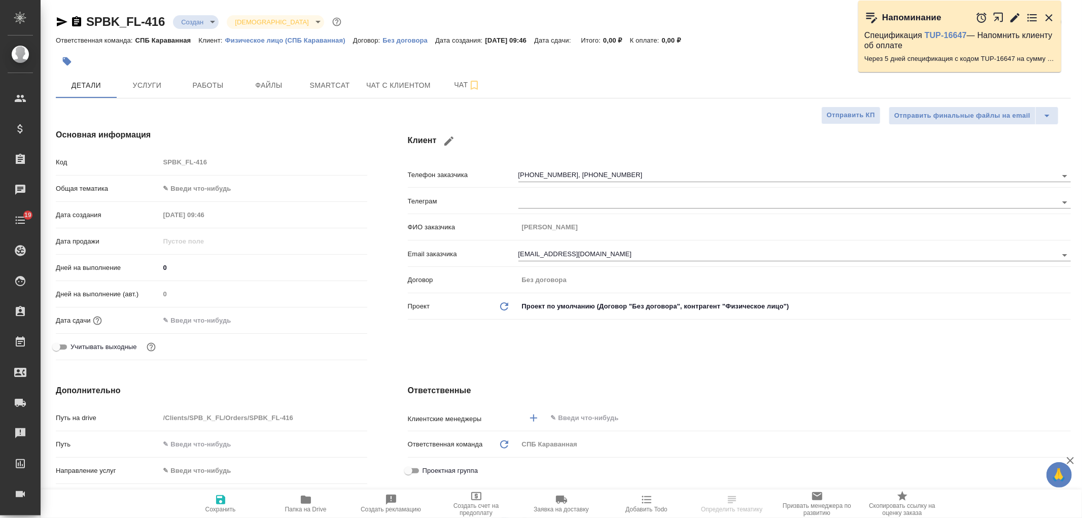
type textarea "x"
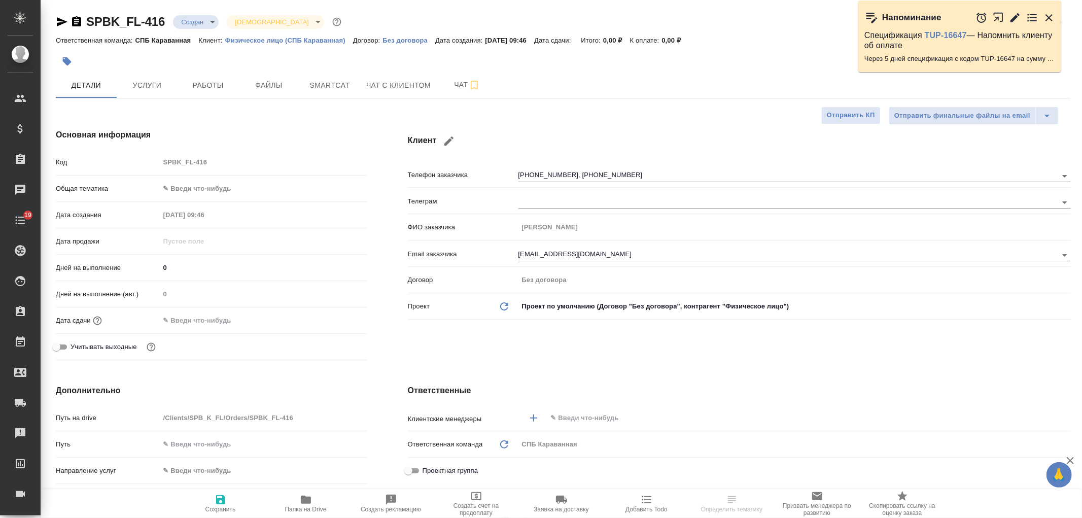
type textarea "x"
type input "Гудина Александра"
click at [576, 359] on div "Клиент Телефон заказчика [PHONE_NUMBER], [PHONE_NUMBER] Телеграм ФИО заказчика …" at bounding box center [740, 247] width 704 height 276
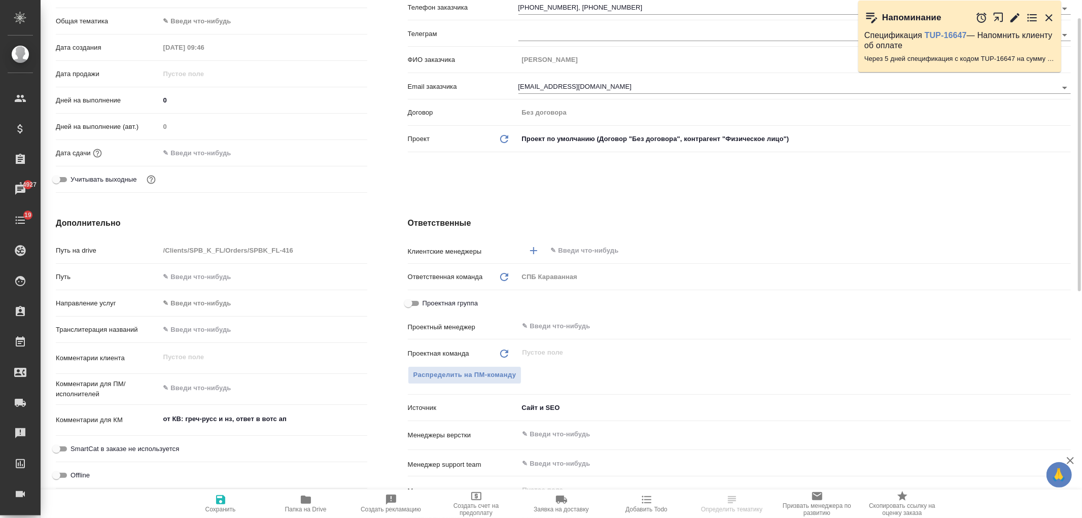
scroll to position [122, 0]
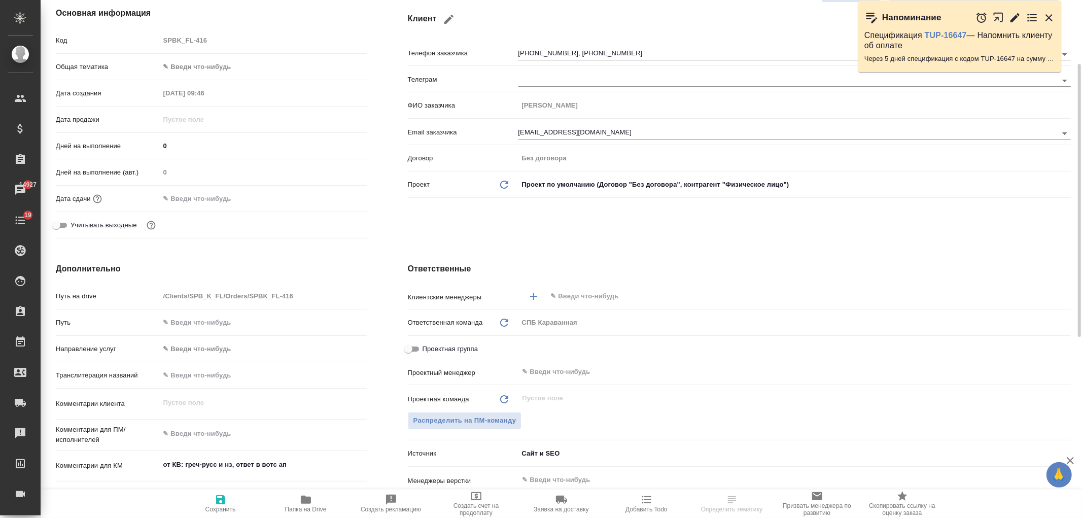
select select "RU"
type textarea "x"
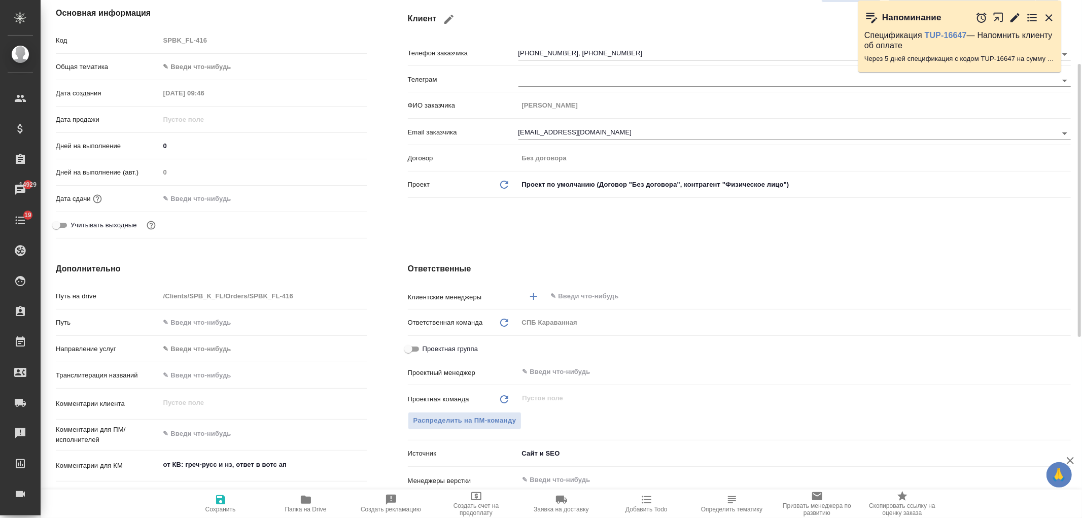
type textarea "x"
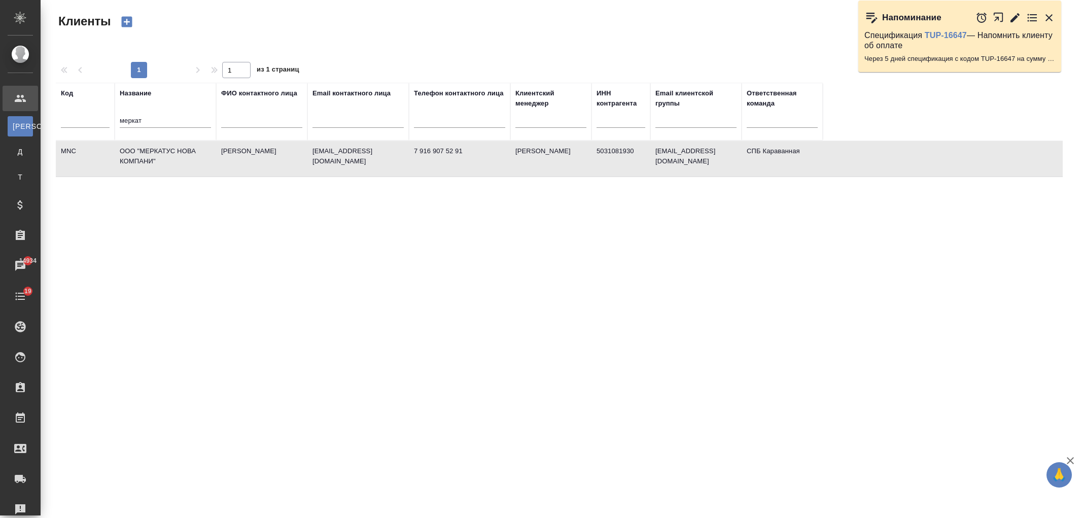
select select "RU"
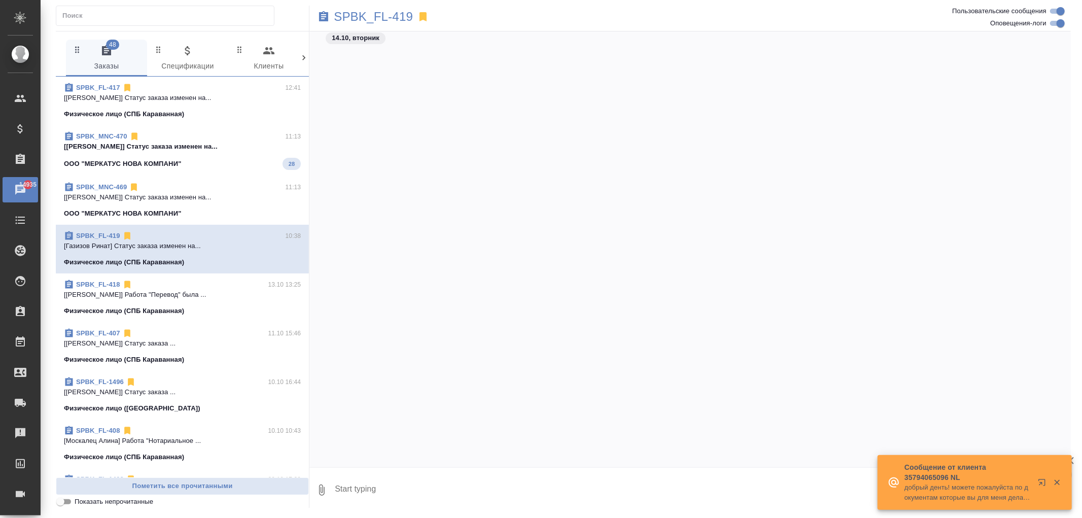
scroll to position [3033, 0]
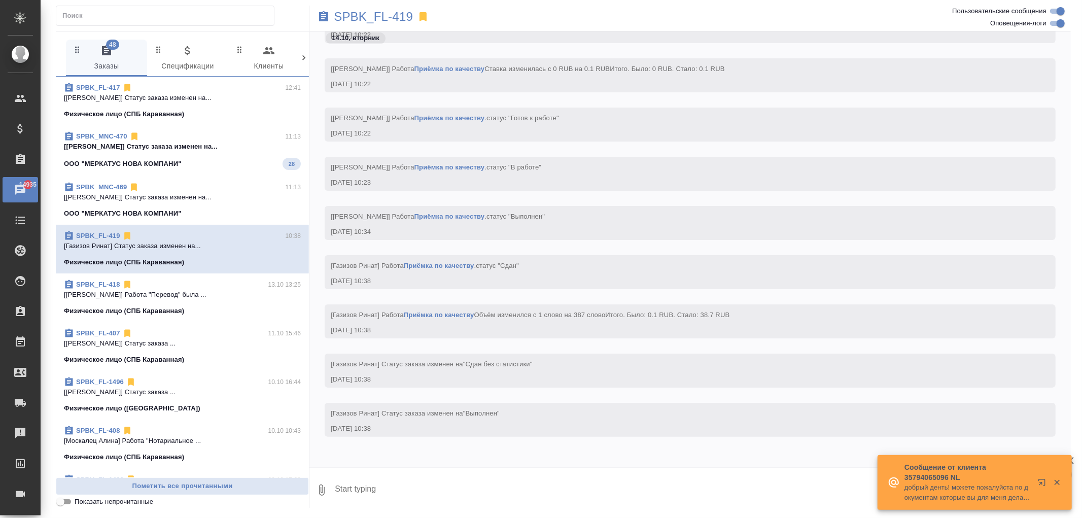
click at [304, 64] on div at bounding box center [304, 58] width 10 height 37
click at [301, 56] on icon at bounding box center [304, 58] width 10 height 10
click at [265, 59] on span "99+ Мессенджеры" at bounding box center [258, 59] width 69 height 28
